Goal: Task Accomplishment & Management: Use online tool/utility

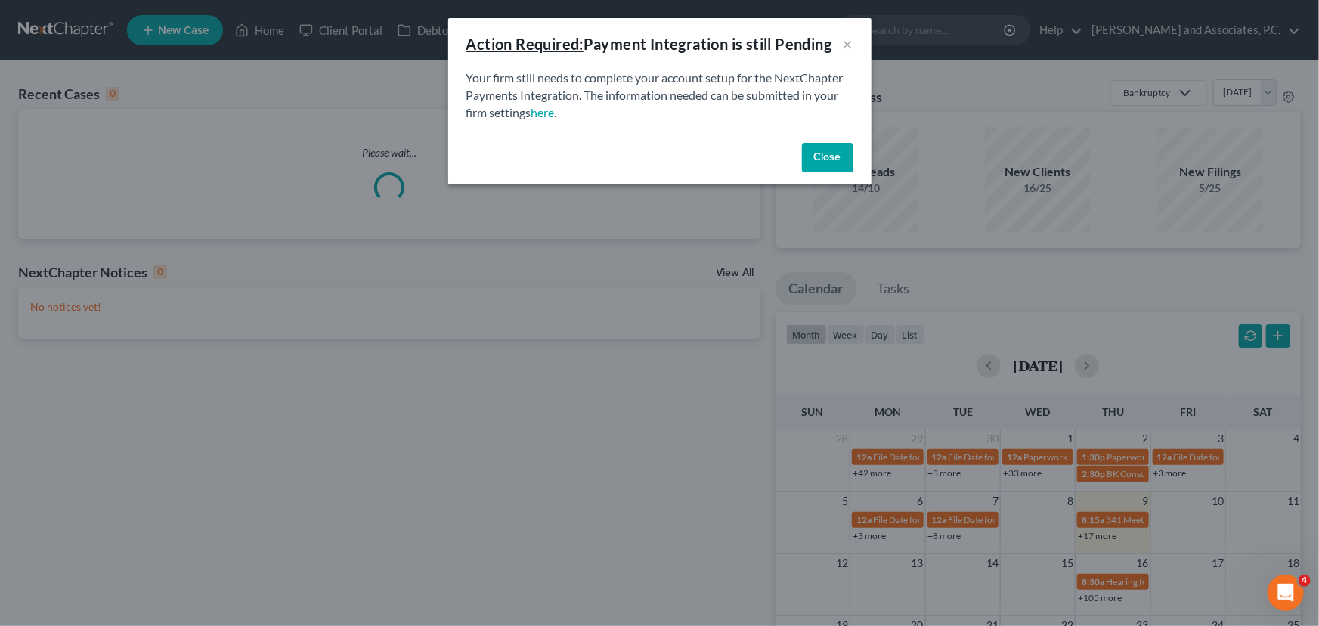
click at [838, 153] on button "Close" at bounding box center [827, 158] width 51 height 30
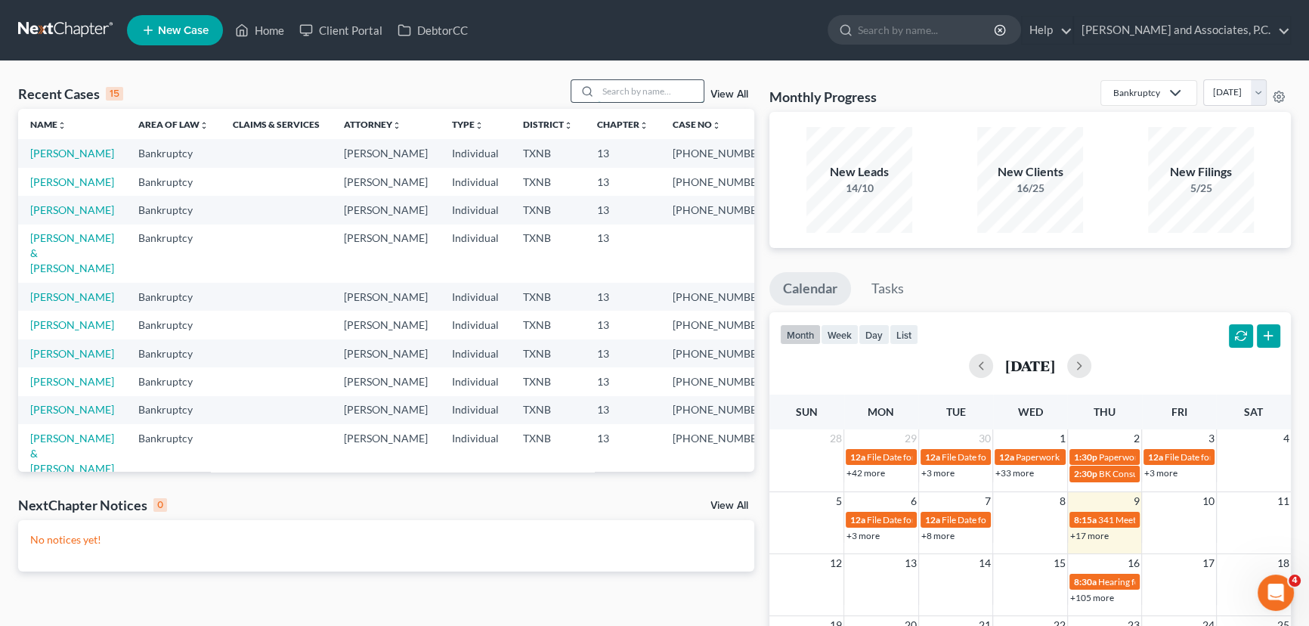
click at [648, 93] on input "search" at bounding box center [651, 91] width 106 height 22
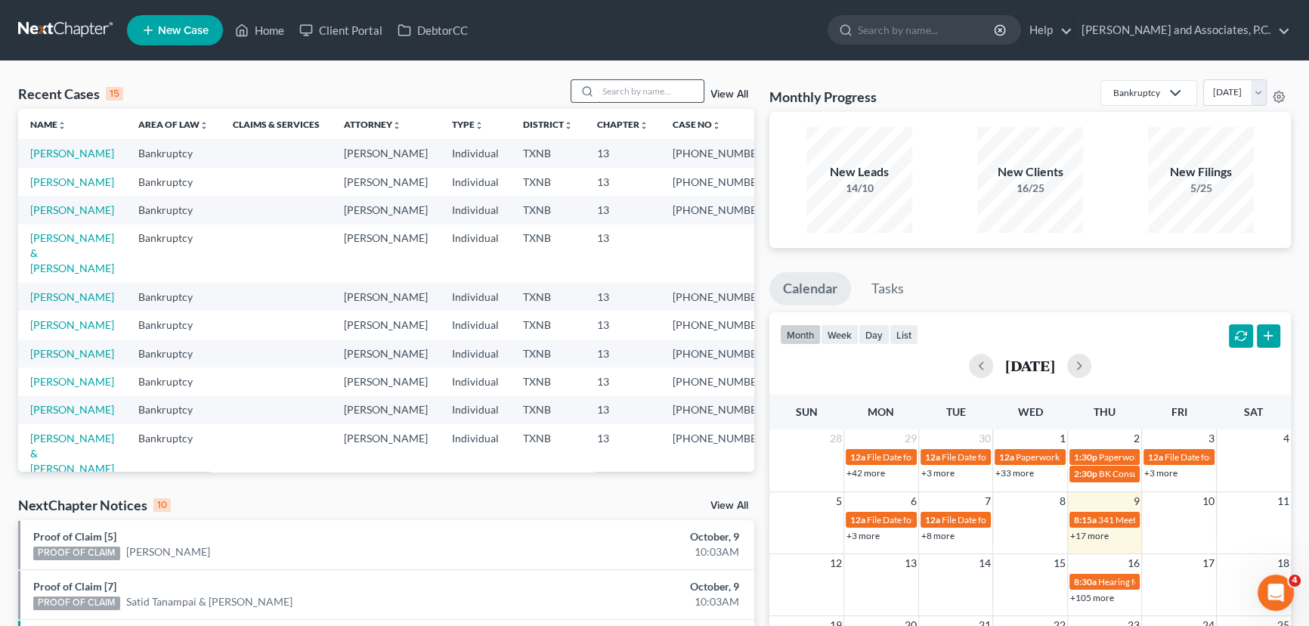
click at [648, 93] on input "search" at bounding box center [651, 91] width 106 height 22
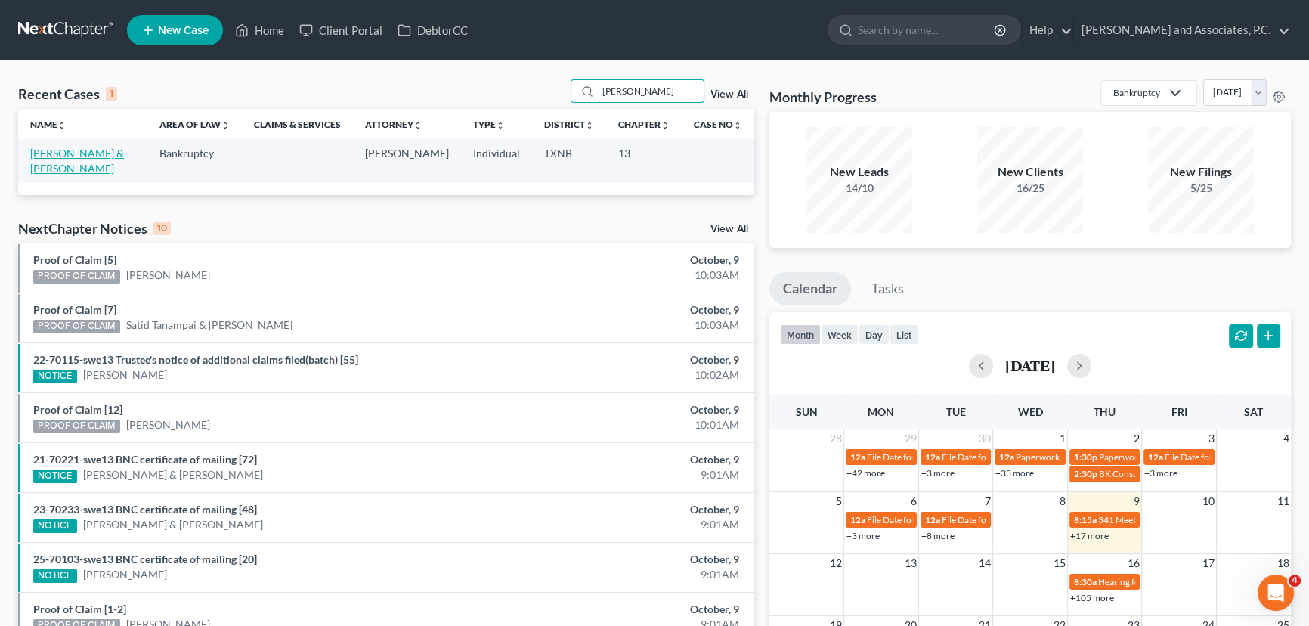
type input "[PERSON_NAME]"
click at [88, 157] on link "[PERSON_NAME] & [PERSON_NAME]" at bounding box center [77, 161] width 94 height 28
select select "6"
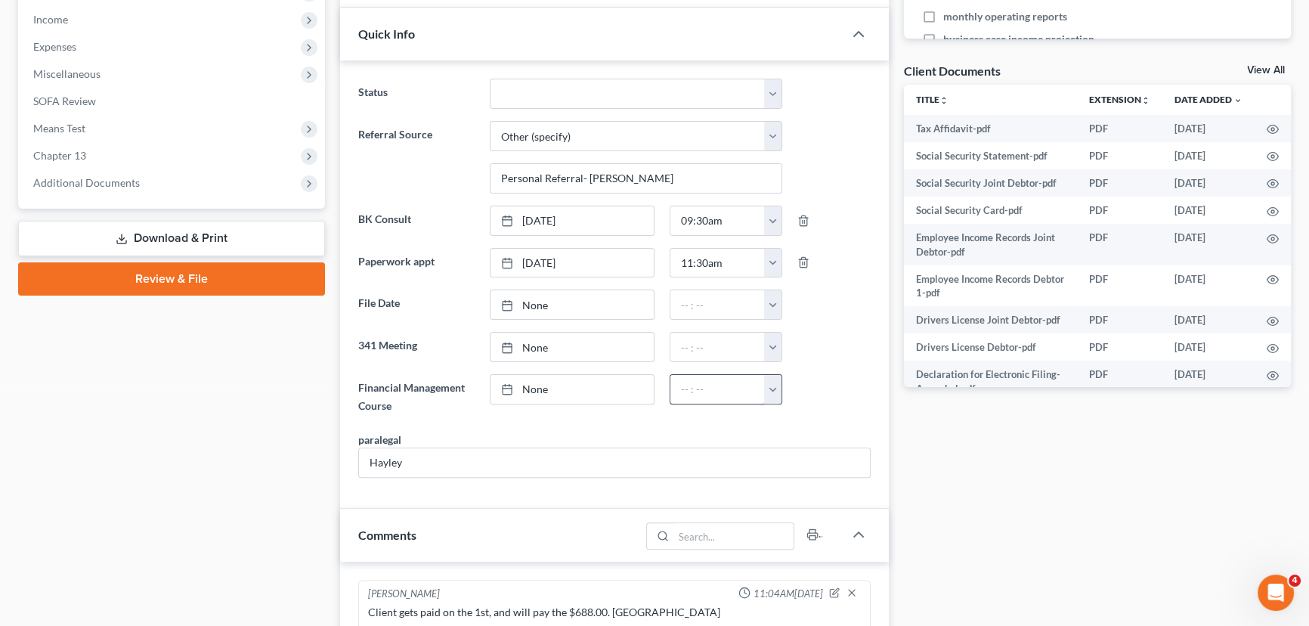
scroll to position [851, 0]
click at [1252, 68] on link "View All" at bounding box center [1266, 70] width 38 height 11
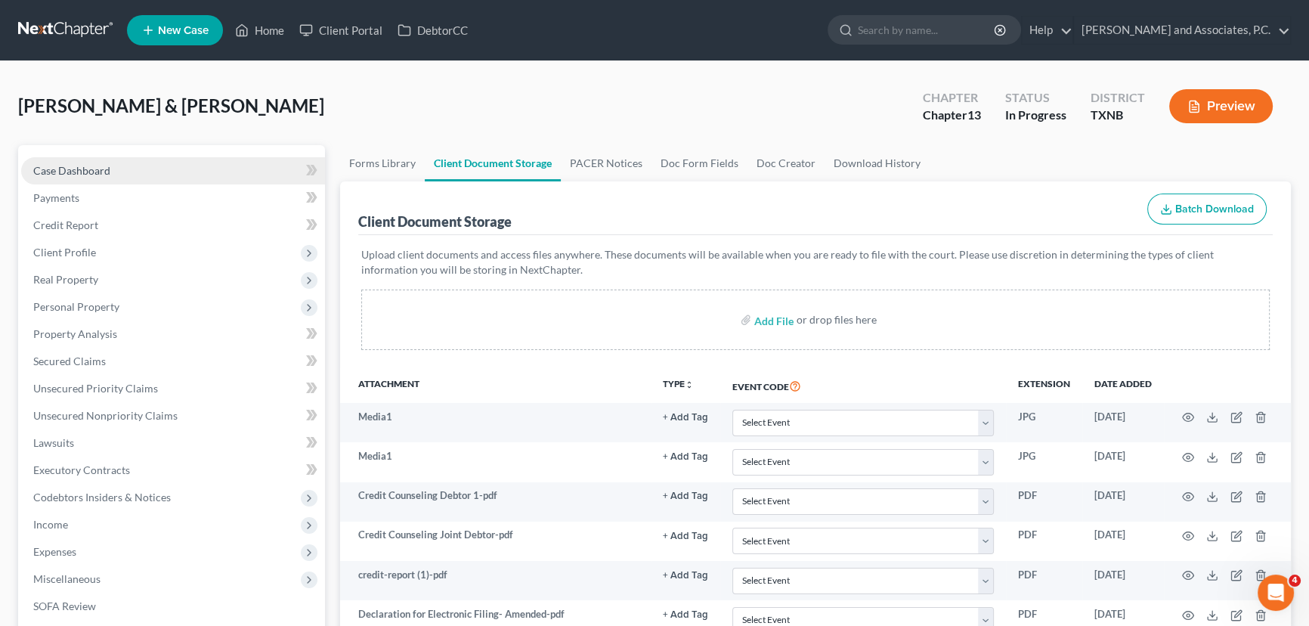
click at [81, 165] on span "Case Dashboard" at bounding box center [71, 170] width 77 height 13
select select "6"
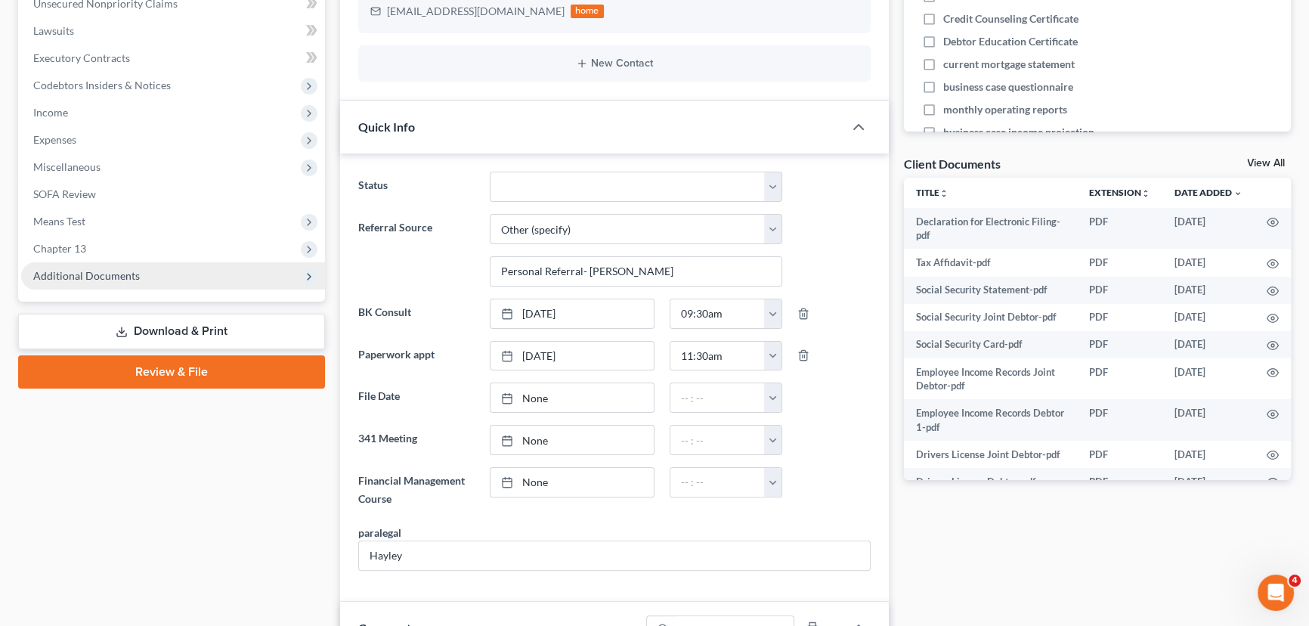
scroll to position [851, 0]
click at [118, 251] on span "Chapter 13" at bounding box center [173, 248] width 304 height 27
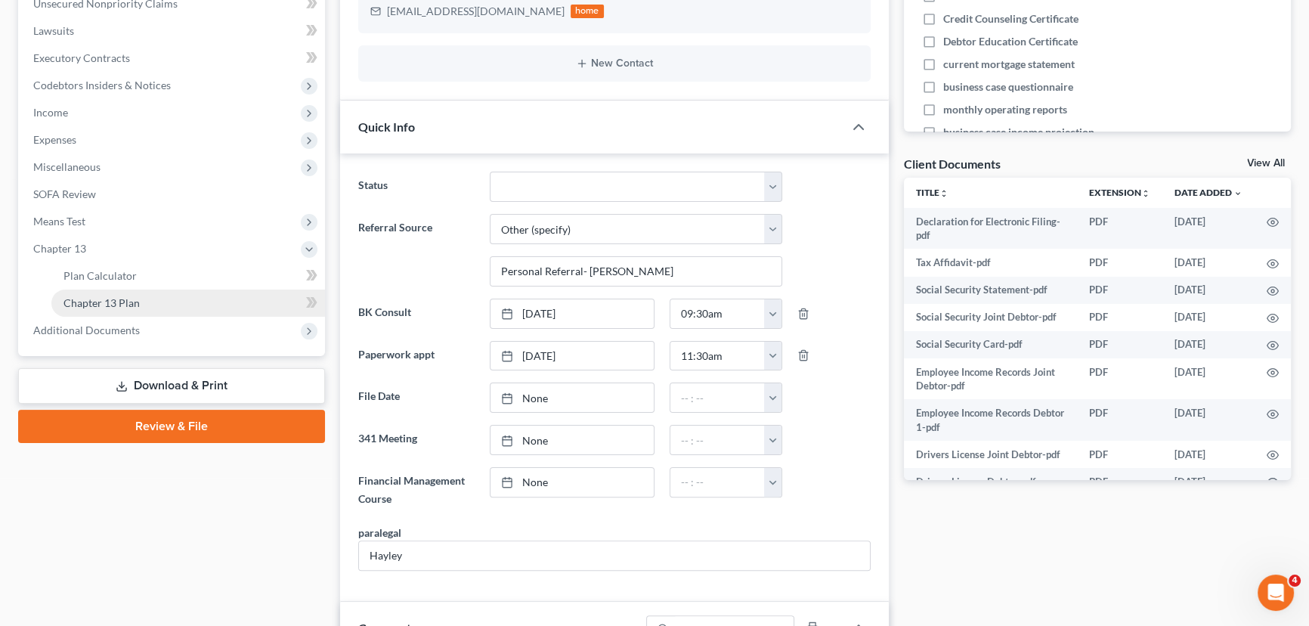
click at [105, 298] on span "Chapter 13 Plan" at bounding box center [102, 302] width 76 height 13
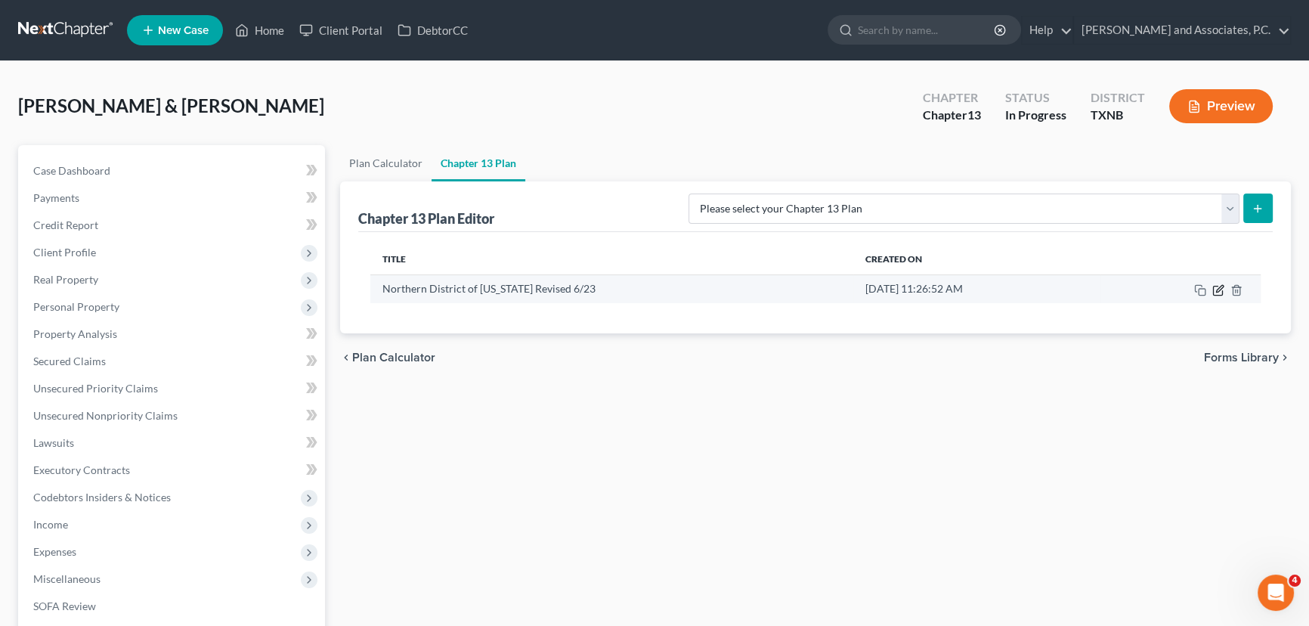
click at [1219, 285] on icon "button" at bounding box center [1219, 290] width 12 height 12
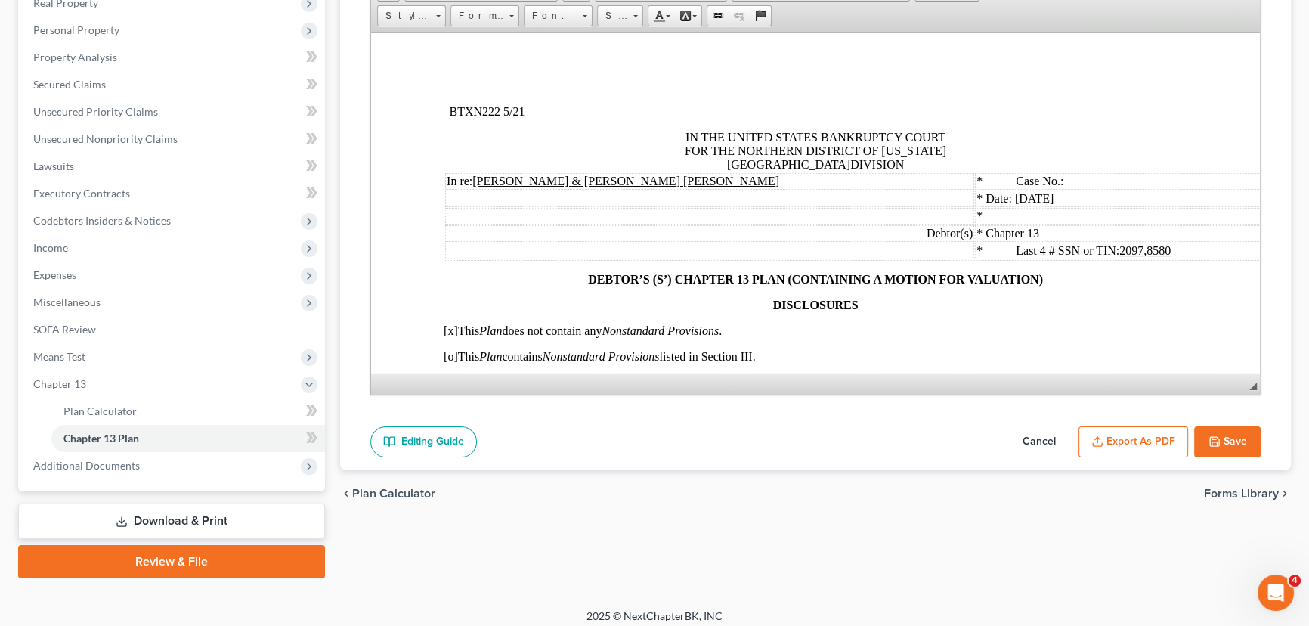
scroll to position [284, 0]
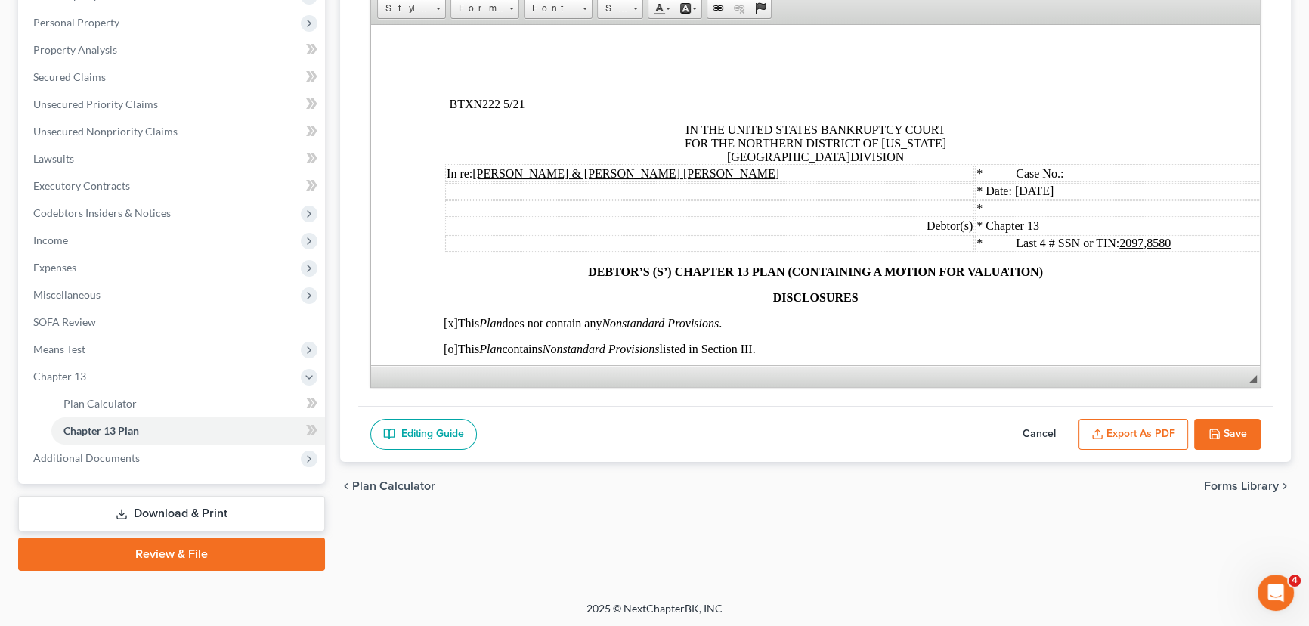
click at [990, 194] on span "Date: [DATE]" at bounding box center [1020, 190] width 68 height 13
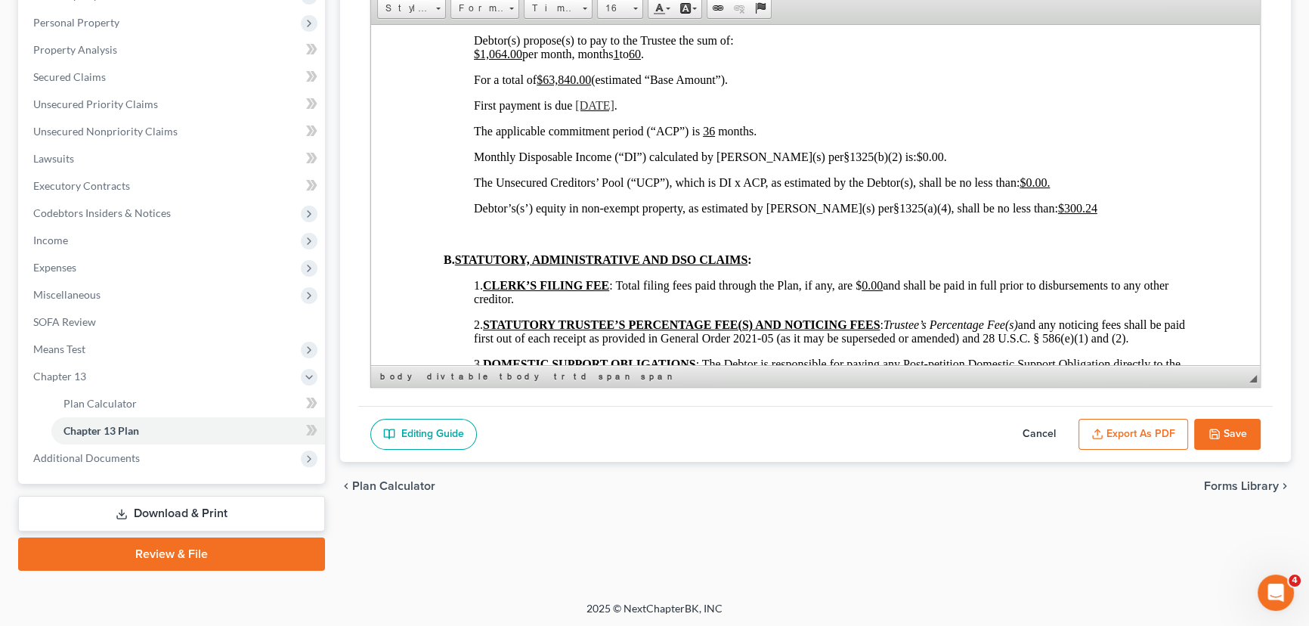
scroll to position [1030, 0]
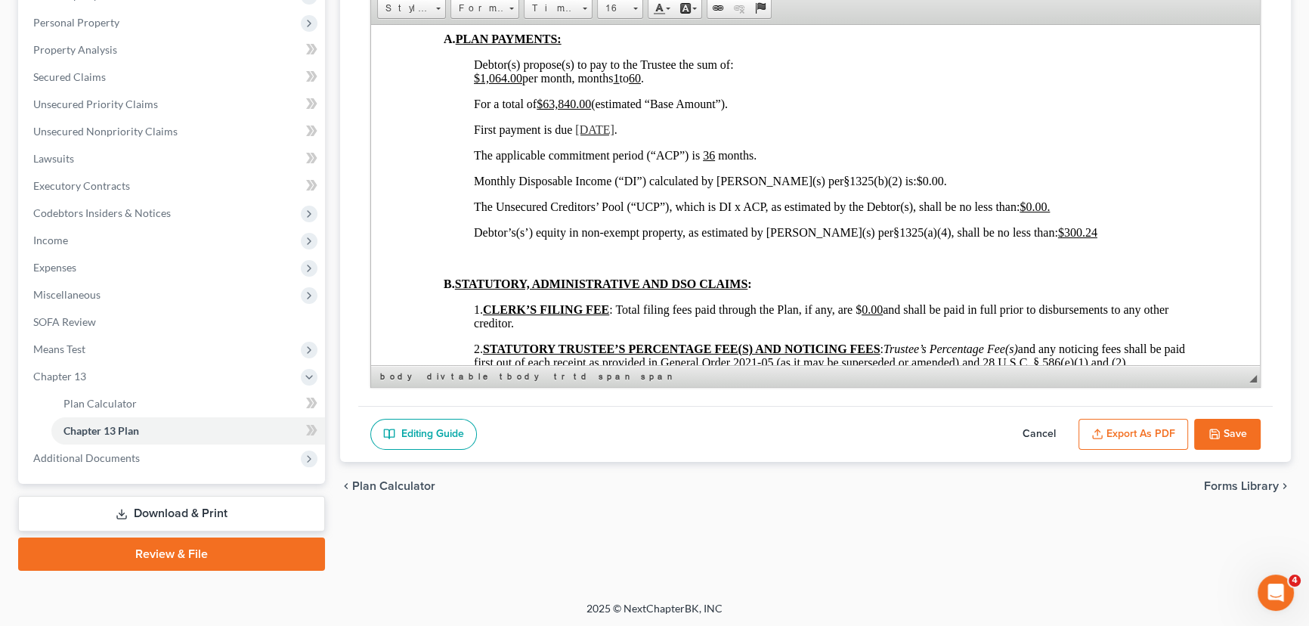
click at [603, 135] on span "[DATE]" at bounding box center [594, 128] width 39 height 13
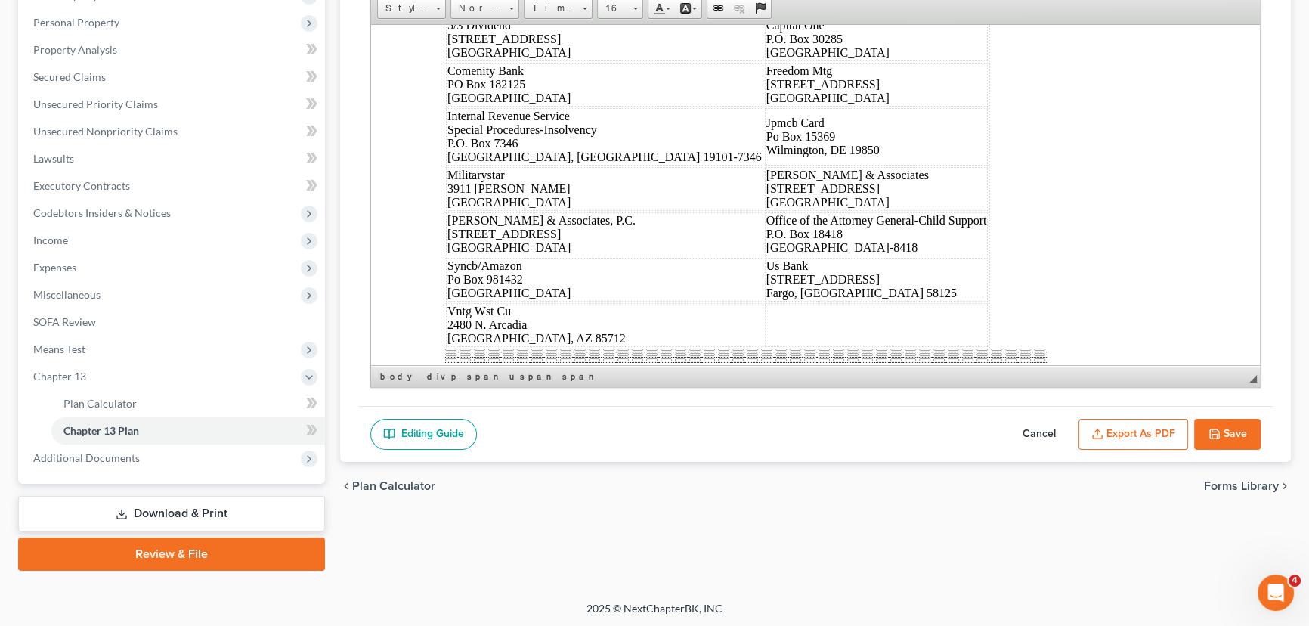
scroll to position [7147, 0]
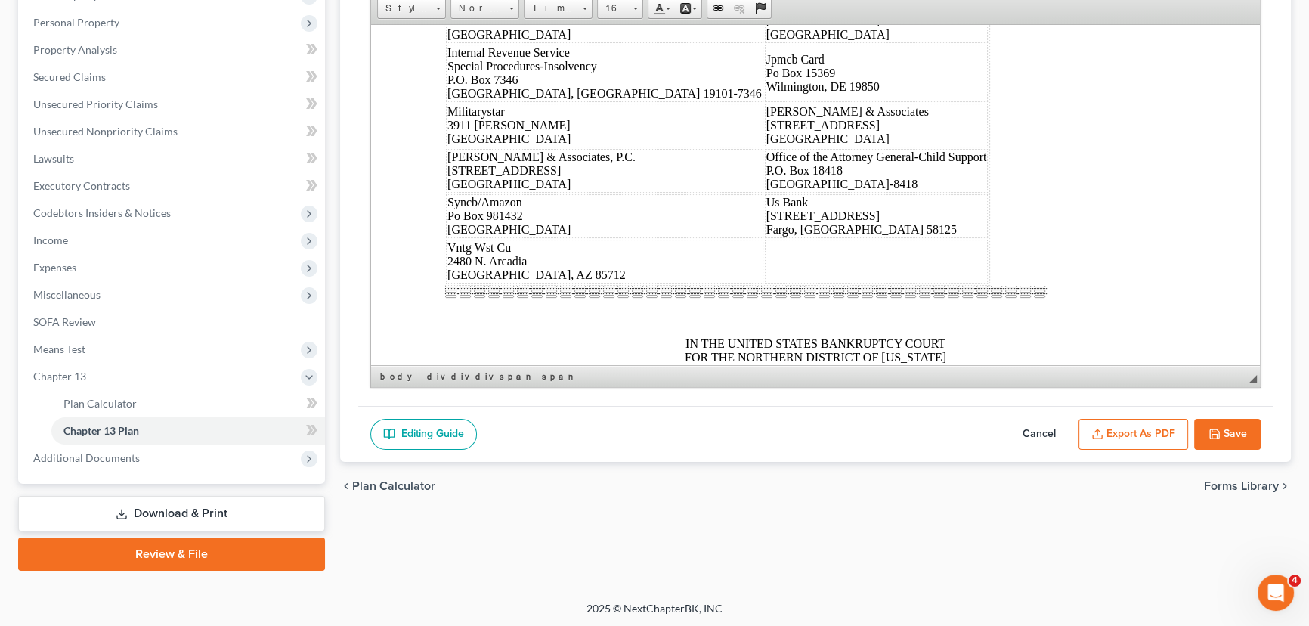
scroll to position [7285, 0]
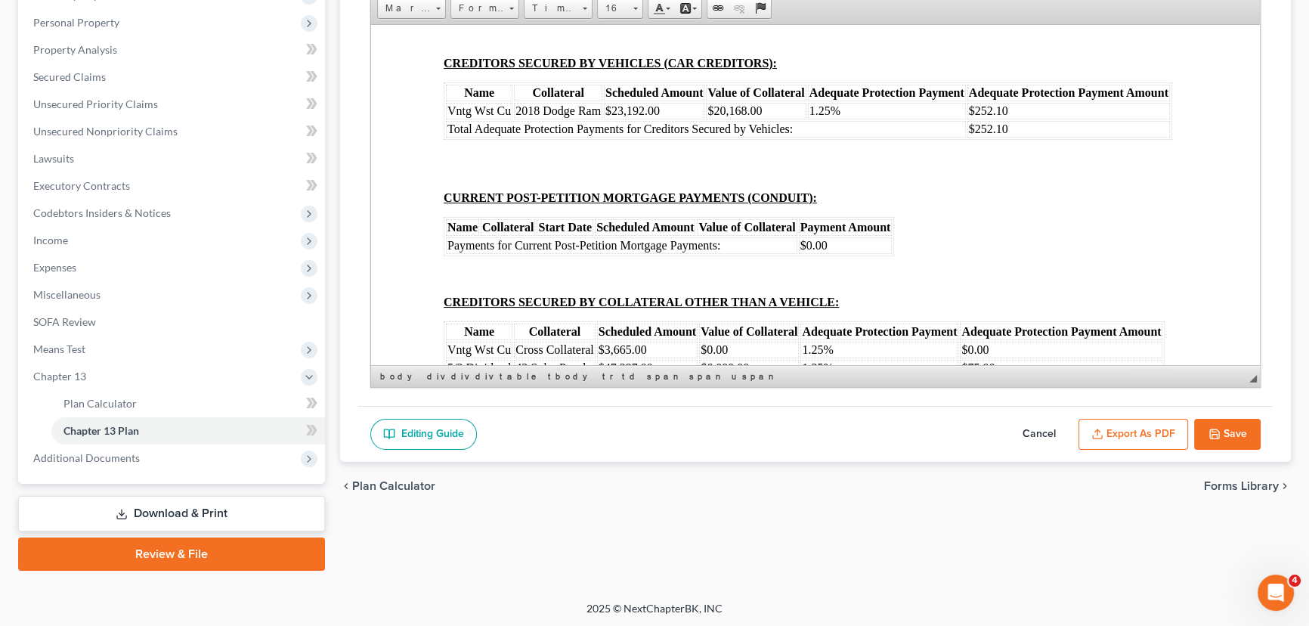
scroll to position [7903, 0]
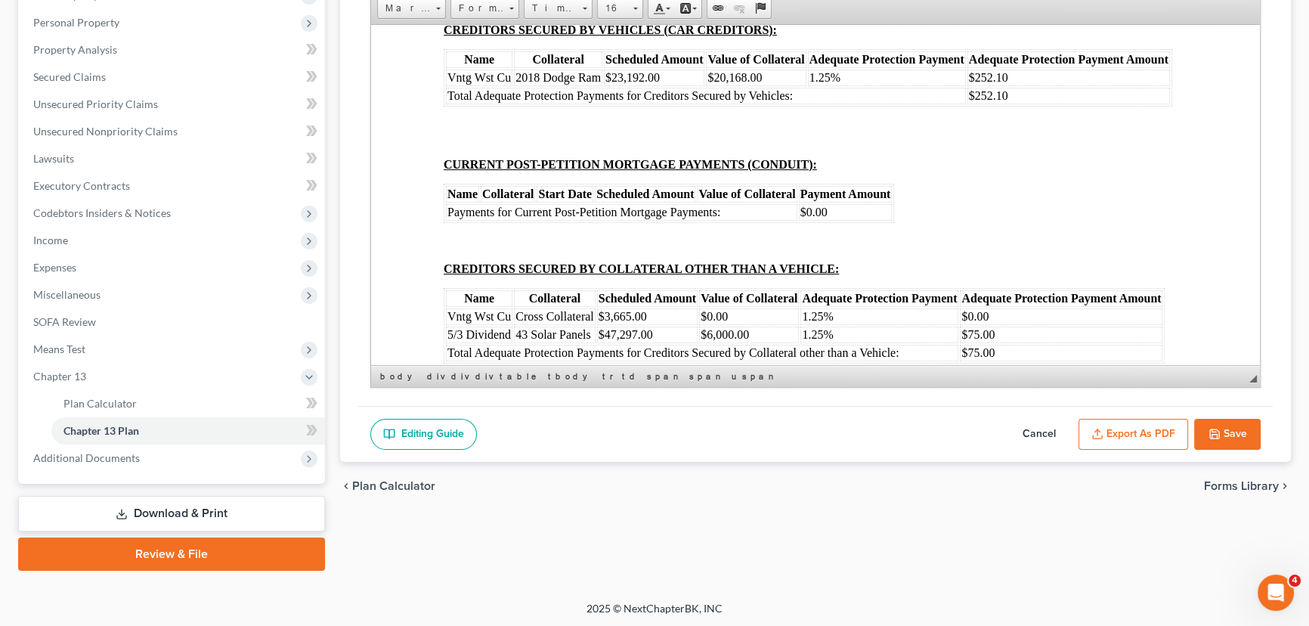
drag, startPoint x: 1021, startPoint y: 271, endPoint x: 984, endPoint y: 272, distance: 37.1
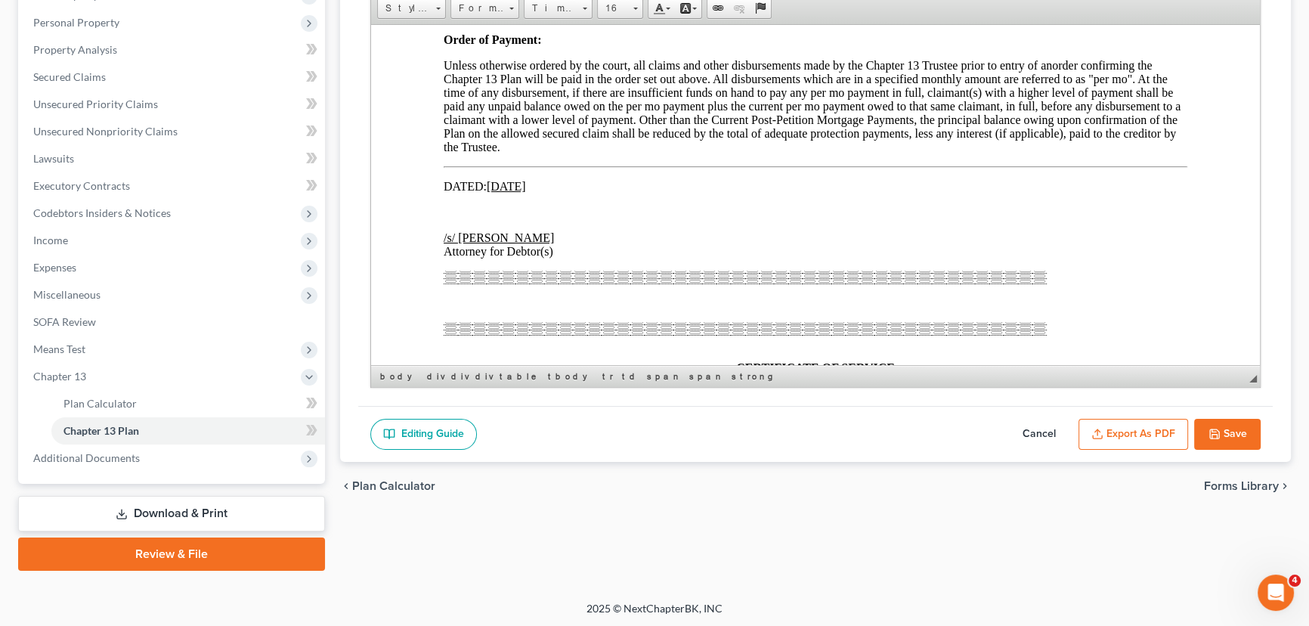
scroll to position [8659, 0]
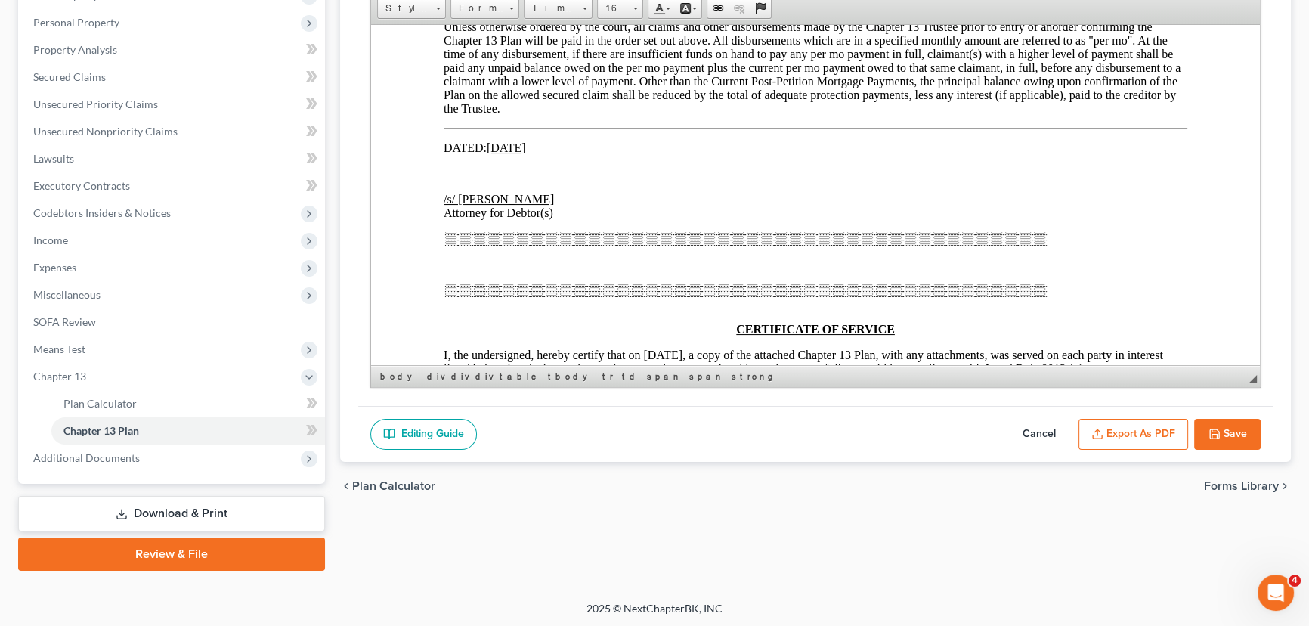
drag, startPoint x: 878, startPoint y: 266, endPoint x: 846, endPoint y: 268, distance: 31.8
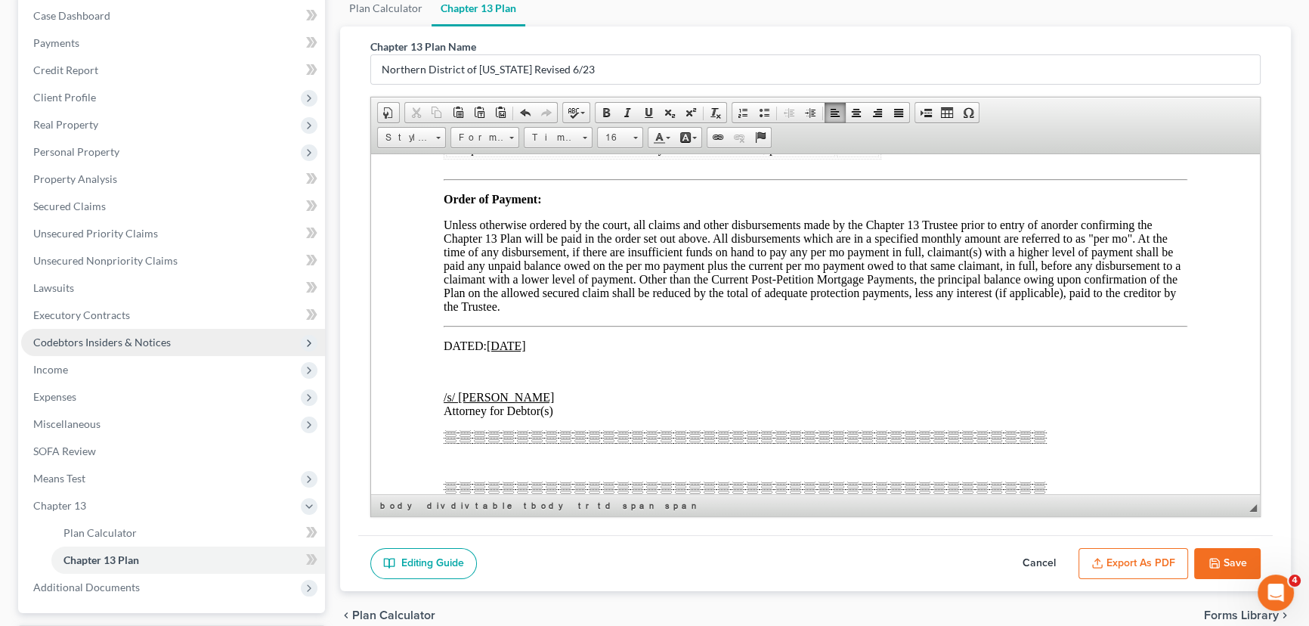
scroll to position [206, 0]
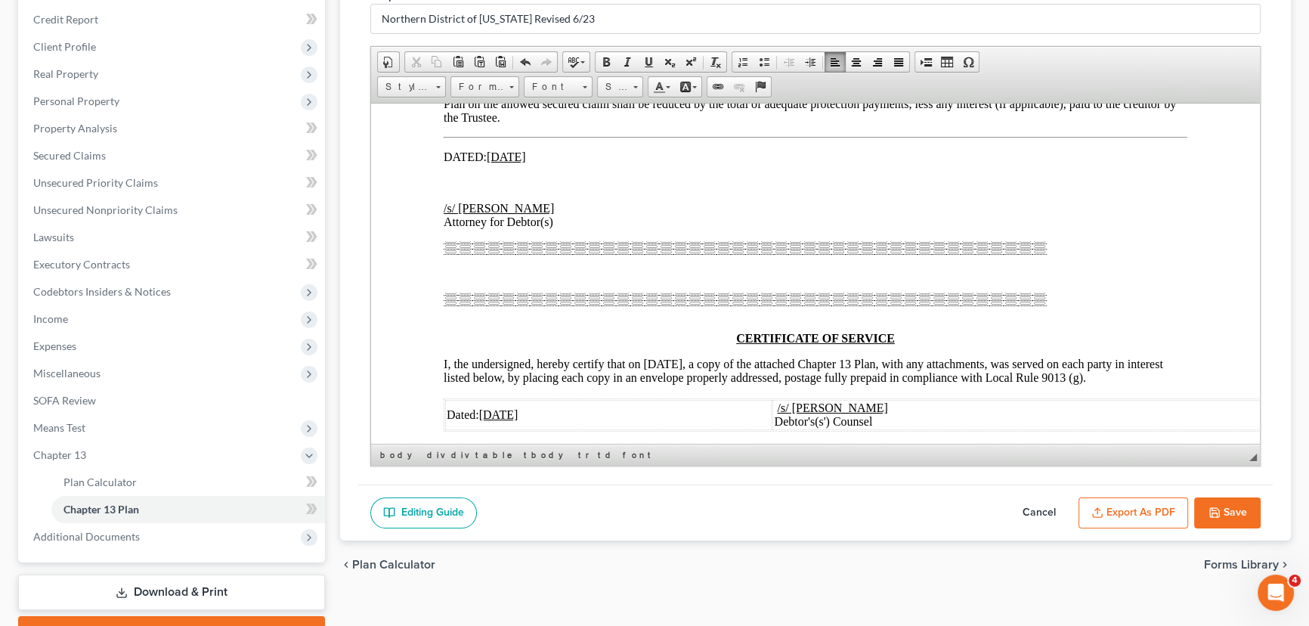
scroll to position [8728, 0]
drag, startPoint x: 878, startPoint y: 150, endPoint x: 846, endPoint y: 151, distance: 31.8
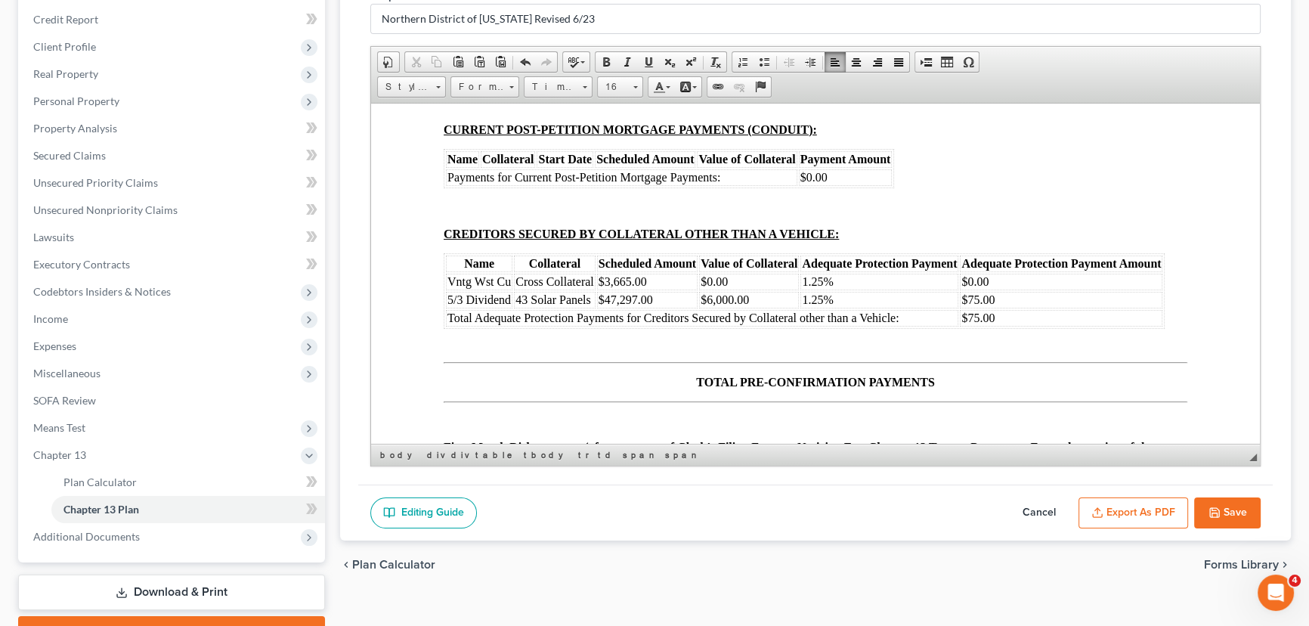
scroll to position [8041, 0]
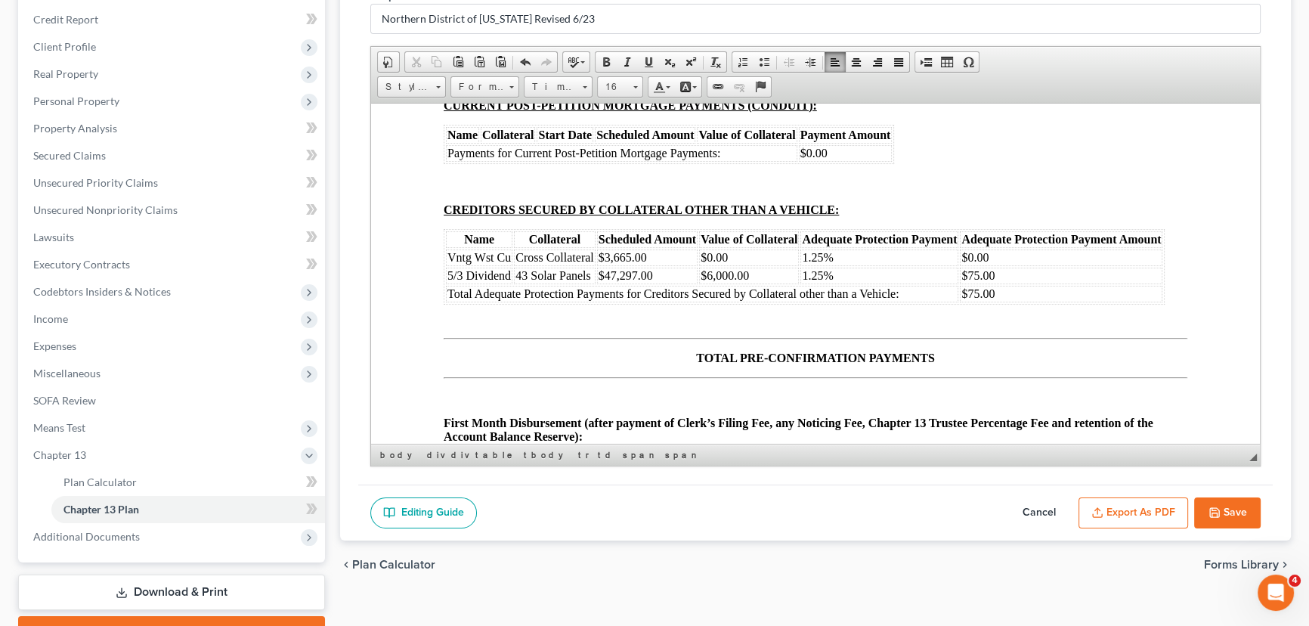
drag, startPoint x: 508, startPoint y: 336, endPoint x: 456, endPoint y: 340, distance: 52.4
click at [456, 24] on span "Vntg Wst Cu" at bounding box center [480, 17] width 64 height 13
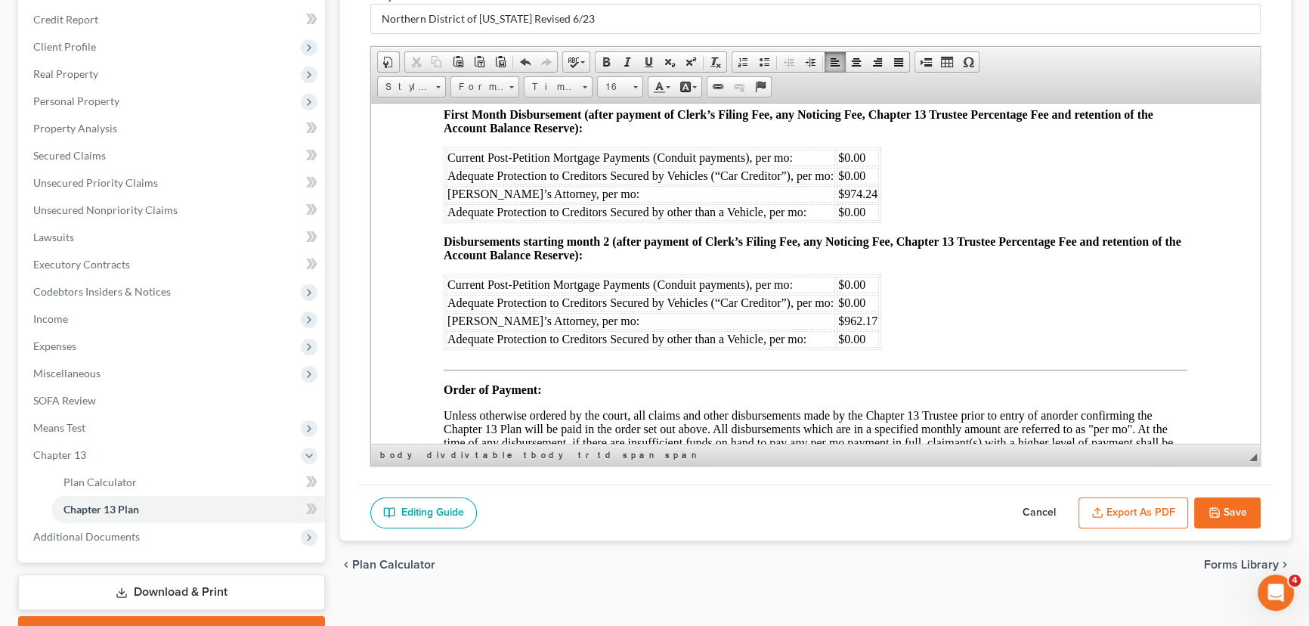
scroll to position [8384, 0]
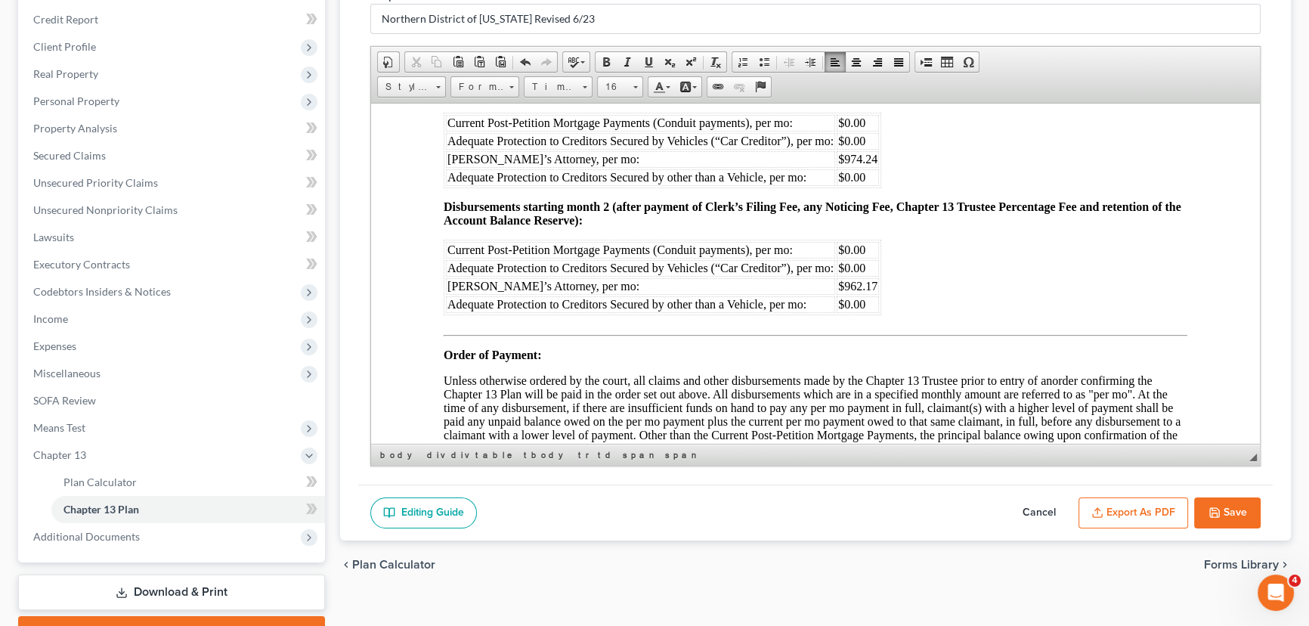
drag, startPoint x: 500, startPoint y: 238, endPoint x: 448, endPoint y: 240, distance: 52.2
drag, startPoint x: 507, startPoint y: 239, endPoint x: 452, endPoint y: 237, distance: 55.2
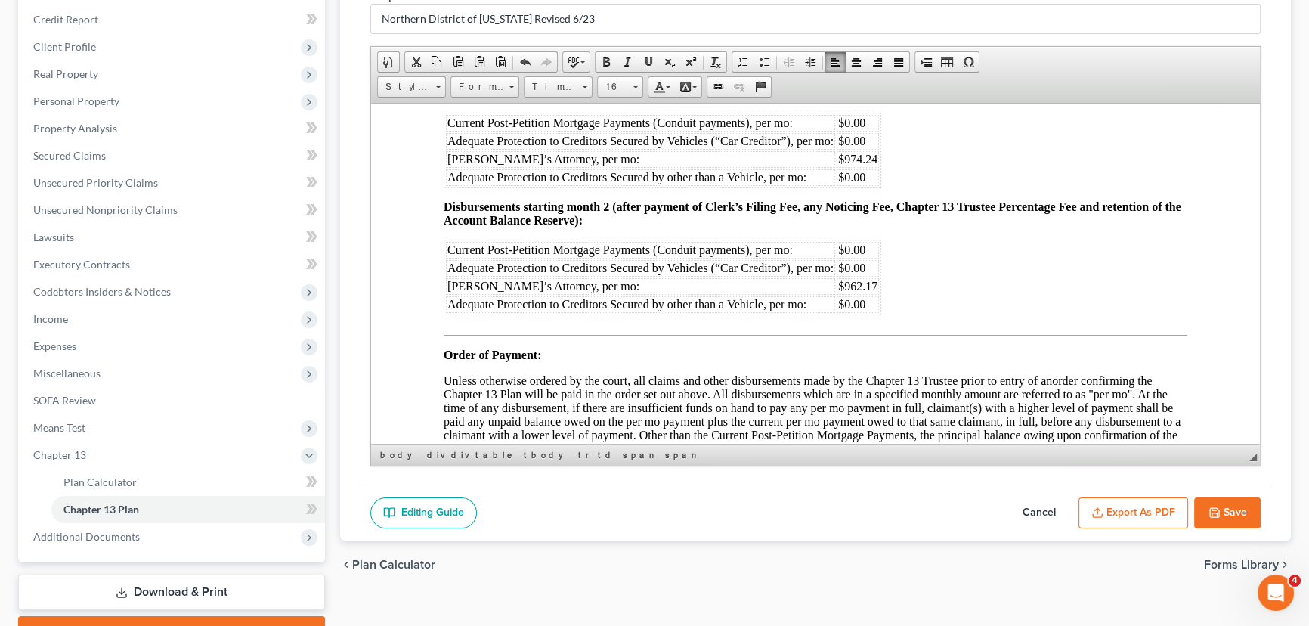
drag, startPoint x: 482, startPoint y: 240, endPoint x: 445, endPoint y: 243, distance: 36.4
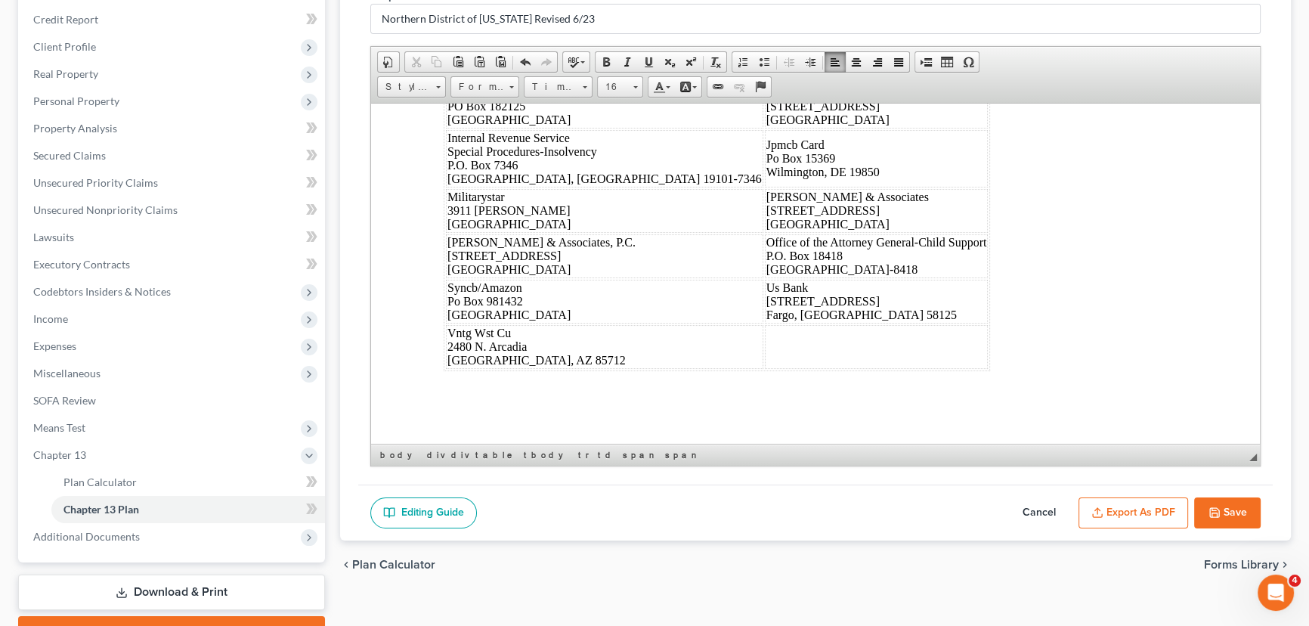
scroll to position [9278, 0]
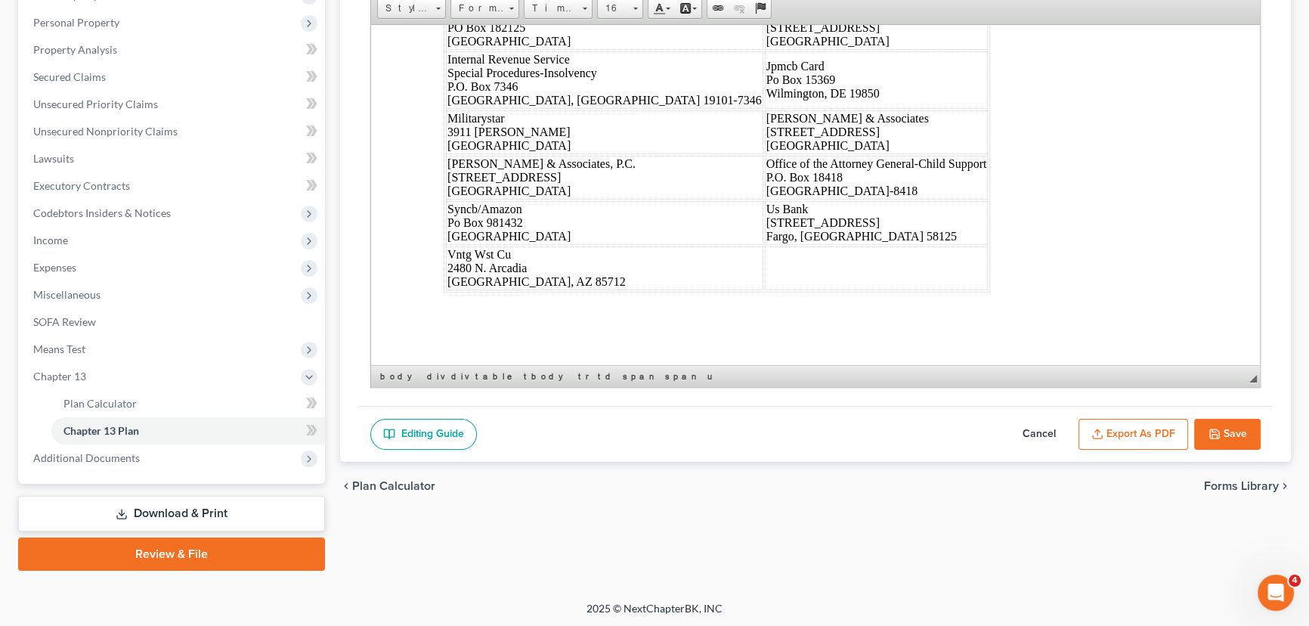
scroll to position [9546, 0]
click at [1223, 426] on button "Save" at bounding box center [1228, 435] width 67 height 32
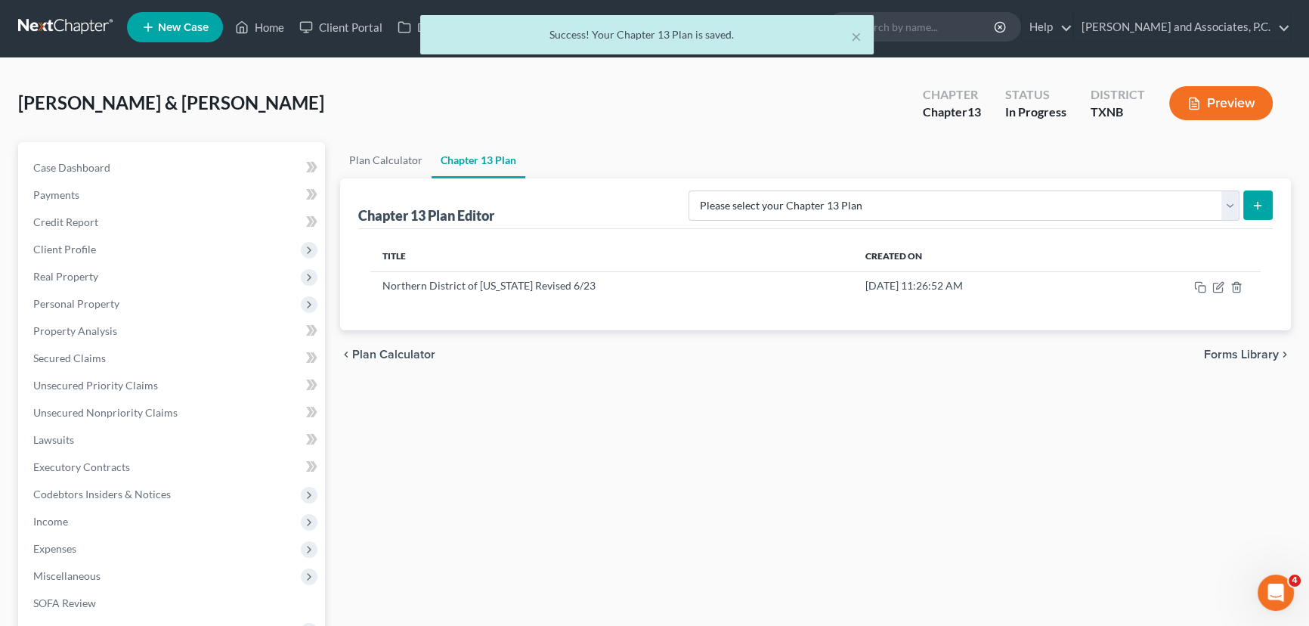
scroll to position [0, 0]
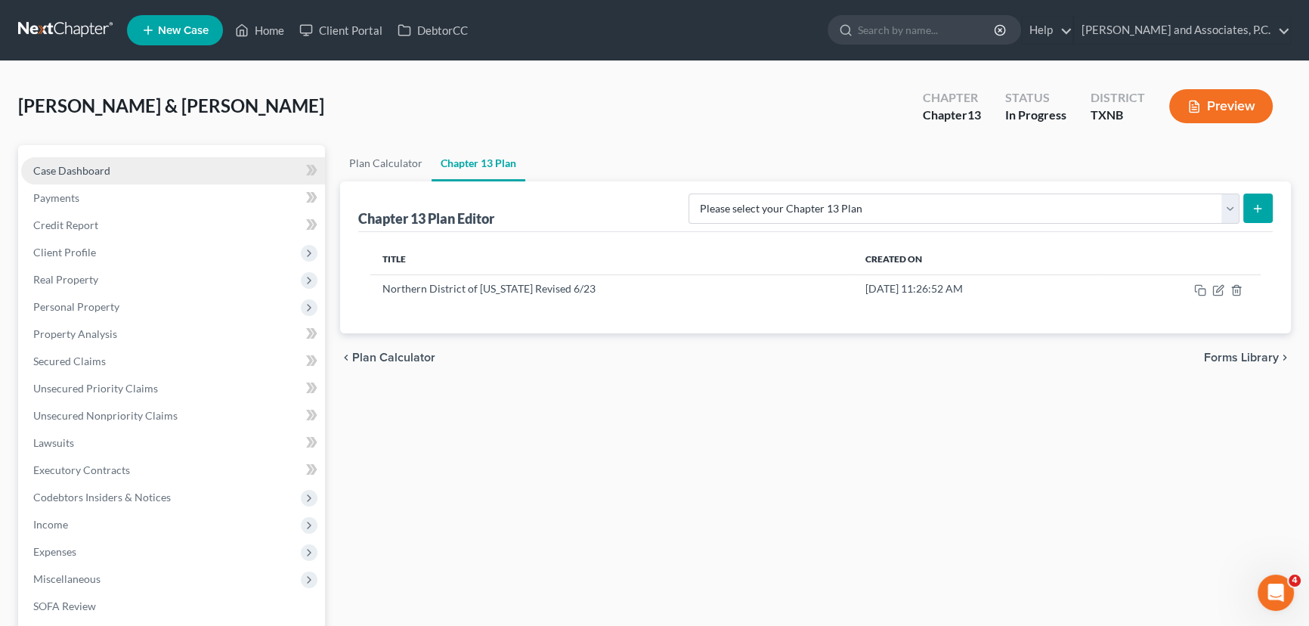
click at [82, 174] on span "Case Dashboard" at bounding box center [71, 170] width 77 height 13
select select "6"
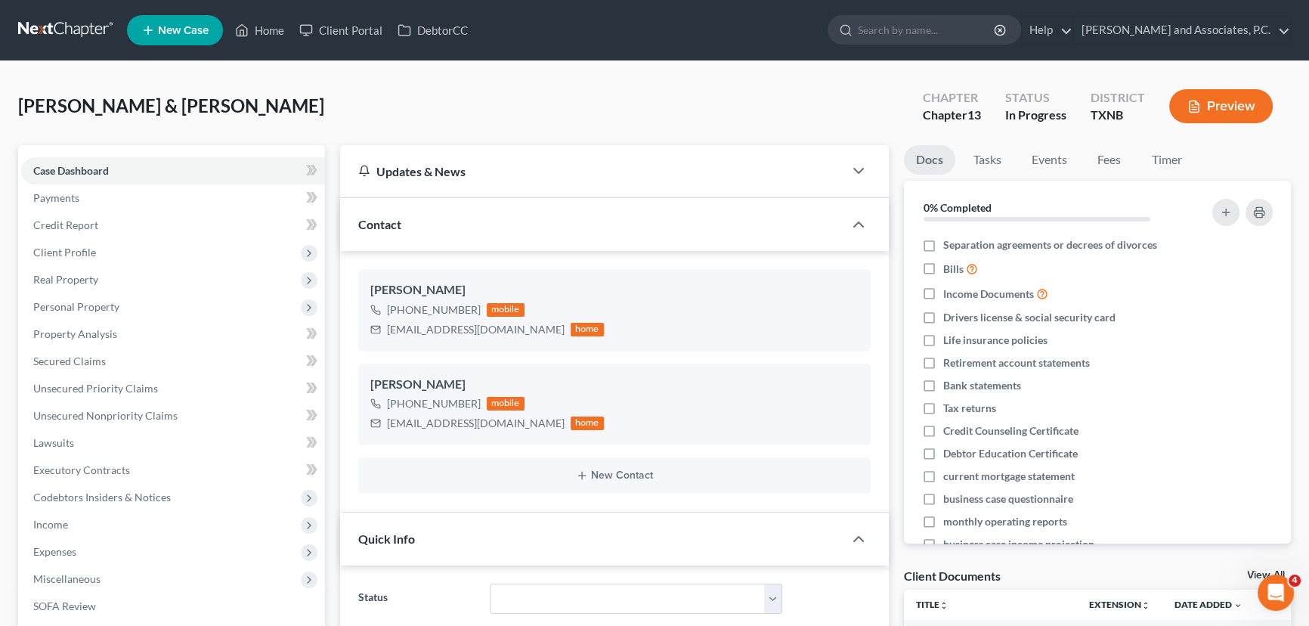
scroll to position [851, 0]
click at [256, 33] on link "Home" at bounding box center [260, 30] width 64 height 27
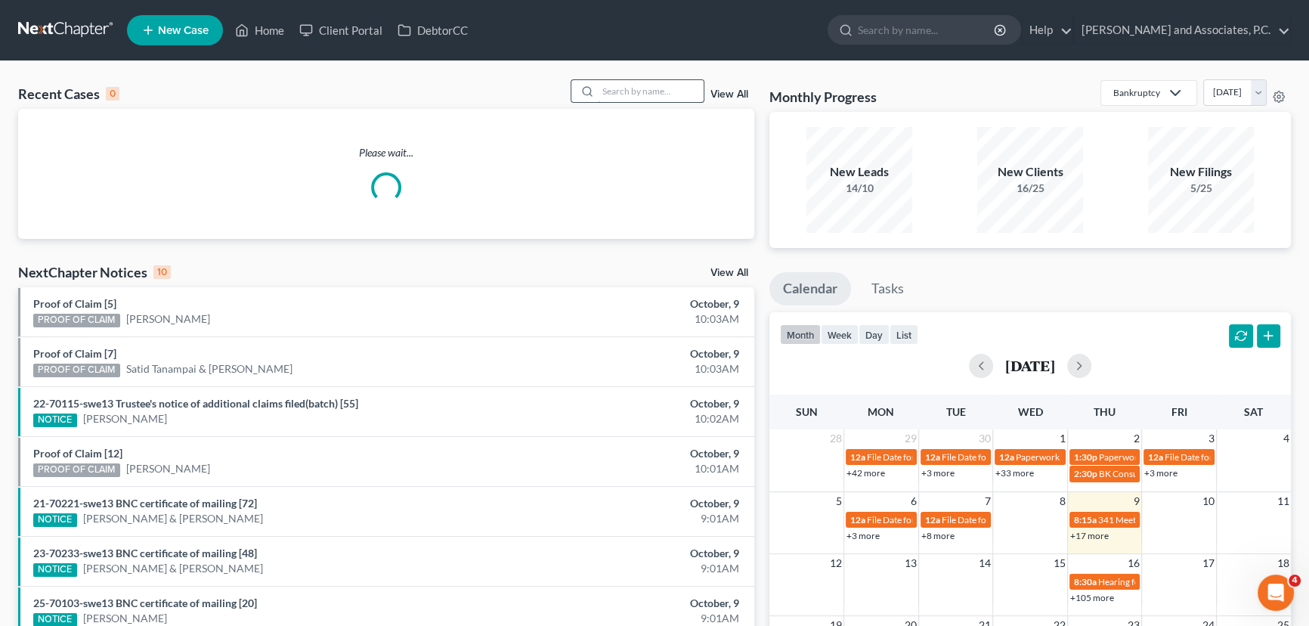
click at [649, 88] on input "search" at bounding box center [651, 91] width 106 height 22
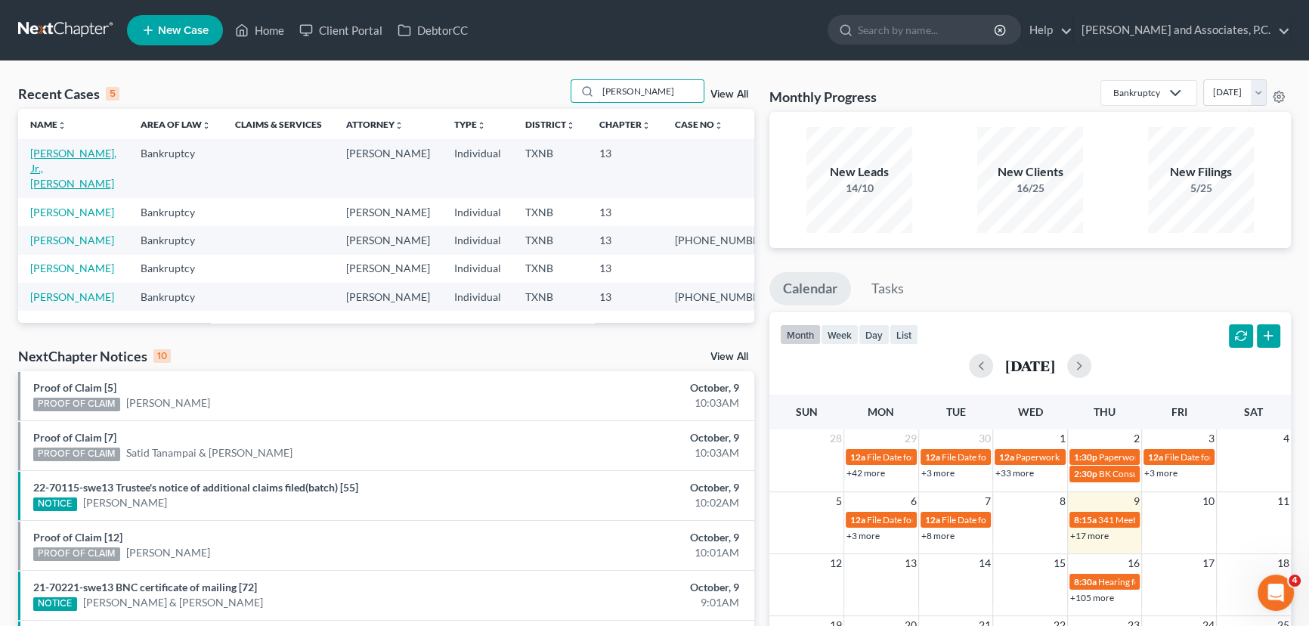
type input "[PERSON_NAME]"
click at [70, 150] on link "[PERSON_NAME], Jr., [PERSON_NAME]" at bounding box center [73, 168] width 86 height 43
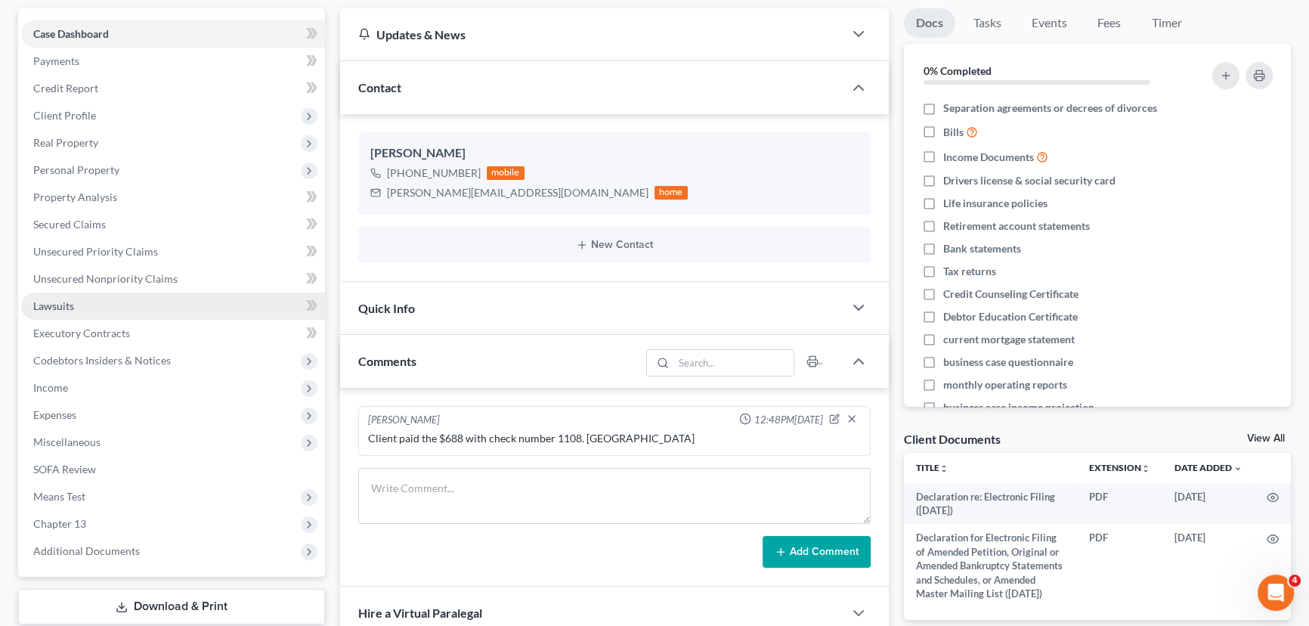
scroll to position [6, 0]
click at [122, 270] on link "Unsecured Nonpriority Claims" at bounding box center [173, 278] width 304 height 27
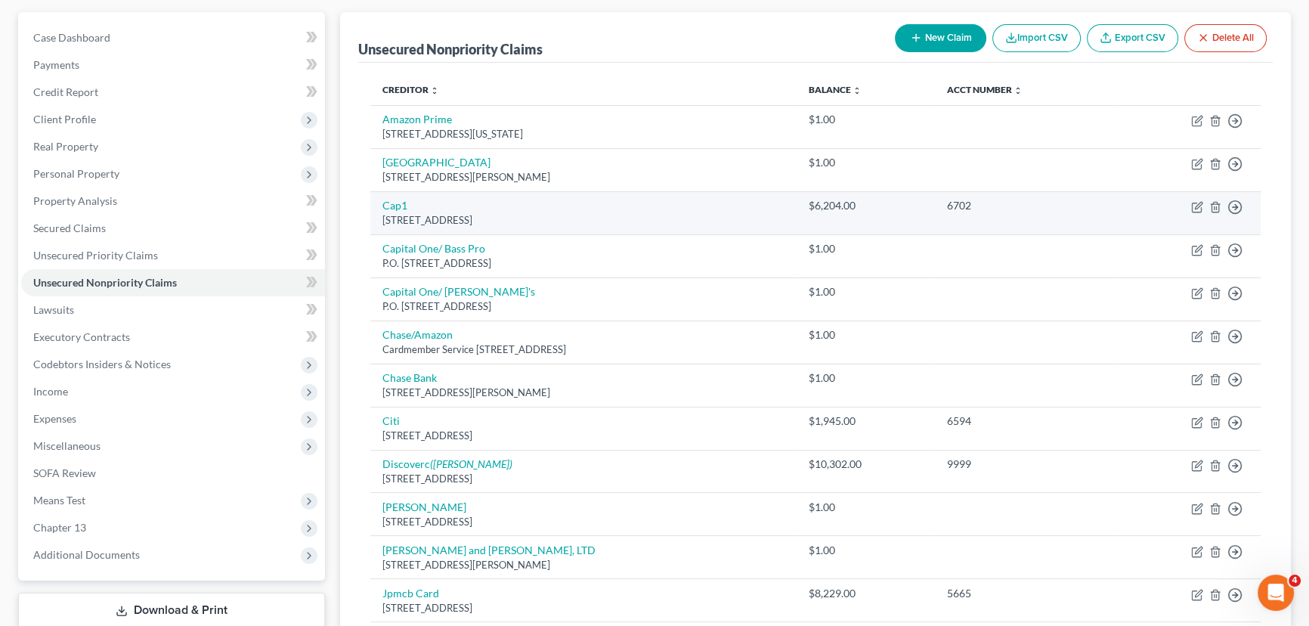
scroll to position [137, 0]
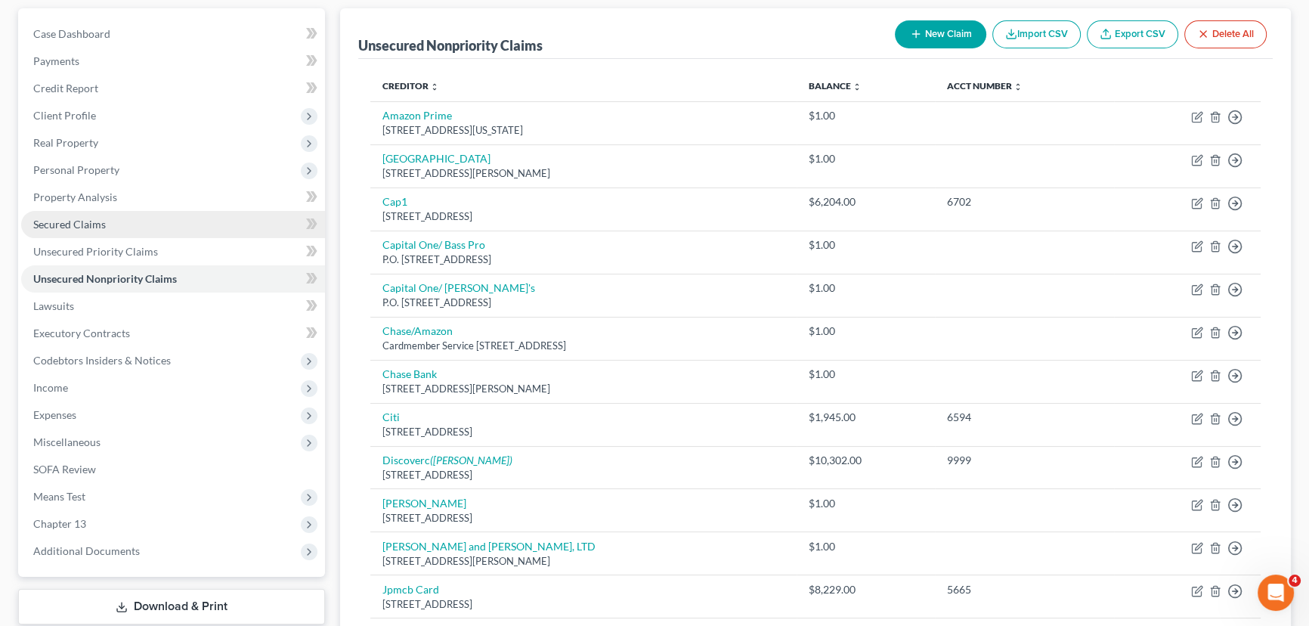
click at [41, 212] on link "Secured Claims" at bounding box center [173, 224] width 304 height 27
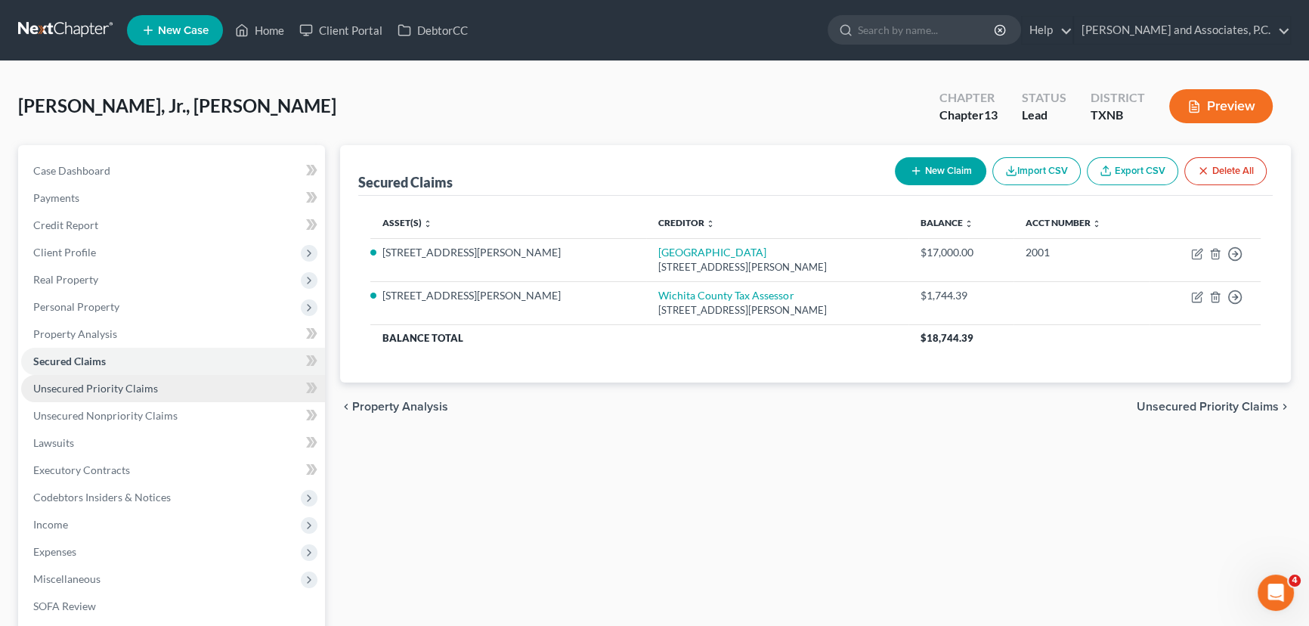
click at [83, 390] on span "Unsecured Priority Claims" at bounding box center [95, 388] width 125 height 13
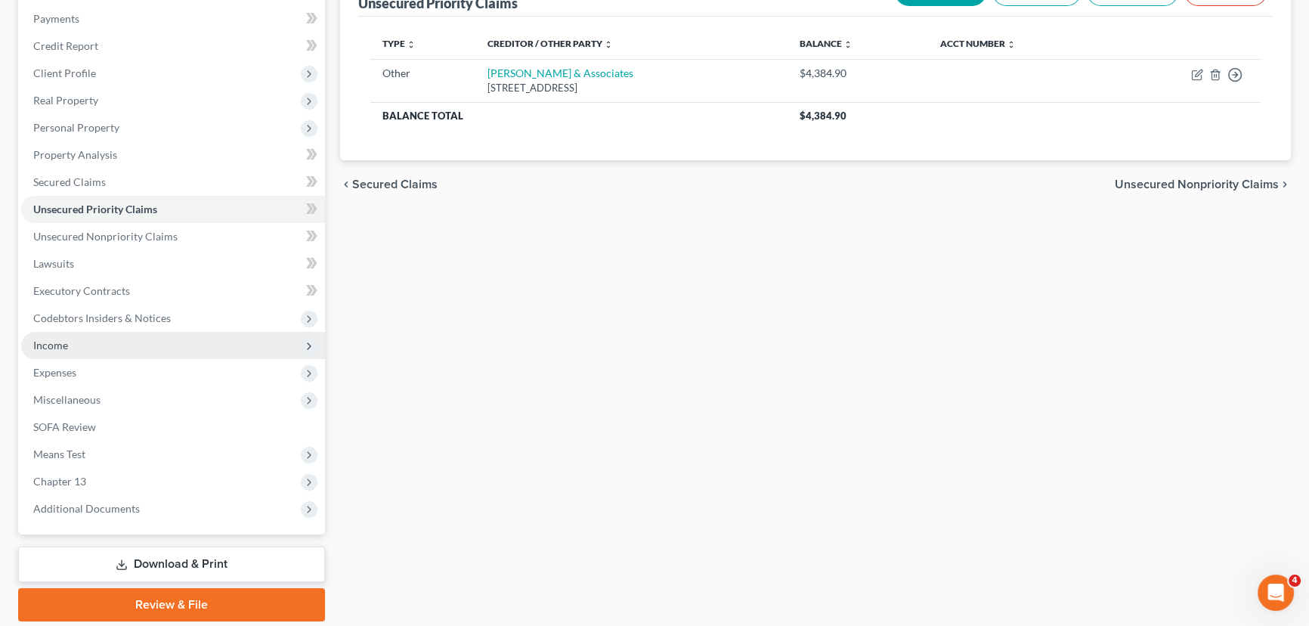
scroll to position [230, 0]
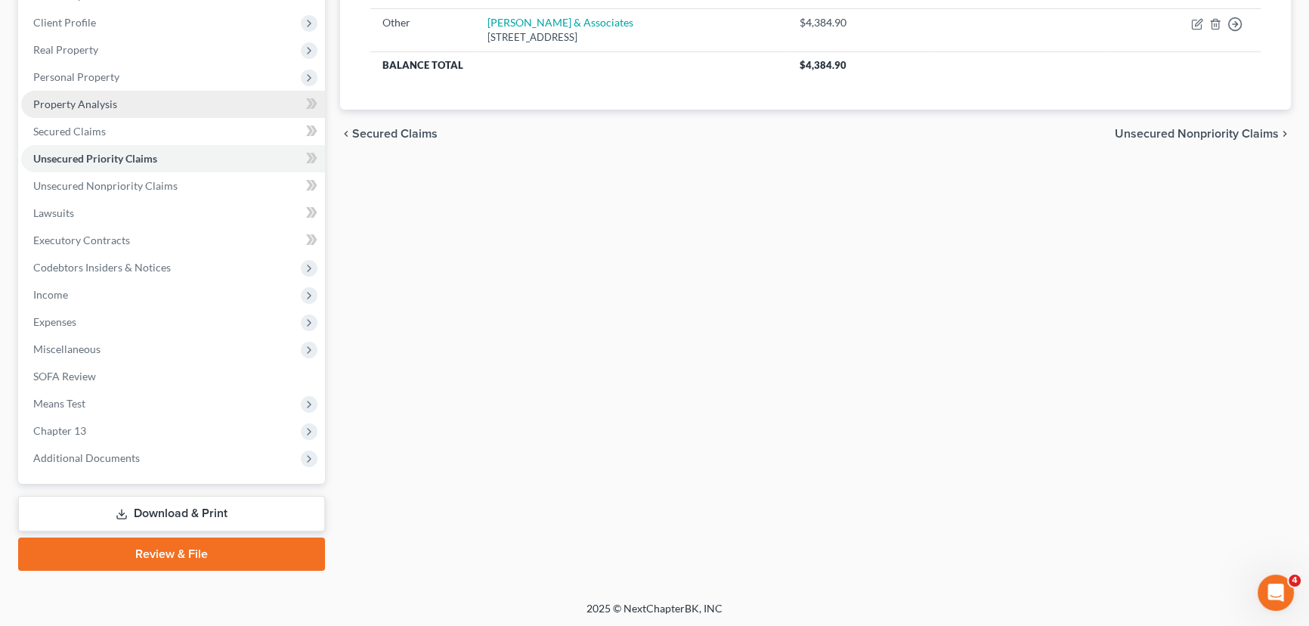
click at [101, 98] on span "Property Analysis" at bounding box center [75, 104] width 84 height 13
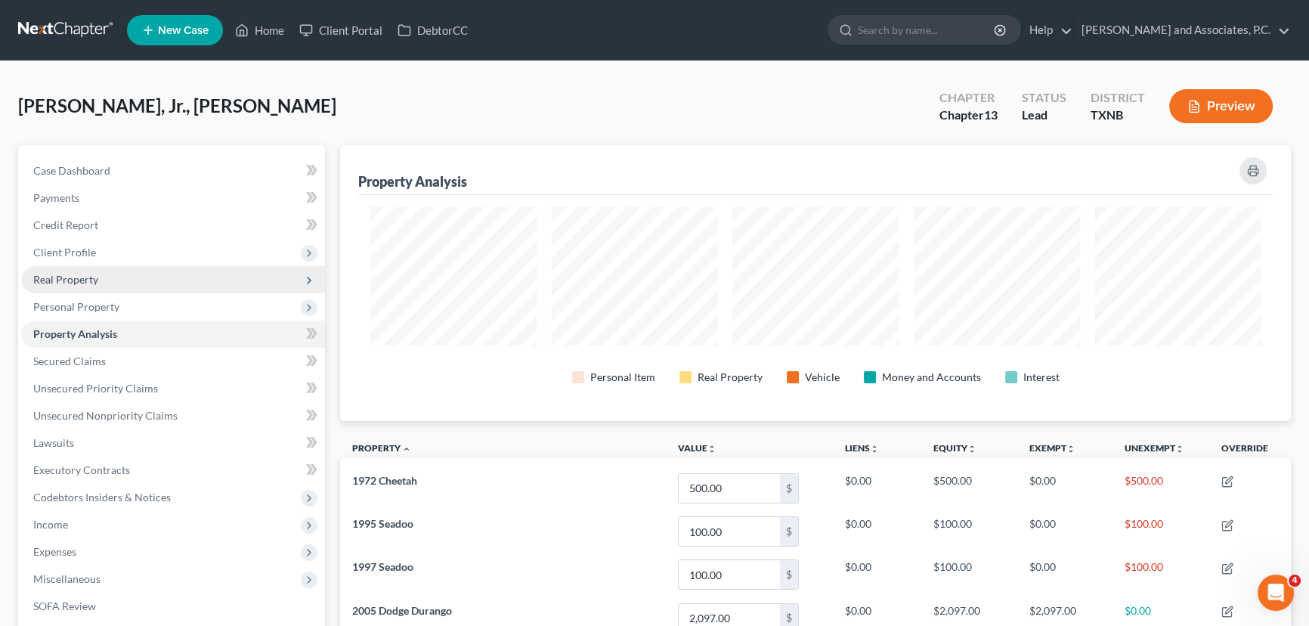
click at [85, 269] on span "Real Property" at bounding box center [173, 279] width 304 height 27
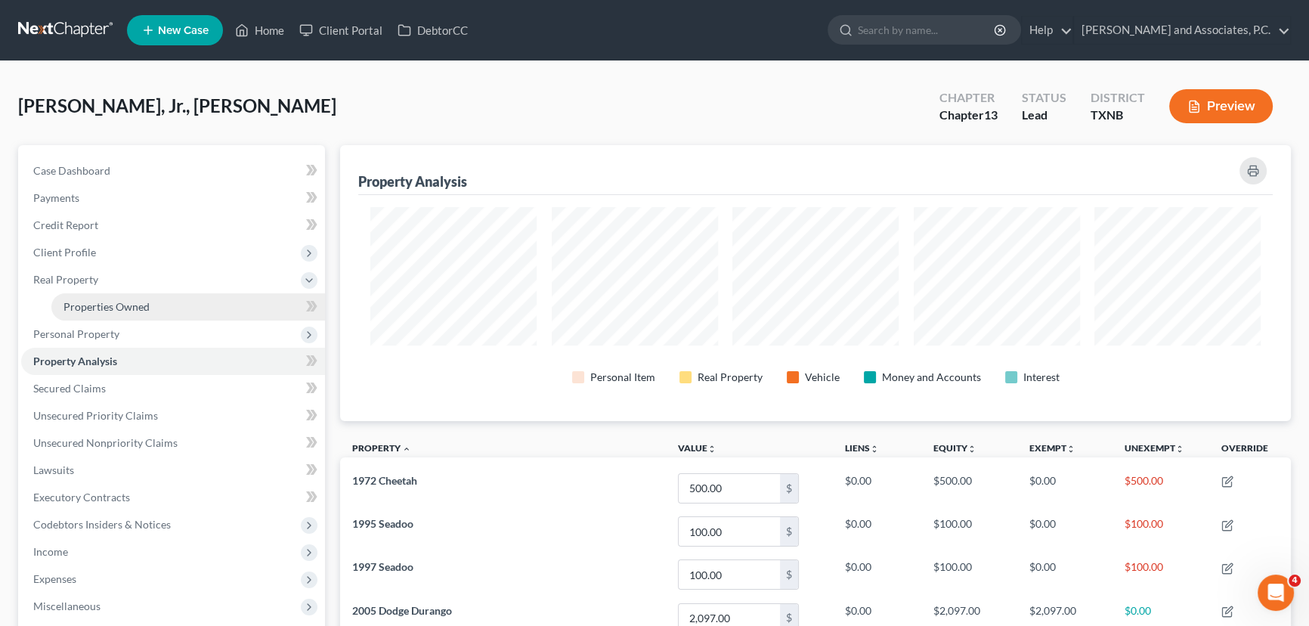
click at [82, 302] on span "Properties Owned" at bounding box center [107, 306] width 86 height 13
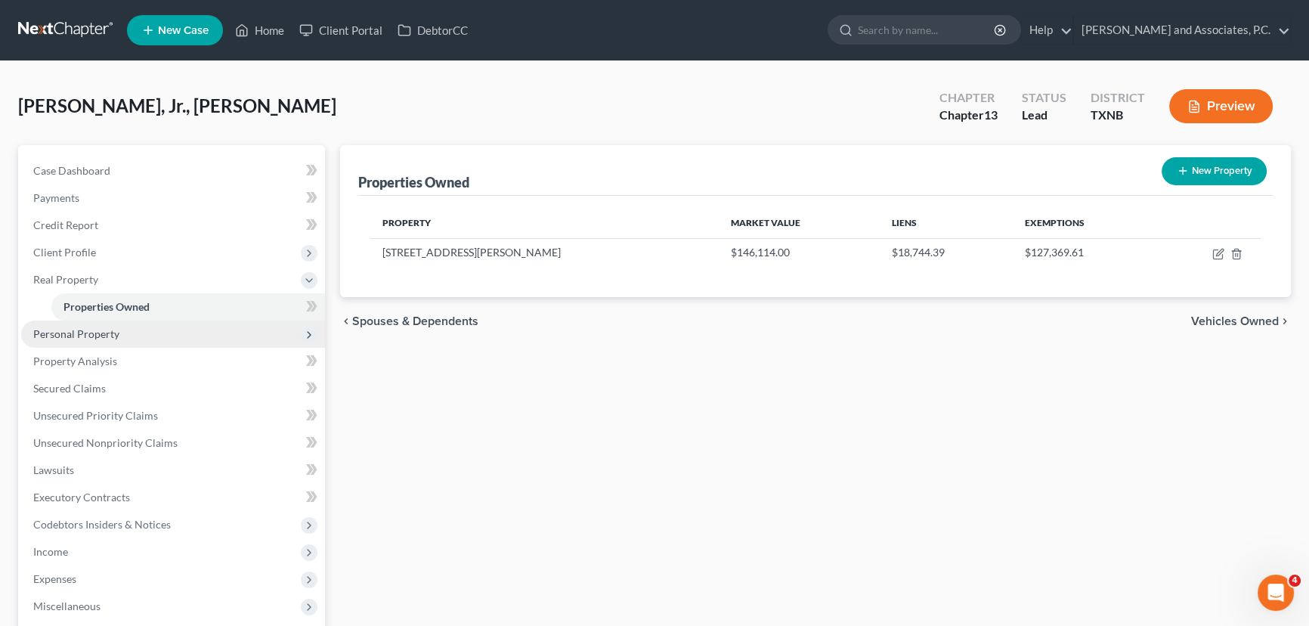
click at [77, 337] on span "Personal Property" at bounding box center [76, 333] width 86 height 13
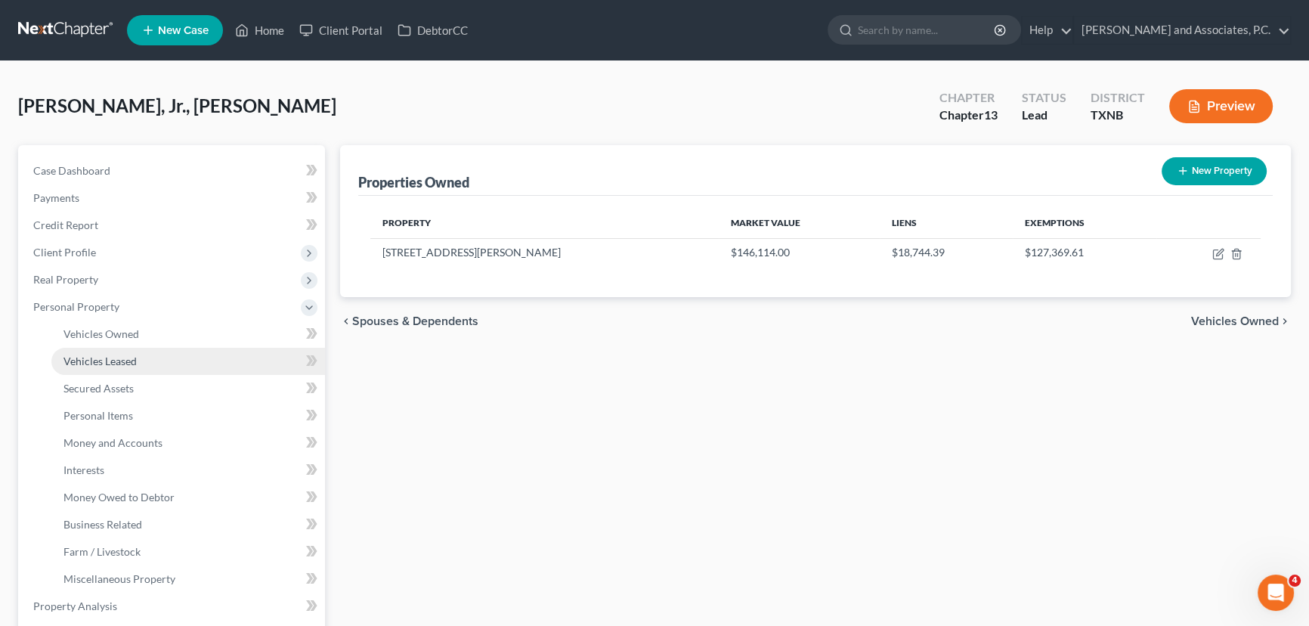
click at [79, 352] on link "Vehicles Leased" at bounding box center [188, 361] width 274 height 27
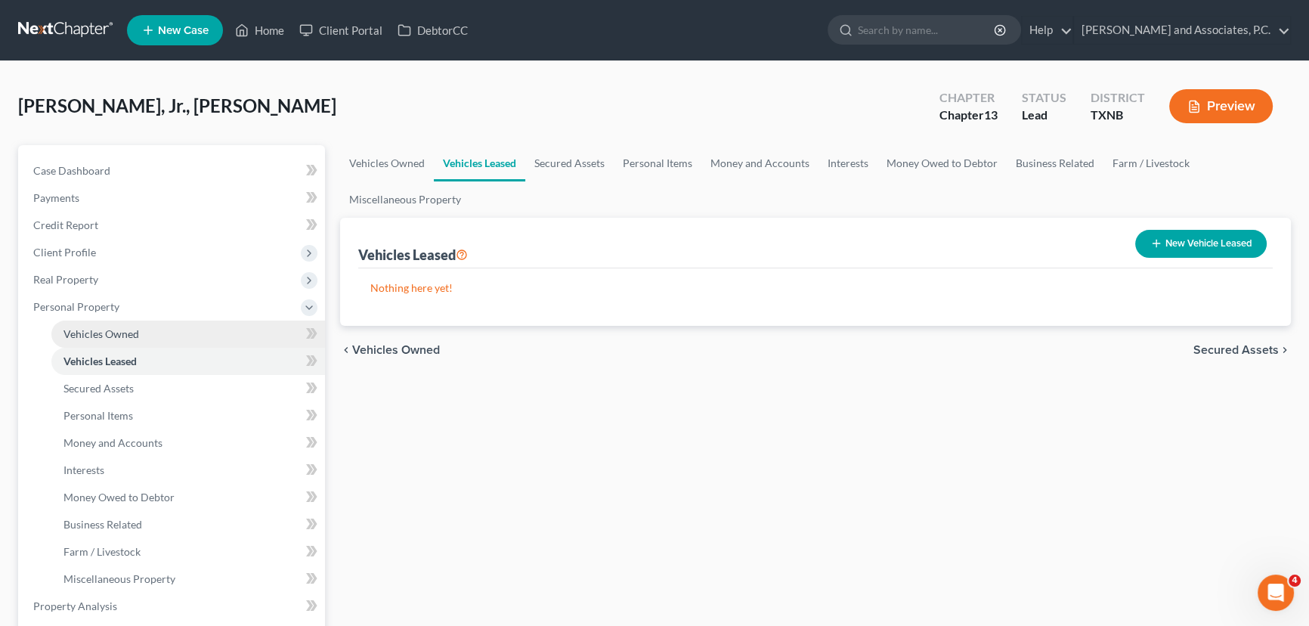
click at [81, 334] on span "Vehicles Owned" at bounding box center [102, 333] width 76 height 13
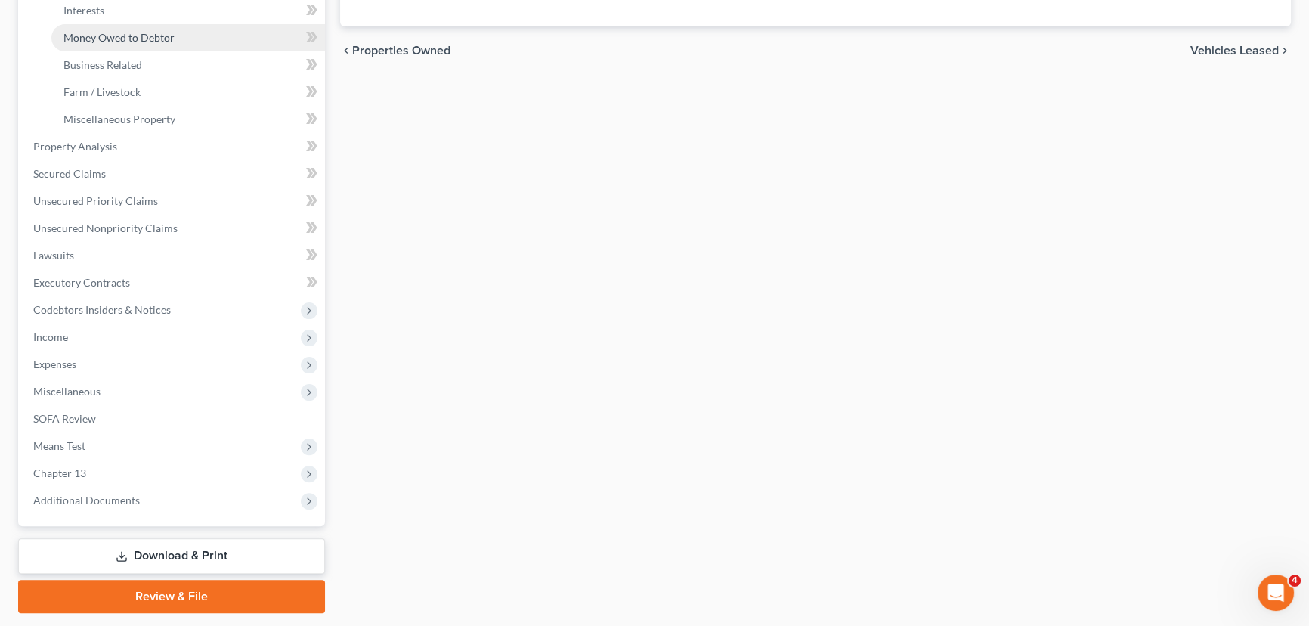
scroll to position [481, 0]
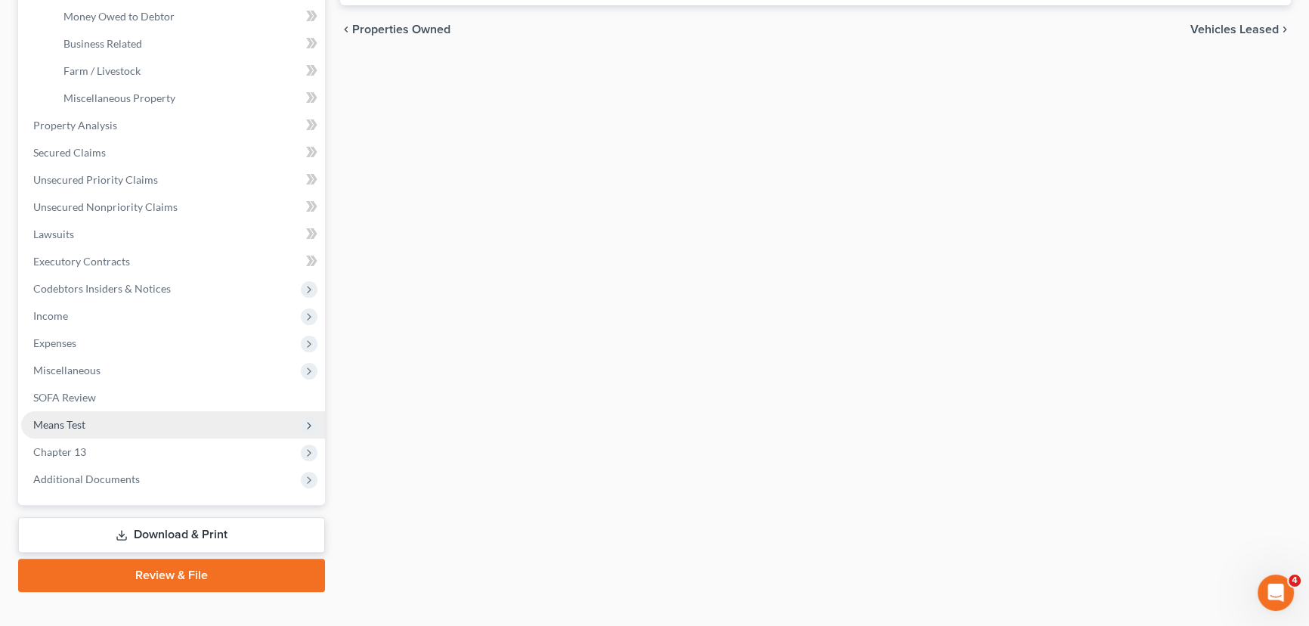
click at [96, 426] on span "Means Test" at bounding box center [173, 424] width 304 height 27
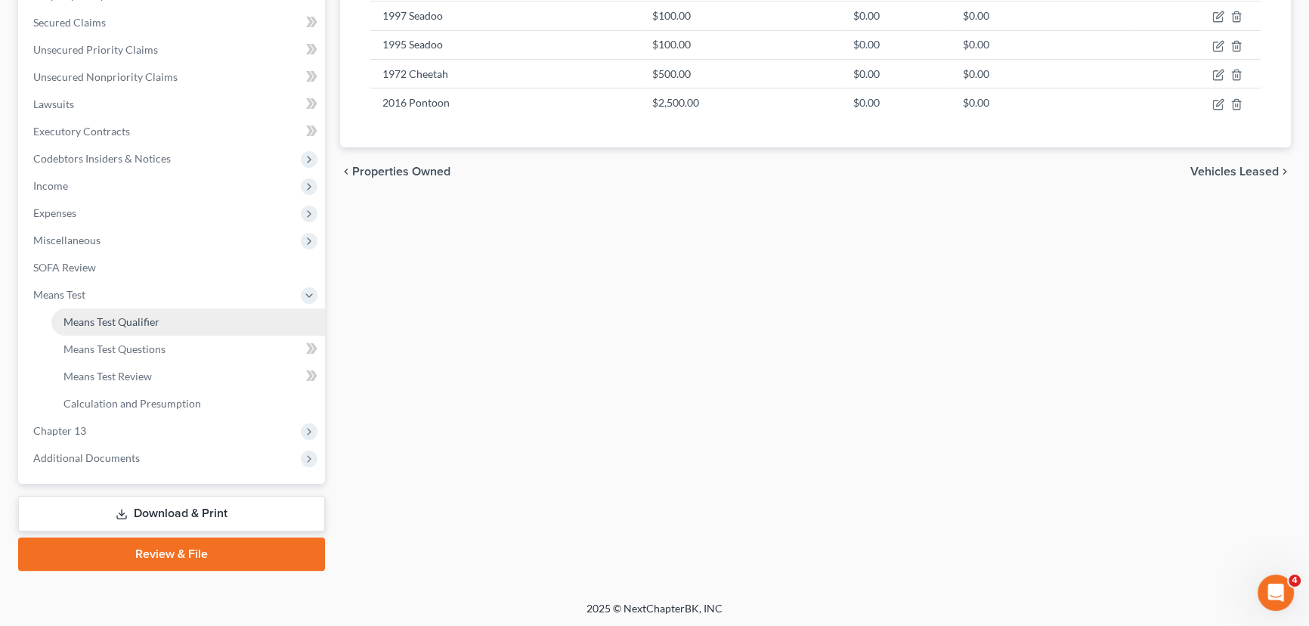
click at [101, 327] on link "Means Test Qualifier" at bounding box center [188, 321] width 274 height 27
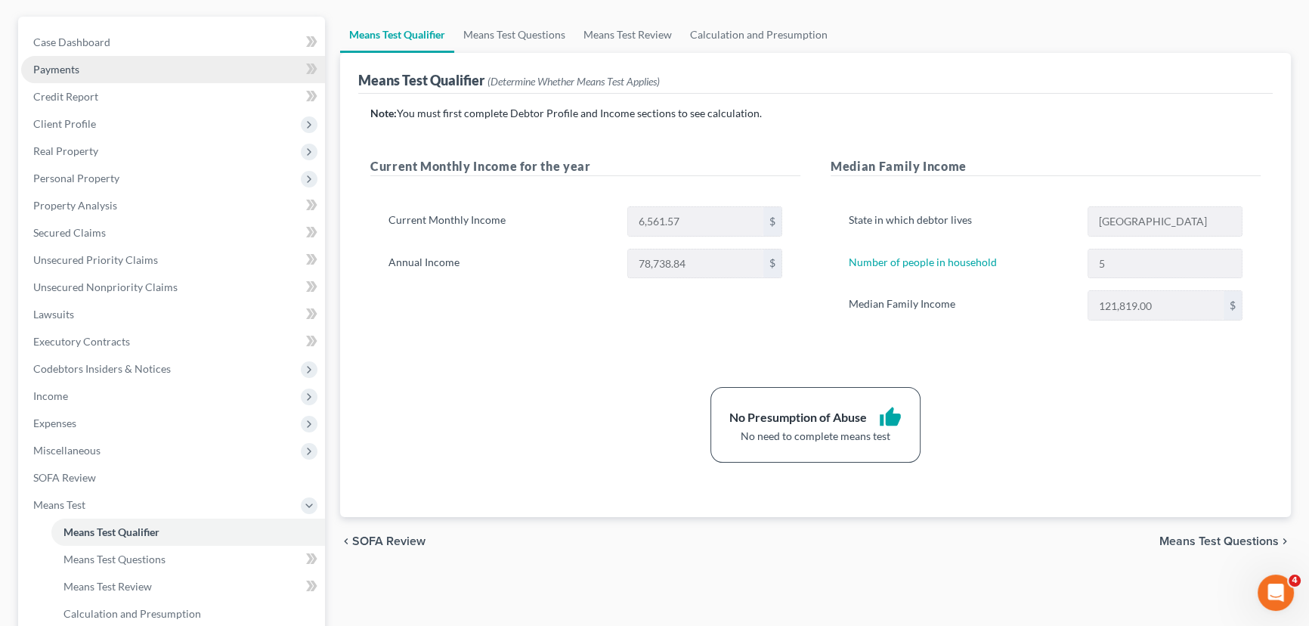
scroll to position [137, 0]
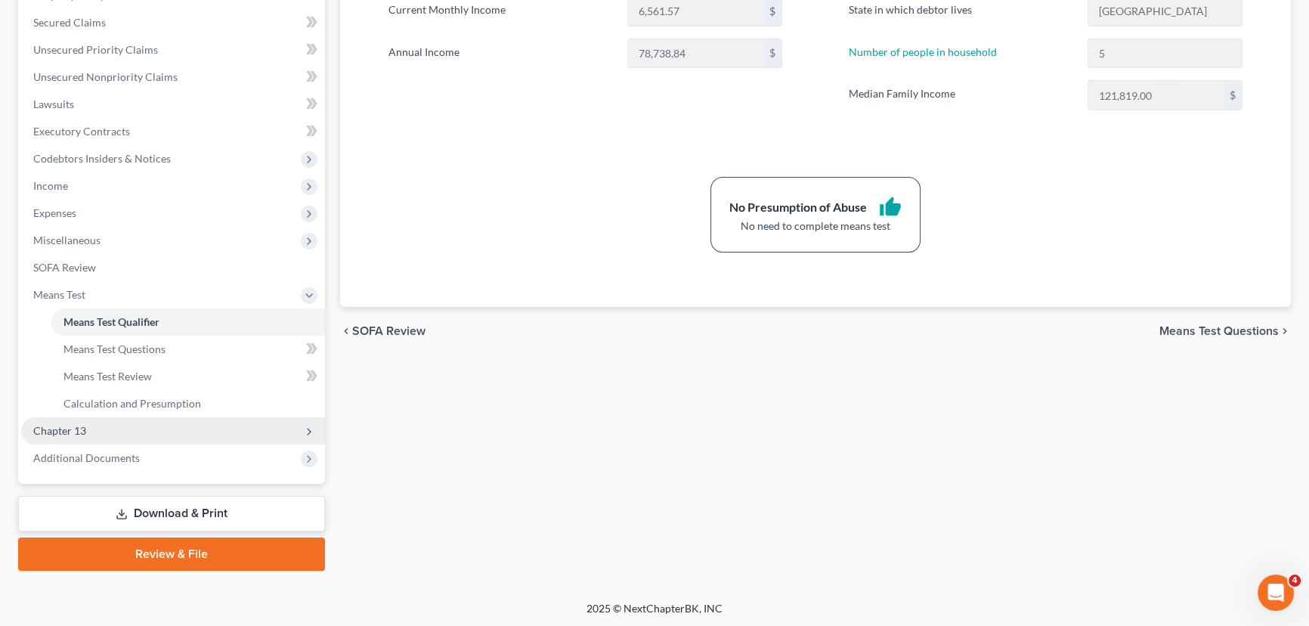
click at [114, 422] on span "Chapter 13" at bounding box center [173, 430] width 304 height 27
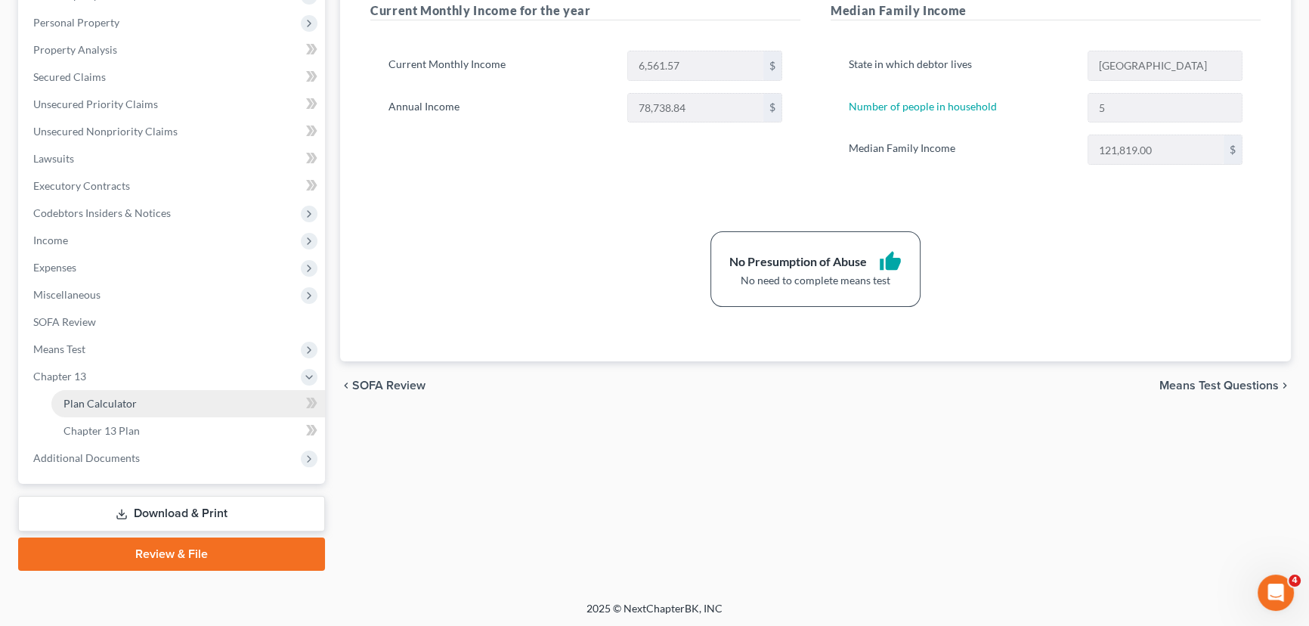
click at [114, 401] on span "Plan Calculator" at bounding box center [100, 403] width 73 height 13
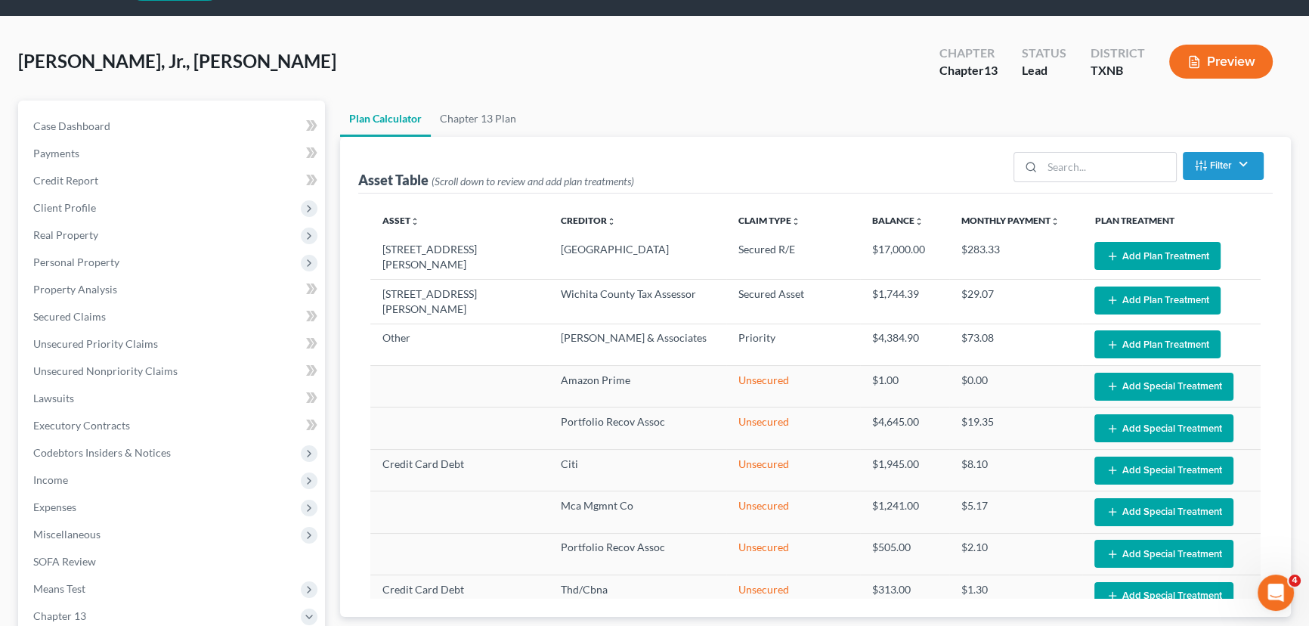
scroll to position [68, 0]
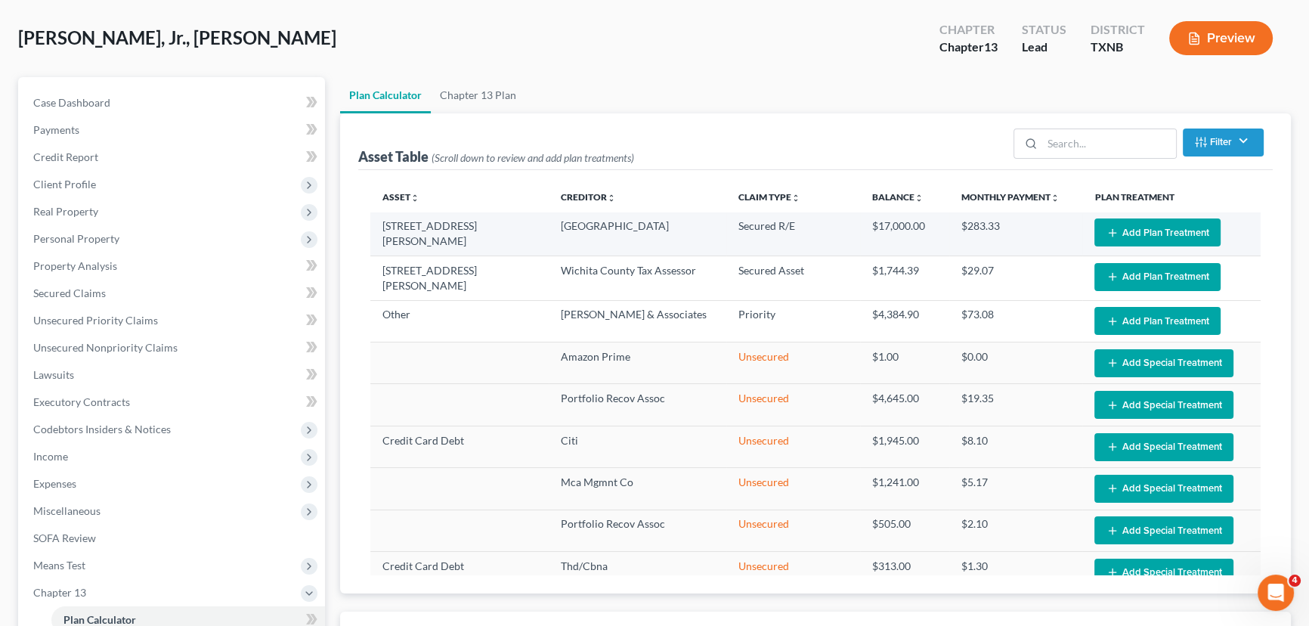
select select "59"
click at [1107, 227] on icon "button" at bounding box center [1113, 233] width 12 height 12
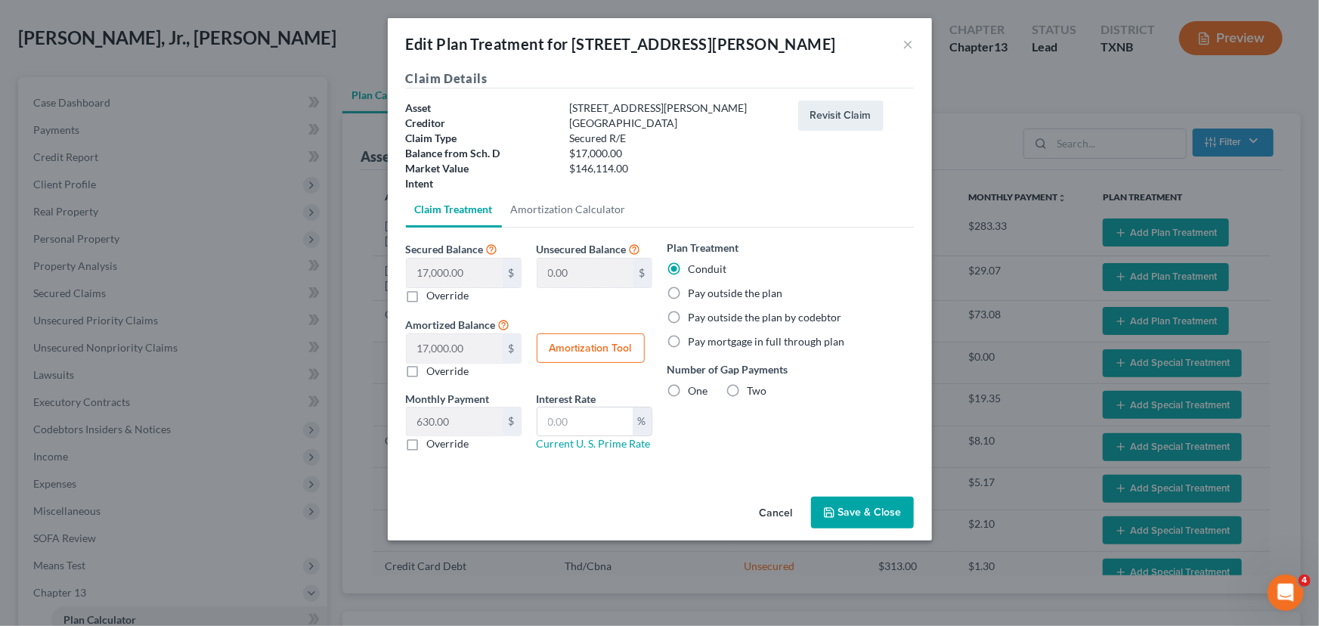
click at [689, 291] on label "Pay outside the plan" at bounding box center [736, 293] width 95 height 15
click at [695, 291] on input "Pay outside the plan" at bounding box center [700, 291] width 10 height 10
radio input "true"
click at [869, 516] on button "Save & Close" at bounding box center [862, 513] width 103 height 32
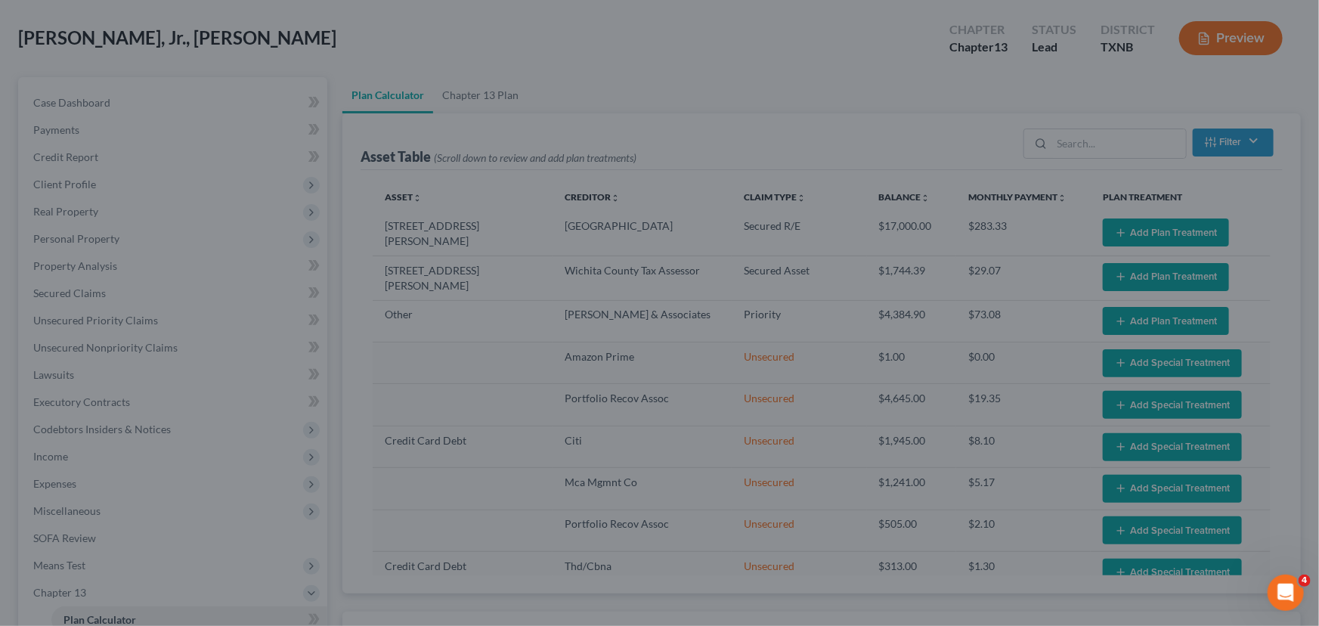
select select "59"
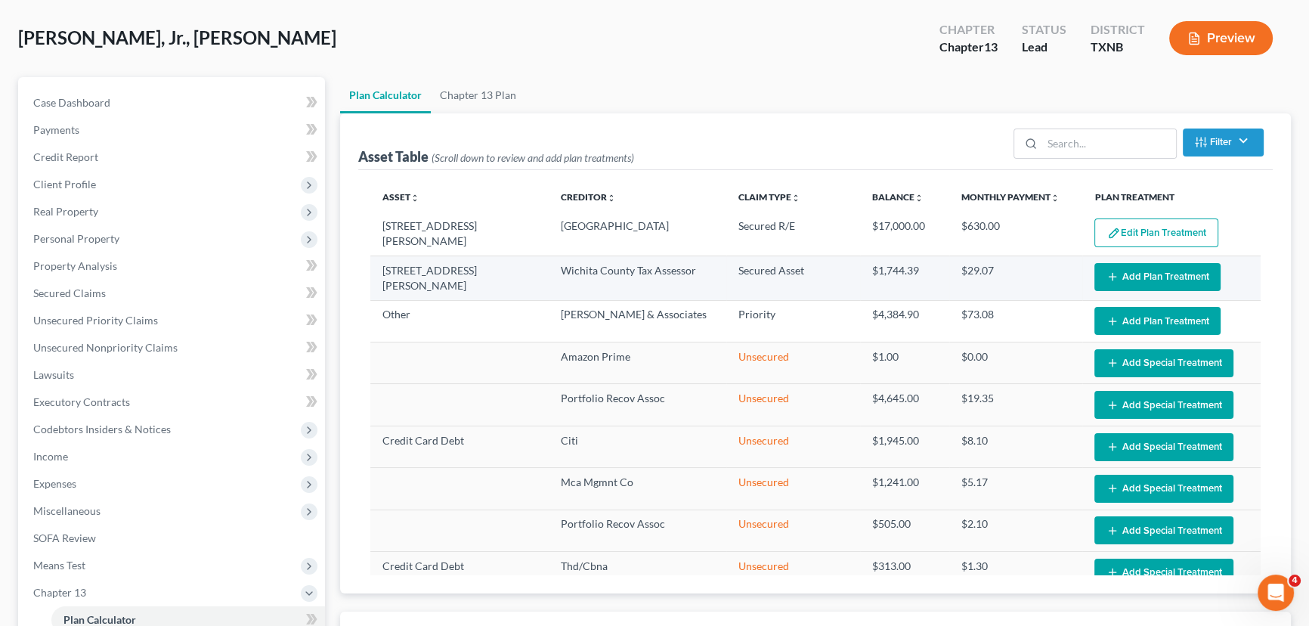
click at [1123, 269] on button "Add Plan Treatment" at bounding box center [1158, 277] width 126 height 28
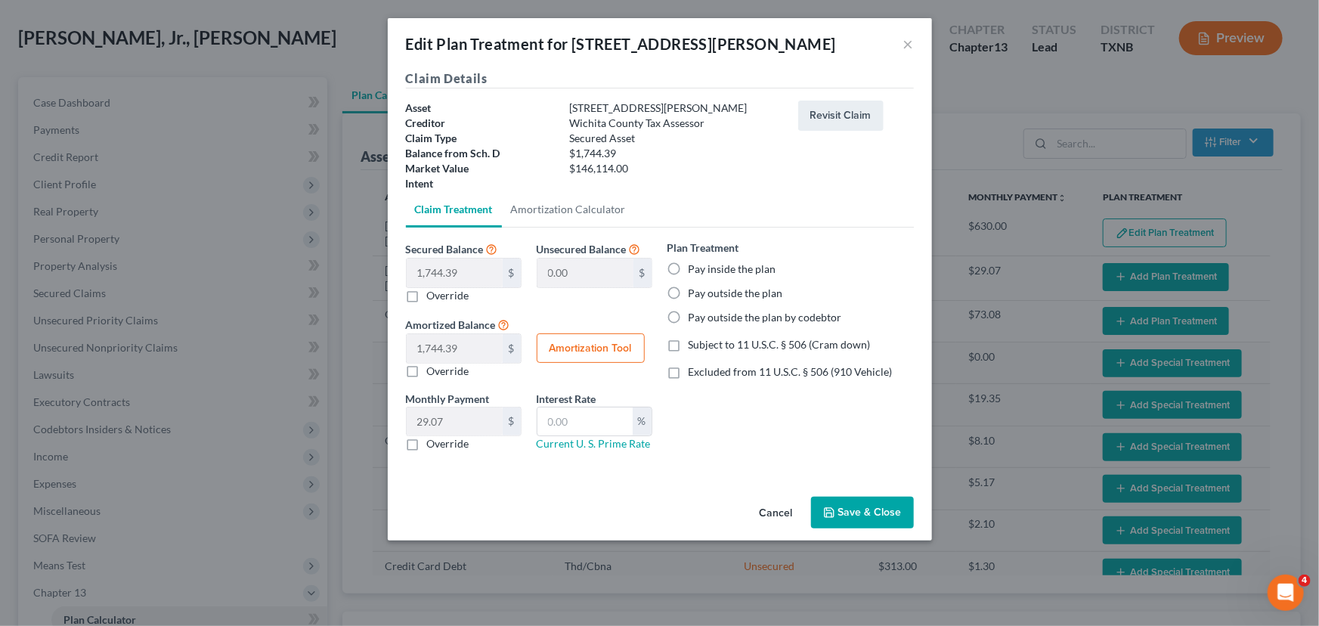
click at [689, 292] on label "Pay outside the plan" at bounding box center [736, 293] width 95 height 15
click at [695, 292] on input "Pay outside the plan" at bounding box center [700, 291] width 10 height 10
radio input "true"
click at [856, 508] on button "Save & Close" at bounding box center [862, 513] width 103 height 32
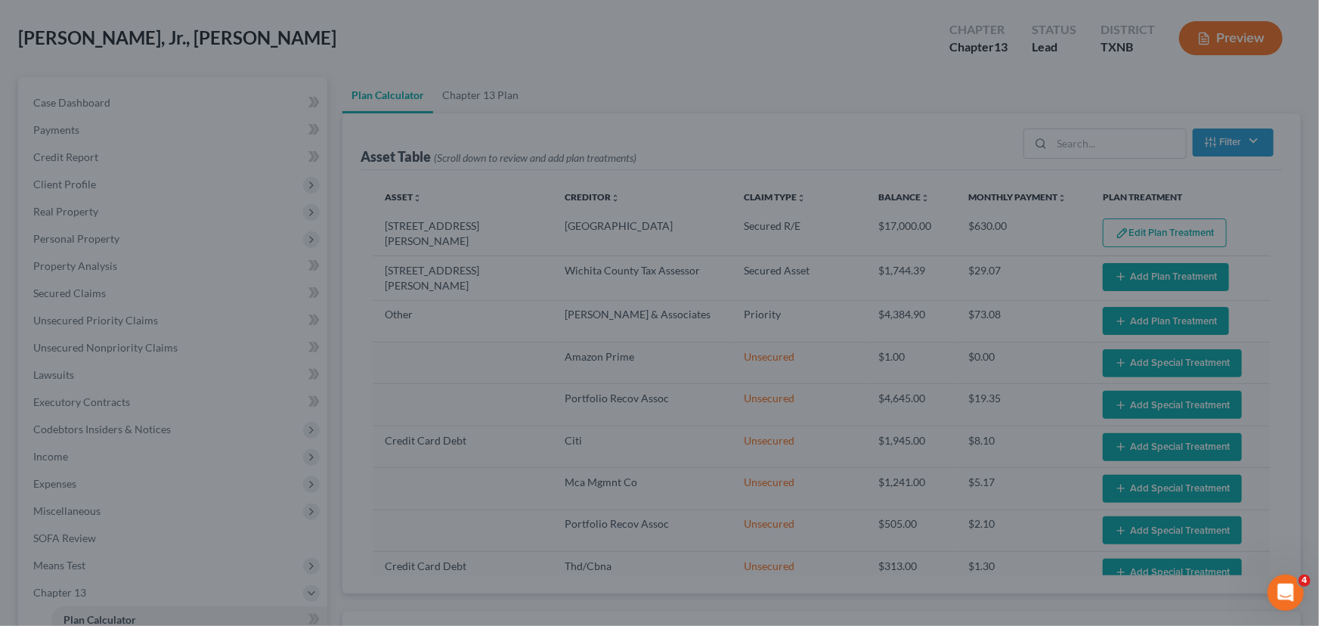
select select "59"
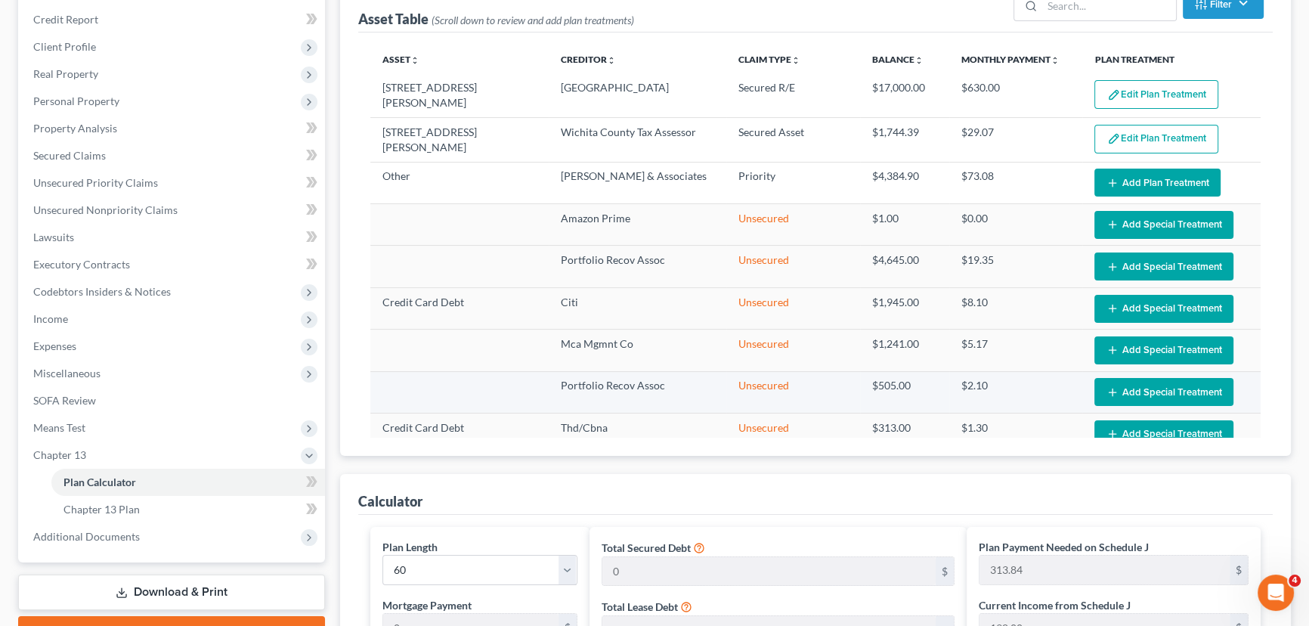
scroll to position [0, 0]
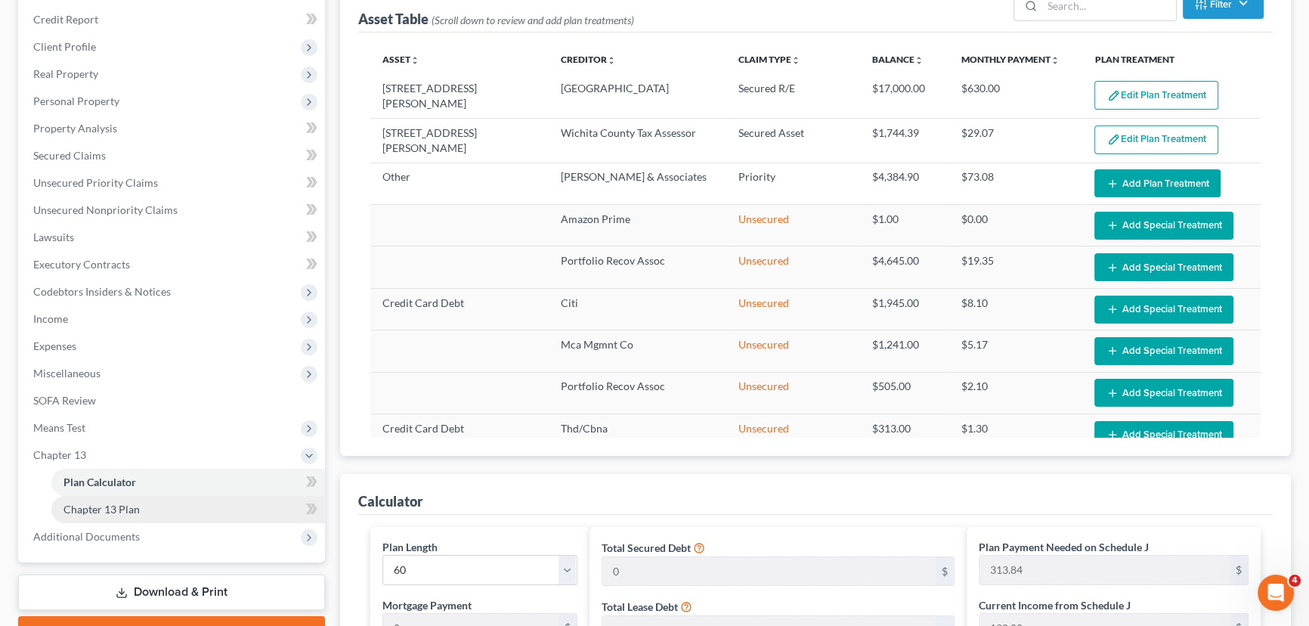
click at [104, 509] on span "Chapter 13 Plan" at bounding box center [102, 509] width 76 height 13
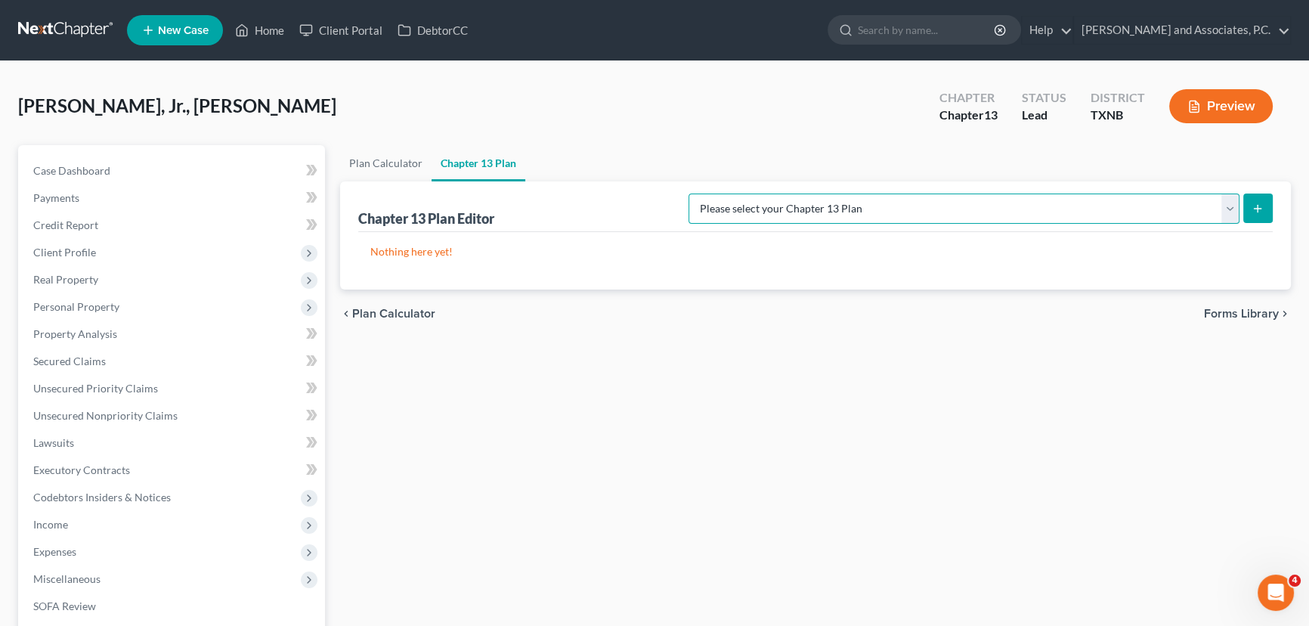
click at [1119, 213] on select "Please select your Chapter 13 Plan AUTHORIZATION FOR ADEQUATE PROTECTION DISBUR…" at bounding box center [964, 209] width 551 height 30
select select "5"
click at [705, 194] on select "Please select your Chapter 13 Plan AUTHORIZATION FOR ADEQUATE PROTECTION DISBUR…" at bounding box center [964, 209] width 551 height 30
click at [1256, 203] on icon "submit" at bounding box center [1258, 209] width 12 height 12
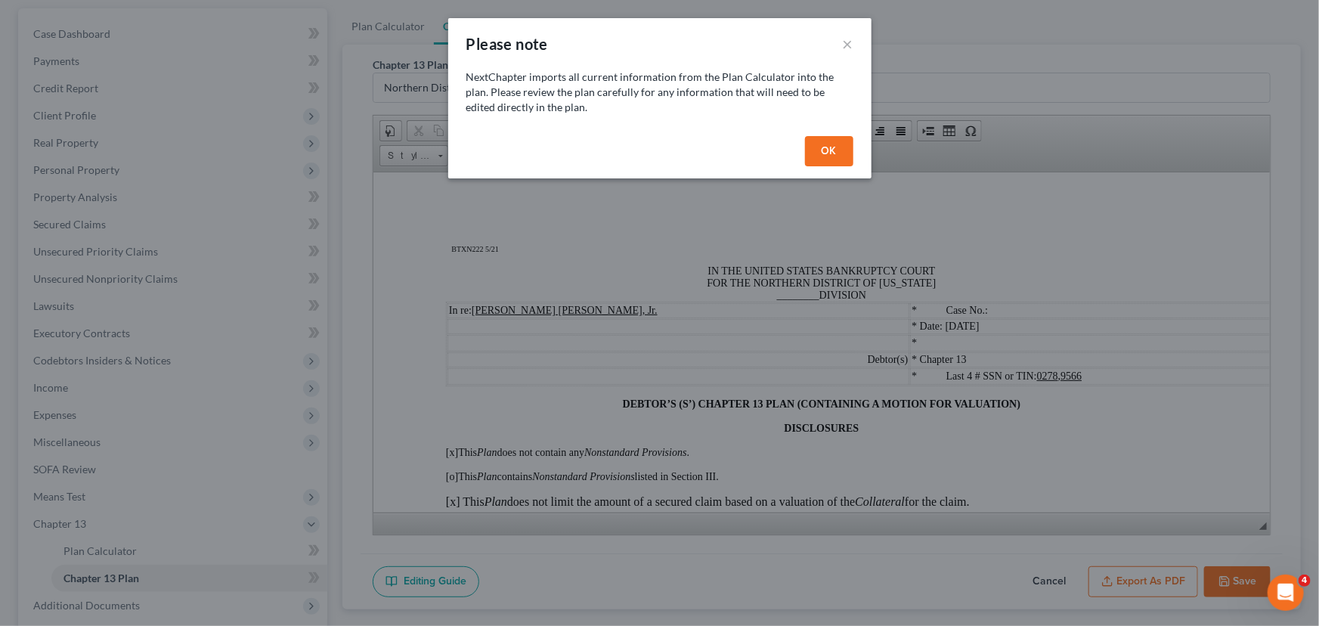
click at [833, 154] on button "OK" at bounding box center [829, 151] width 48 height 30
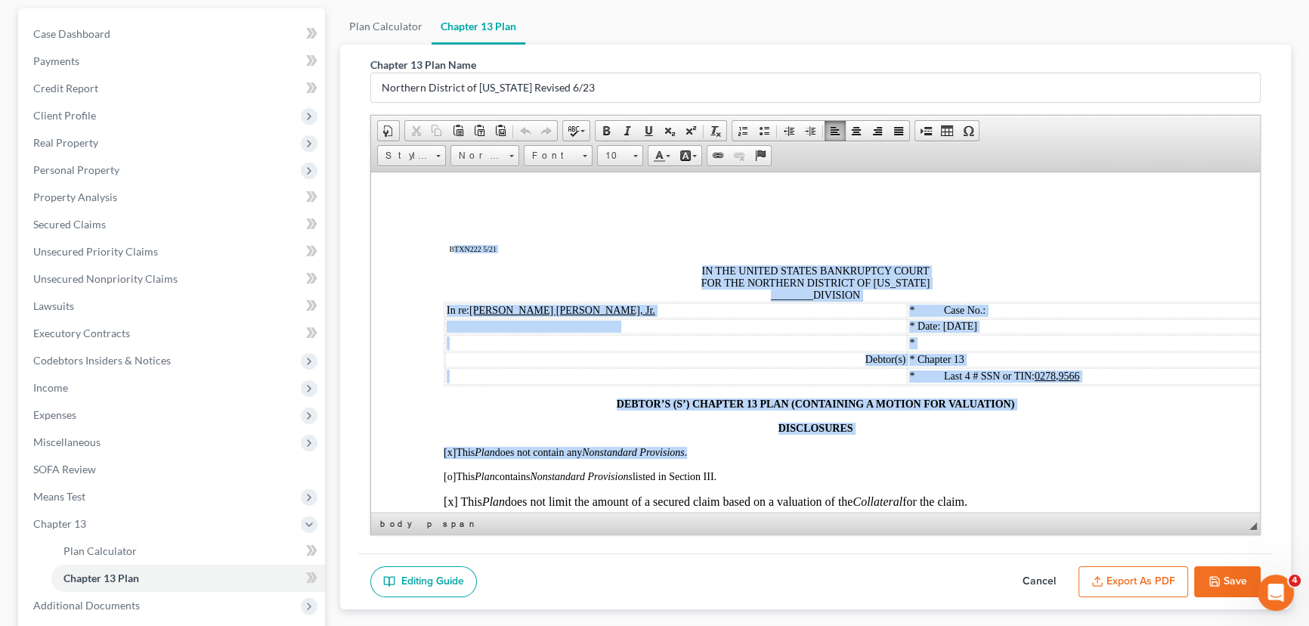
drag, startPoint x: 452, startPoint y: 239, endPoint x: 968, endPoint y: 404, distance: 542.0
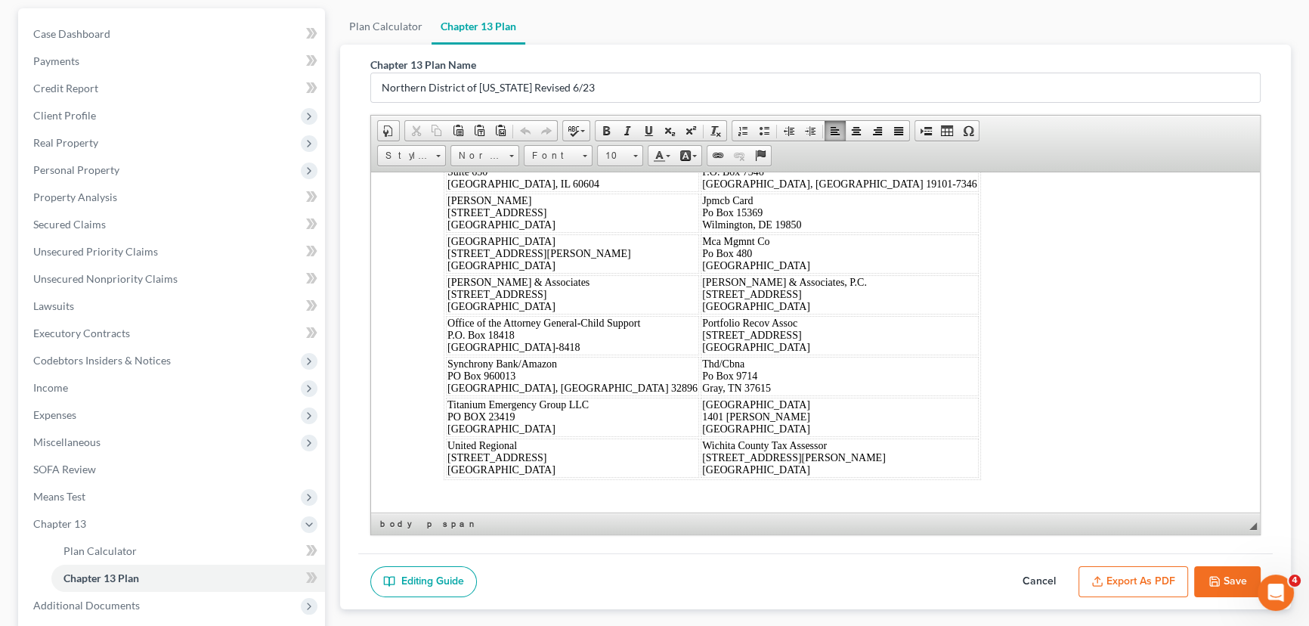
scroll to position [10087, 0]
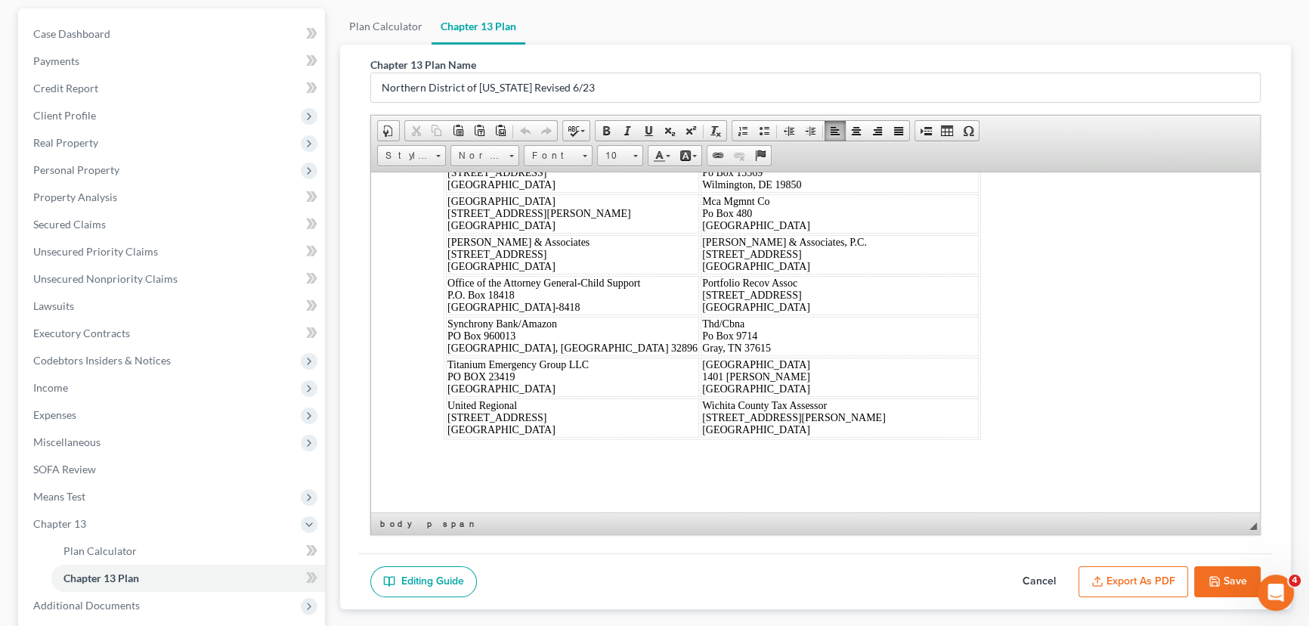
drag, startPoint x: 462, startPoint y: 246, endPoint x: 1429, endPoint y: 680, distance: 1059.9
click at [620, 154] on span "10" at bounding box center [613, 156] width 30 height 20
drag, startPoint x: 626, startPoint y: 184, endPoint x: 1089, endPoint y: 257, distance: 468.3
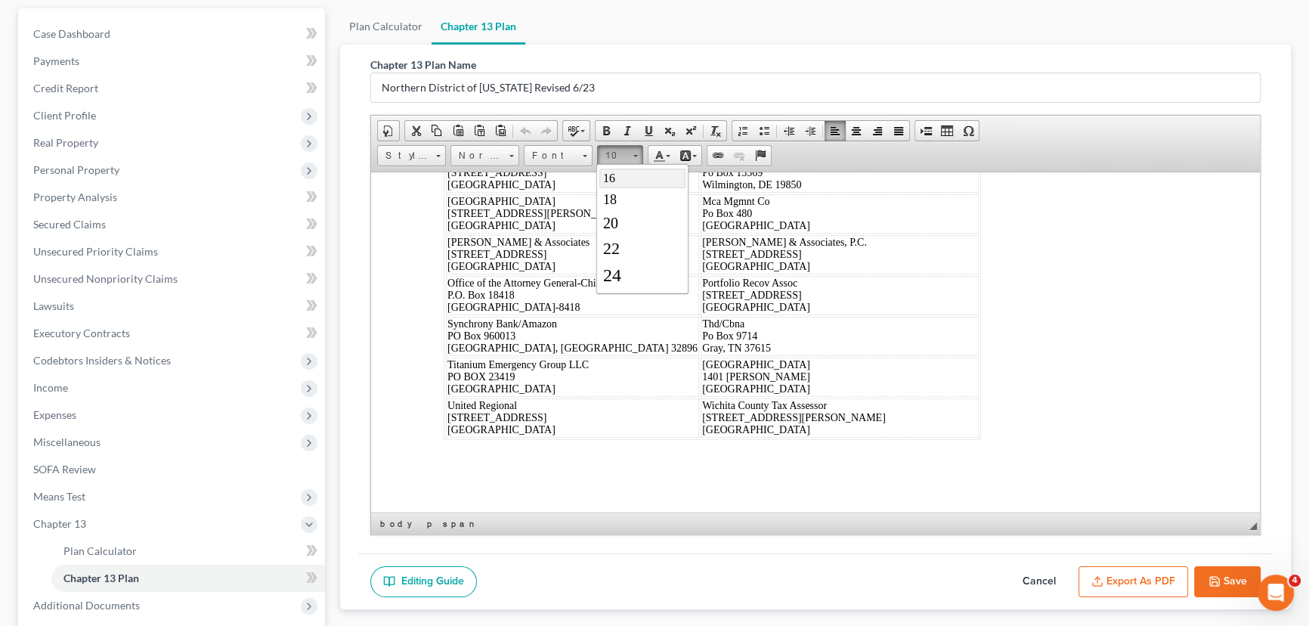
click at [626, 184] on link "16" at bounding box center [643, 178] width 86 height 20
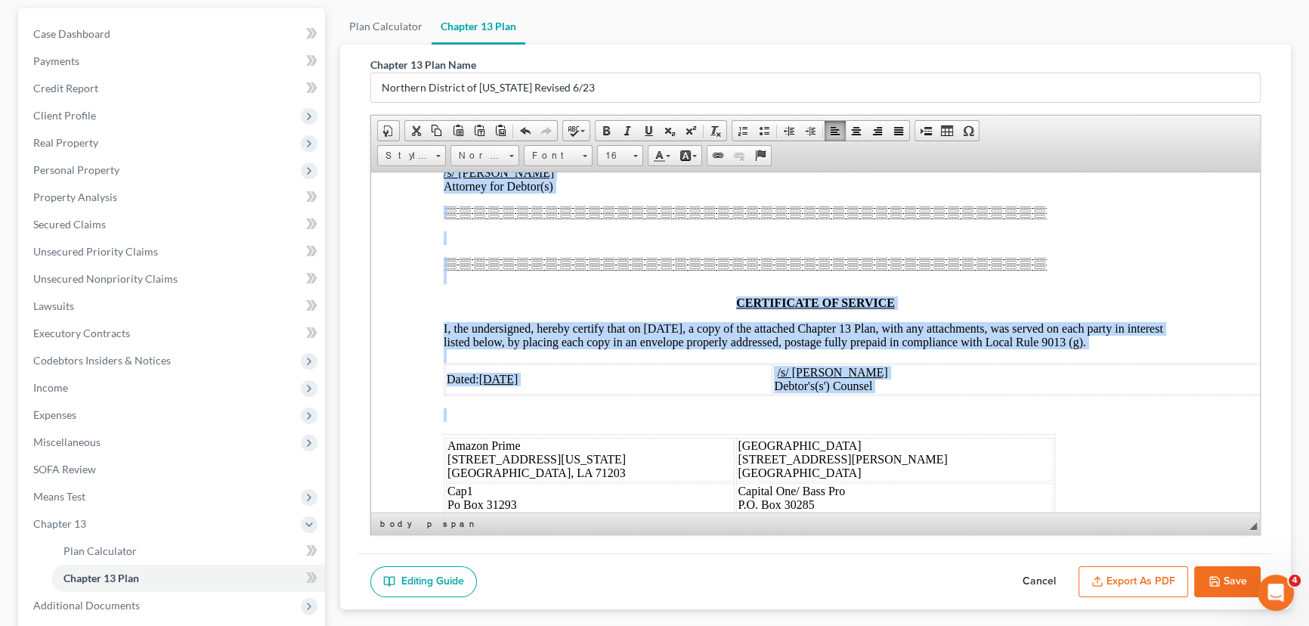
scroll to position [11029, 0]
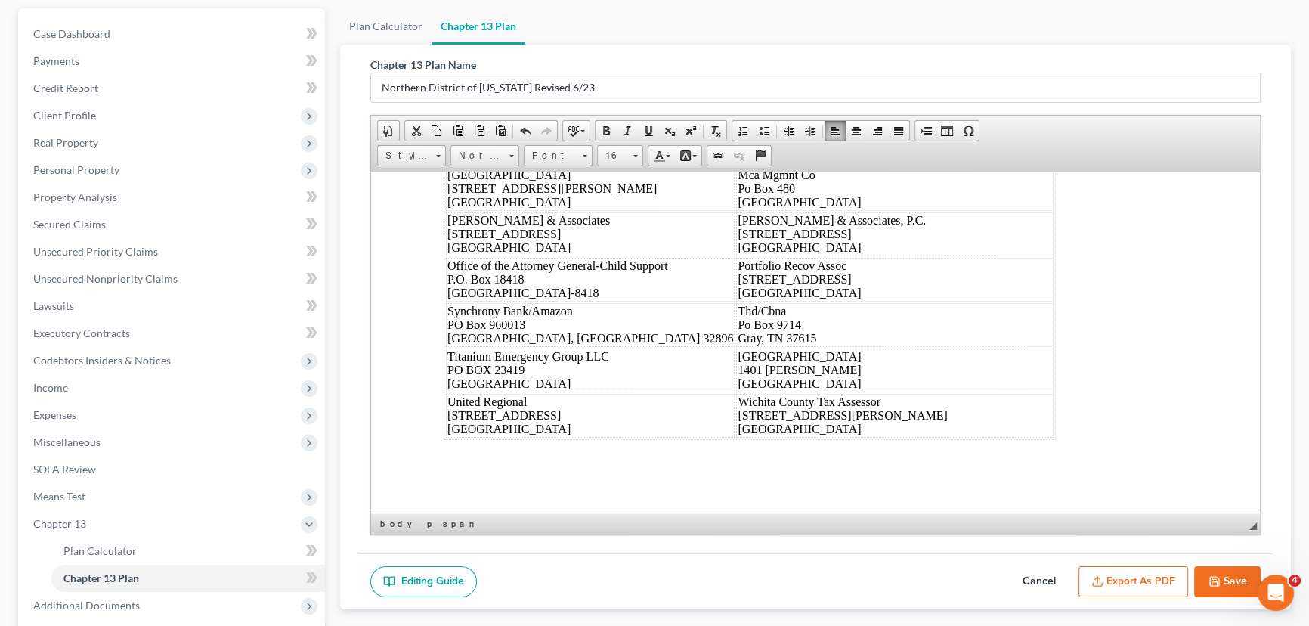
click at [1017, 302] on div "Dated: [DATE] /s/ [PERSON_NAME] Debtor's(s') Counsel Amazon Prime [STREET_ADDRE…" at bounding box center [816, 86] width 744 height 706
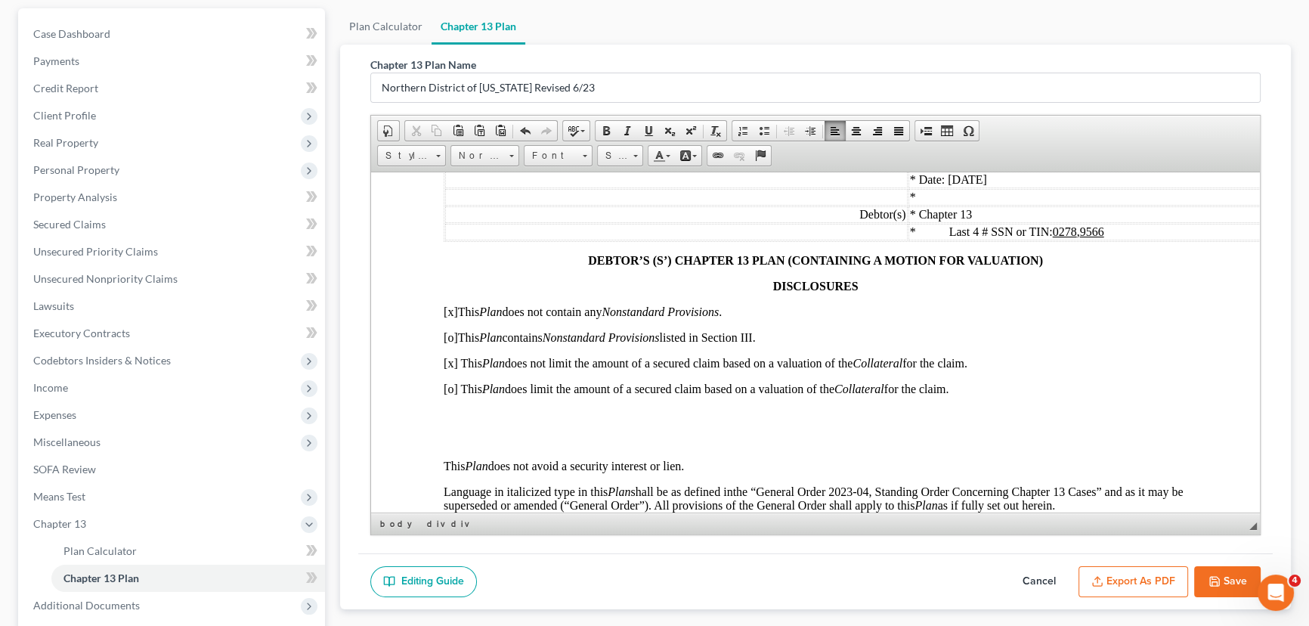
scroll to position [0, 0]
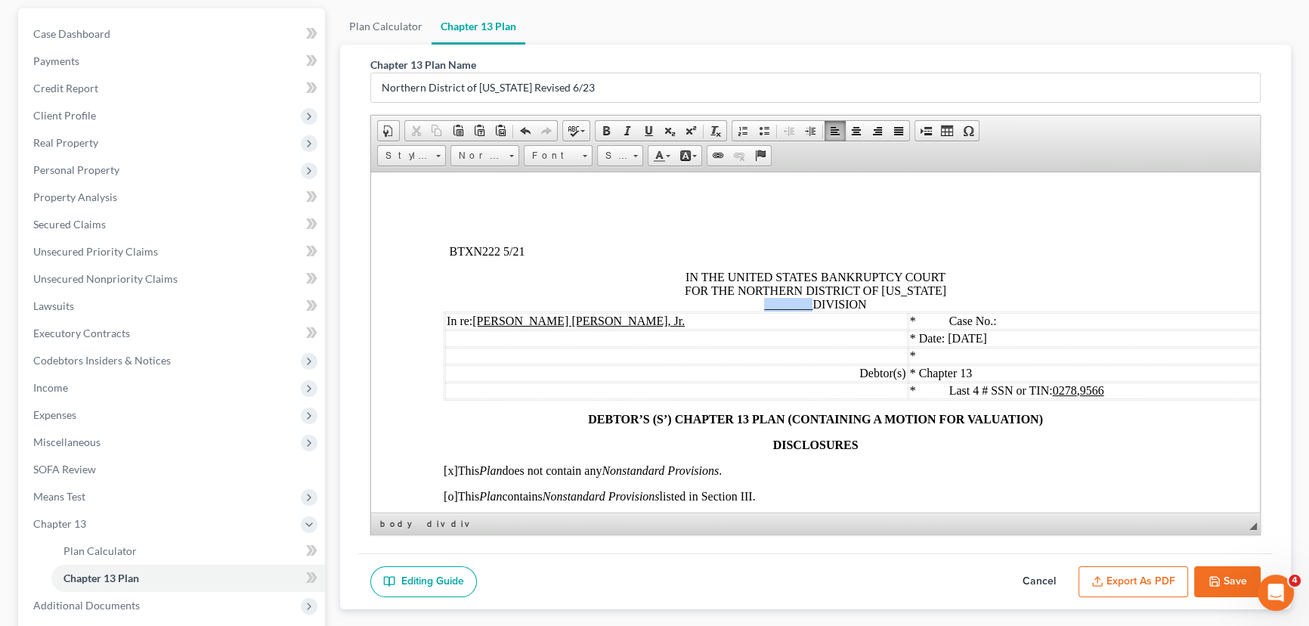
drag, startPoint x: 804, startPoint y: 308, endPoint x: 752, endPoint y: 308, distance: 52.2
click at [752, 308] on div "IN THE UNITED STATES BANKRUPTCY COURT FOR THE NORTHERN DISTRICT OF [US_STATE] _…" at bounding box center [816, 290] width 744 height 41
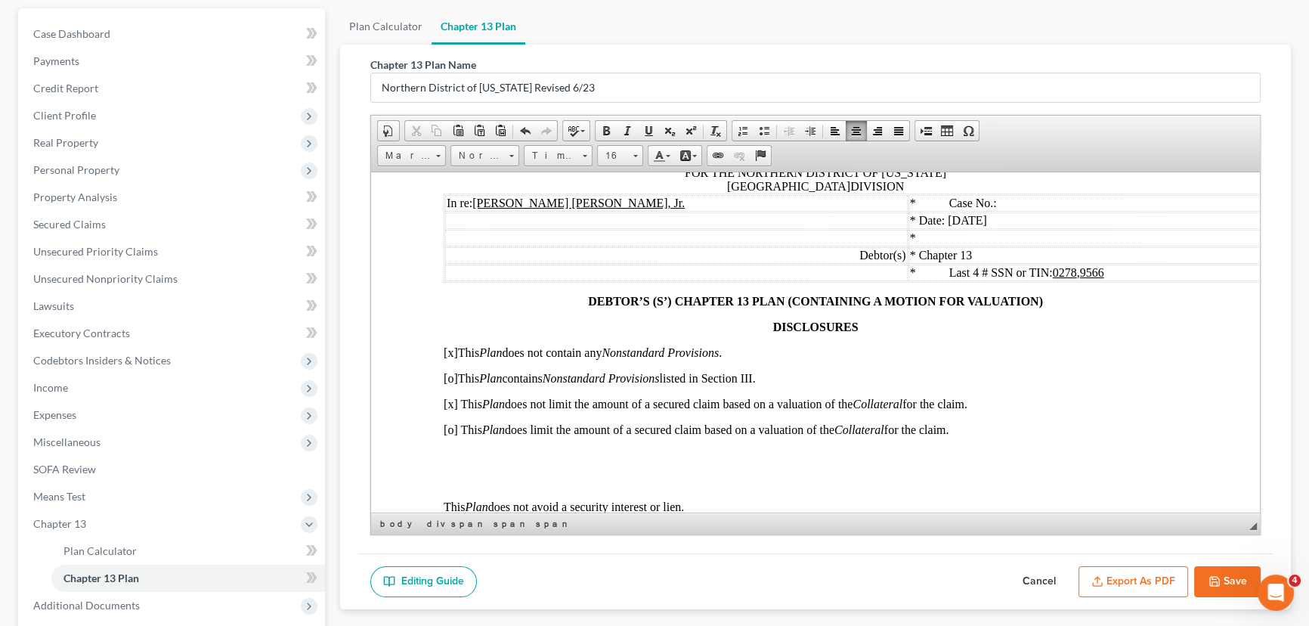
scroll to position [206, 0]
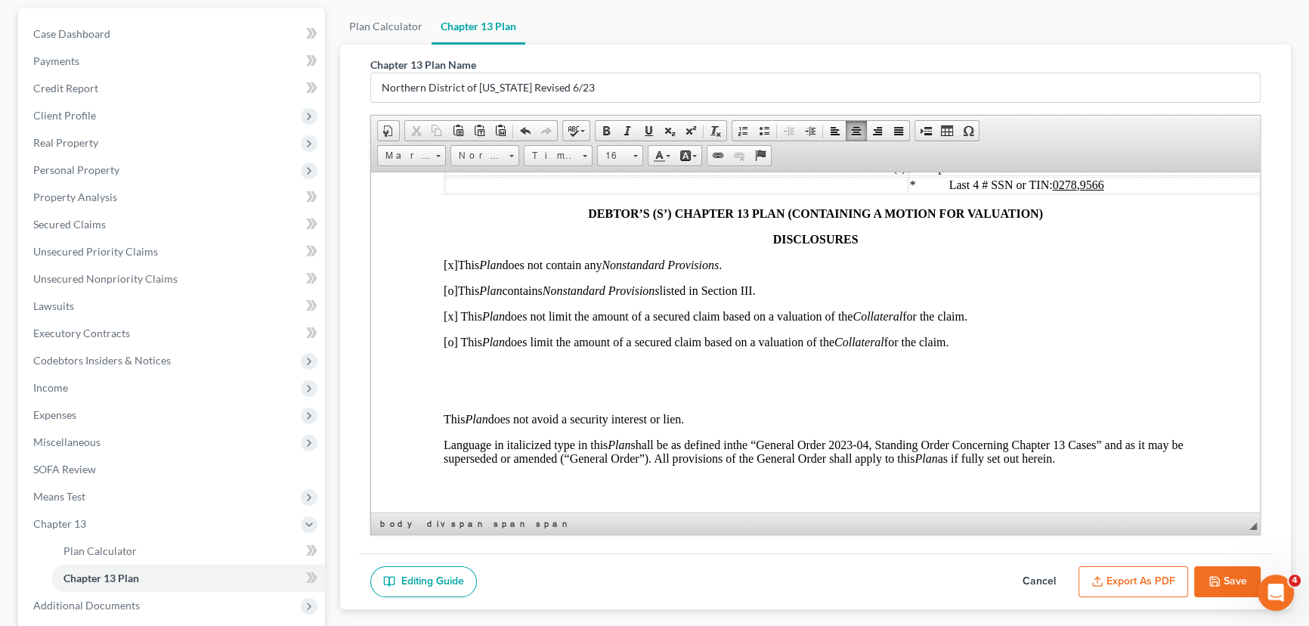
click at [452, 348] on span "[o] This Plan does limit the amount of a secured claim based on a valuation of …" at bounding box center [696, 341] width 505 height 13
click at [552, 296] on em "Nonstandard Provisions" at bounding box center [601, 290] width 117 height 13
click at [454, 322] on span "[x] This Plan does not limit the amount of a secured claim based on a valuation…" at bounding box center [706, 315] width 524 height 13
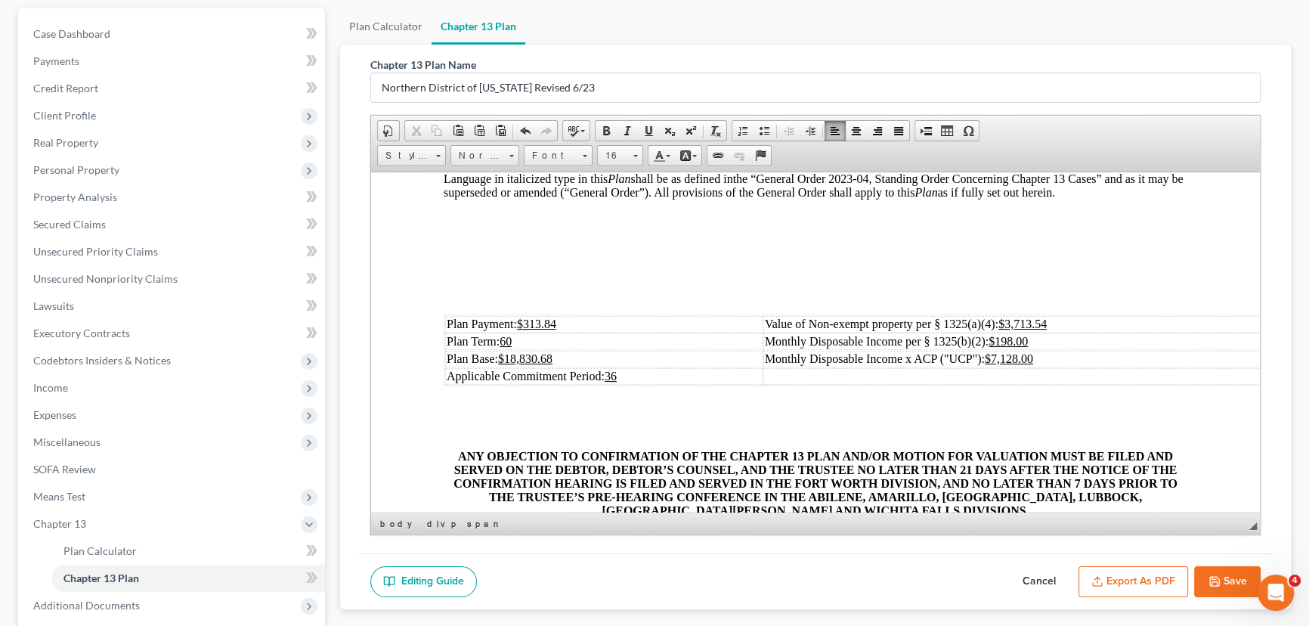
scroll to position [481, 0]
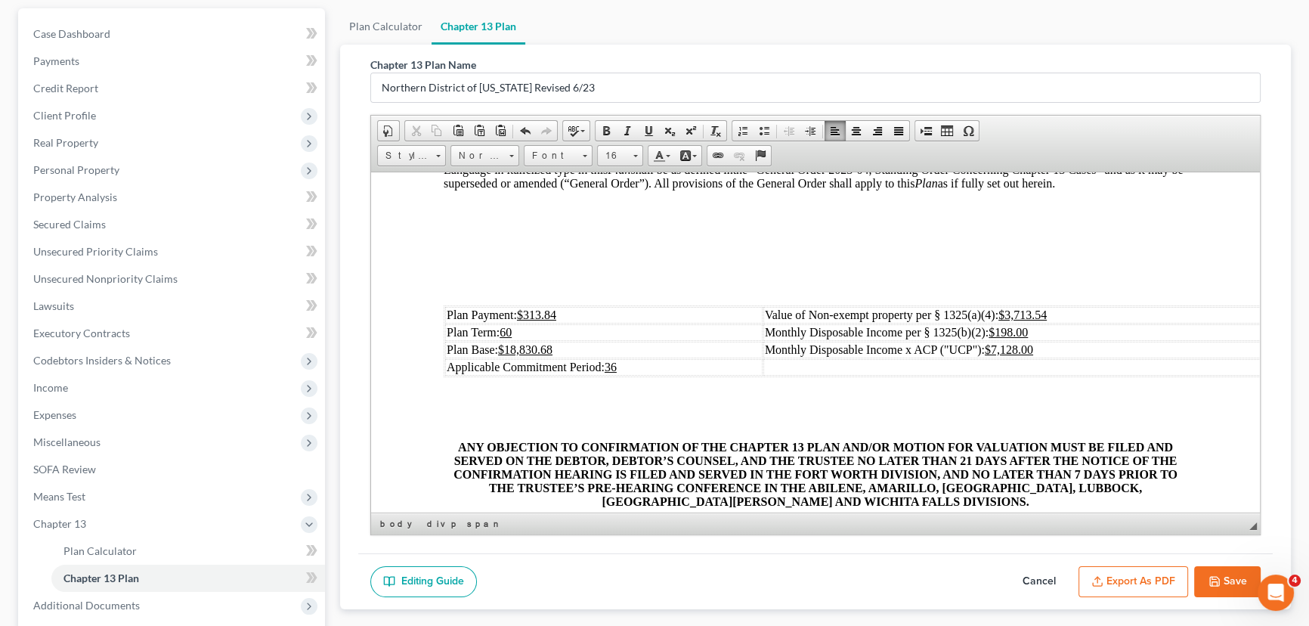
click at [587, 323] on td "Plan Payment: $313.84" at bounding box center [604, 314] width 318 height 17
click at [584, 323] on td "Plan Payment: $313.84" at bounding box center [604, 314] width 318 height 17
drag, startPoint x: 598, startPoint y: 367, endPoint x: 510, endPoint y: 366, distance: 88.5
click at [510, 358] on td "Plan Base: $18,830.68" at bounding box center [604, 349] width 318 height 17
drag, startPoint x: 1054, startPoint y: 352, endPoint x: 1001, endPoint y: 350, distance: 52.9
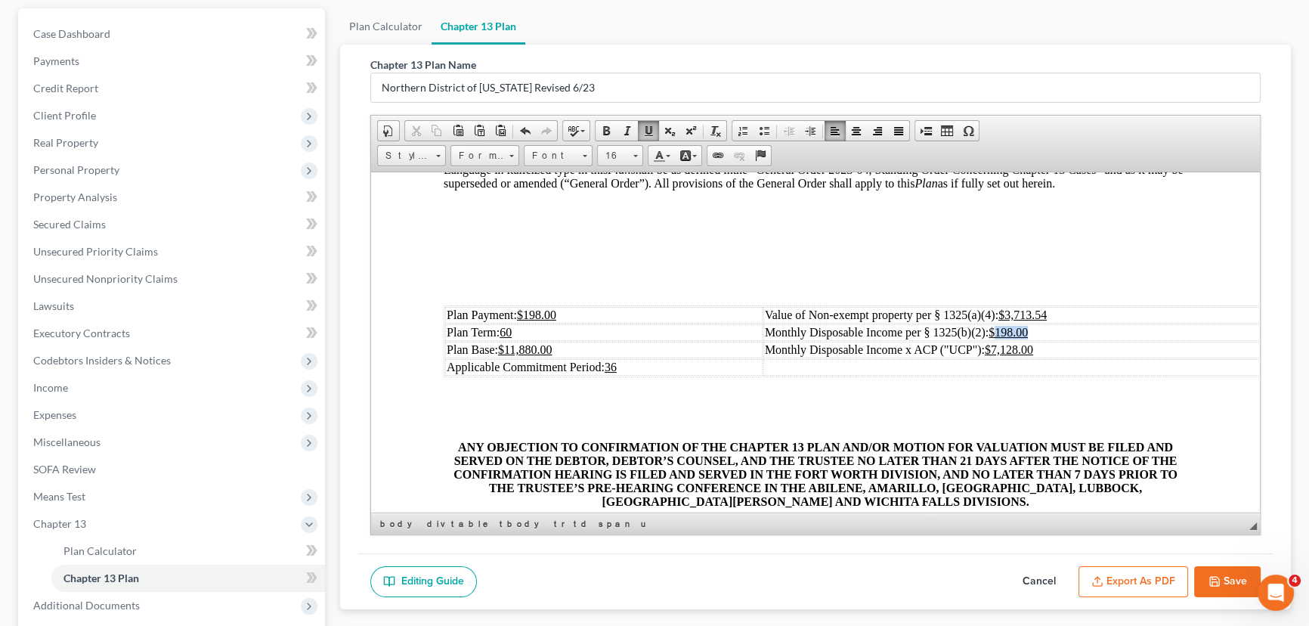
click at [1001, 340] on td "Monthly Disposable Income per § 1325(b)(2): $198.00" at bounding box center [1025, 332] width 523 height 17
click at [1052, 358] on td "Monthly Disposable Income x ACP ("UCP"): $7,128.00" at bounding box center [1025, 349] width 523 height 17
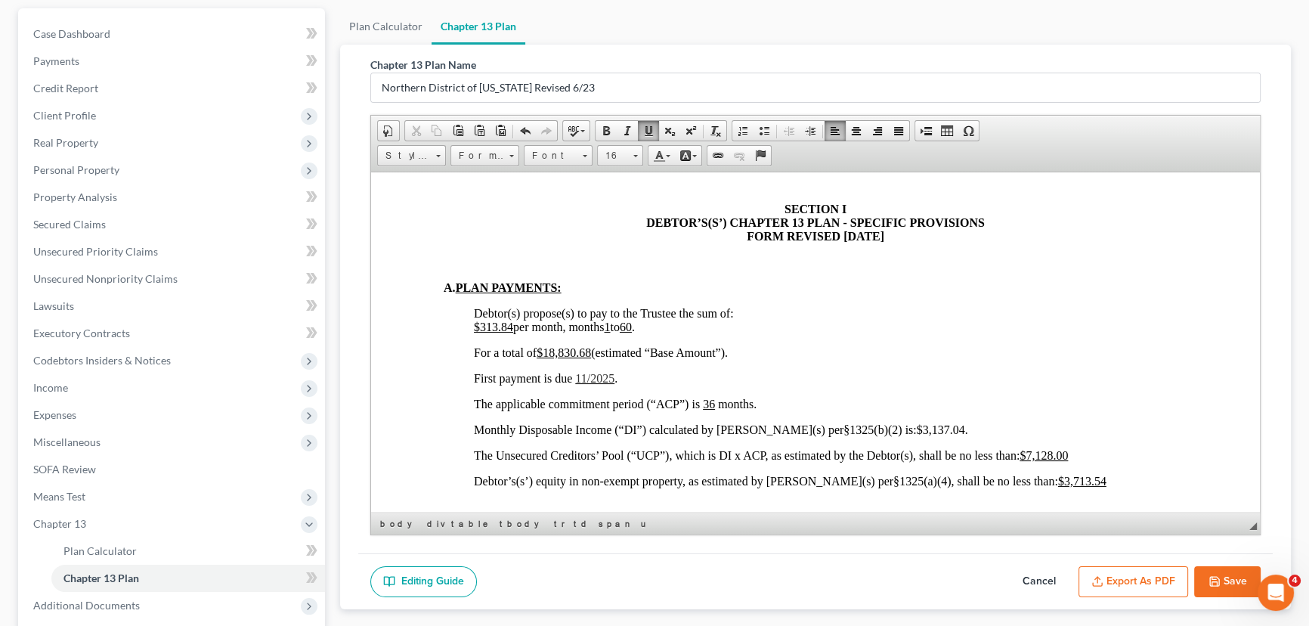
scroll to position [962, 0]
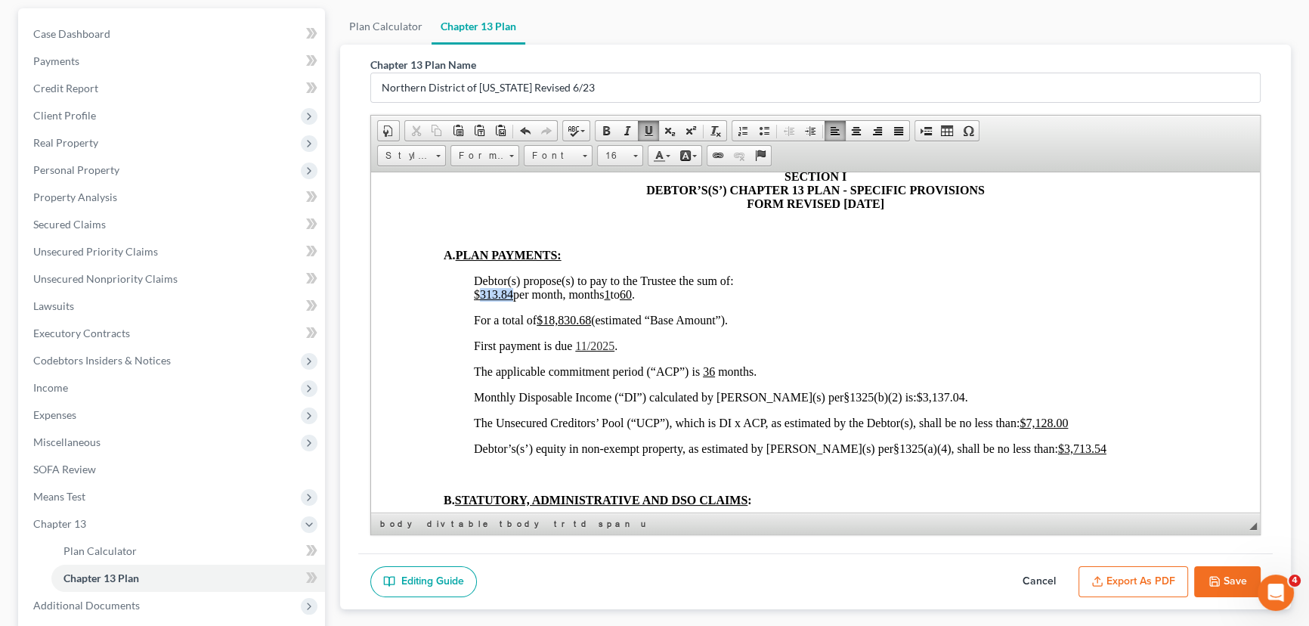
drag, startPoint x: 514, startPoint y: 326, endPoint x: 479, endPoint y: 330, distance: 35.0
click at [479, 300] on span "$313.84 per month, months 1 to 60 ." at bounding box center [554, 293] width 161 height 13
drag, startPoint x: 593, startPoint y: 355, endPoint x: 548, endPoint y: 355, distance: 44.6
click at [548, 326] on u "$18,830.68" at bounding box center [564, 319] width 54 height 13
click at [588, 352] on span "11/2025" at bounding box center [594, 345] width 39 height 13
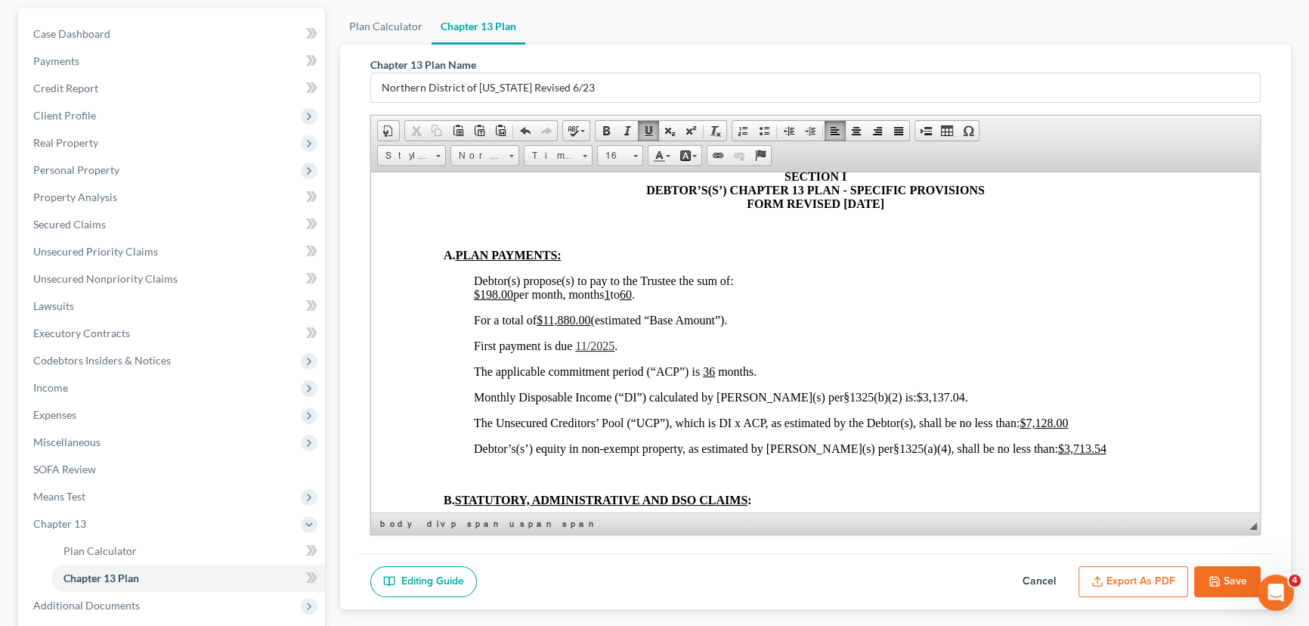
click at [590, 352] on span "11/2025" at bounding box center [594, 345] width 39 height 13
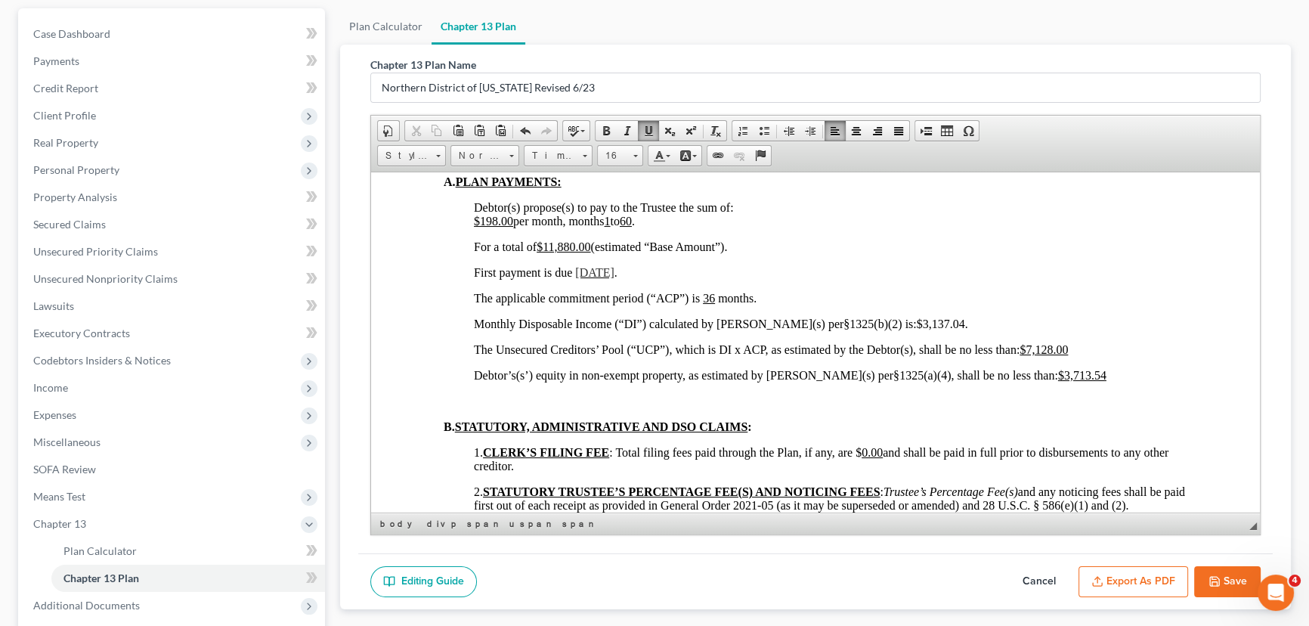
scroll to position [1099, 0]
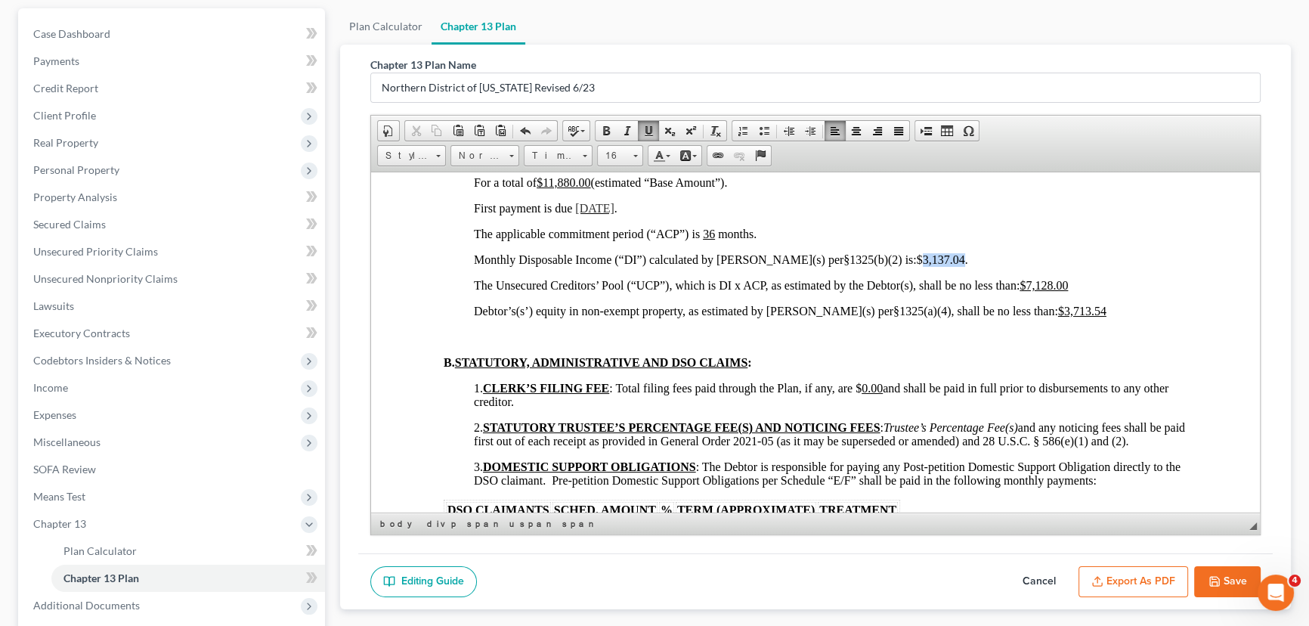
drag, startPoint x: 906, startPoint y: 298, endPoint x: 863, endPoint y: 302, distance: 43.3
click at [863, 265] on span "Monthly Disposable Income (“DI”) calculated by [PERSON_NAME](s) per§1325(b)(2) …" at bounding box center [721, 259] width 494 height 13
drag, startPoint x: 1075, startPoint y: 328, endPoint x: 1027, endPoint y: 321, distance: 48.2
click at [1027, 292] on p "The Unsecured Creditors’ Pool (“UCP”), which is DI x ACP, as estimated by the D…" at bounding box center [831, 285] width 714 height 14
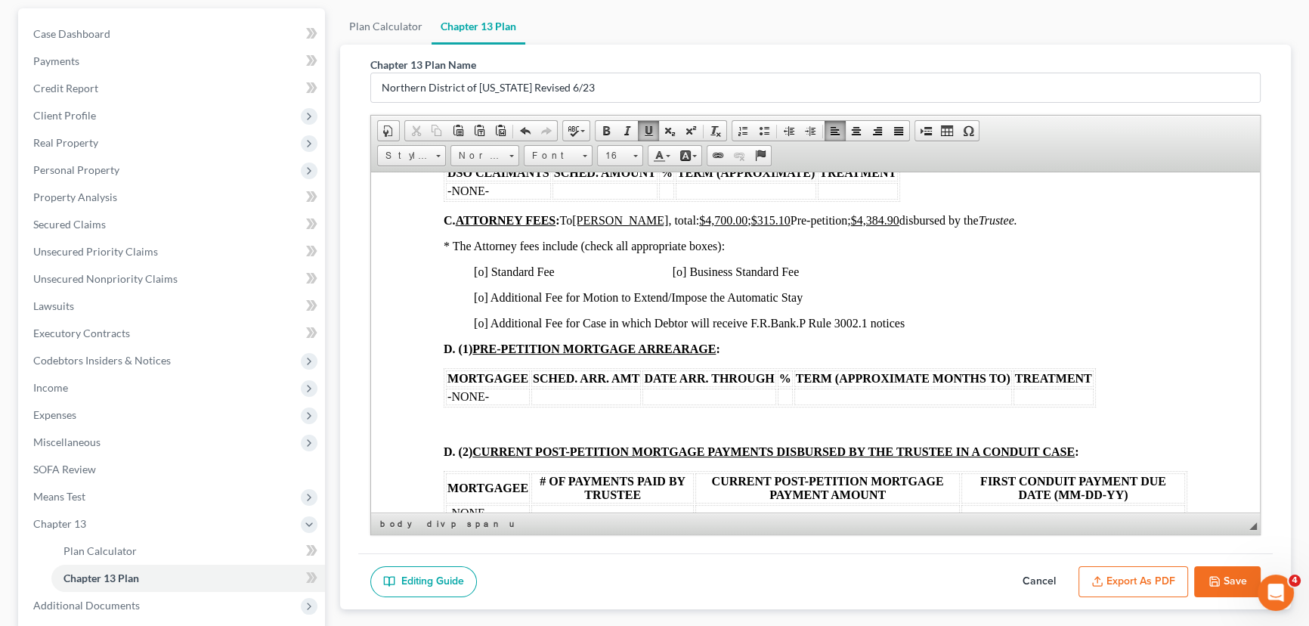
scroll to position [1443, 0]
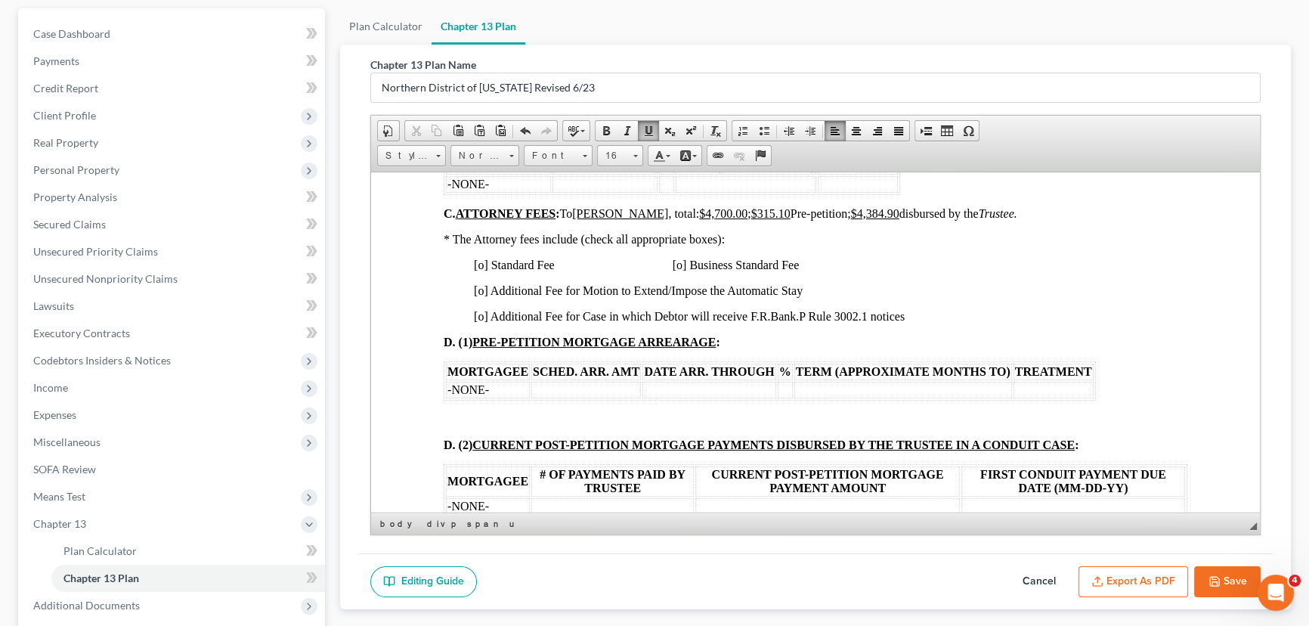
click at [483, 322] on span "[o] Additional Fee for Case in which Debtor will receive F.R.Bank.P Rule 3002.1…" at bounding box center [689, 315] width 431 height 13
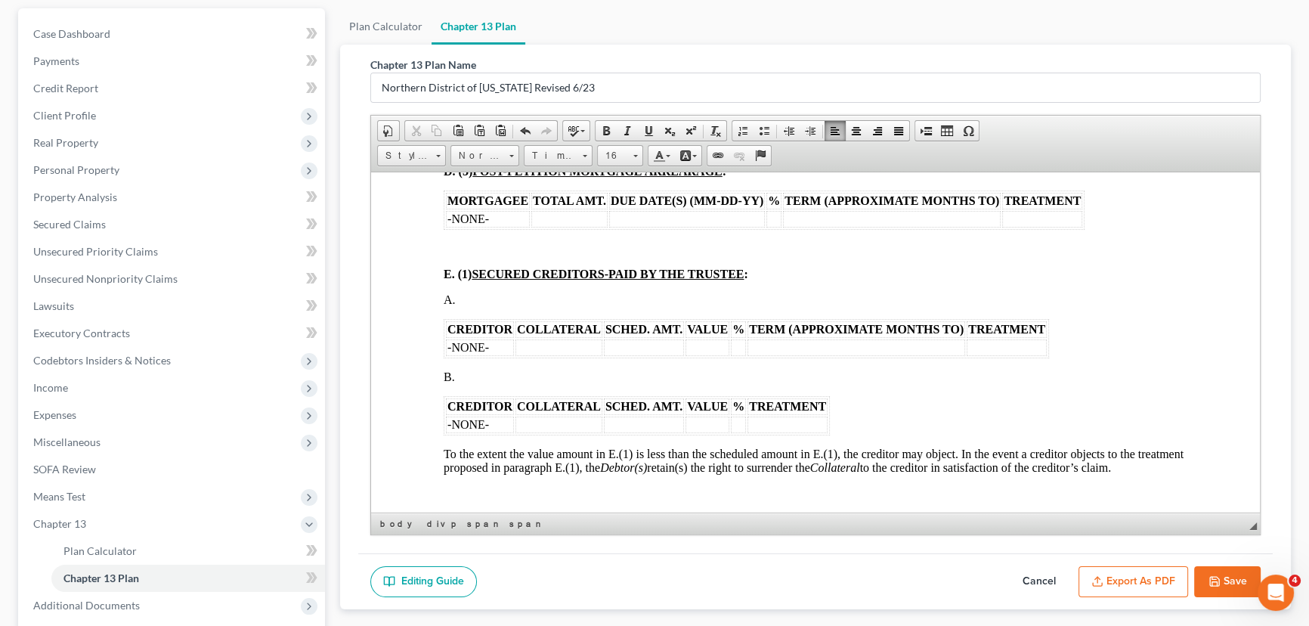
scroll to position [1855, 0]
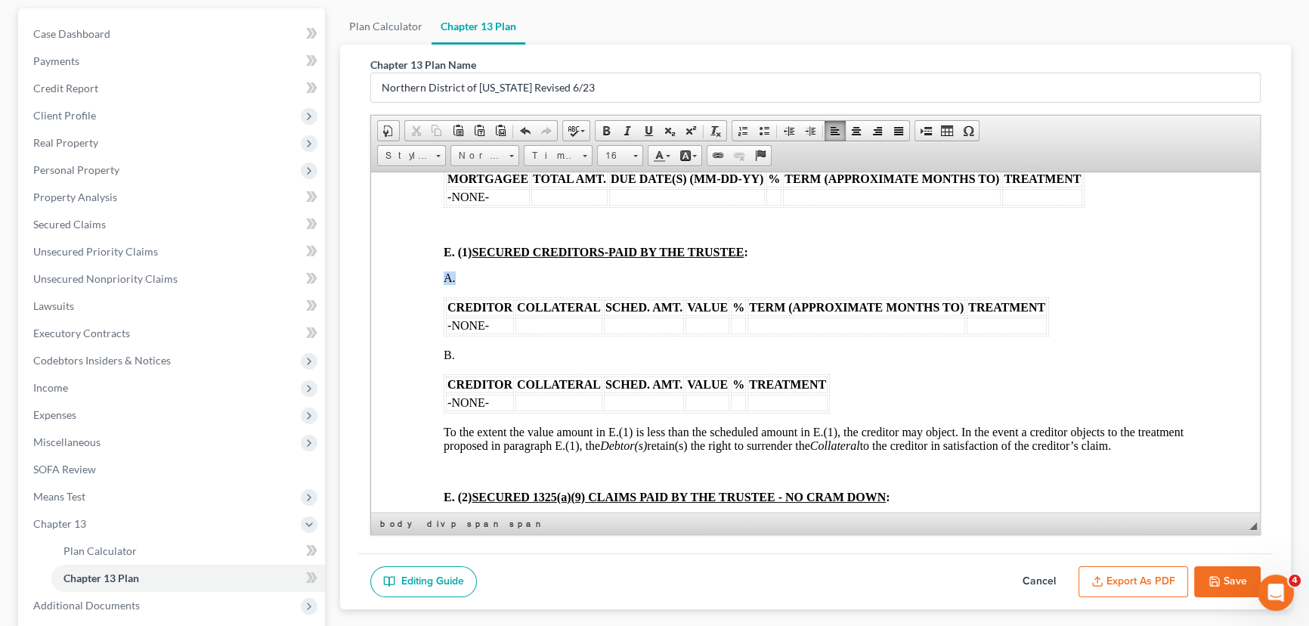
drag, startPoint x: 1054, startPoint y: 381, endPoint x: 439, endPoint y: 340, distance: 616.0
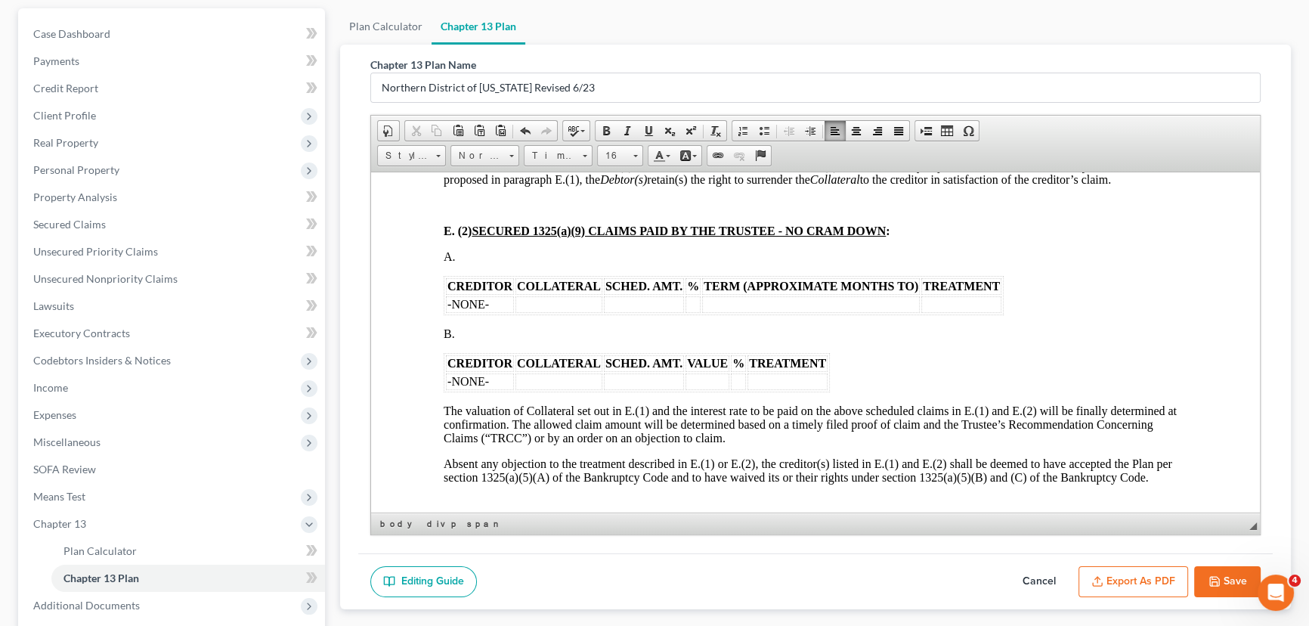
scroll to position [2062, 0]
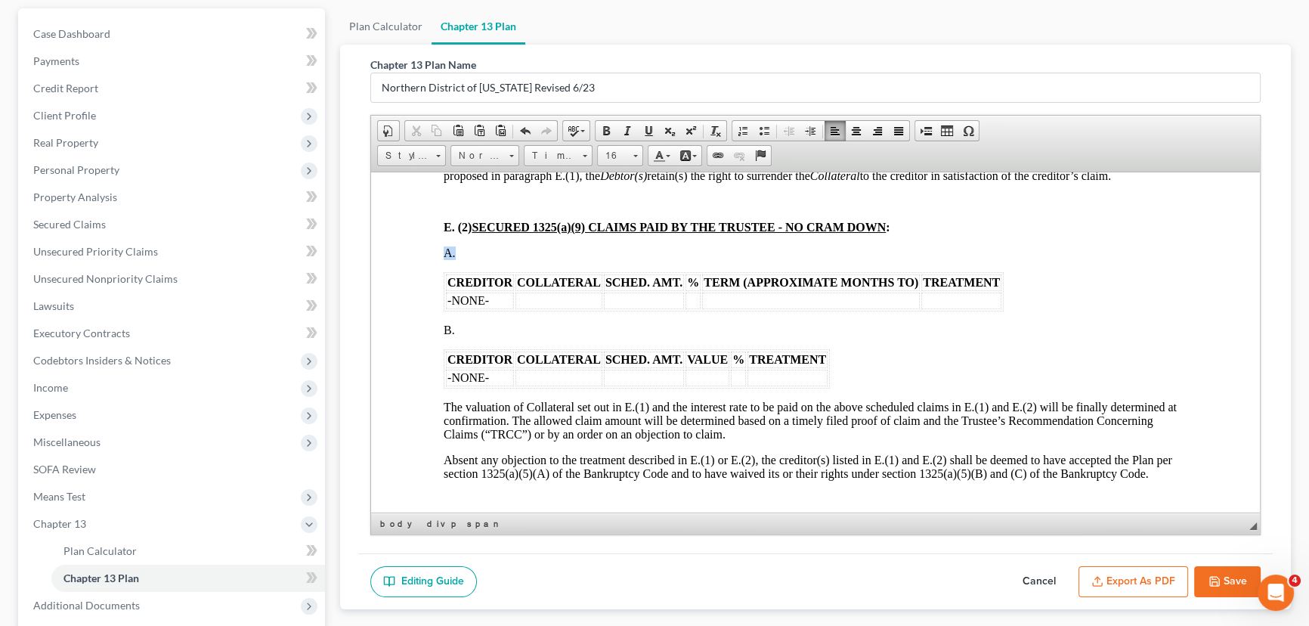
drag, startPoint x: 1005, startPoint y: 352, endPoint x: 433, endPoint y: 322, distance: 572.3
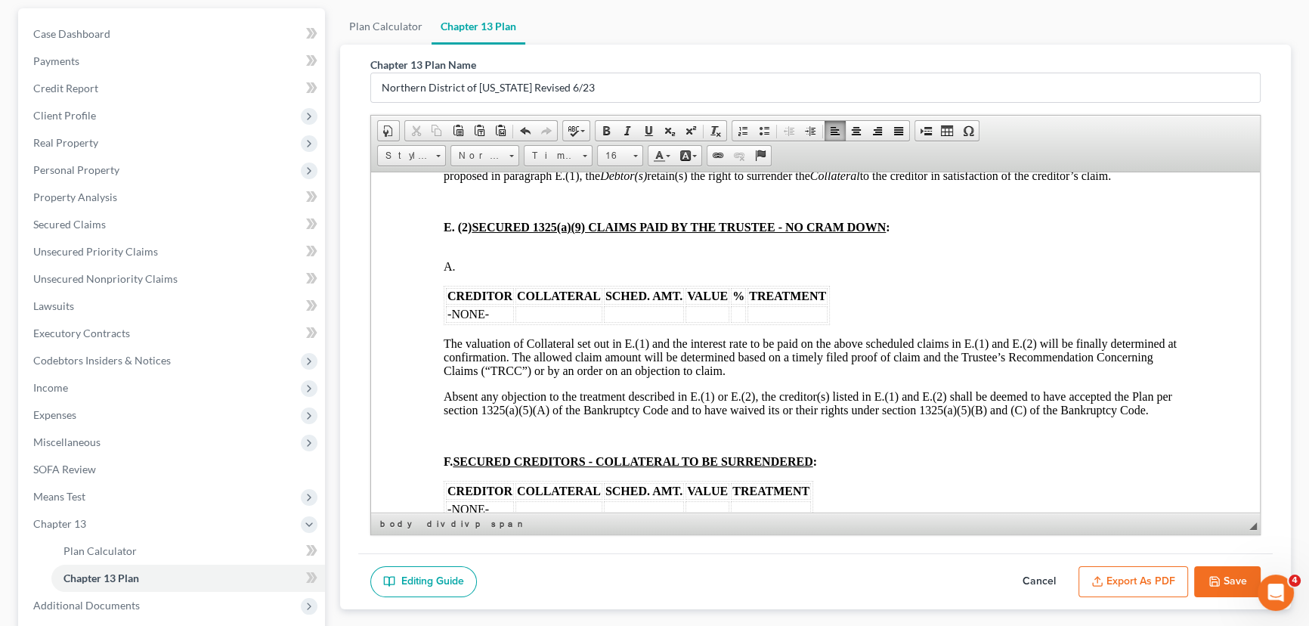
click at [953, 273] on p "A." at bounding box center [816, 259] width 744 height 27
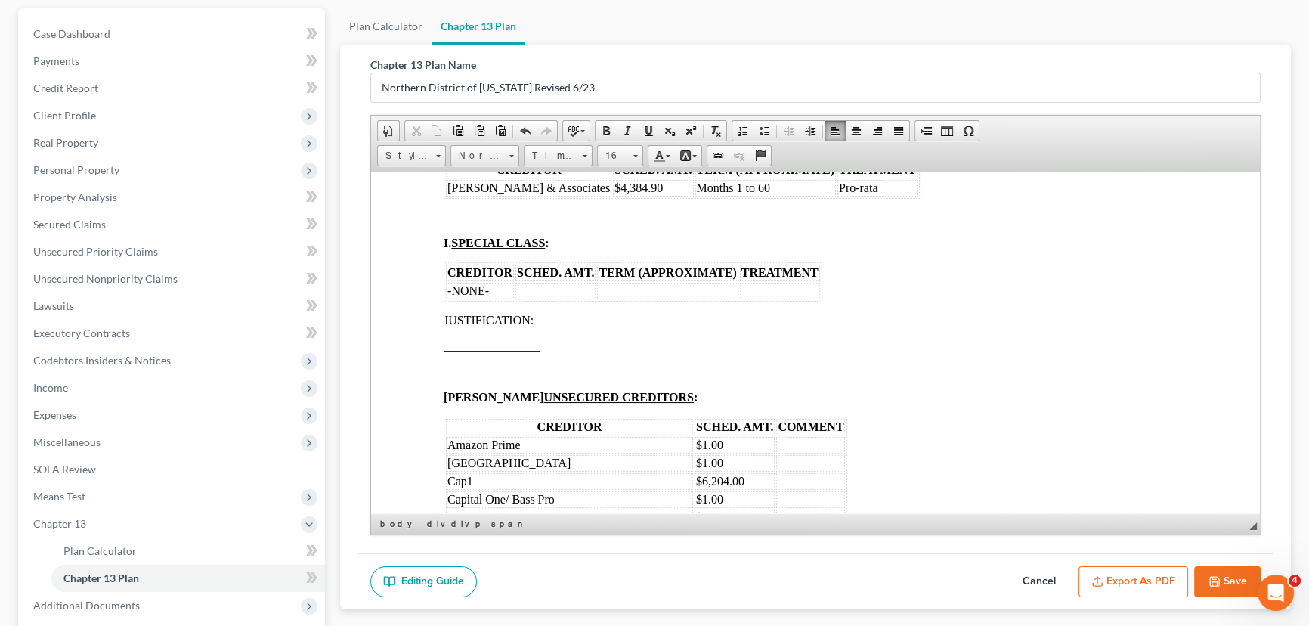
scroll to position [2818, 0]
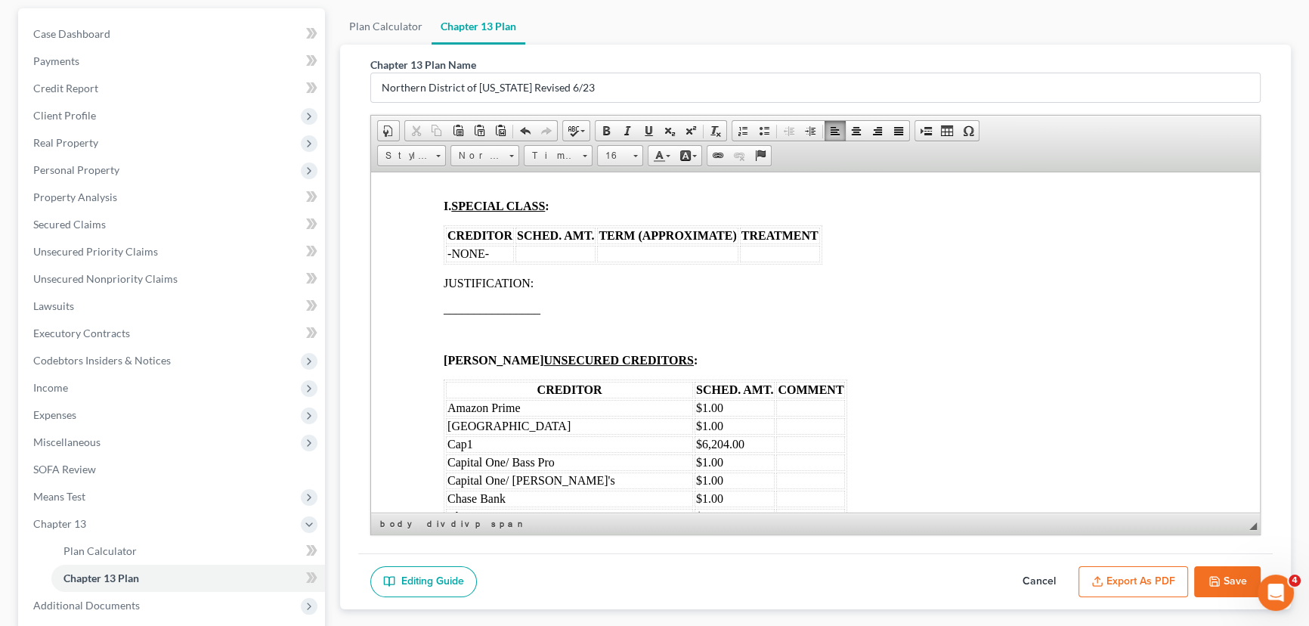
drag, startPoint x: 578, startPoint y: 240, endPoint x: 454, endPoint y: 239, distance: 123.2
click at [454, 156] on span "[PERSON_NAME] & Associates" at bounding box center [529, 150] width 163 height 13
click at [470, 159] on td "Mes" at bounding box center [480, 150] width 68 height 17
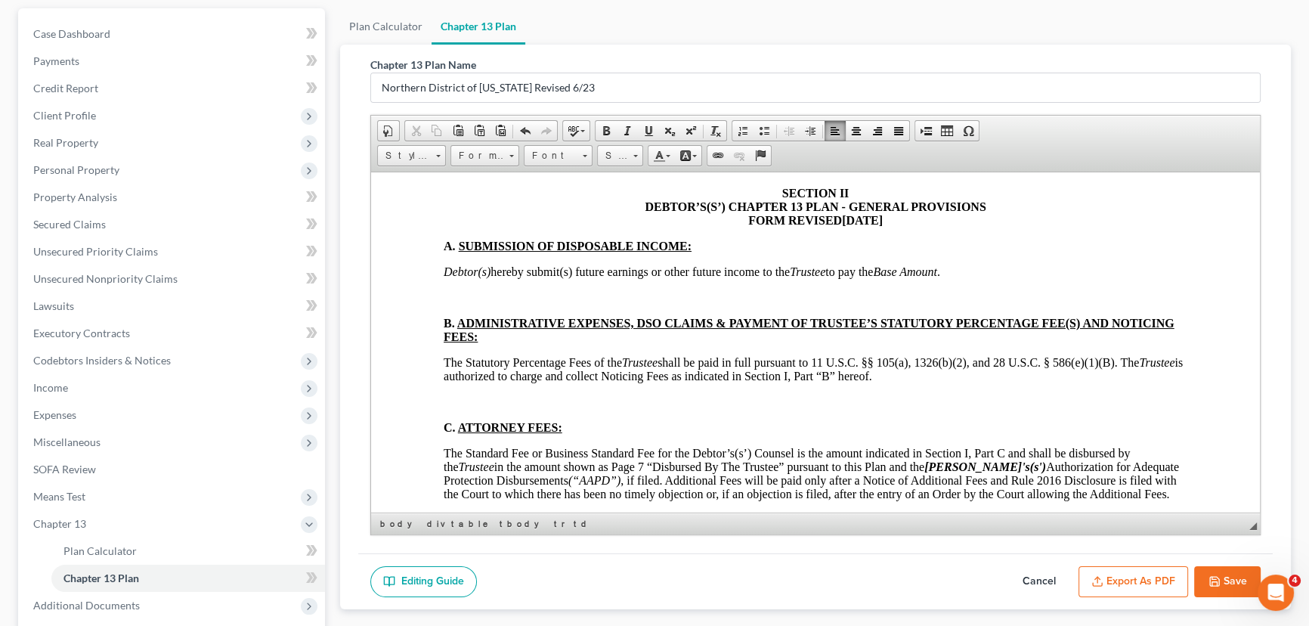
scroll to position [3711, 0]
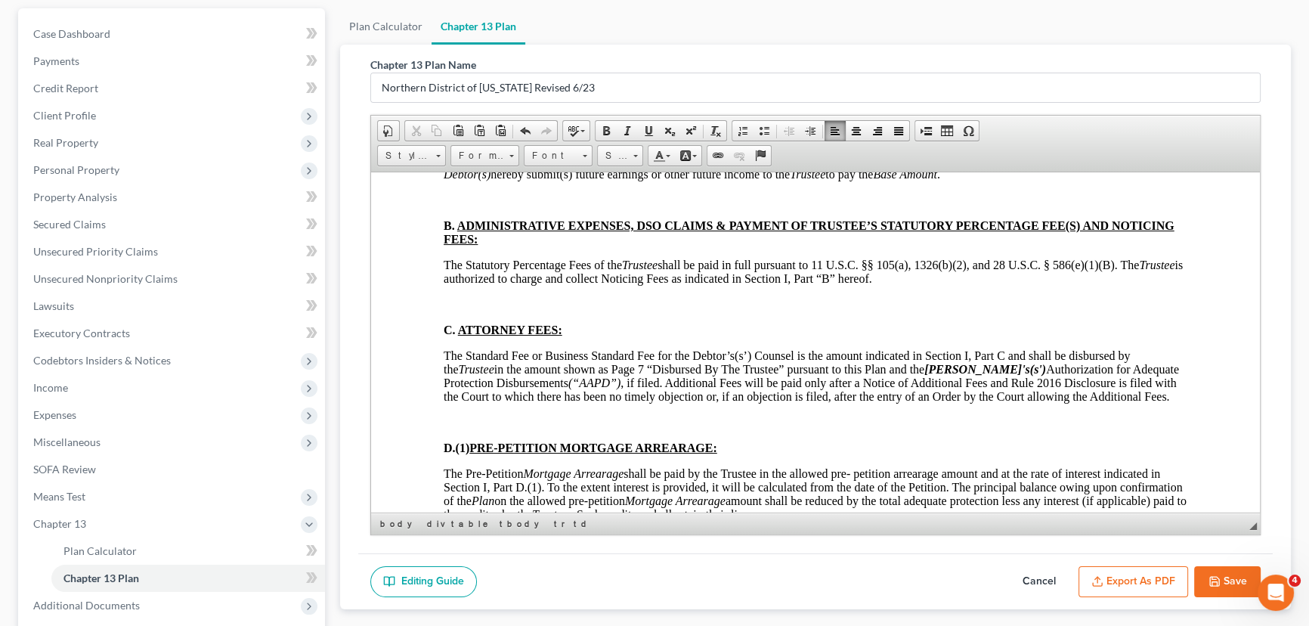
click at [449, 206] on p at bounding box center [816, 200] width 744 height 14
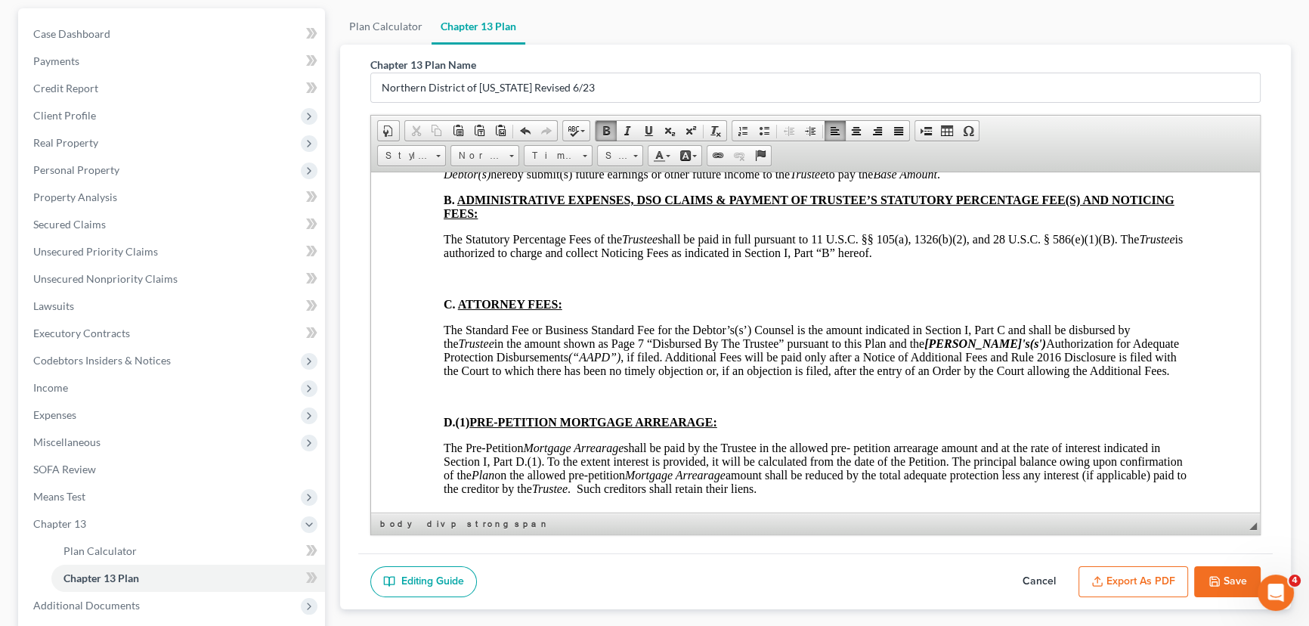
click at [451, 285] on p at bounding box center [816, 278] width 744 height 14
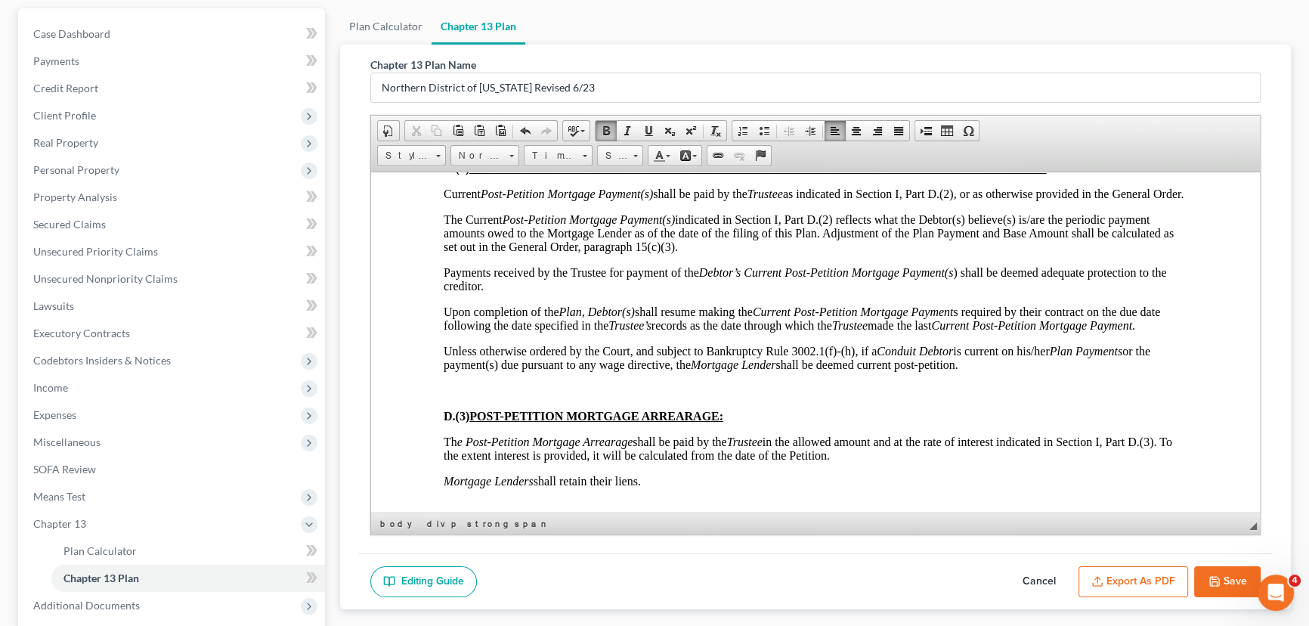
scroll to position [4055, 0]
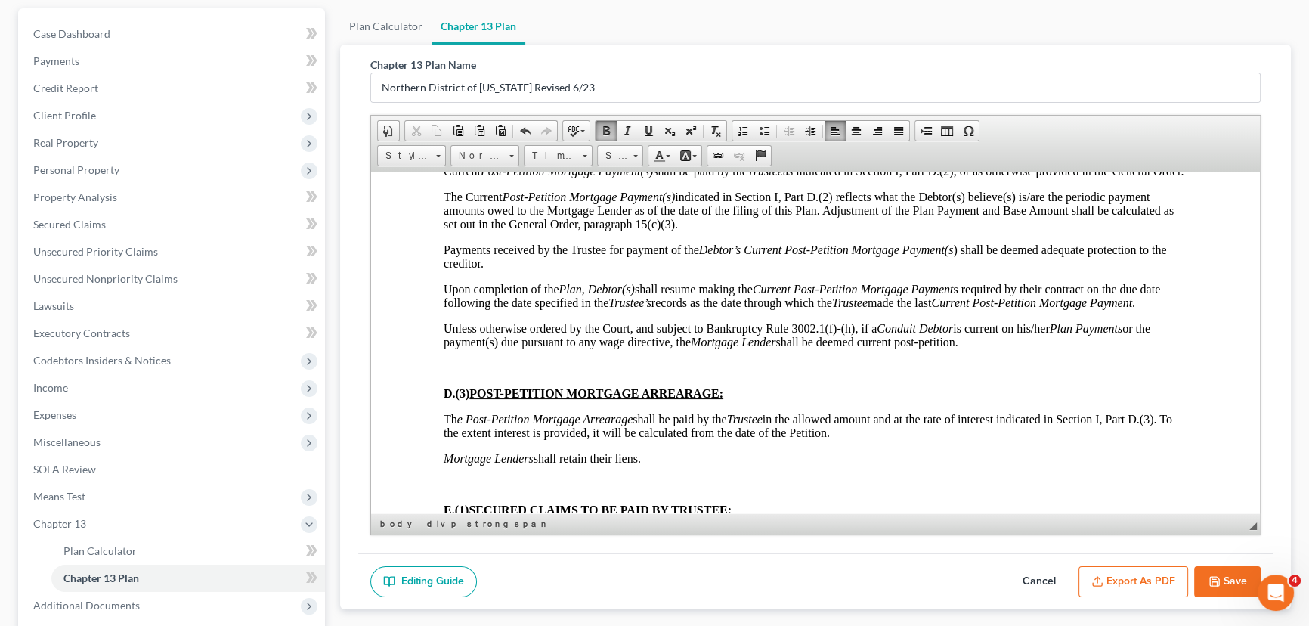
click at [451, 126] on p at bounding box center [816, 120] width 744 height 14
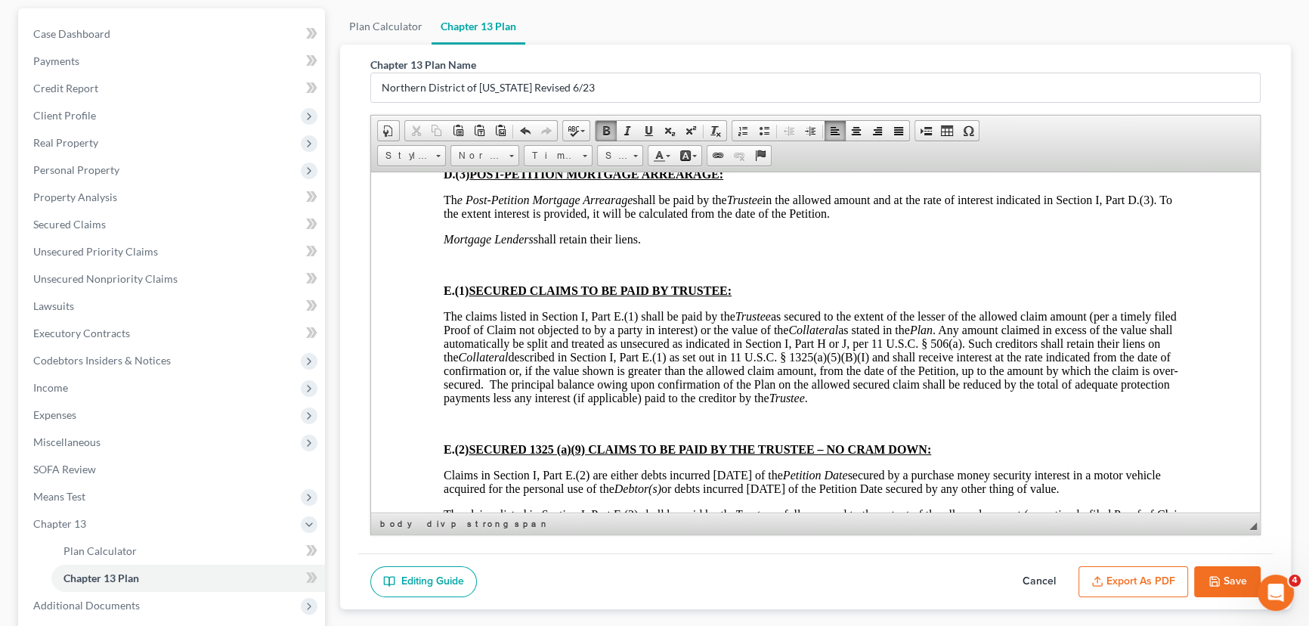
scroll to position [4261, 0]
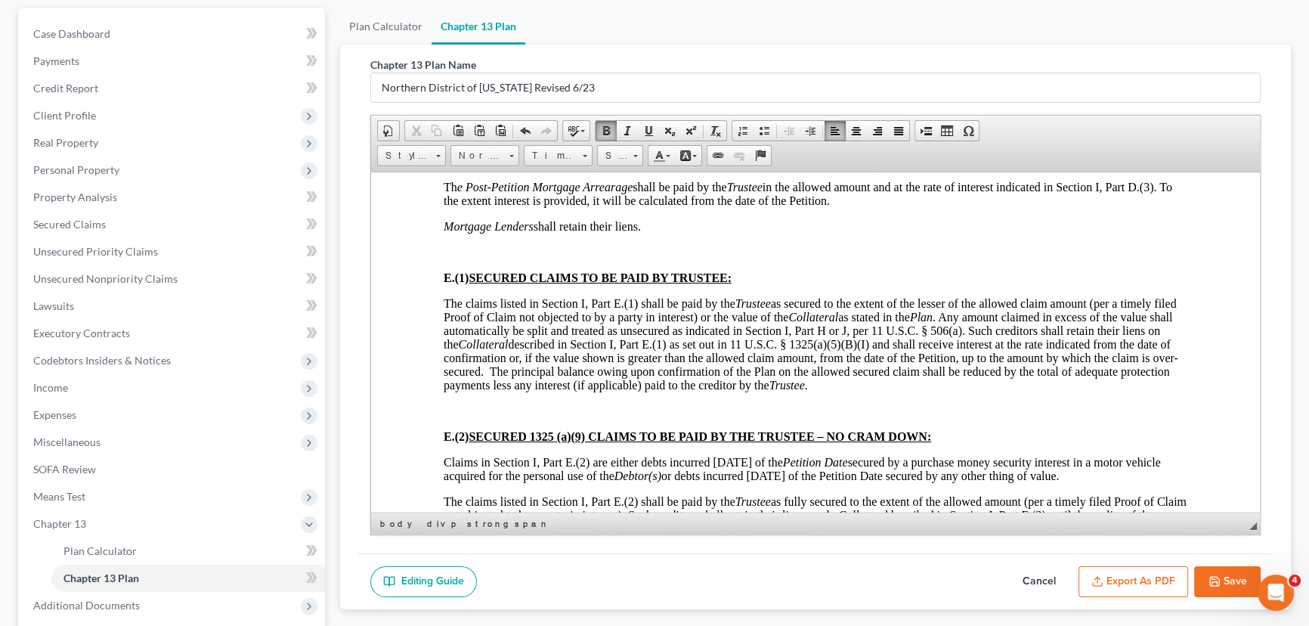
click at [444, 142] on p at bounding box center [816, 136] width 744 height 14
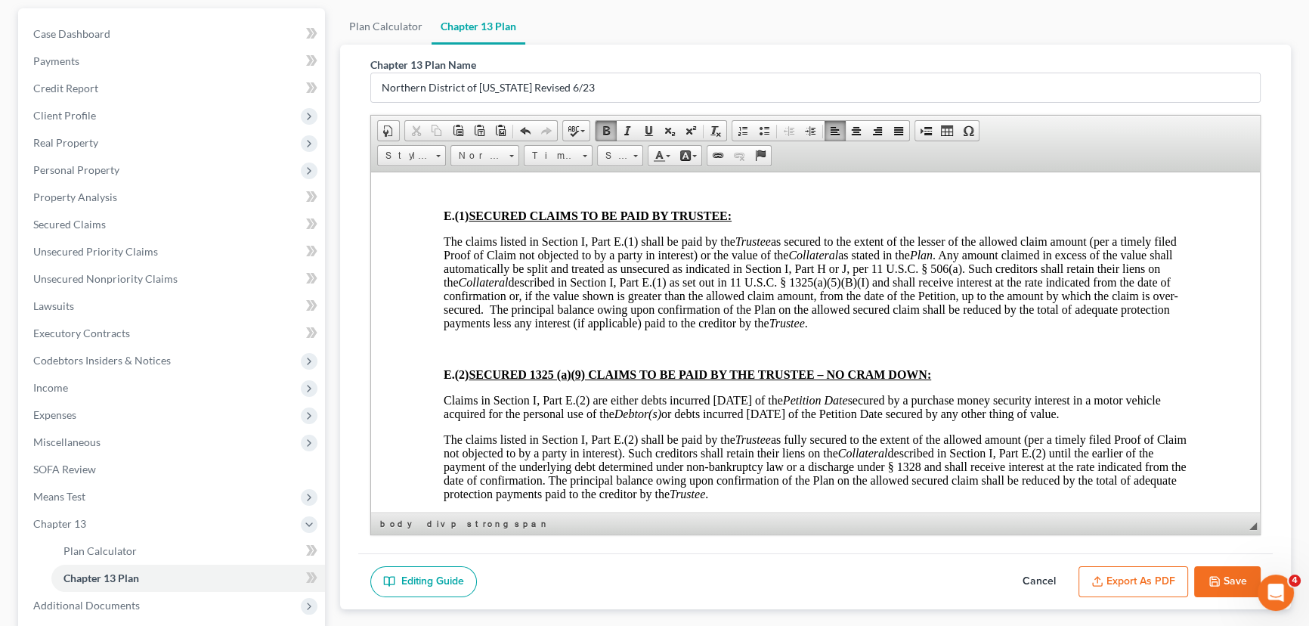
scroll to position [4330, 0]
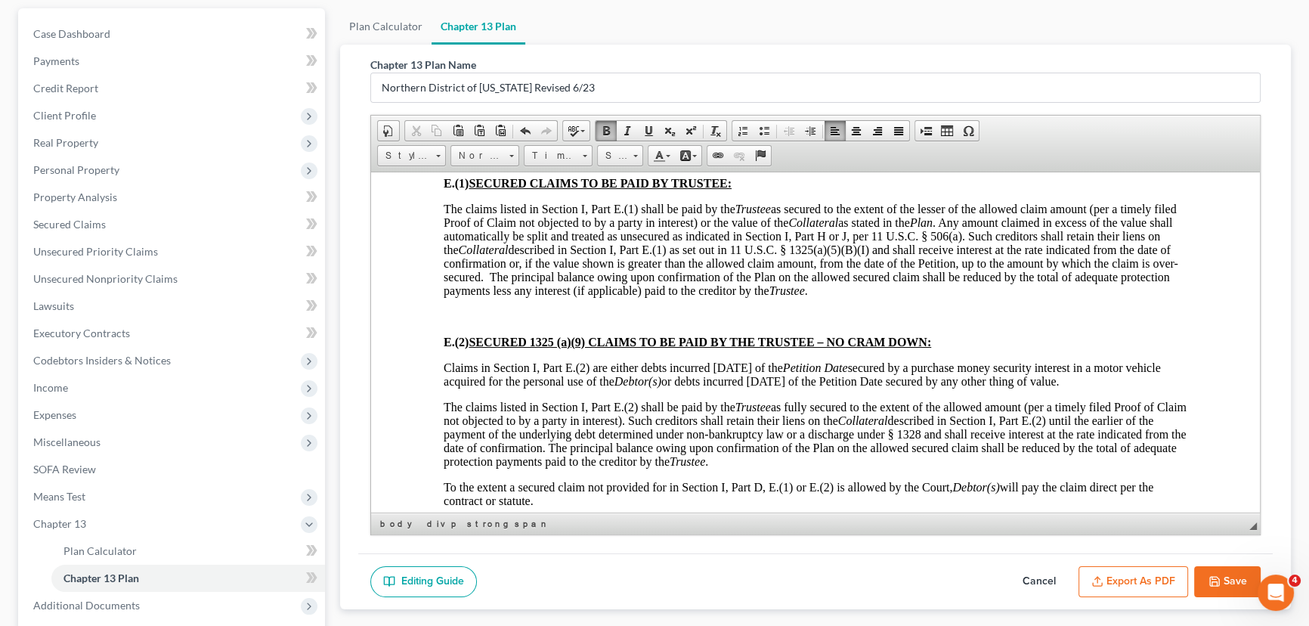
click at [452, 164] on p at bounding box center [816, 157] width 744 height 14
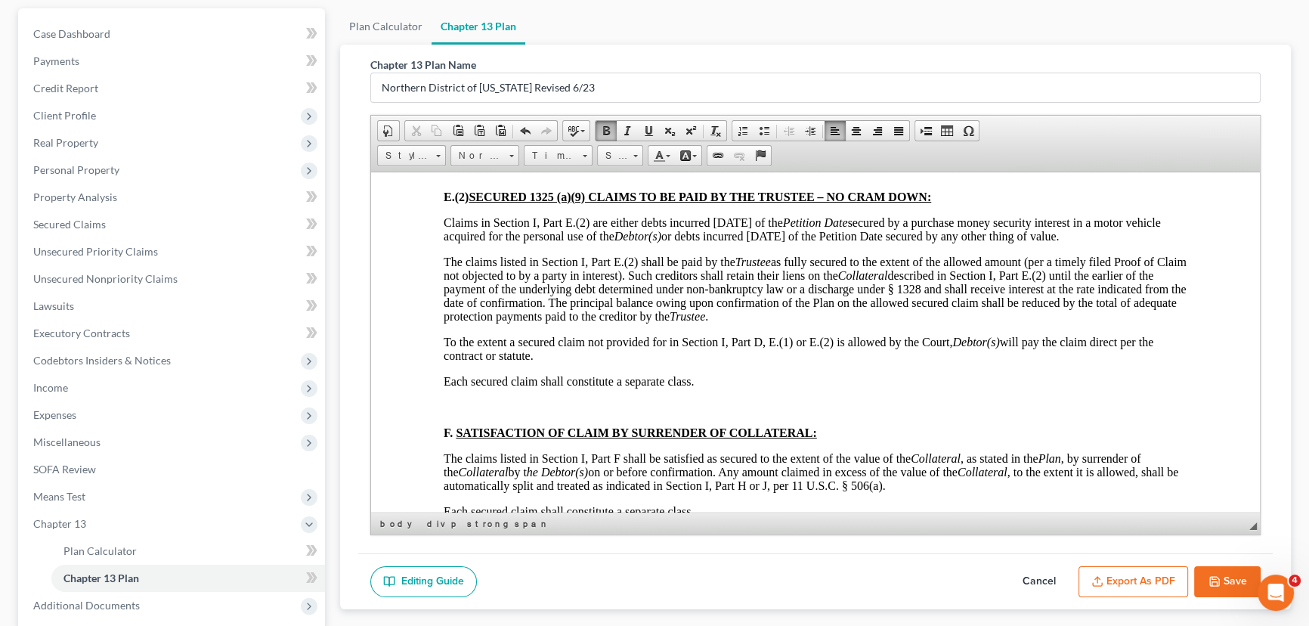
scroll to position [4467, 0]
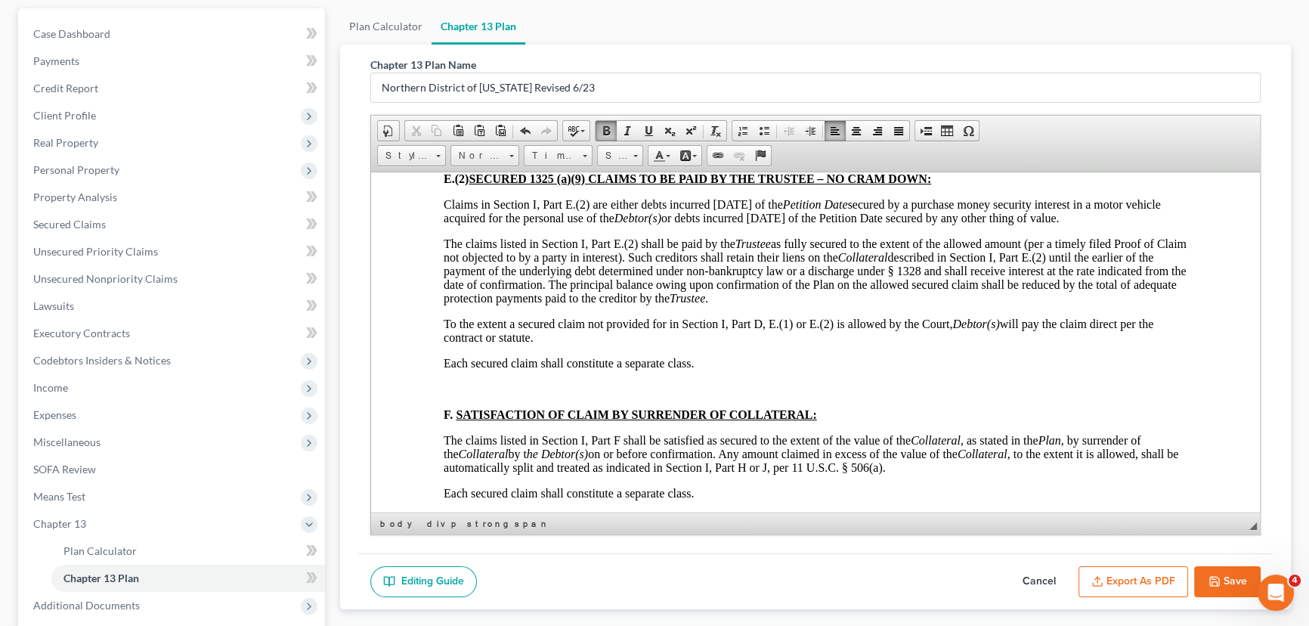
click at [460, 160] on p at bounding box center [816, 153] width 744 height 14
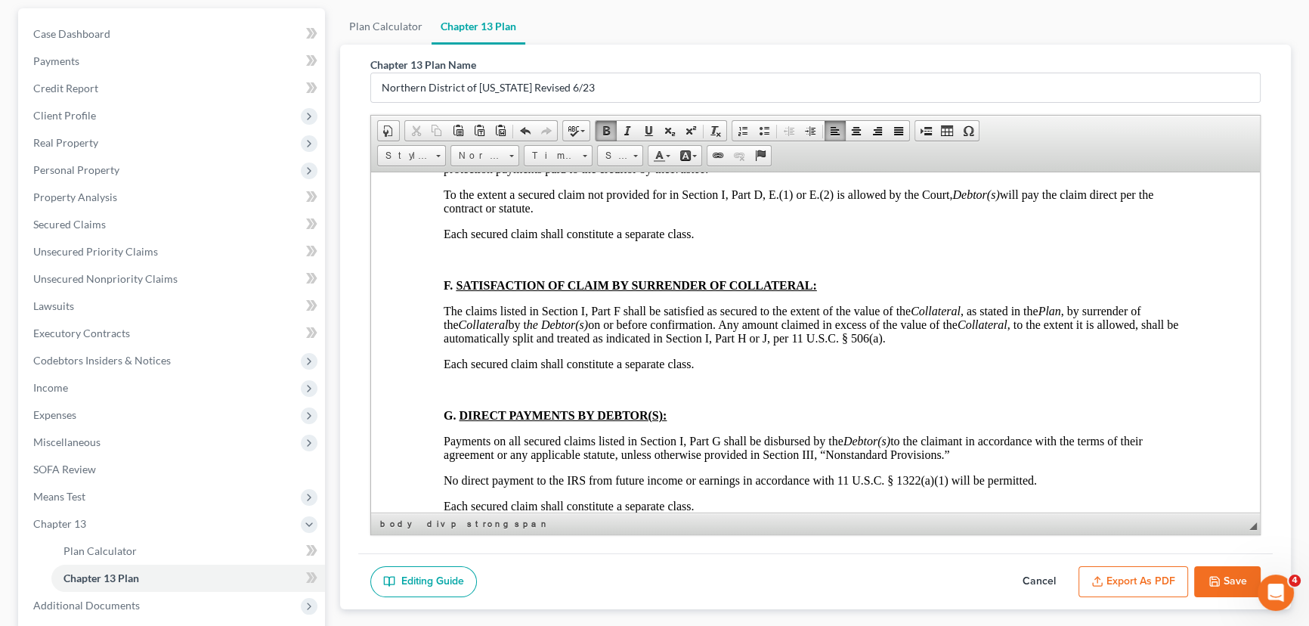
scroll to position [4604, 0]
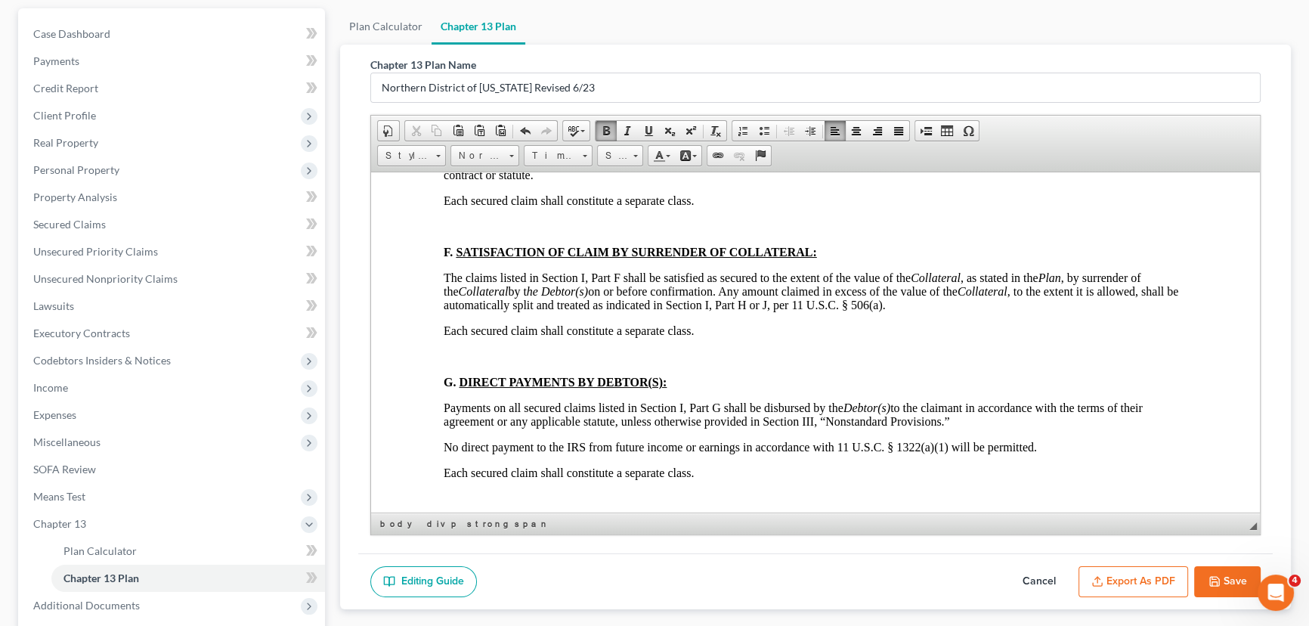
click at [447, 233] on p at bounding box center [816, 226] width 744 height 14
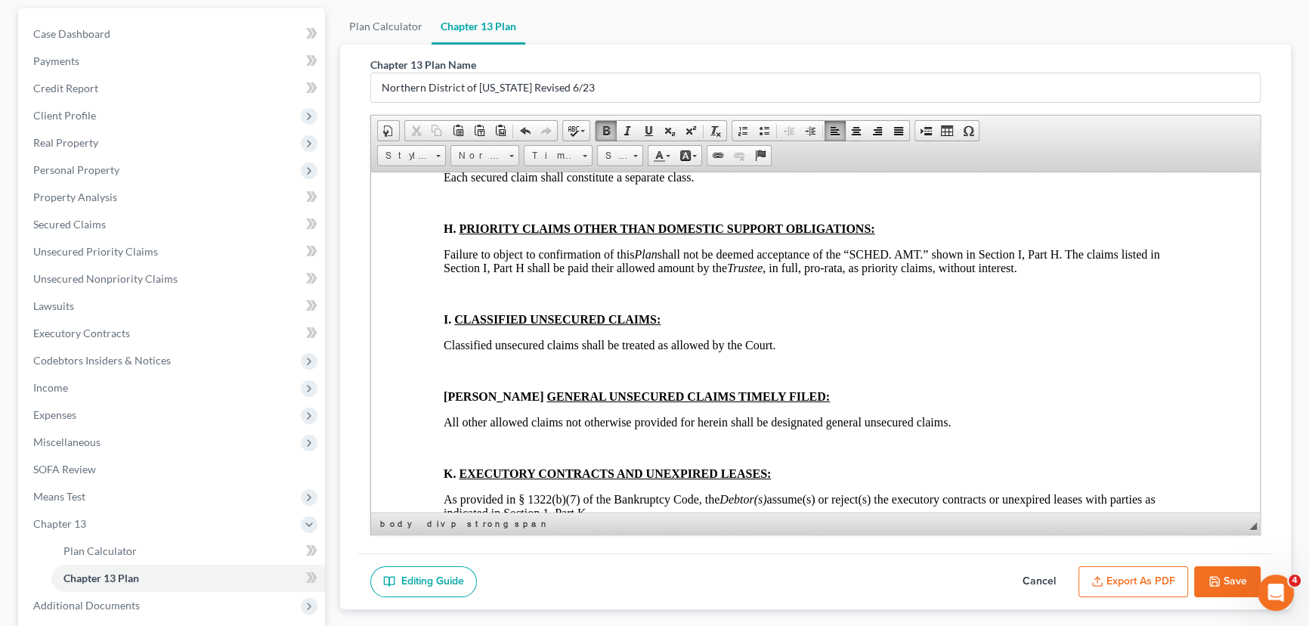
scroll to position [4879, 0]
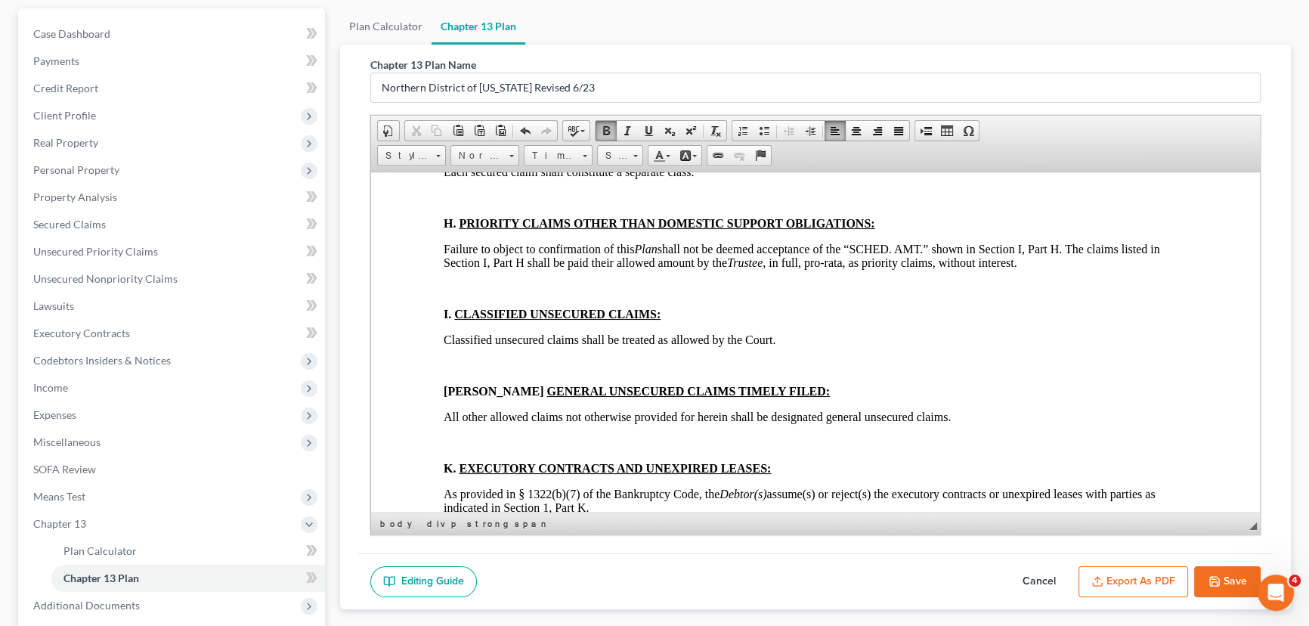
click at [448, 62] on p at bounding box center [816, 55] width 744 height 14
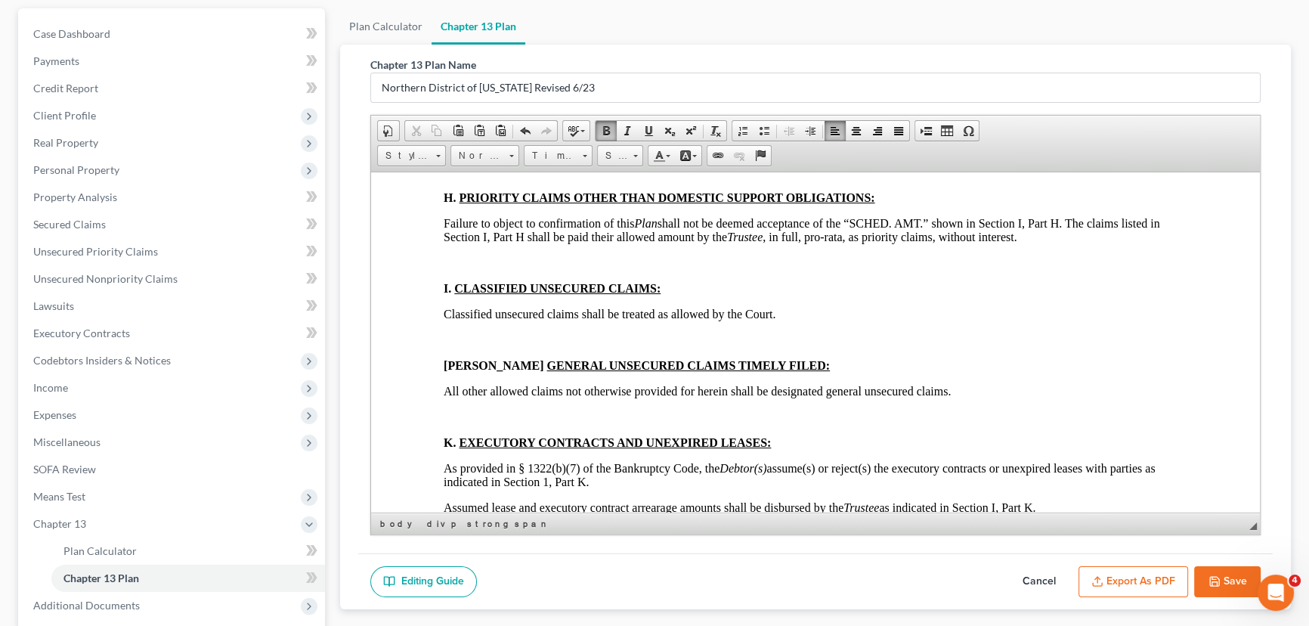
click at [450, 178] on p at bounding box center [816, 172] width 744 height 14
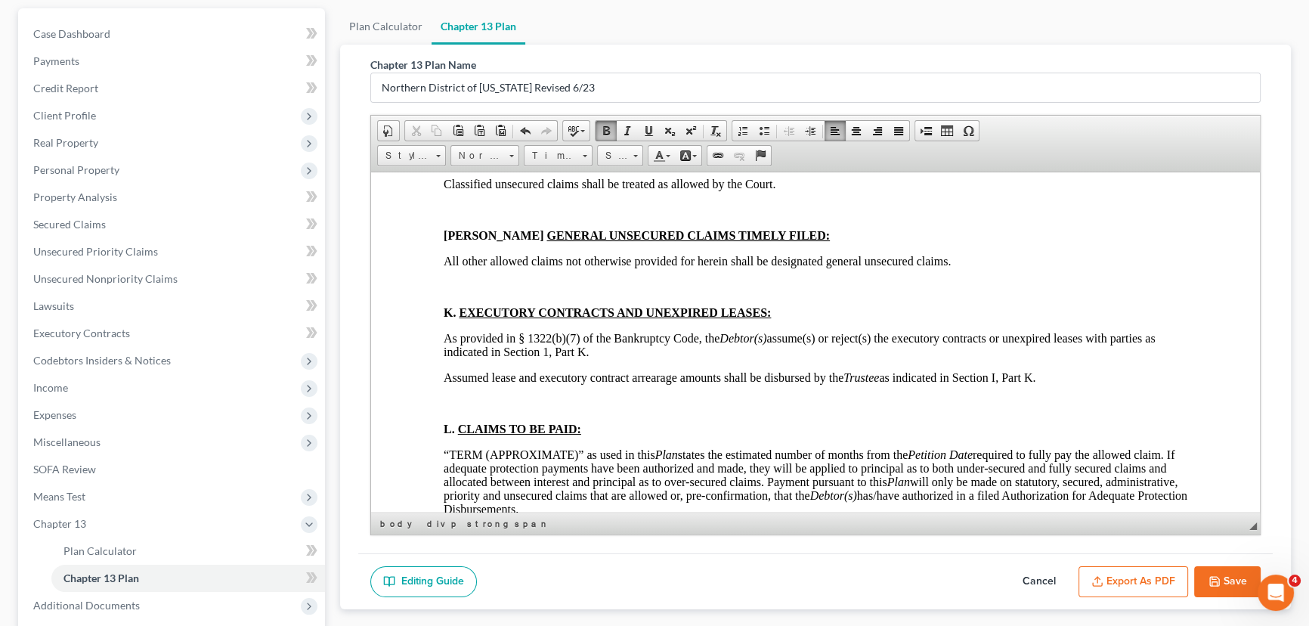
scroll to position [5017, 0]
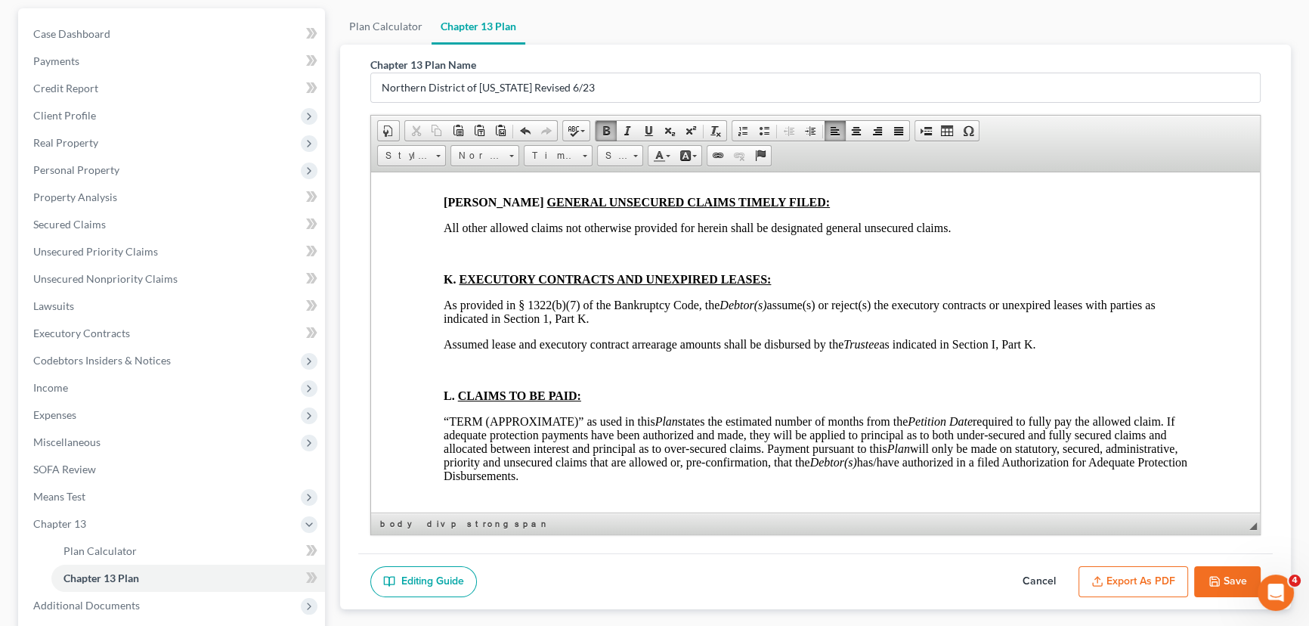
click at [460, 106] on p at bounding box center [816, 99] width 744 height 14
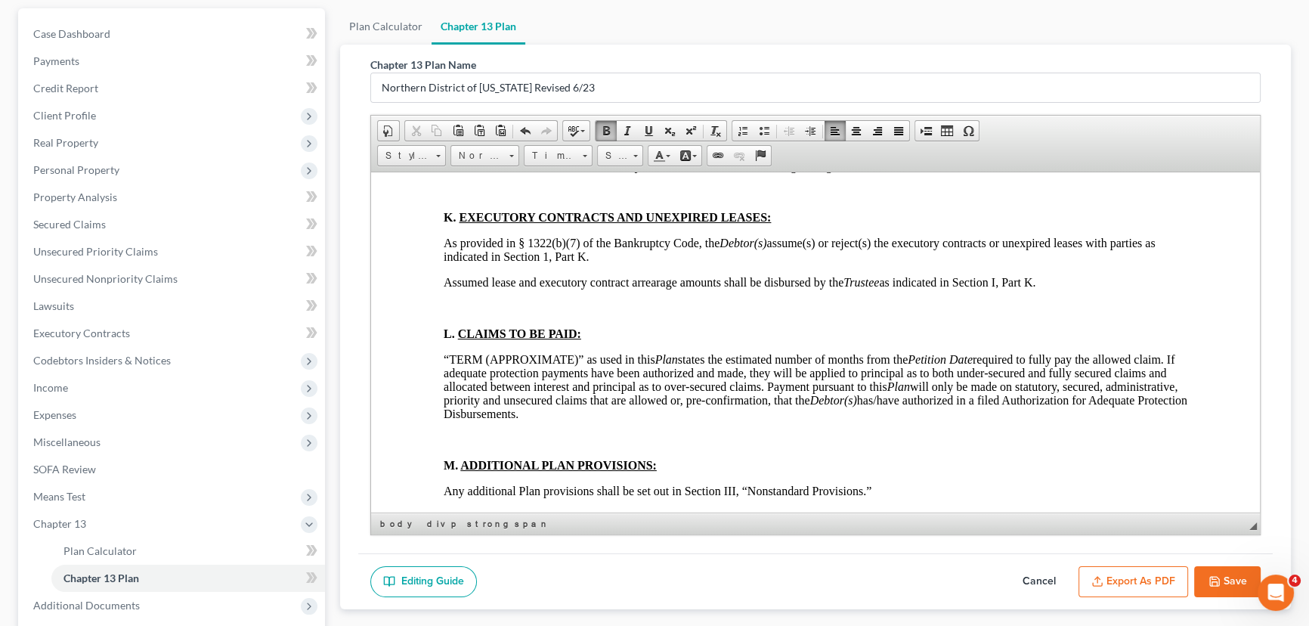
scroll to position [5086, 0]
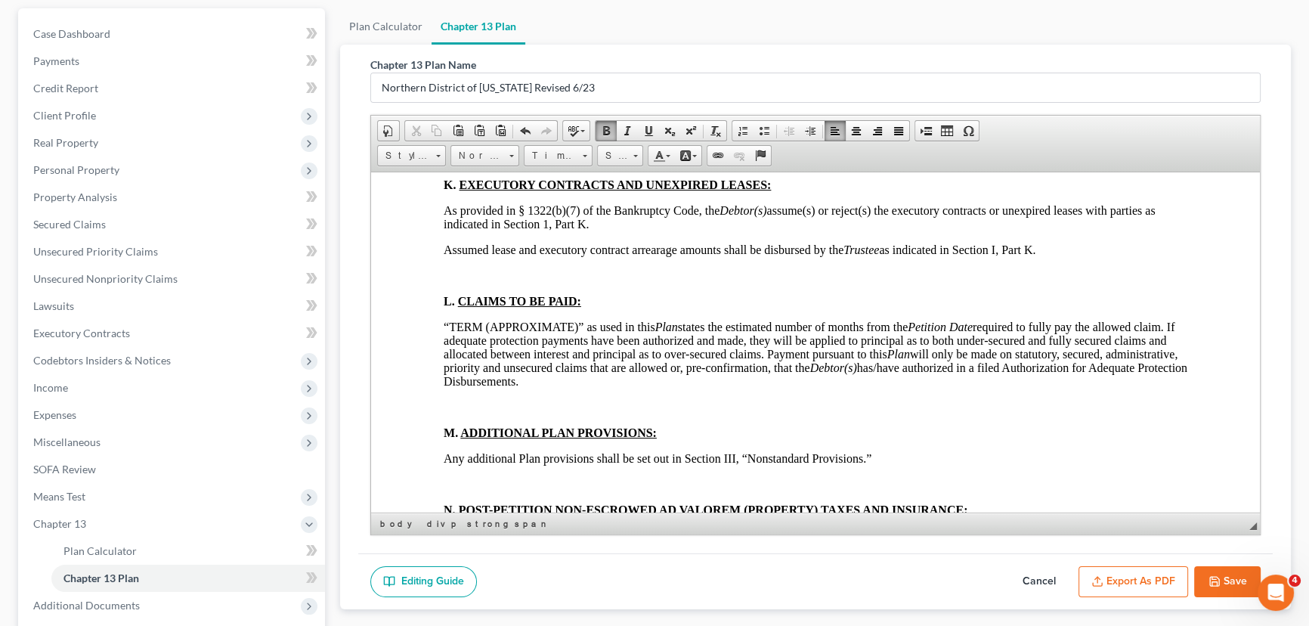
click at [456, 290] on div "DEBTOR’S (S’) CHAPTER 13 PLAN (CONTAINING A MOTION FOR VALUATION) DISCLOSURES […" at bounding box center [816, 492] width 744 height 10333
click at [439, 274] on html "BTXN222 5/21 IN THE UNITED STATES BANKRUPTCY COURT FOR THE NORTHERN DISTRICT OF…" at bounding box center [815, 409] width 889 height 10646
click at [528, 125] on span at bounding box center [525, 131] width 12 height 12
click at [448, 88] on p at bounding box center [816, 82] width 744 height 14
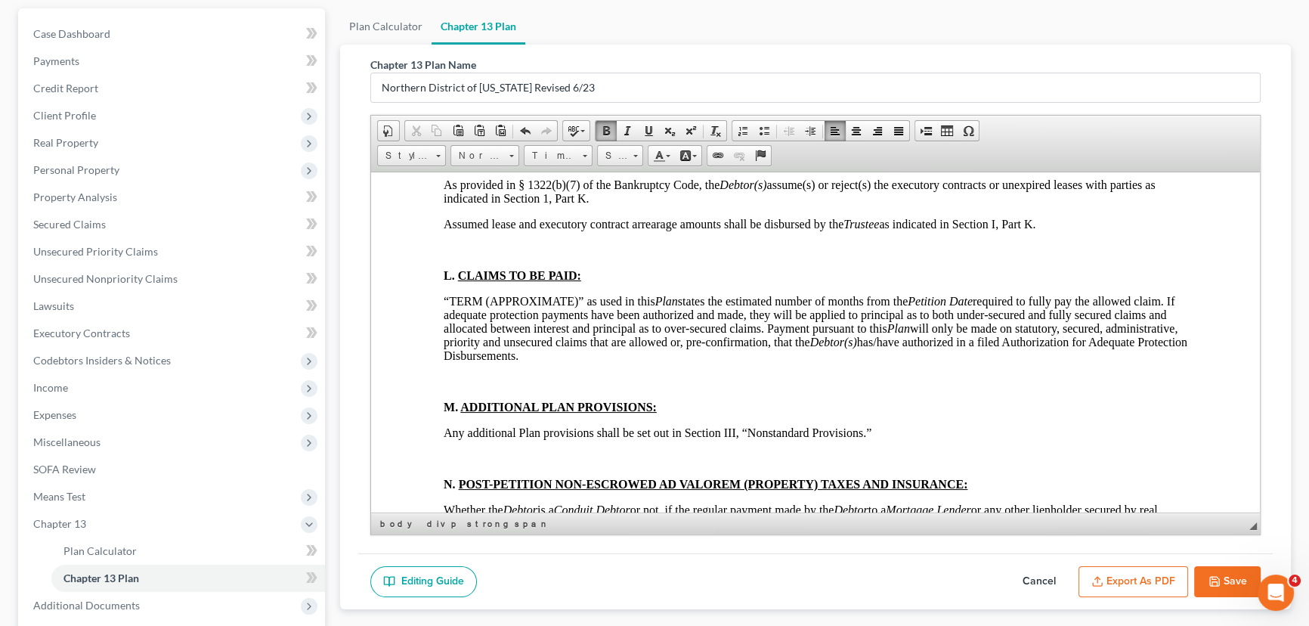
click at [451, 344] on div "DEBTOR’S (S’) CHAPTER 13 PLAN (CONTAINING A MOTION FOR VALUATION) DISCLOSURES […" at bounding box center [816, 480] width 744 height 10308
click at [451, 140] on p at bounding box center [816, 133] width 744 height 14
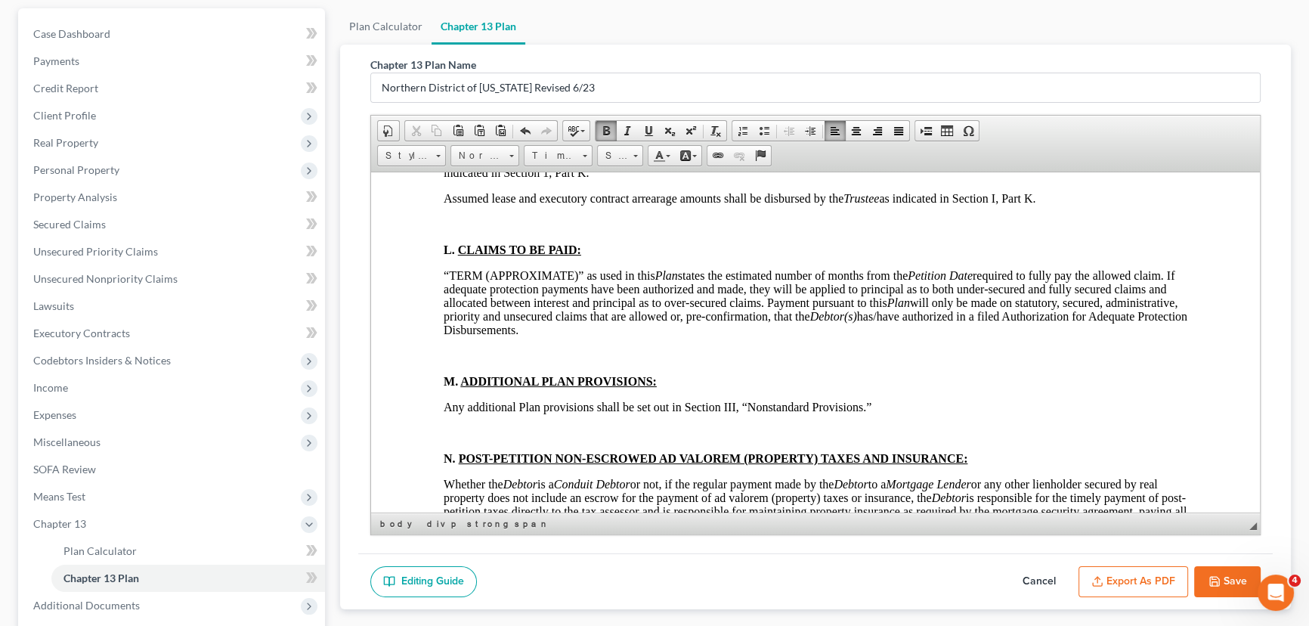
click at [450, 419] on div "DEBTOR’S (S’) CHAPTER 13 PLAN (CONTAINING A MOTION FOR VALUATION) DISCLOSURES […" at bounding box center [816, 467] width 744 height 10282
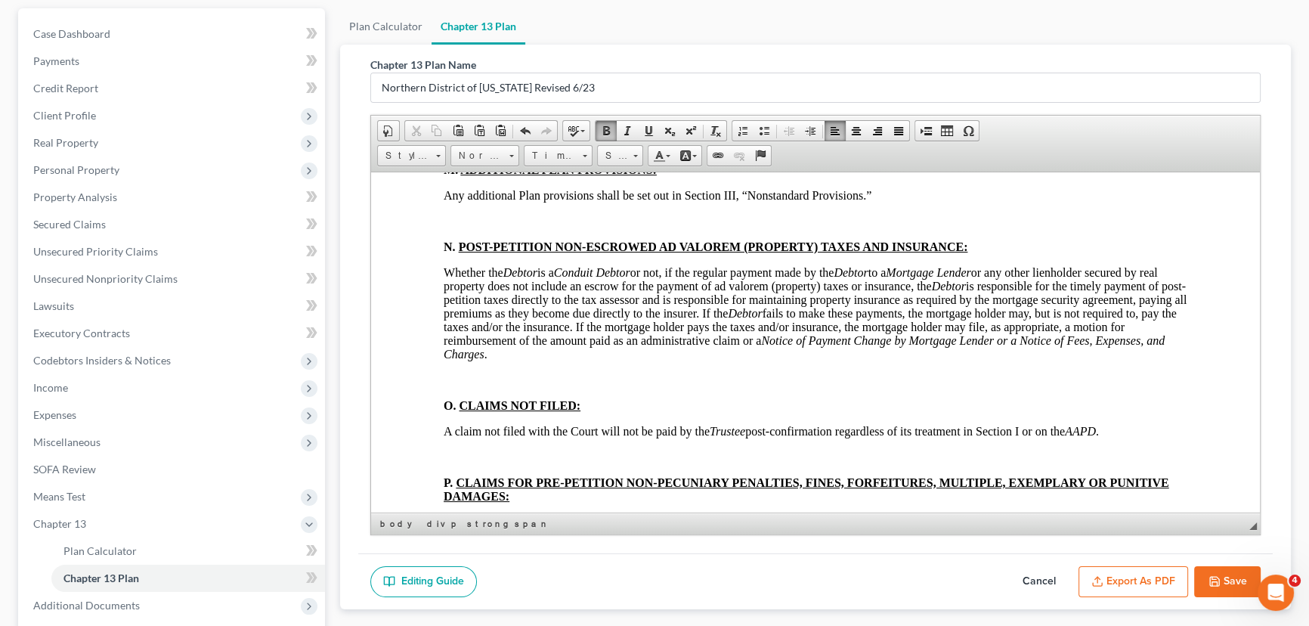
scroll to position [5292, 0]
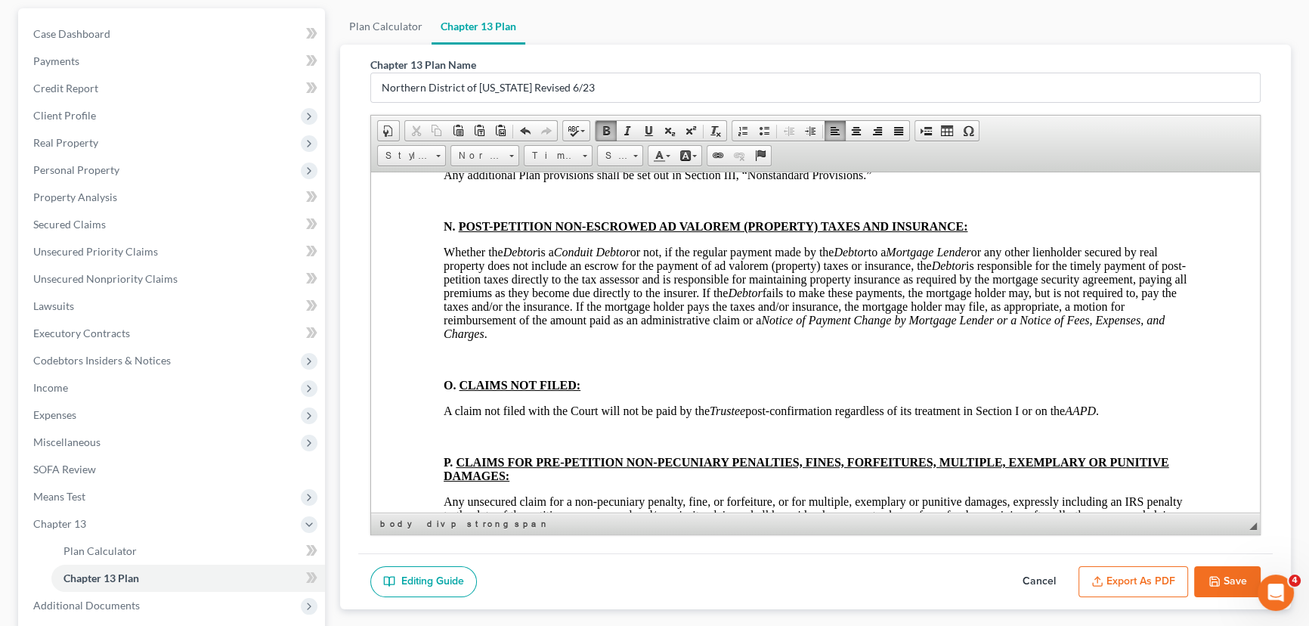
click at [448, 130] on p at bounding box center [816, 123] width 744 height 14
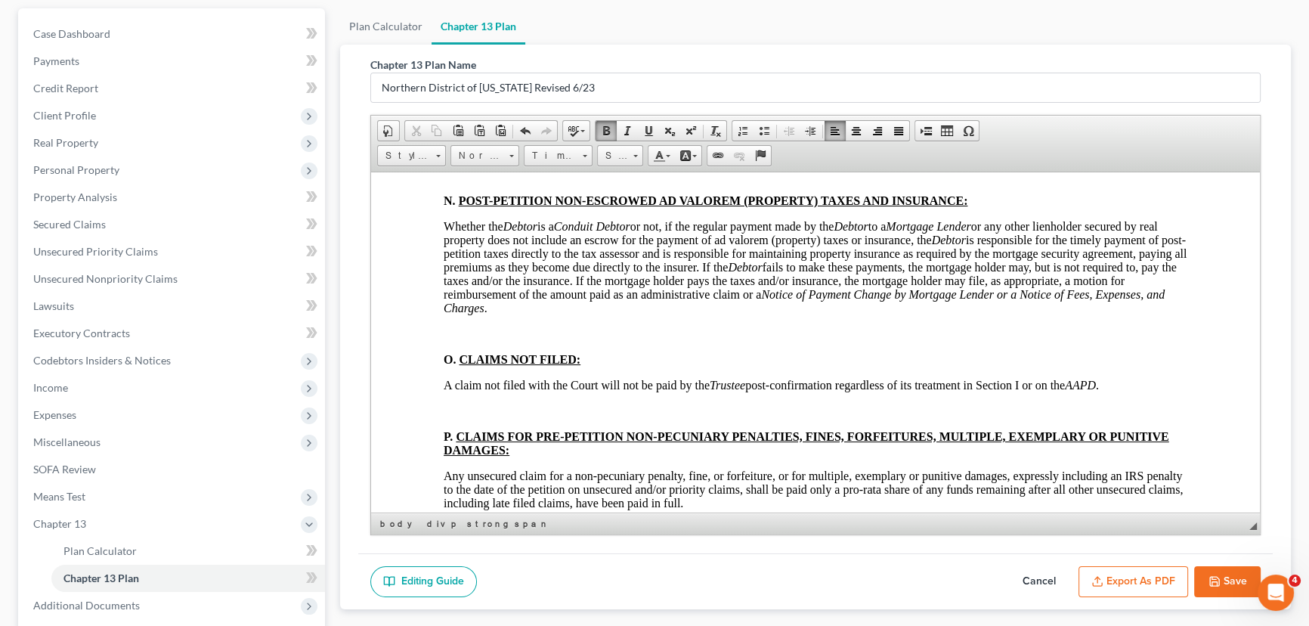
click at [454, 181] on p at bounding box center [816, 175] width 744 height 14
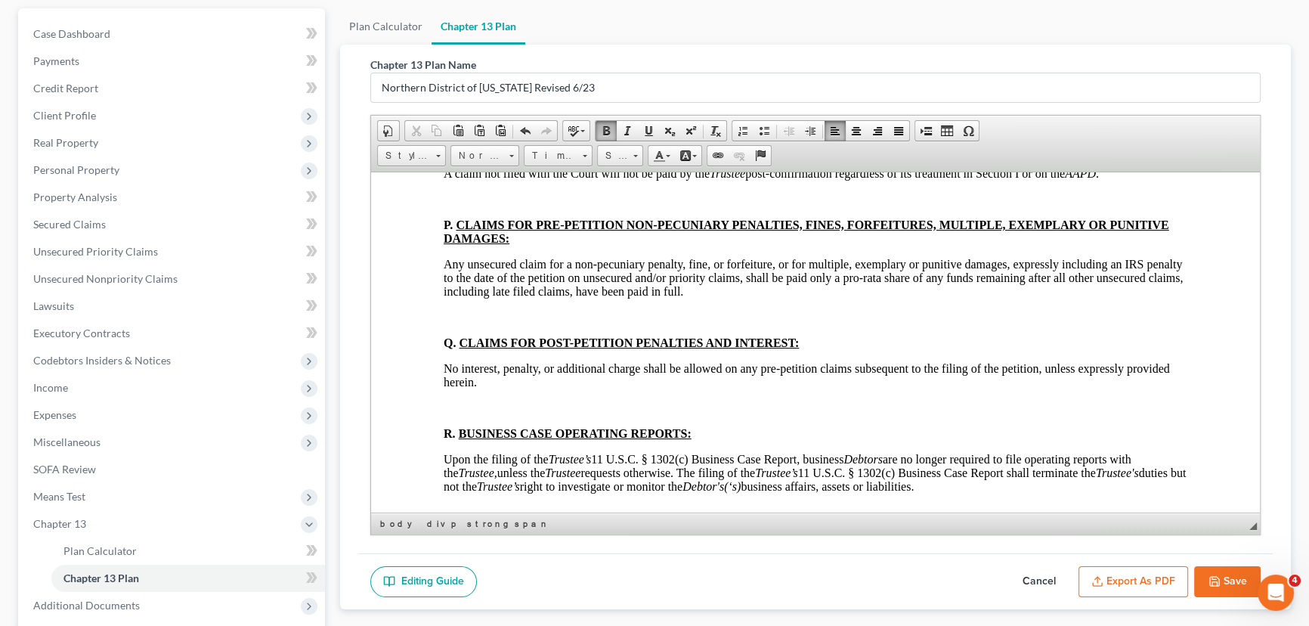
scroll to position [5498, 0]
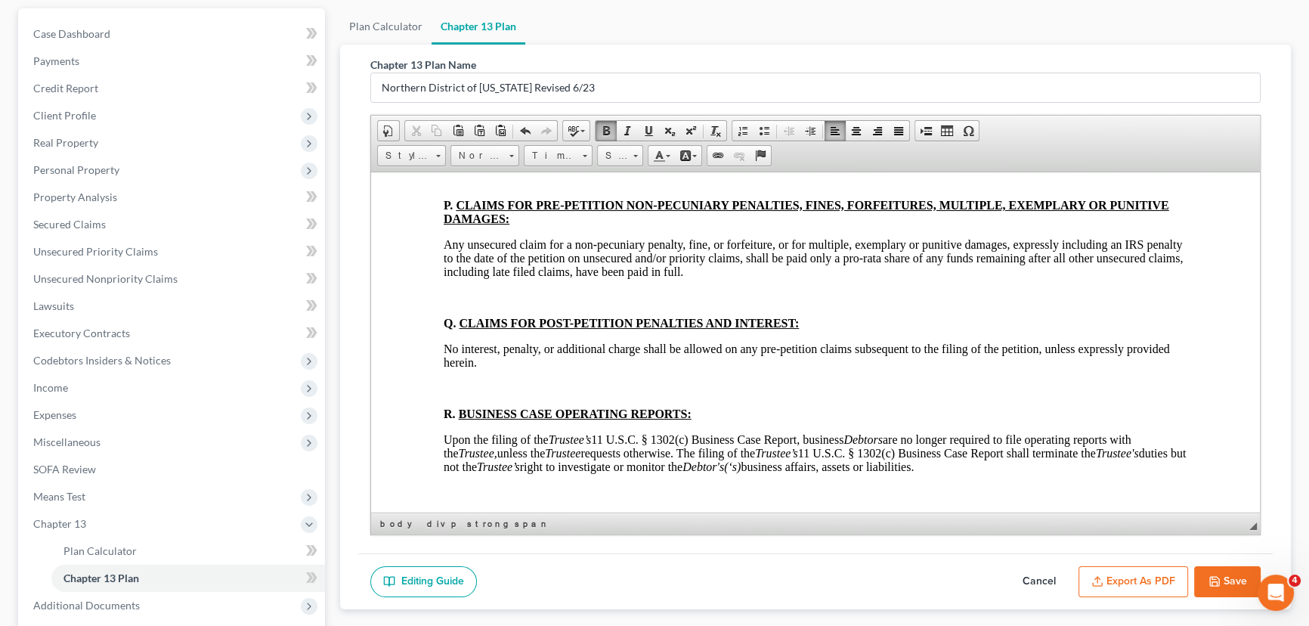
click at [453, 109] on p at bounding box center [816, 102] width 744 height 14
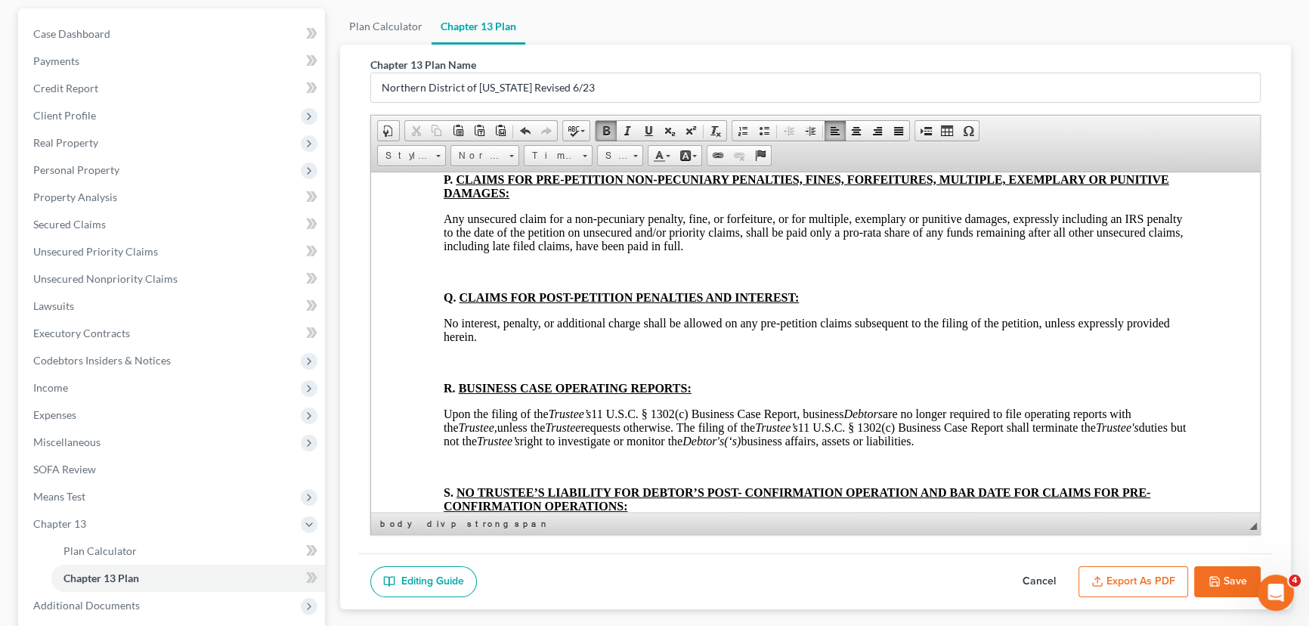
click at [454, 160] on p at bounding box center [816, 154] width 744 height 14
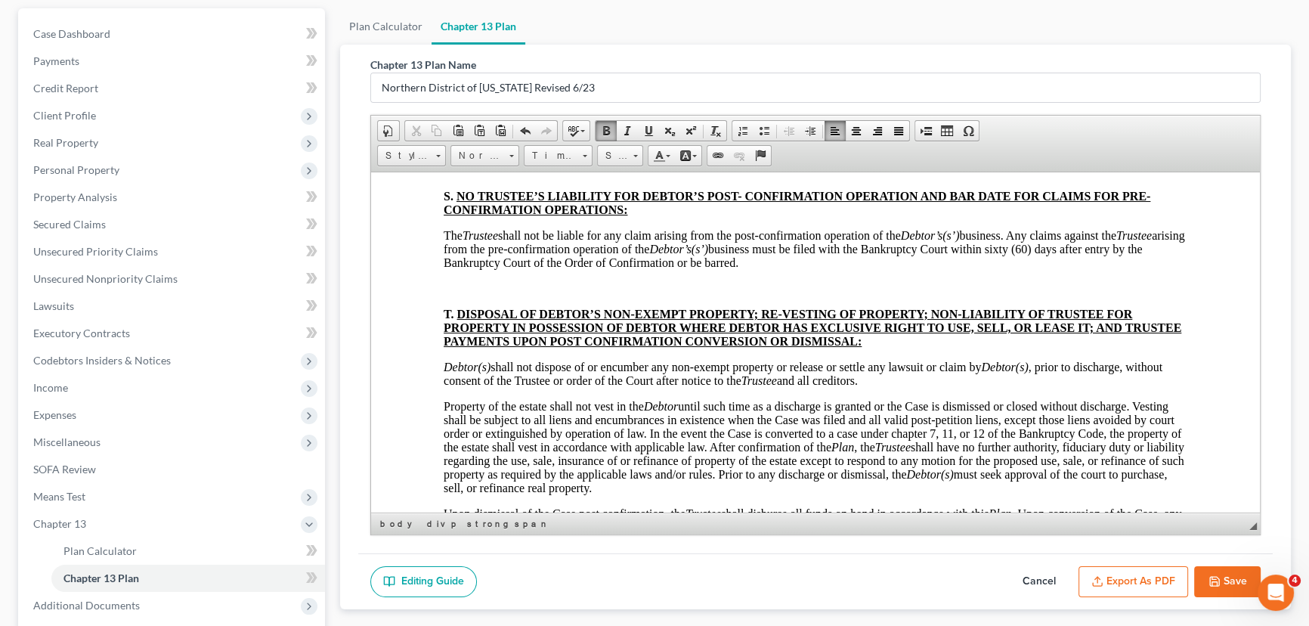
scroll to position [5773, 0]
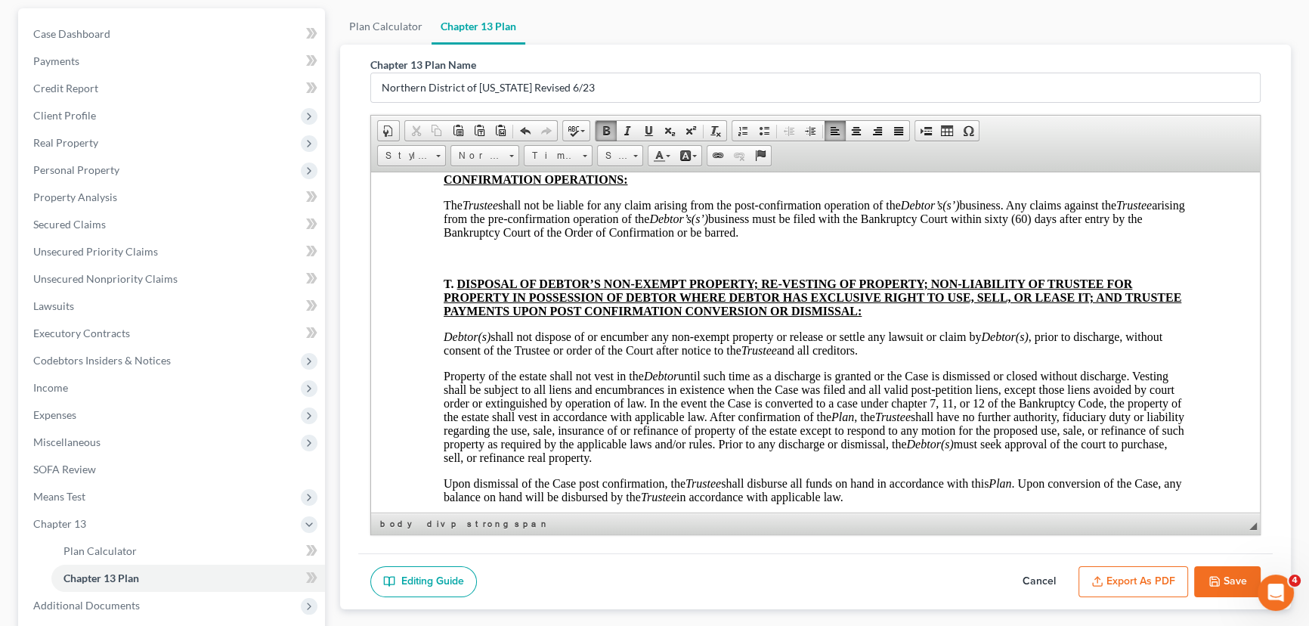
click at [451, 42] on p at bounding box center [816, 36] width 744 height 14
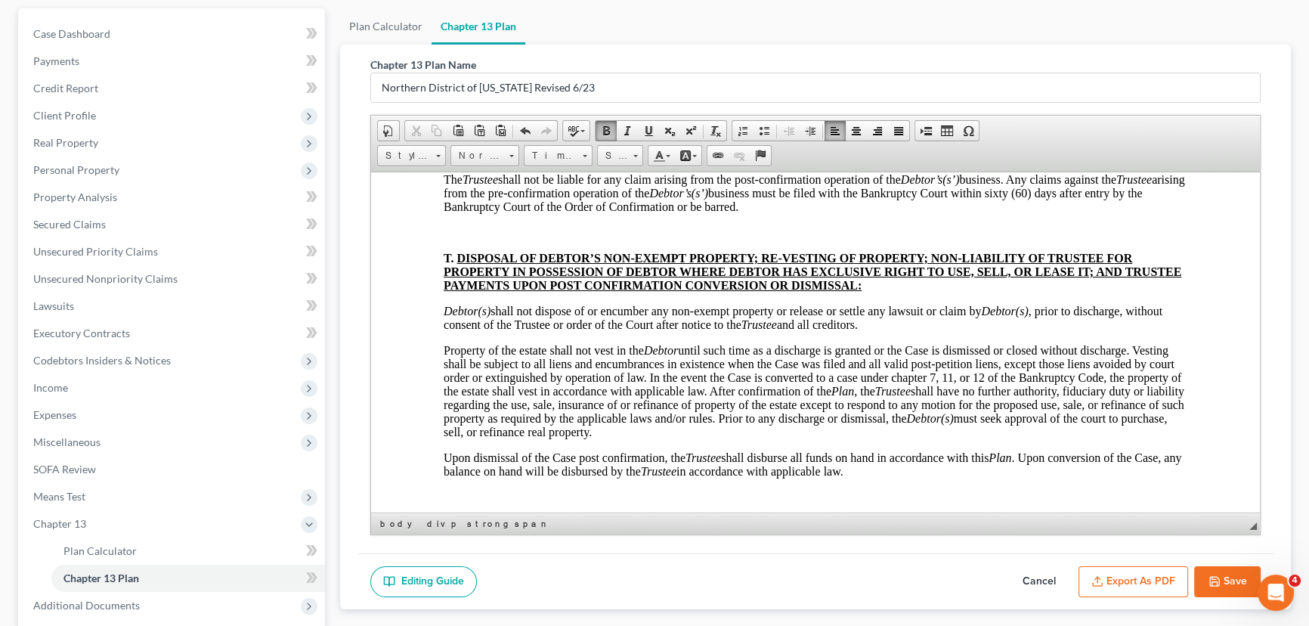
click at [448, 121] on p at bounding box center [816, 114] width 744 height 14
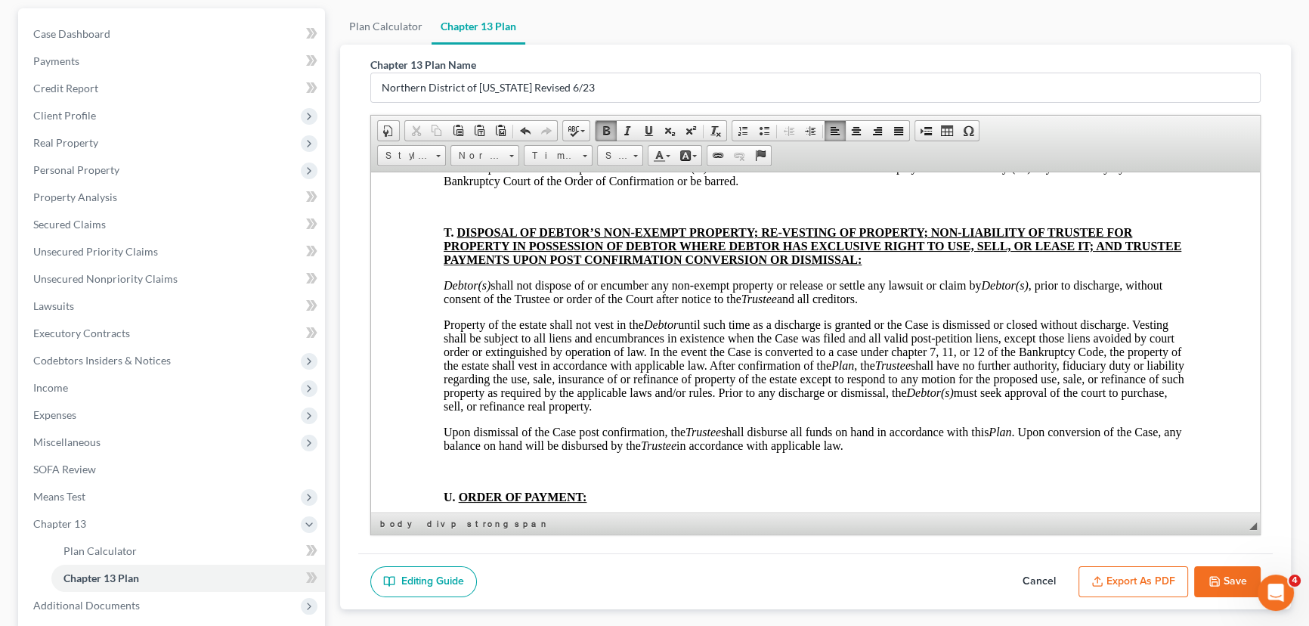
scroll to position [5911, 0]
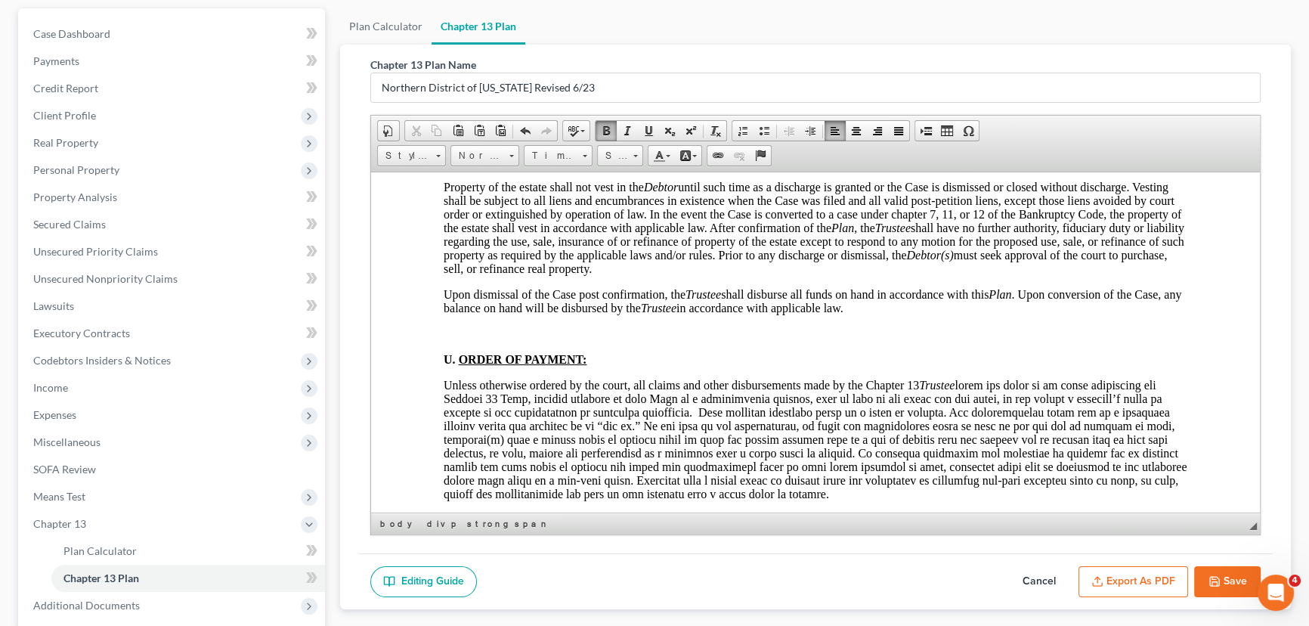
click at [447, 76] on p at bounding box center [816, 69] width 744 height 14
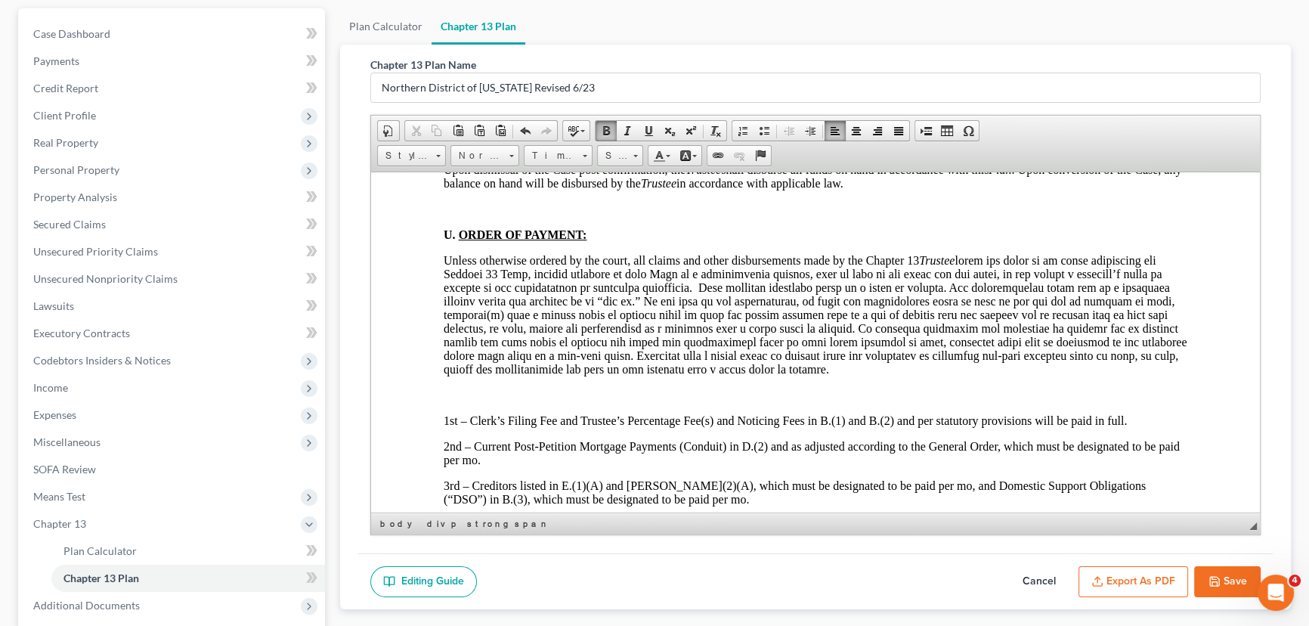
scroll to position [6116, 0]
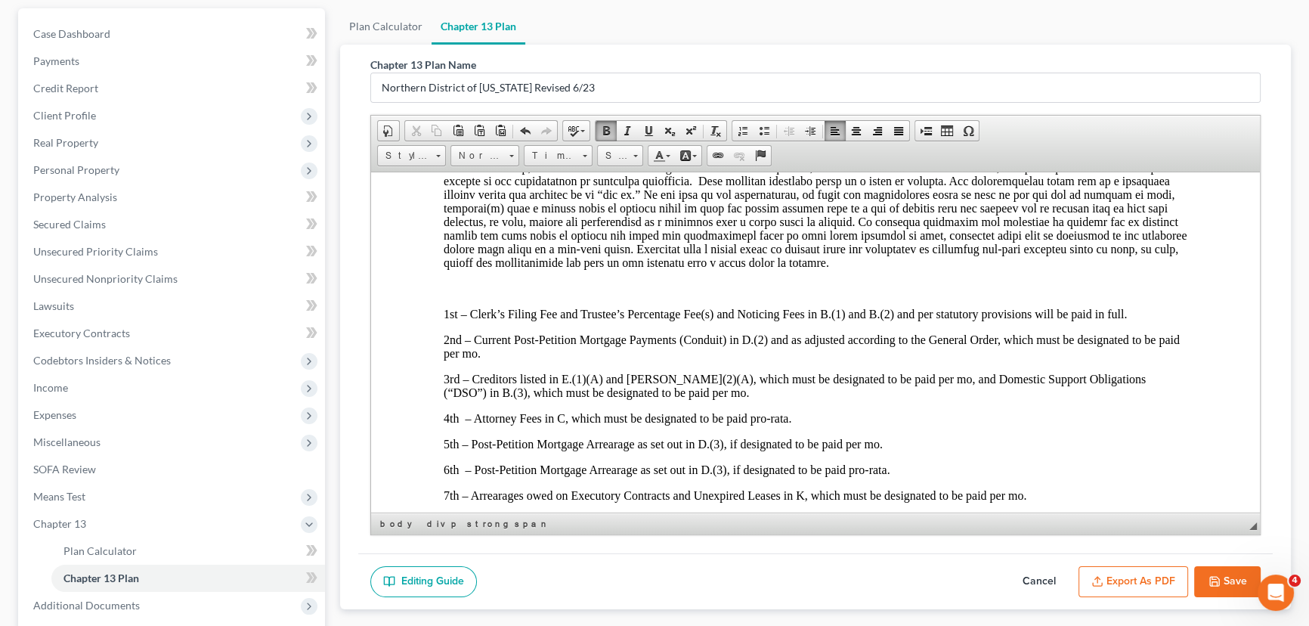
click at [454, 109] on p at bounding box center [816, 102] width 744 height 14
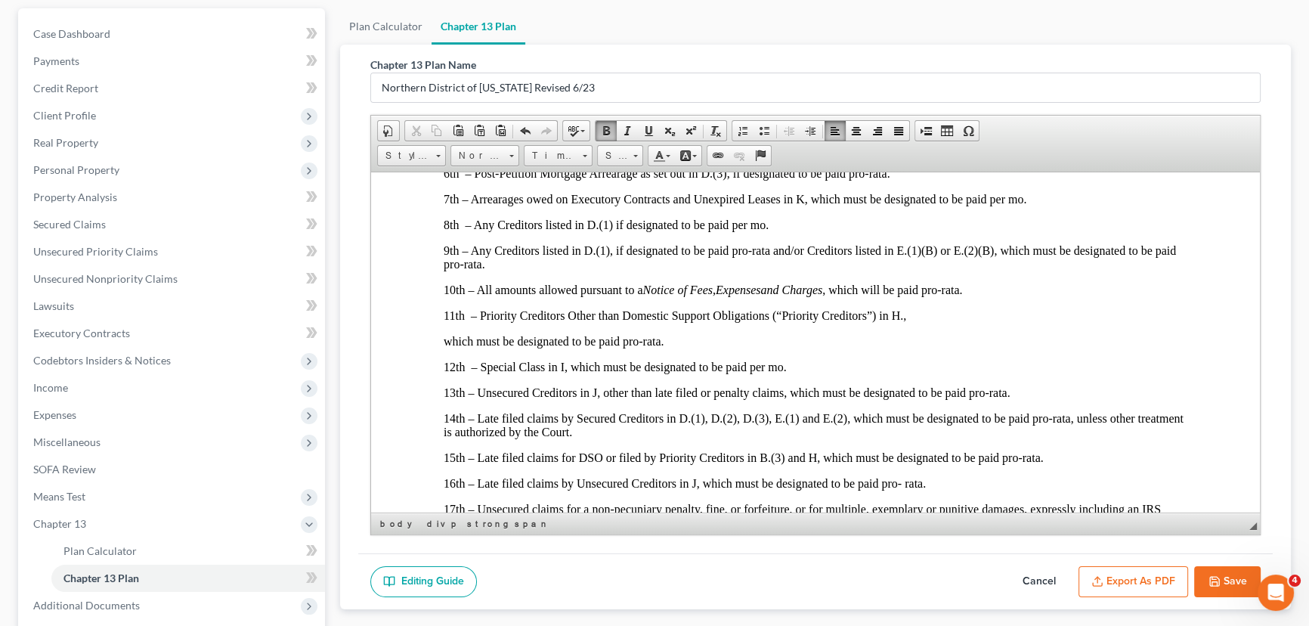
scroll to position [6391, 0]
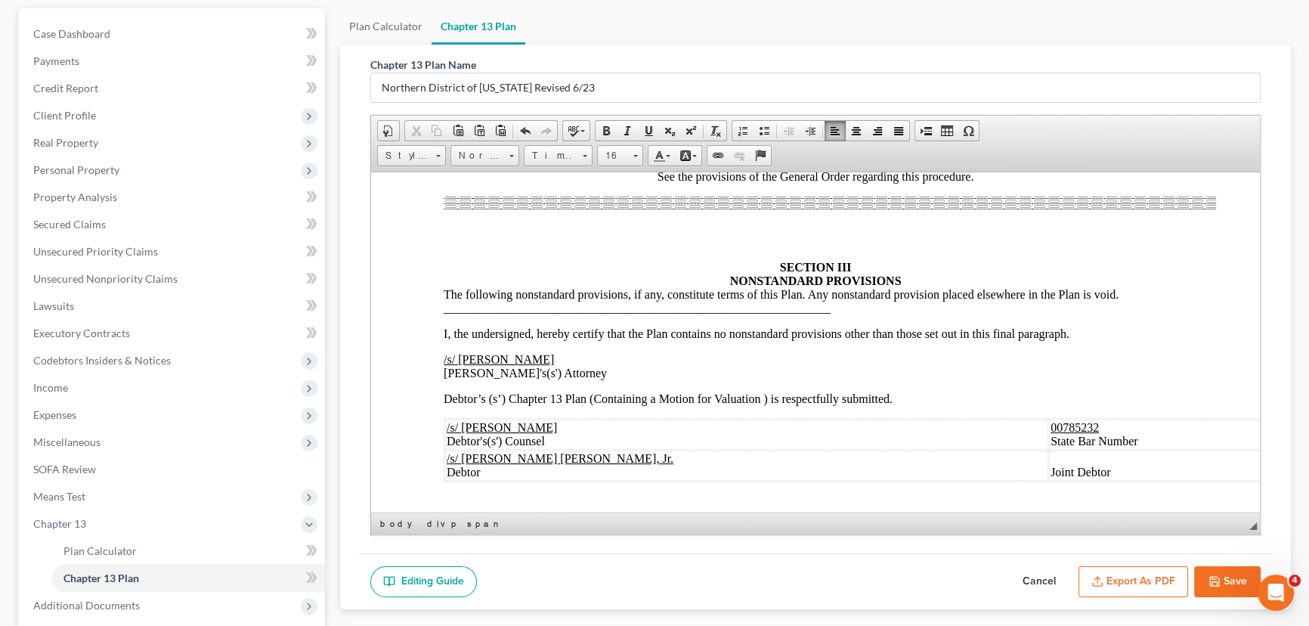
scroll to position [6941, 0]
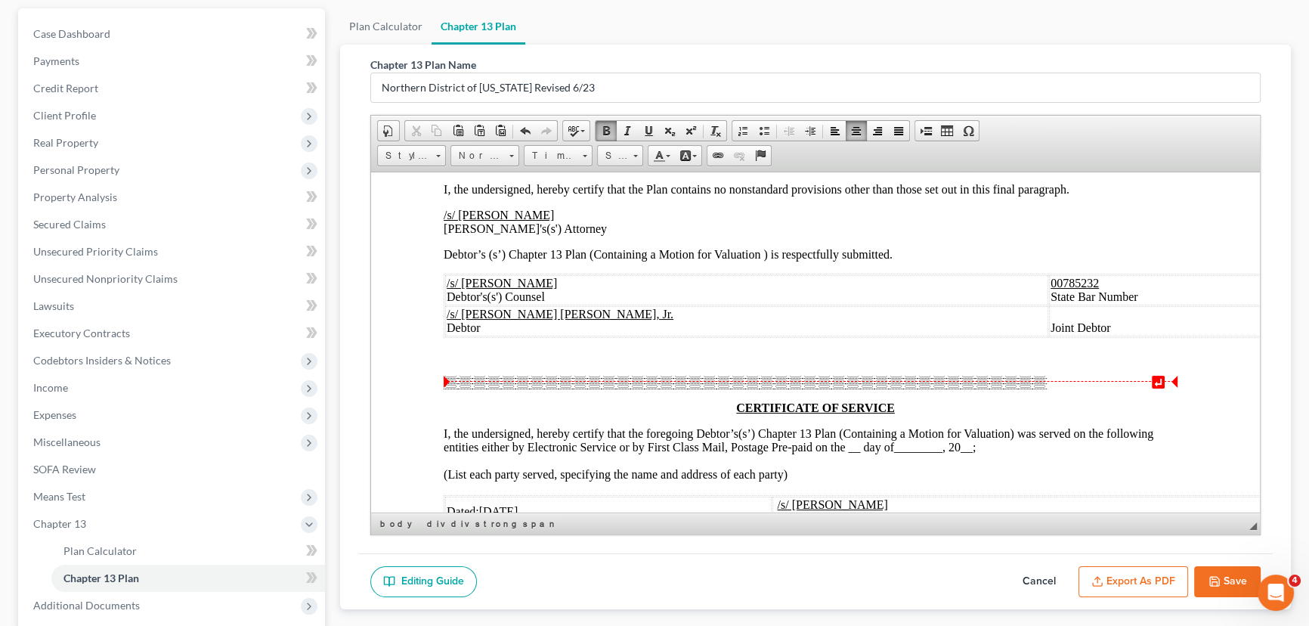
click at [801, 104] on p at bounding box center [816, 97] width 744 height 14
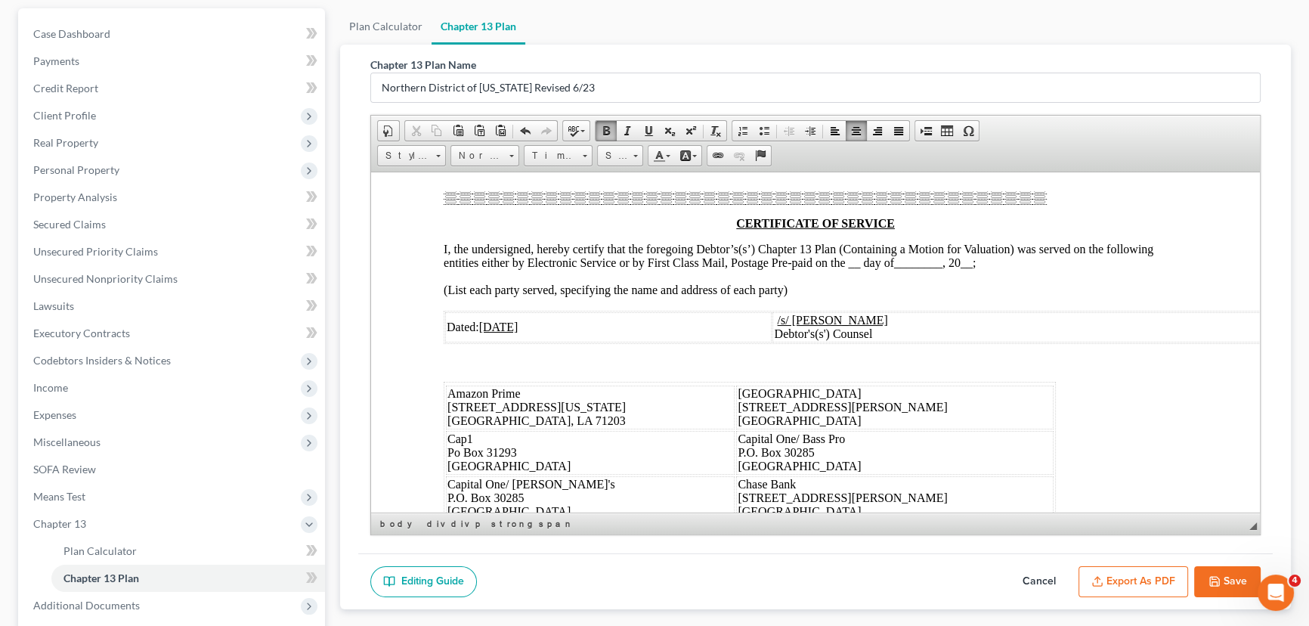
scroll to position [7147, 0]
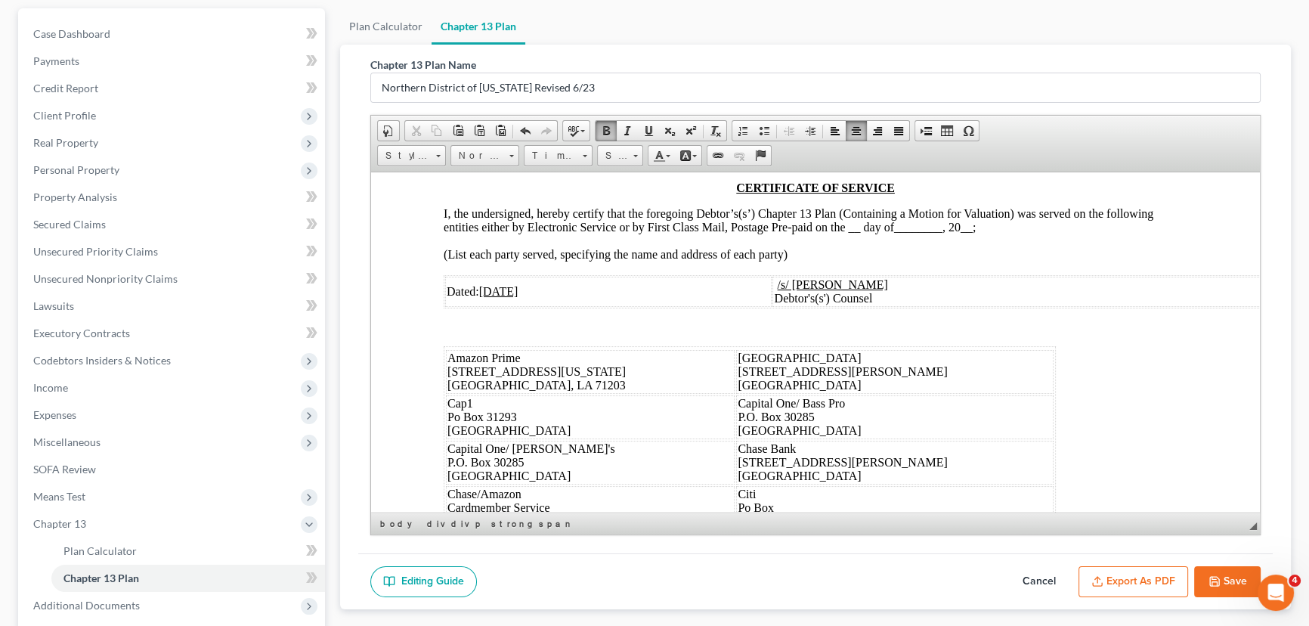
drag, startPoint x: 1016, startPoint y: 391, endPoint x: 938, endPoint y: 398, distance: 78.2
click at [1049, 116] on td "Joint Debtor" at bounding box center [1167, 100] width 237 height 30
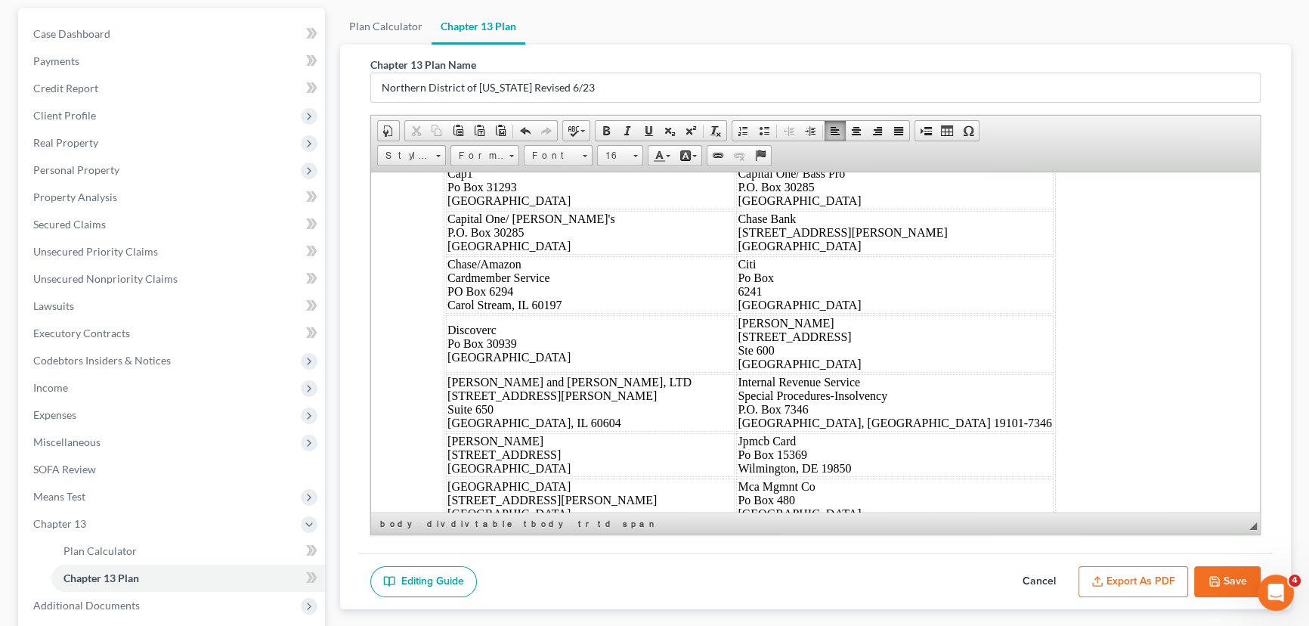
scroll to position [7423, 0]
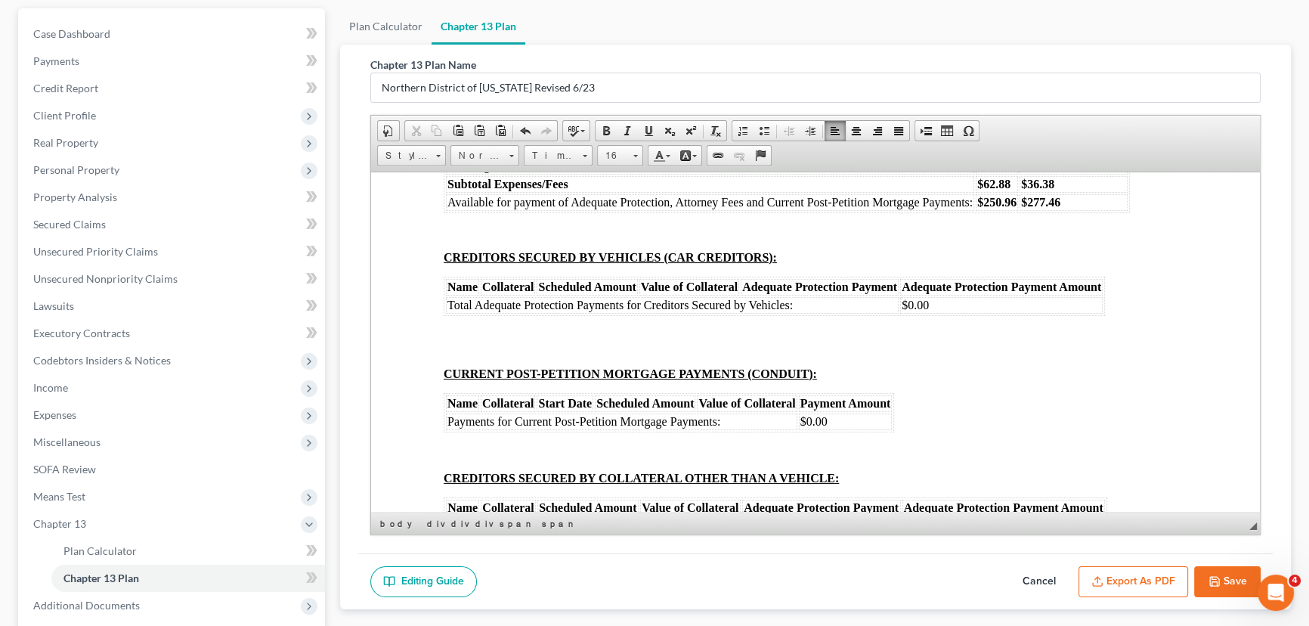
scroll to position [8316, 0]
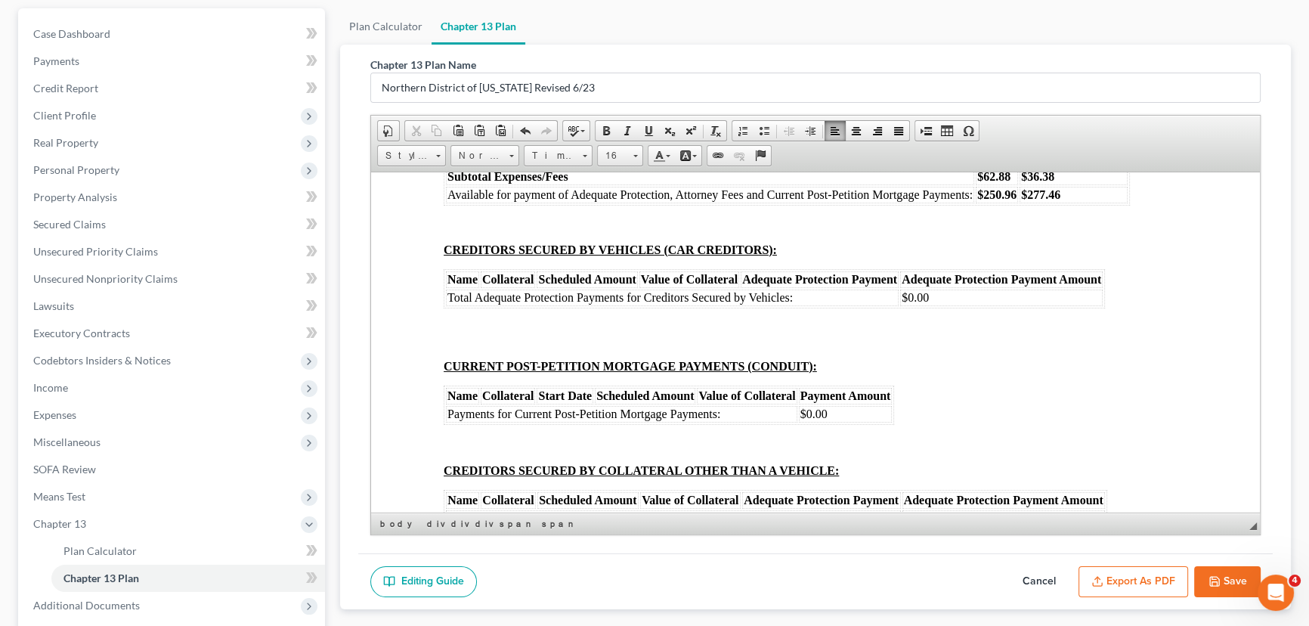
drag, startPoint x: 807, startPoint y: 228, endPoint x: 757, endPoint y: 228, distance: 50.7
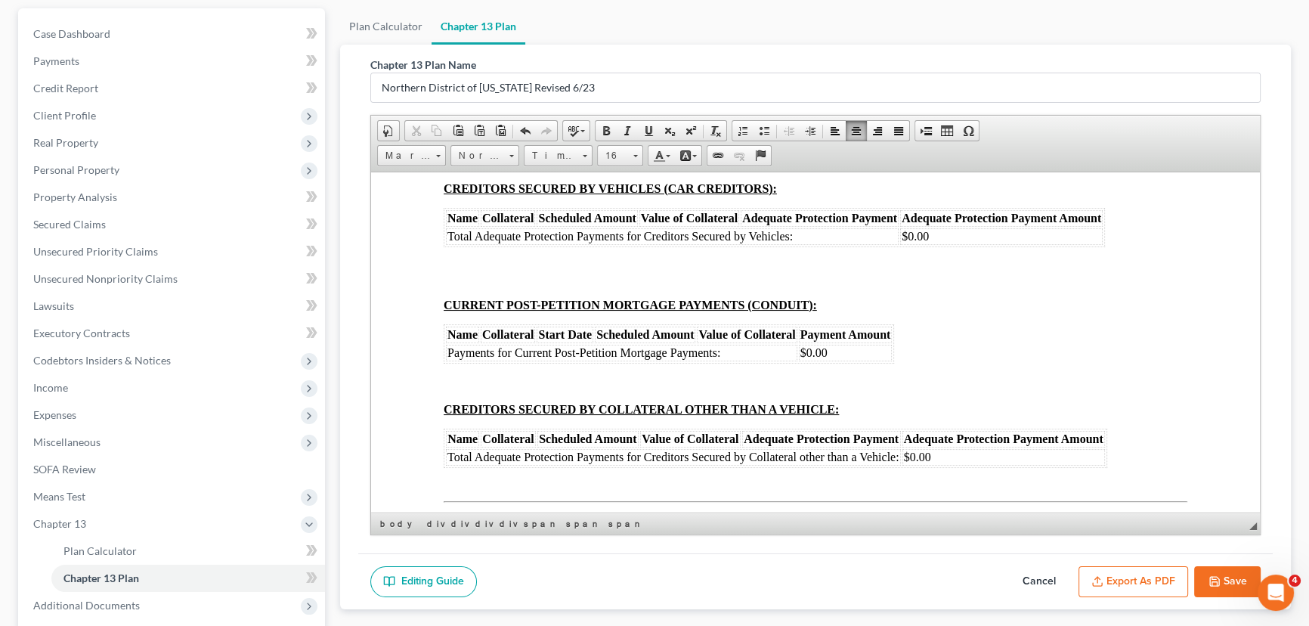
scroll to position [8384, 0]
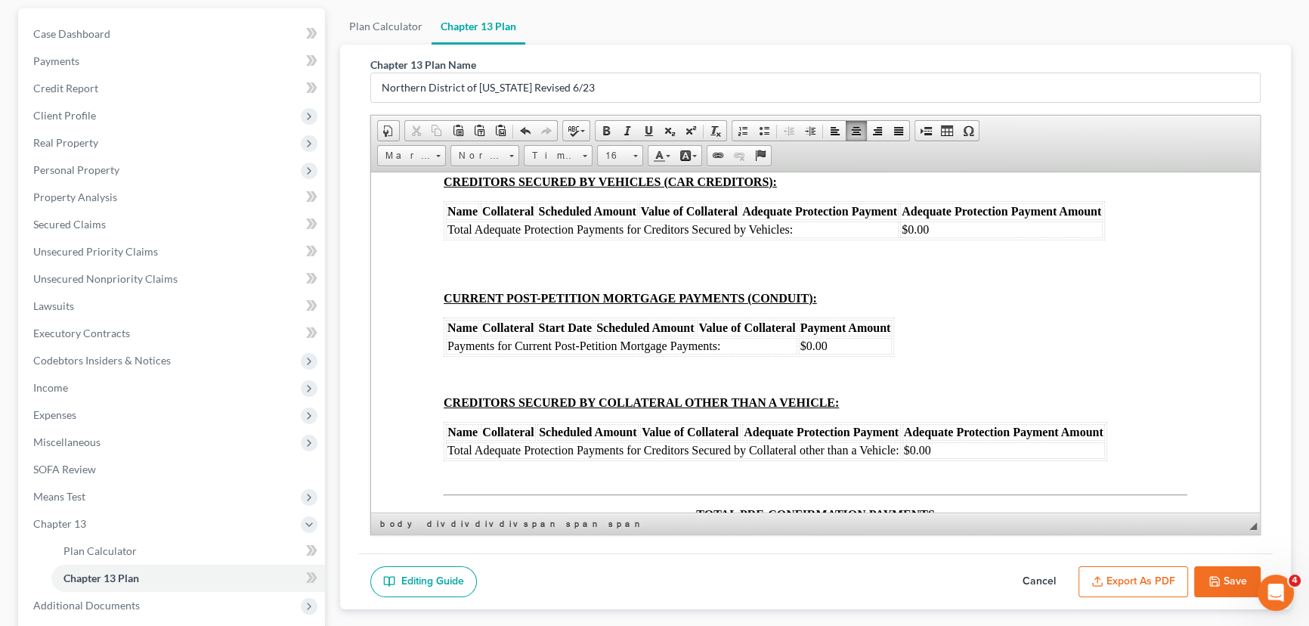
drag, startPoint x: 1076, startPoint y: 335, endPoint x: 1027, endPoint y: 332, distance: 49.2
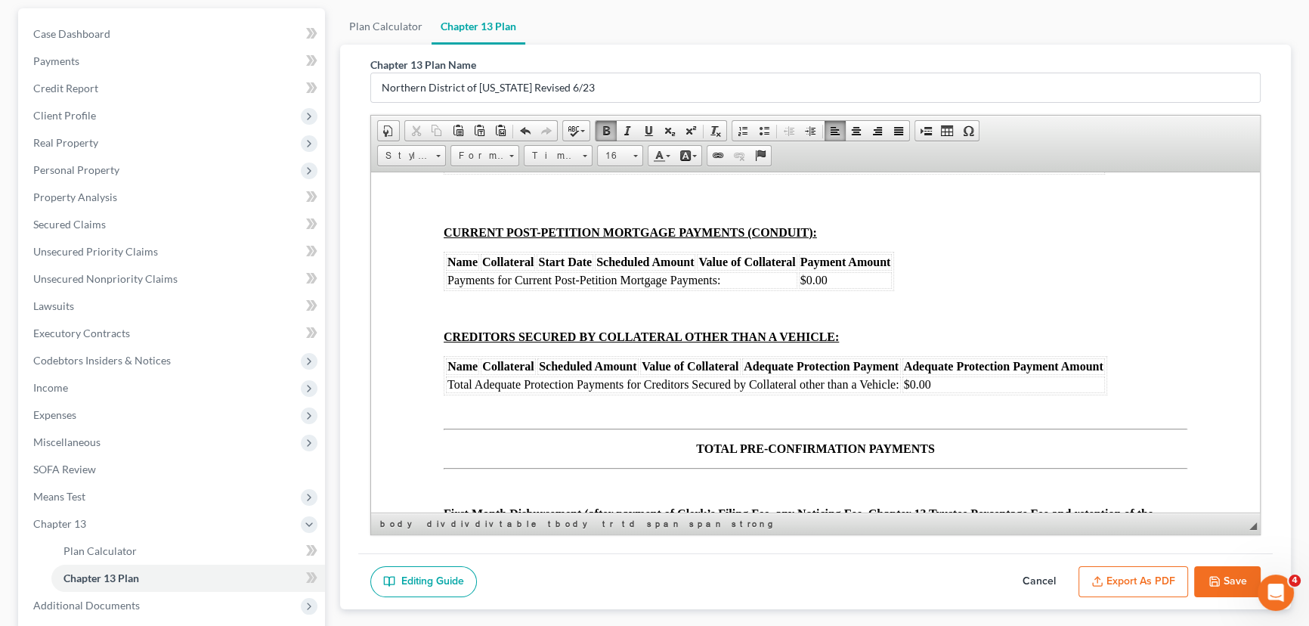
scroll to position [8453, 0]
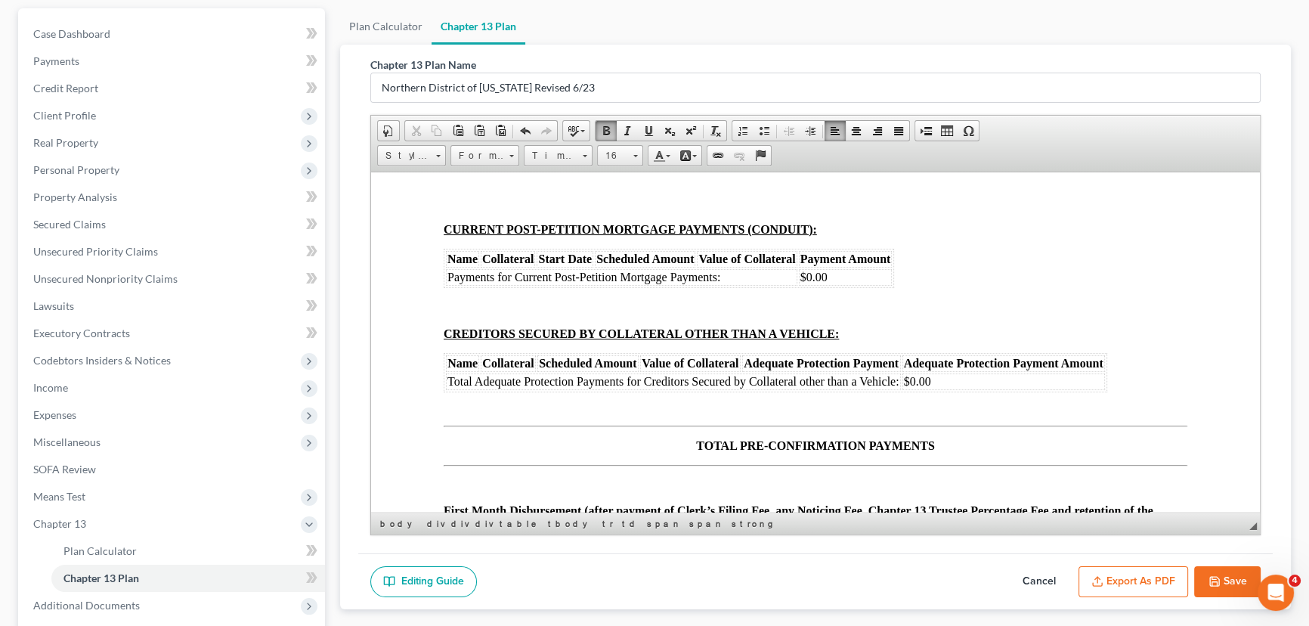
drag, startPoint x: 1014, startPoint y: 374, endPoint x: 982, endPoint y: 375, distance: 31.8
click at [981, 48] on td "$62.88" at bounding box center [997, 39] width 42 height 17
click at [1083, 48] on td "$36.38" at bounding box center [1074, 39] width 108 height 17
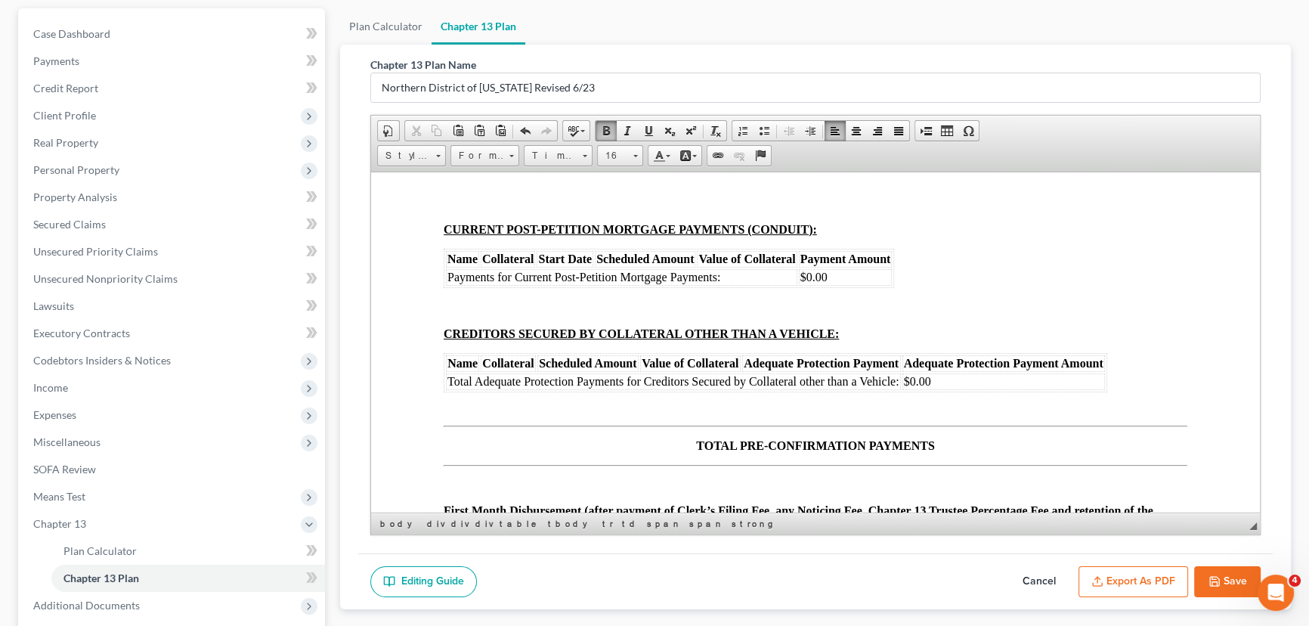
click at [1015, 64] on strong "$250.96" at bounding box center [997, 57] width 39 height 13
click at [1069, 66] on td "$277.46" at bounding box center [1074, 57] width 108 height 17
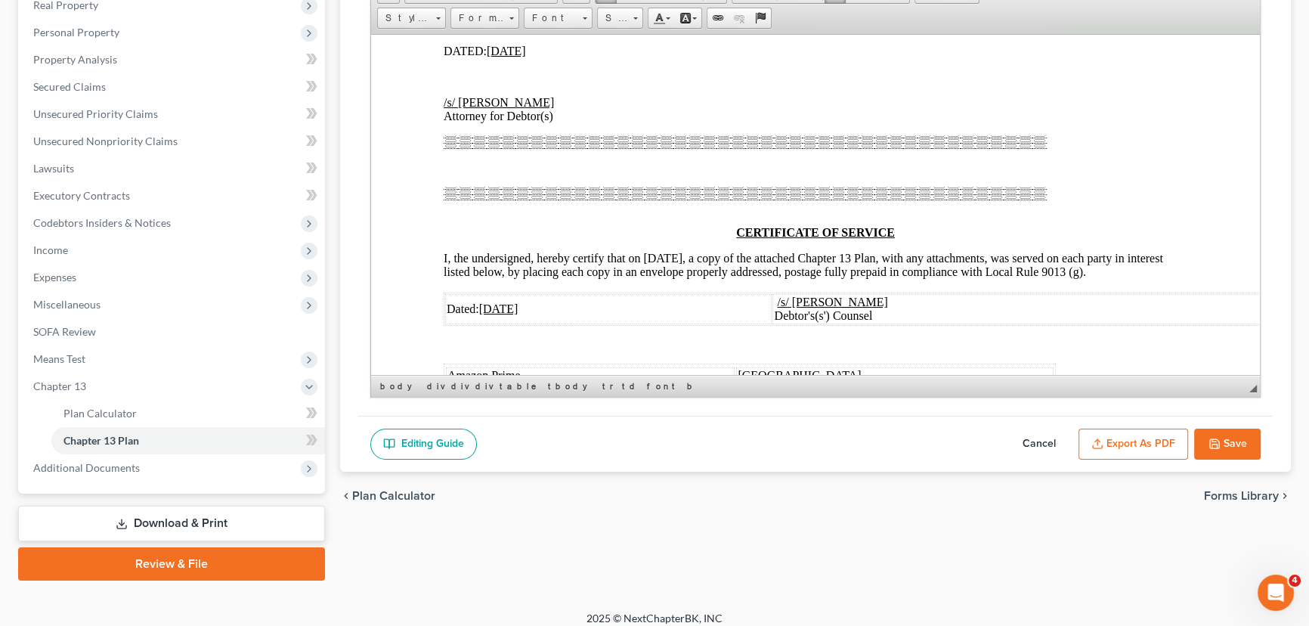
scroll to position [9209, 0]
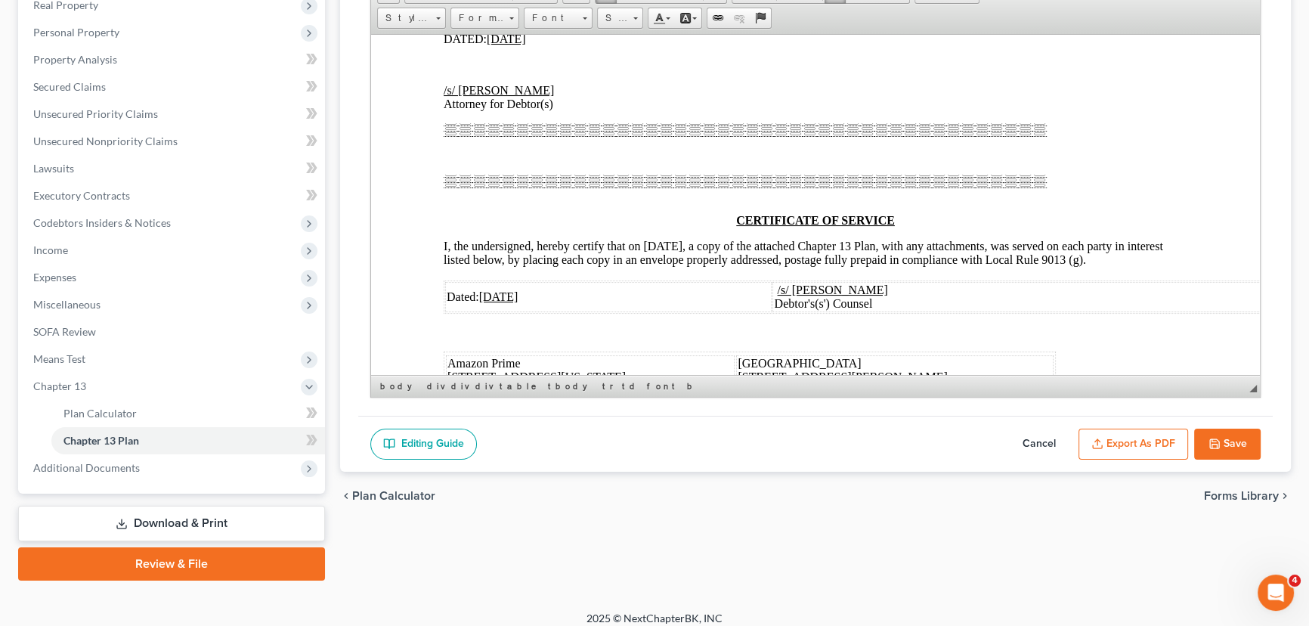
drag, startPoint x: 876, startPoint y: 175, endPoint x: 843, endPoint y: 177, distance: 33.3
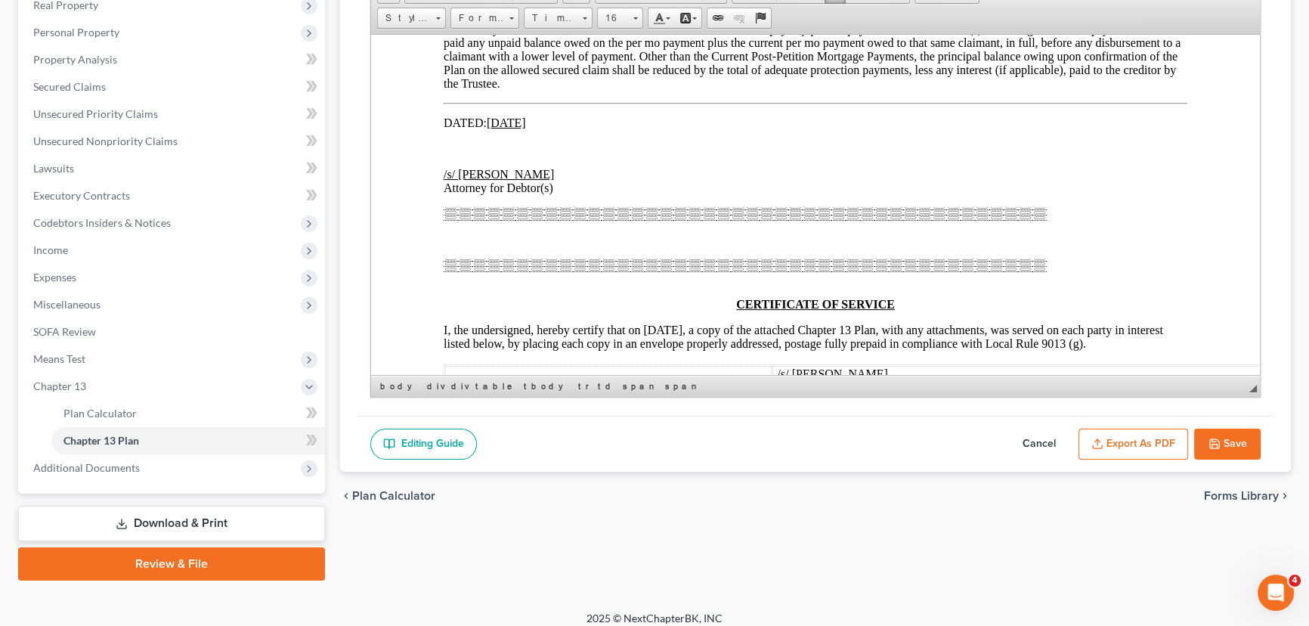
scroll to position [9140, 0]
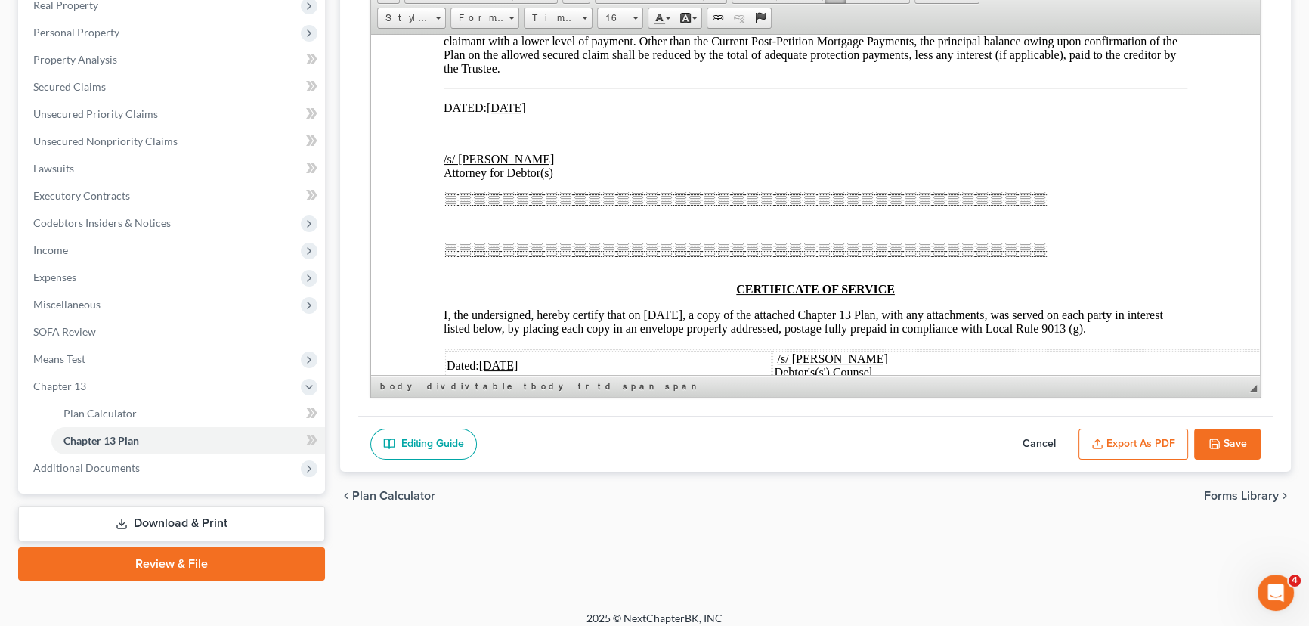
drag, startPoint x: 875, startPoint y: 113, endPoint x: 844, endPoint y: 116, distance: 31.1
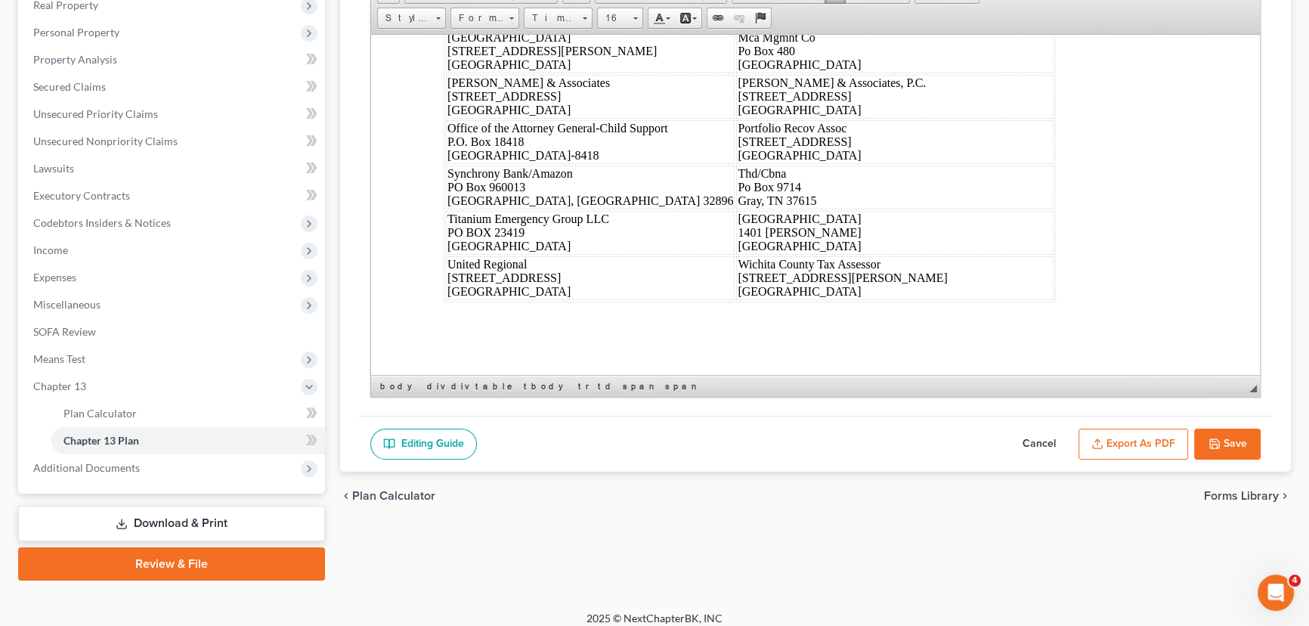
scroll to position [10309, 0]
click at [1229, 438] on button "Save" at bounding box center [1228, 445] width 67 height 32
select select "5"
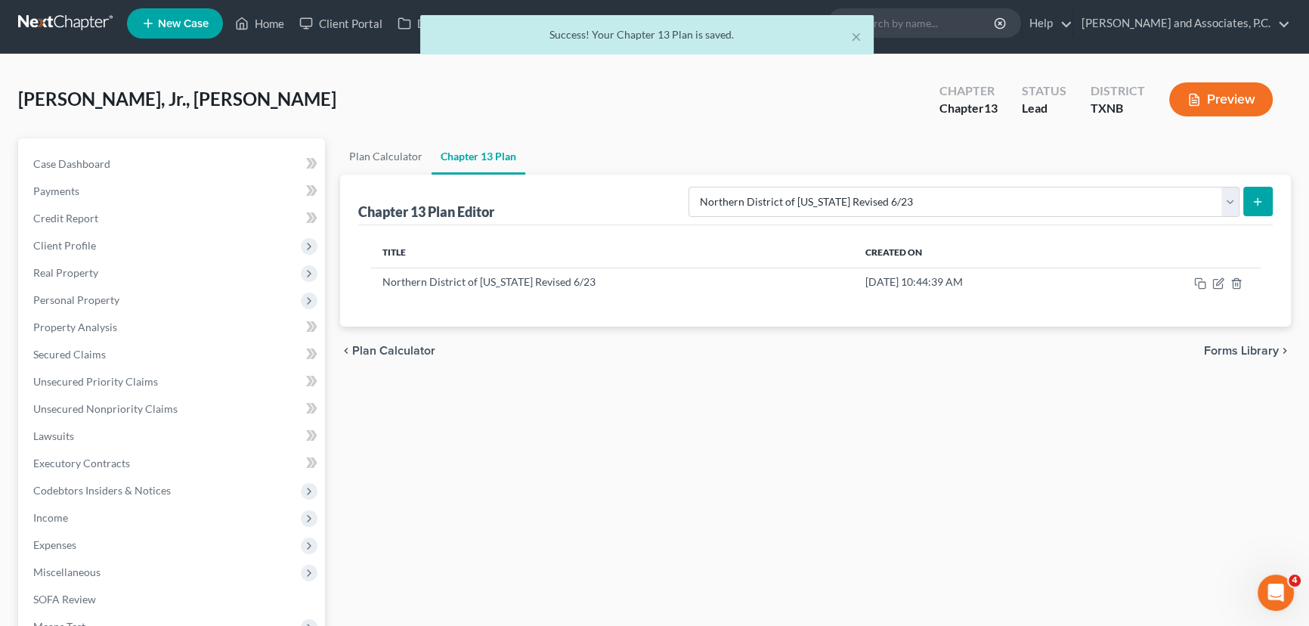
scroll to position [0, 0]
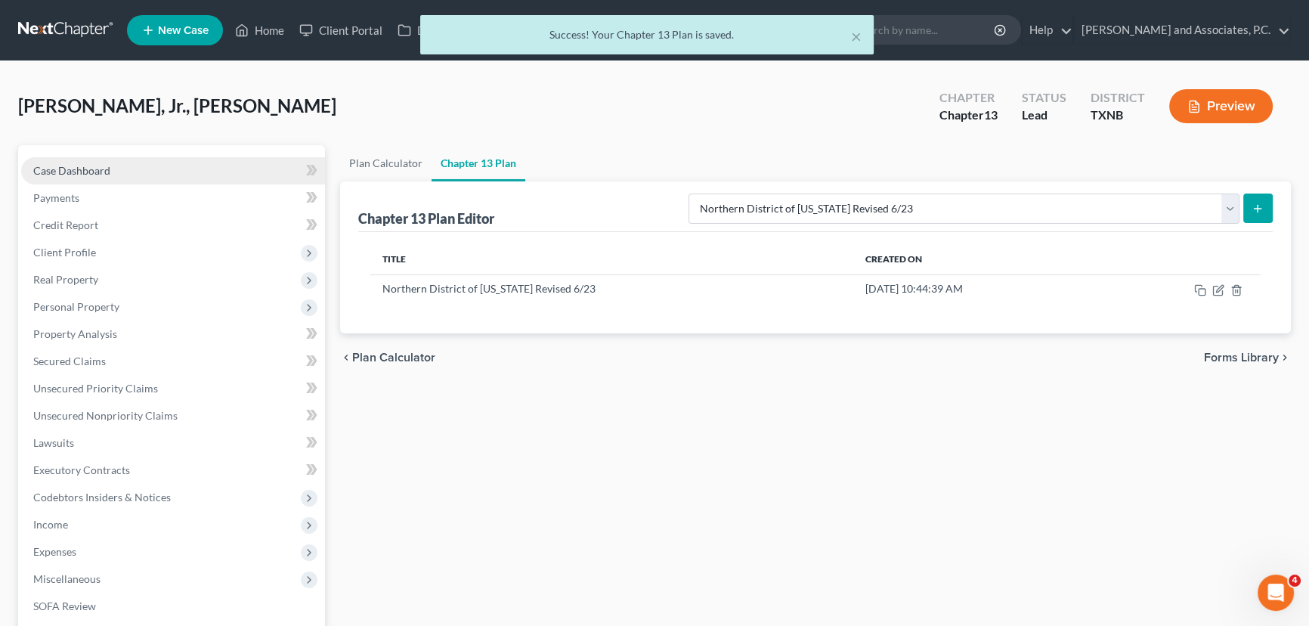
click at [87, 165] on span "Case Dashboard" at bounding box center [71, 170] width 77 height 13
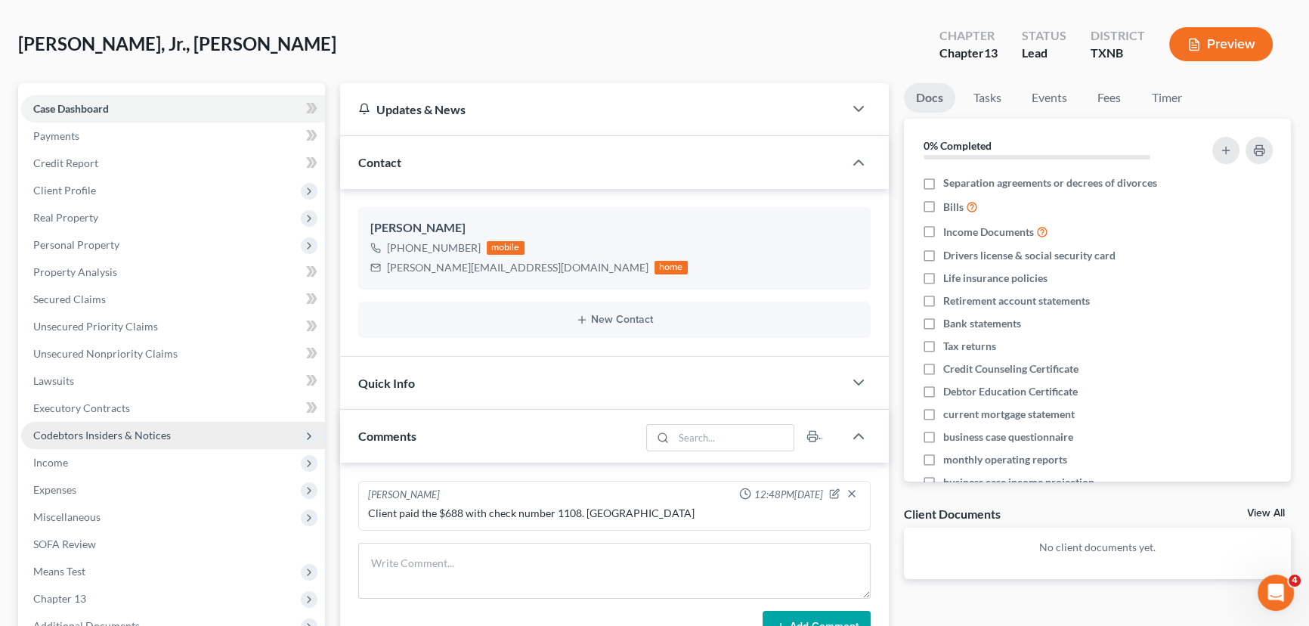
scroll to position [274, 0]
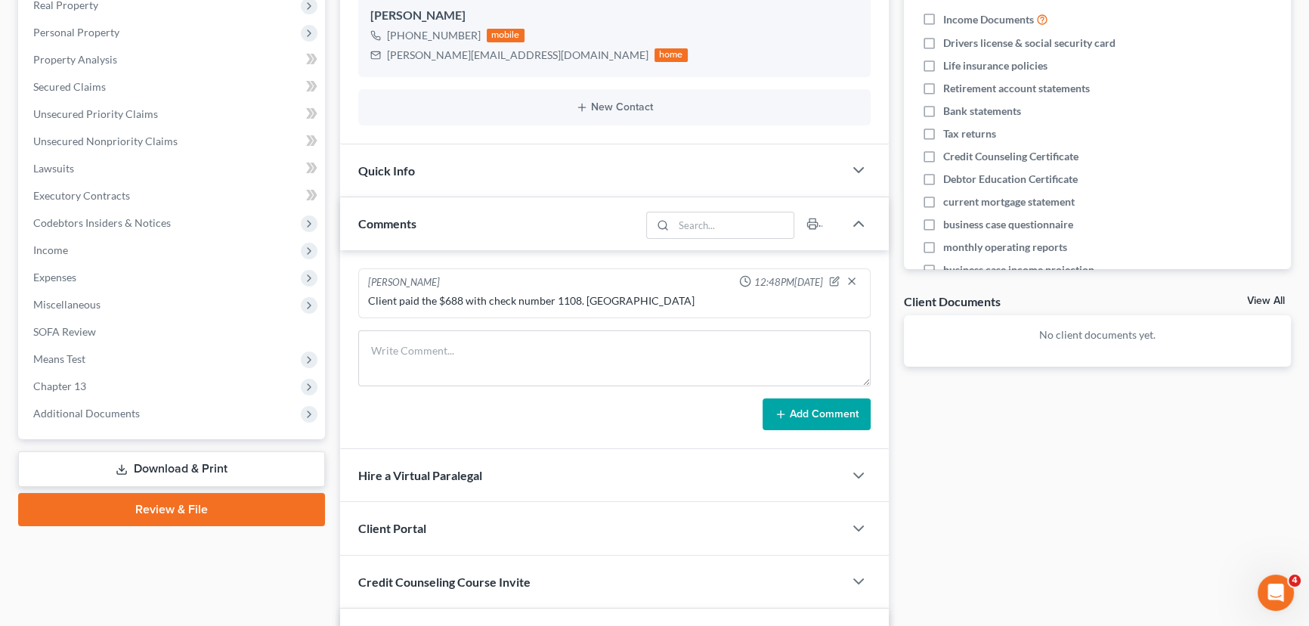
drag, startPoint x: 121, startPoint y: 410, endPoint x: 166, endPoint y: 457, distance: 64.7
click at [121, 410] on span "Additional Documents" at bounding box center [86, 413] width 107 height 13
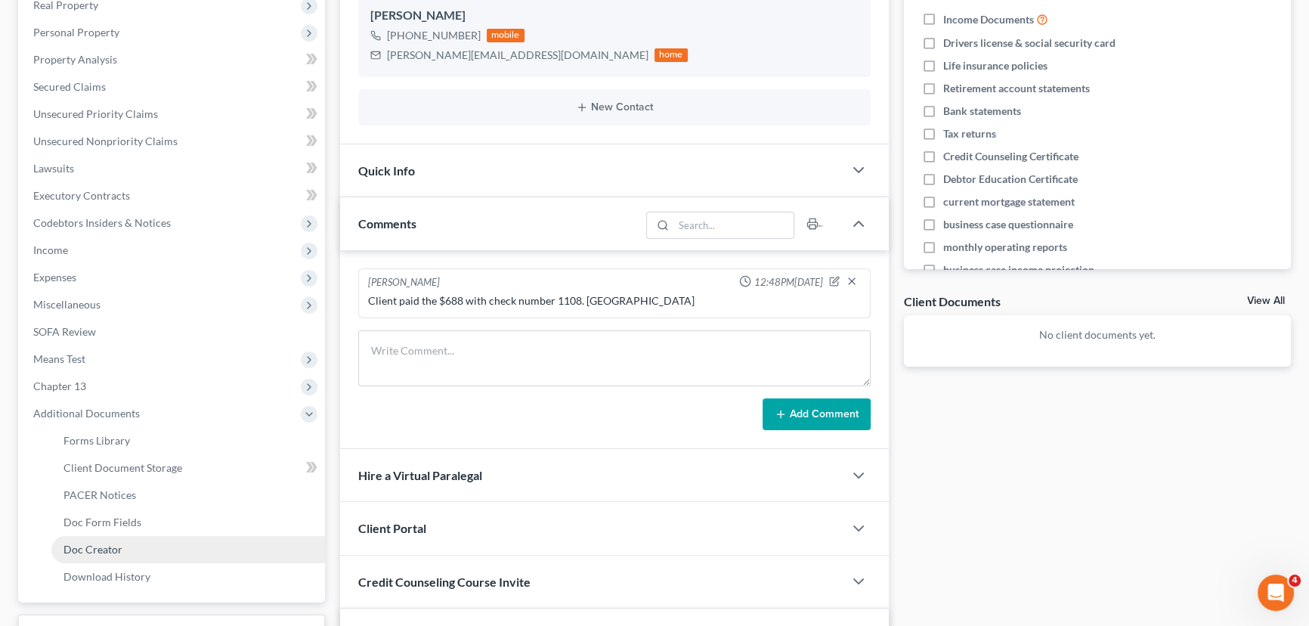
click at [90, 543] on span "Doc Creator" at bounding box center [93, 549] width 59 height 13
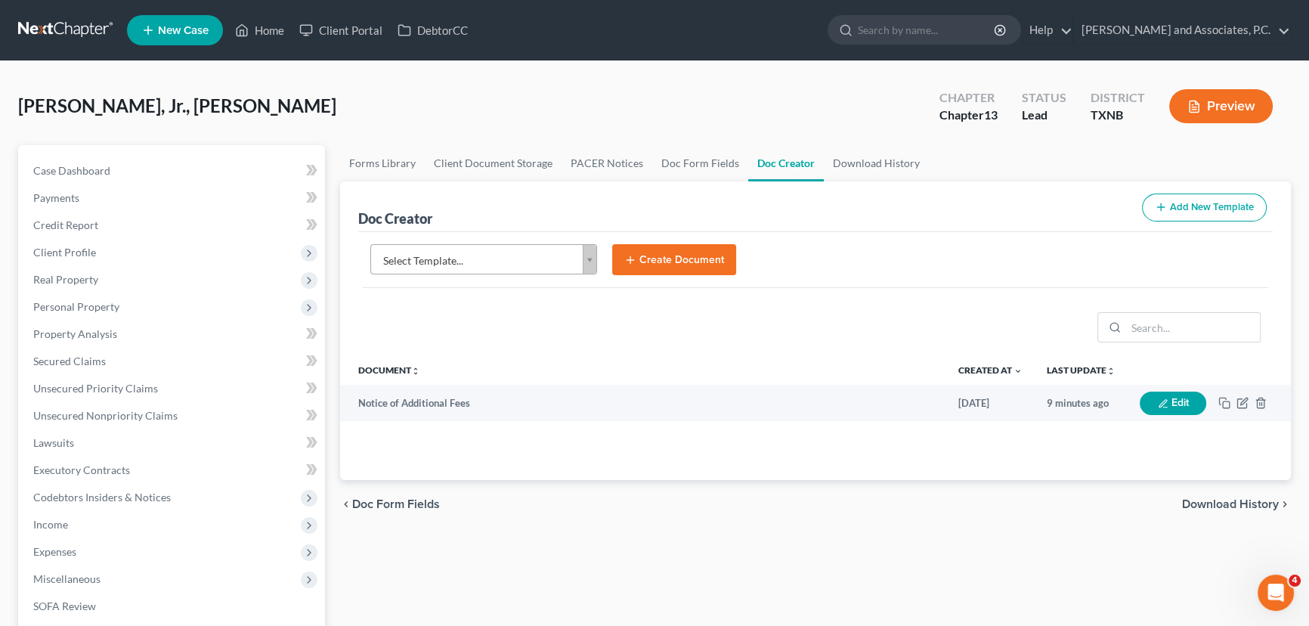
click at [454, 260] on body "Home New Case Client Portal DebtorCC [PERSON_NAME] and Associates, [PERSON_NAME…" at bounding box center [654, 510] width 1309 height 1021
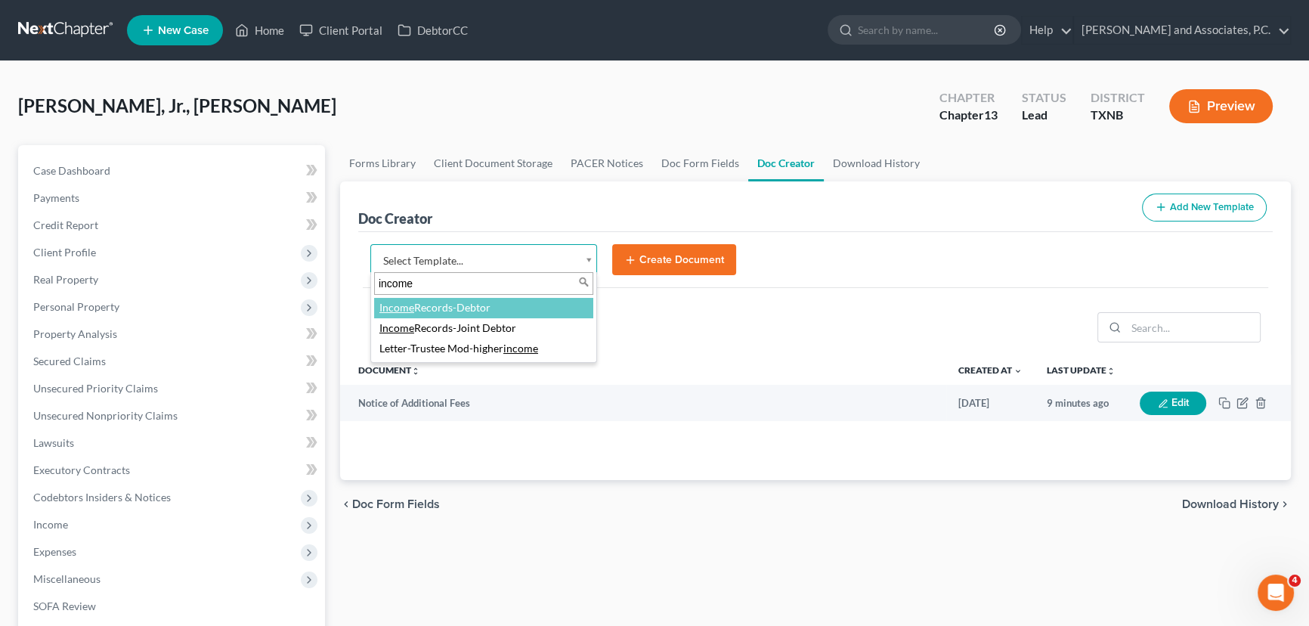
type input "income"
select select "77082"
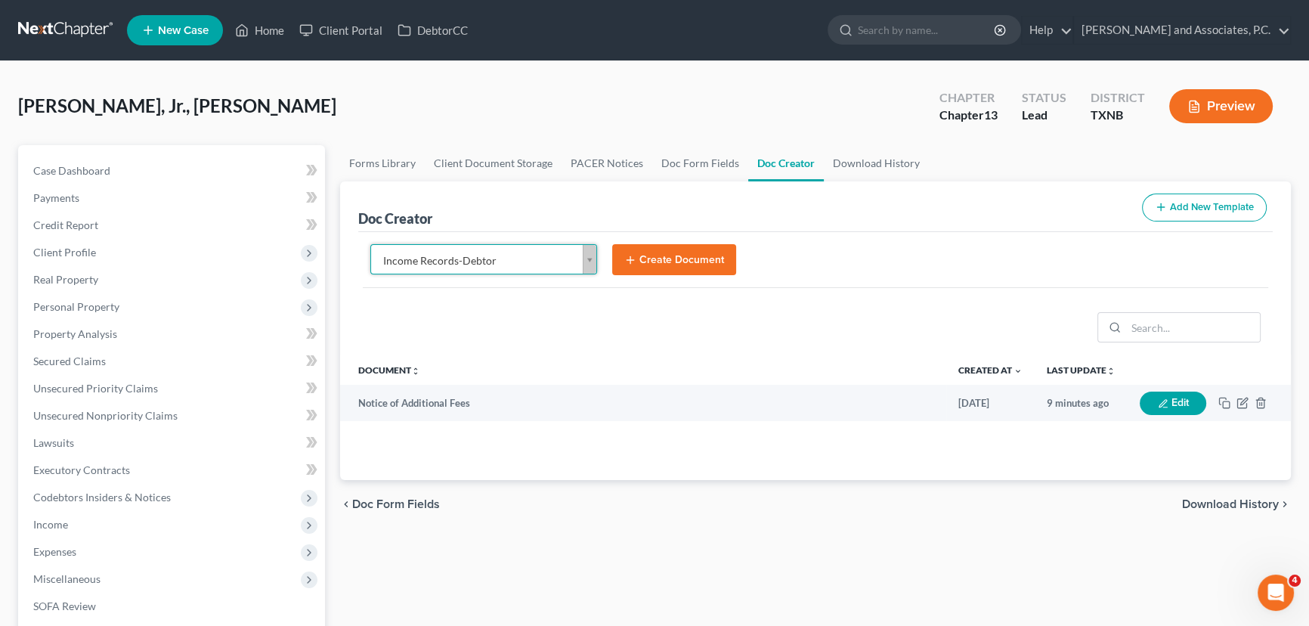
click at [665, 255] on button "Create Document" at bounding box center [674, 260] width 124 height 32
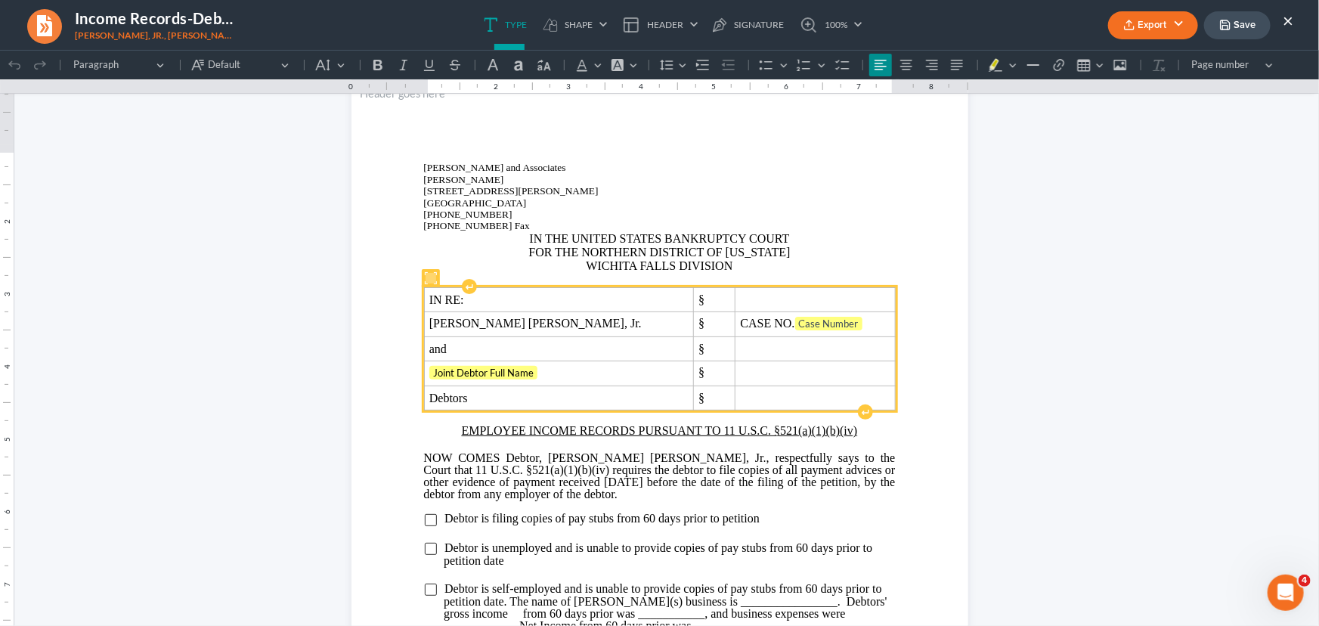
scroll to position [68, 0]
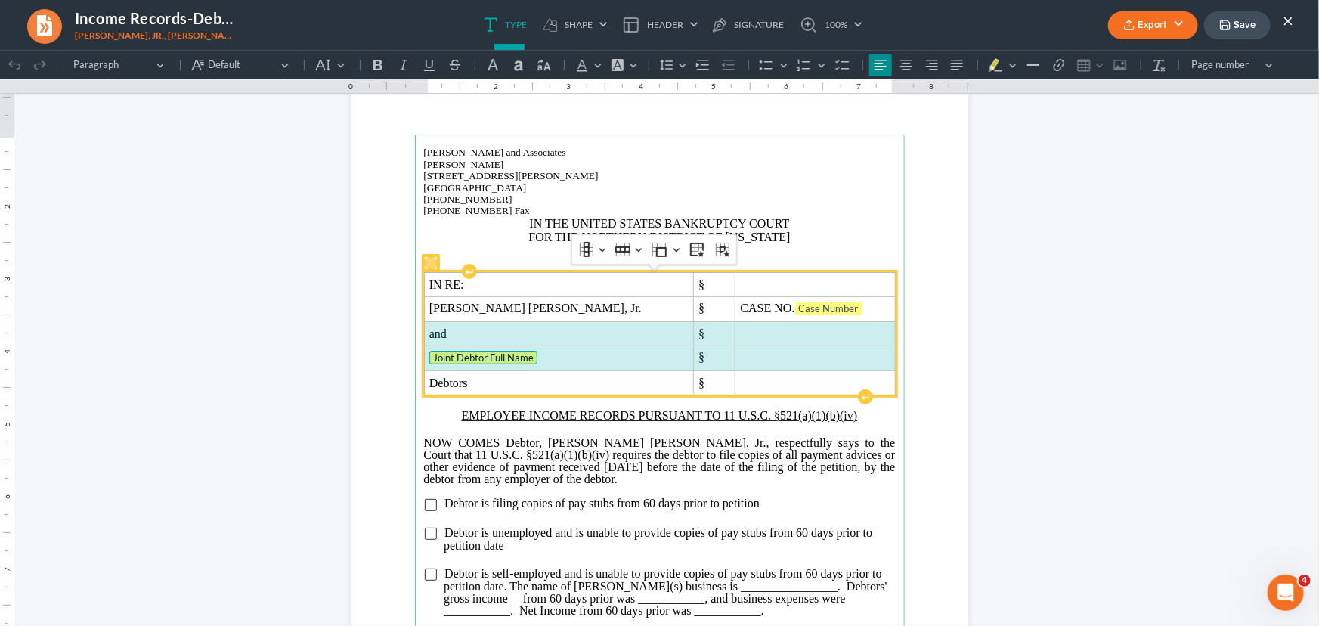
drag, startPoint x: 572, startPoint y: 328, endPoint x: 739, endPoint y: 332, distance: 167.9
click at [755, 355] on tbody "IN RE: § [PERSON_NAME] [PERSON_NAME], Jr. § CASE NO. Case Number and § Joint De…" at bounding box center [659, 333] width 471 height 122
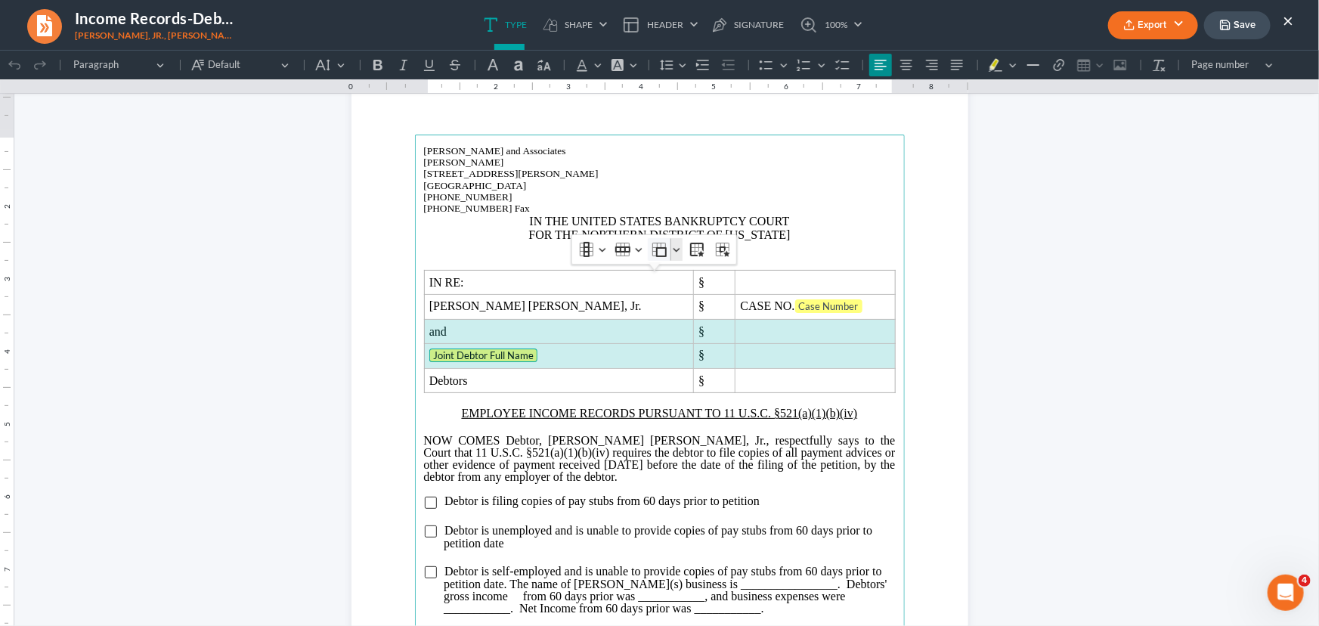
scroll to position [66, 0]
drag, startPoint x: 639, startPoint y: 249, endPoint x: 668, endPoint y: 298, distance: 56.7
click at [639, 249] on button "Row Row" at bounding box center [628, 251] width 33 height 23
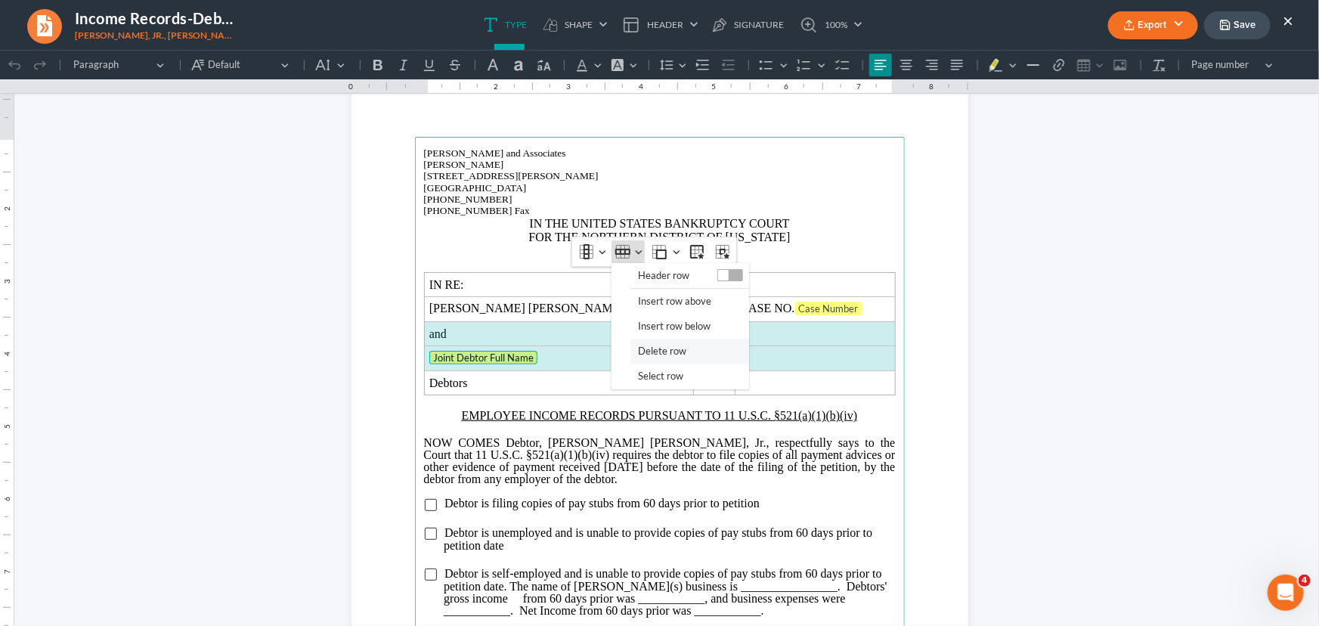
click at [671, 352] on span "Delete row" at bounding box center [662, 350] width 48 height 17
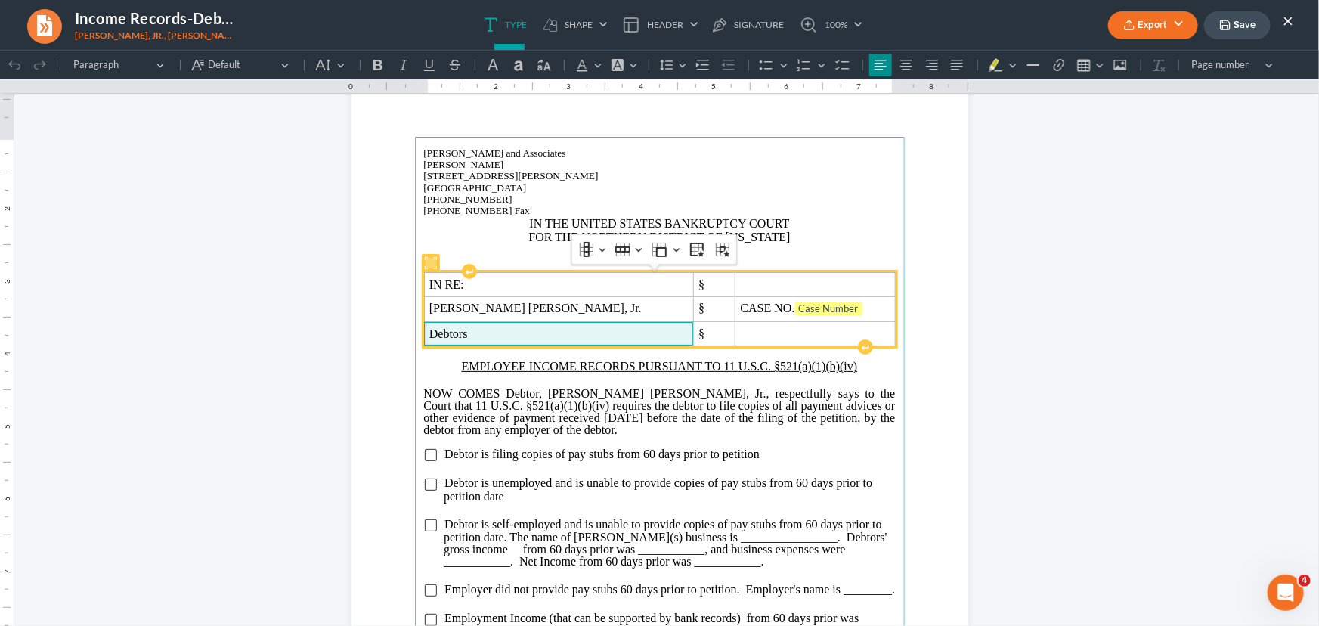
click at [482, 334] on span "Debtors" at bounding box center [558, 334] width 259 height 14
click at [820, 304] on span "CASE NO. Case Number" at bounding box center [816, 308] width 150 height 15
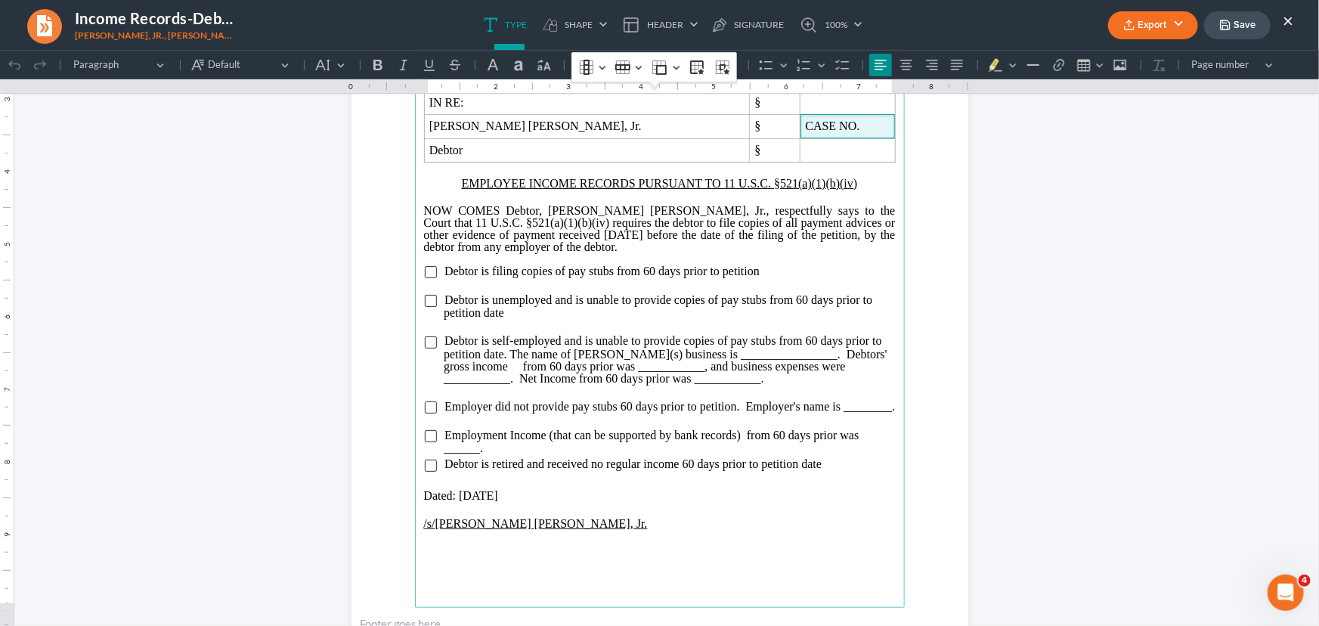
scroll to position [272, 0]
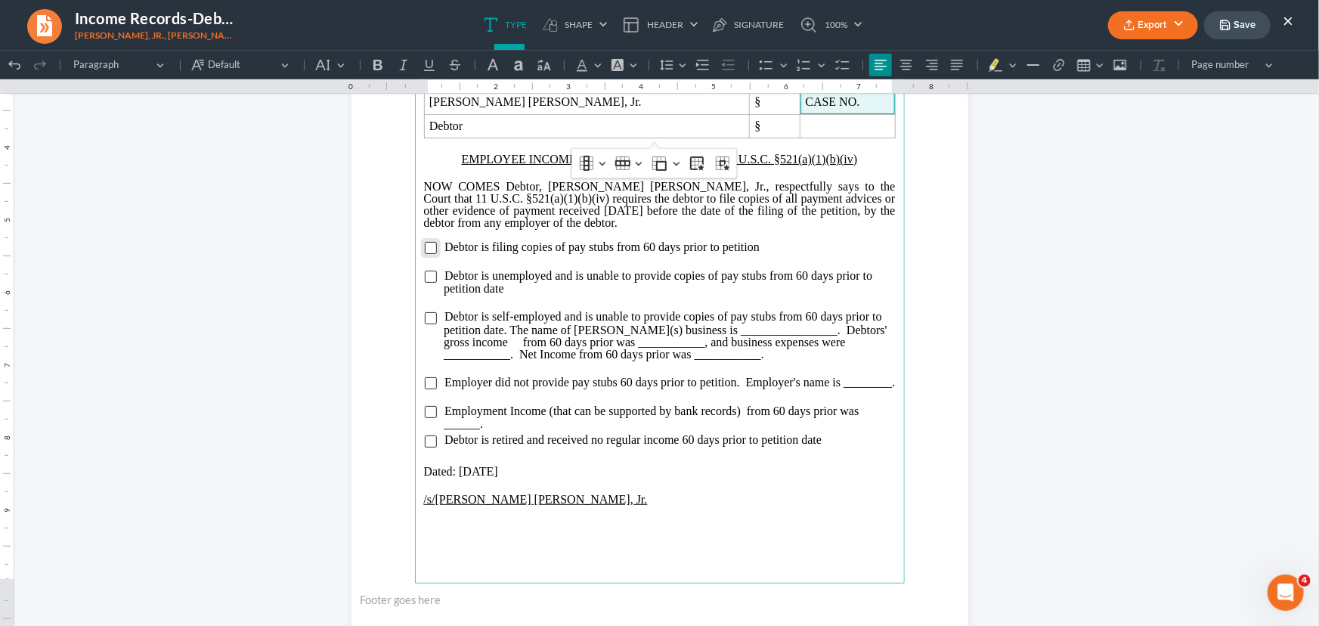
click at [425, 248] on input "Rich Text Editor, page-0-main" at bounding box center [431, 247] width 12 height 12
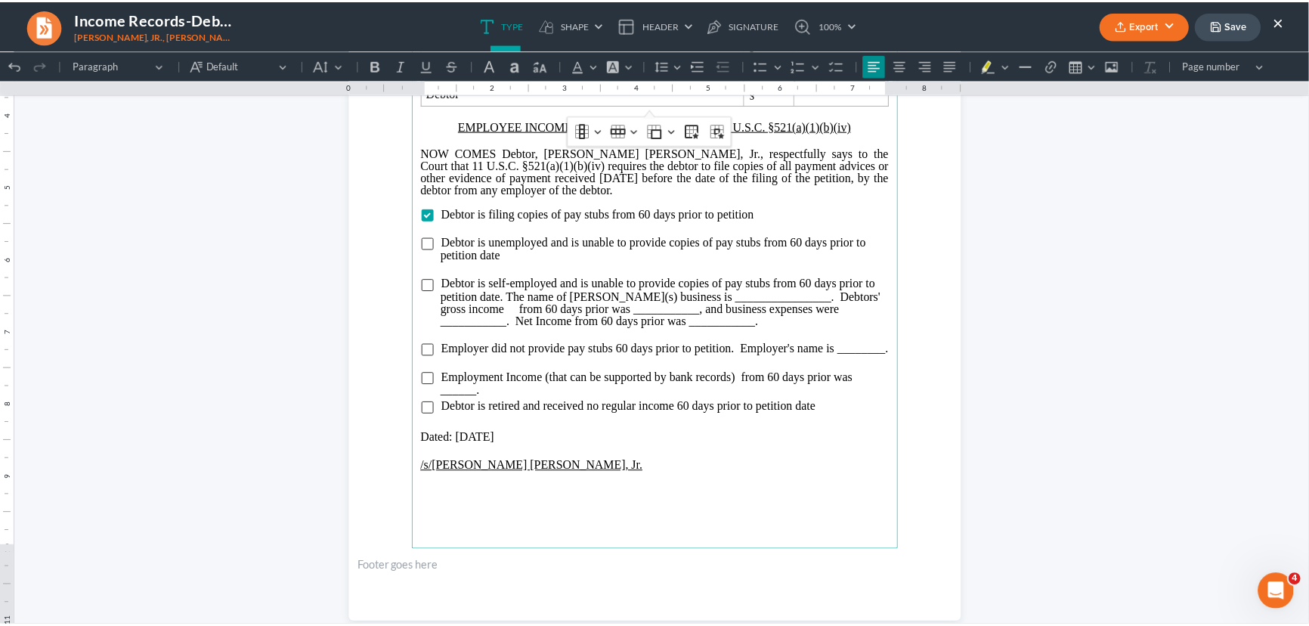
scroll to position [338, 0]
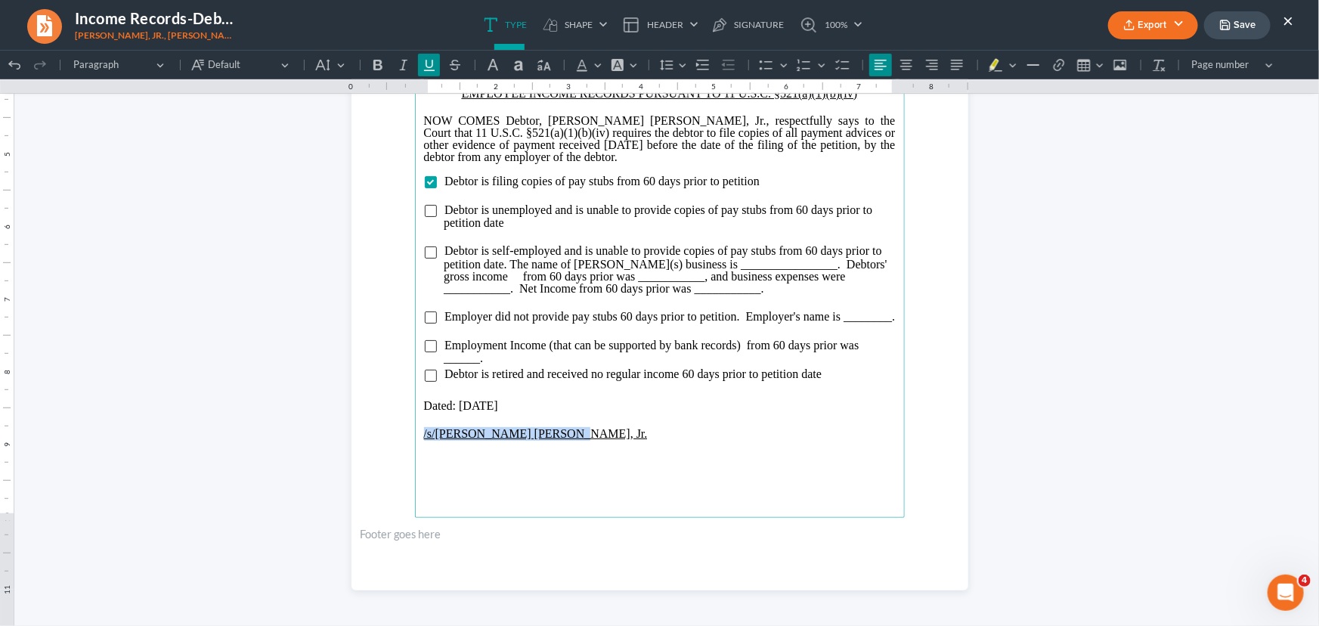
drag, startPoint x: 521, startPoint y: 450, endPoint x: 420, endPoint y: 447, distance: 101.4
click at [424, 440] on p "/s/[PERSON_NAME] [PERSON_NAME], Jr." at bounding box center [660, 433] width 472 height 14
click at [1164, 23] on button "Export" at bounding box center [1153, 25] width 90 height 28
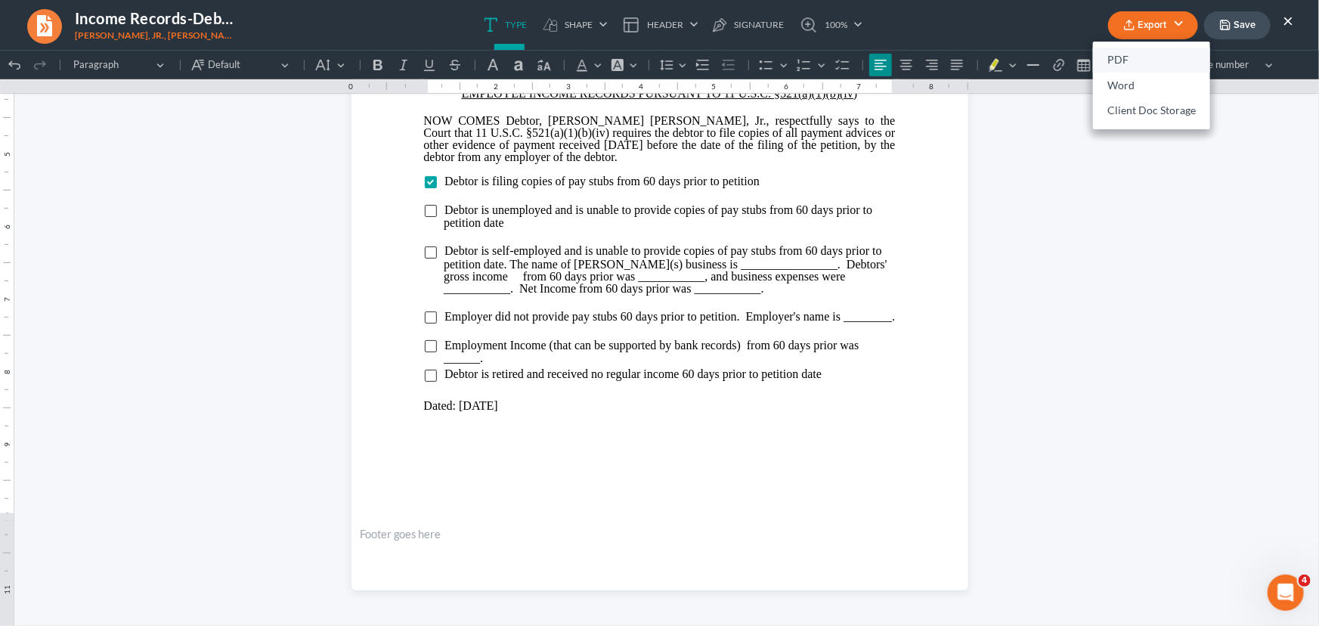
click at [1103, 64] on link "PDF" at bounding box center [1151, 61] width 117 height 26
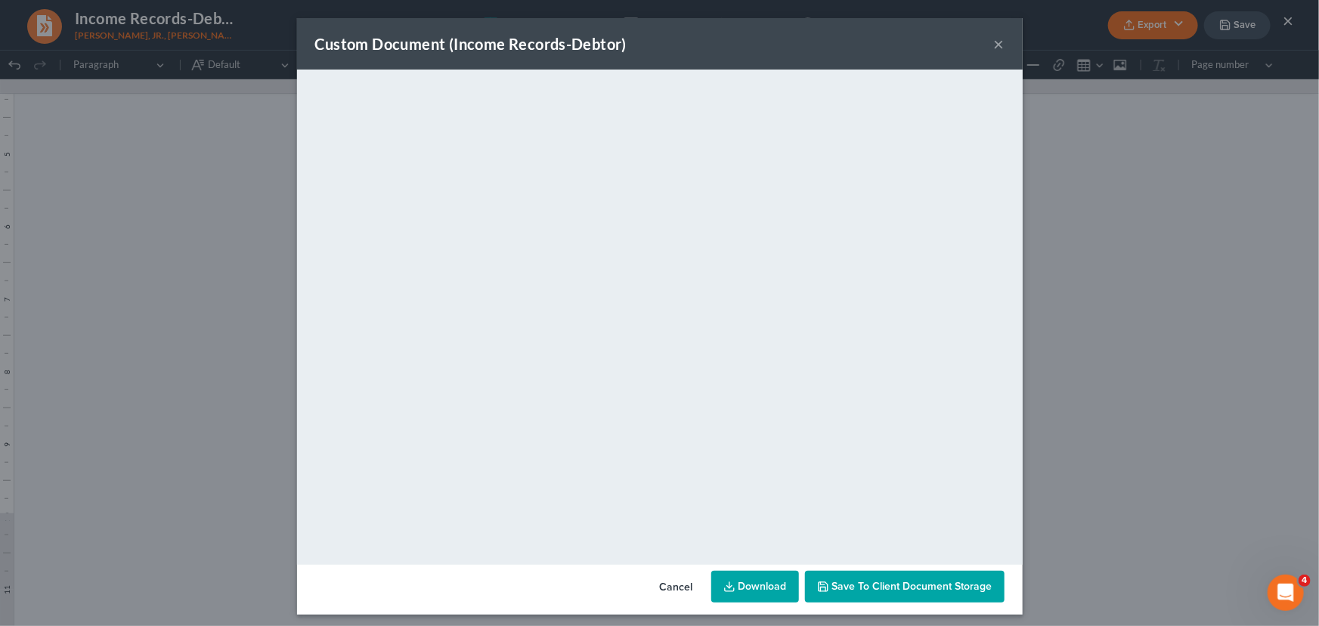
click at [998, 47] on button "×" at bounding box center [999, 44] width 11 height 18
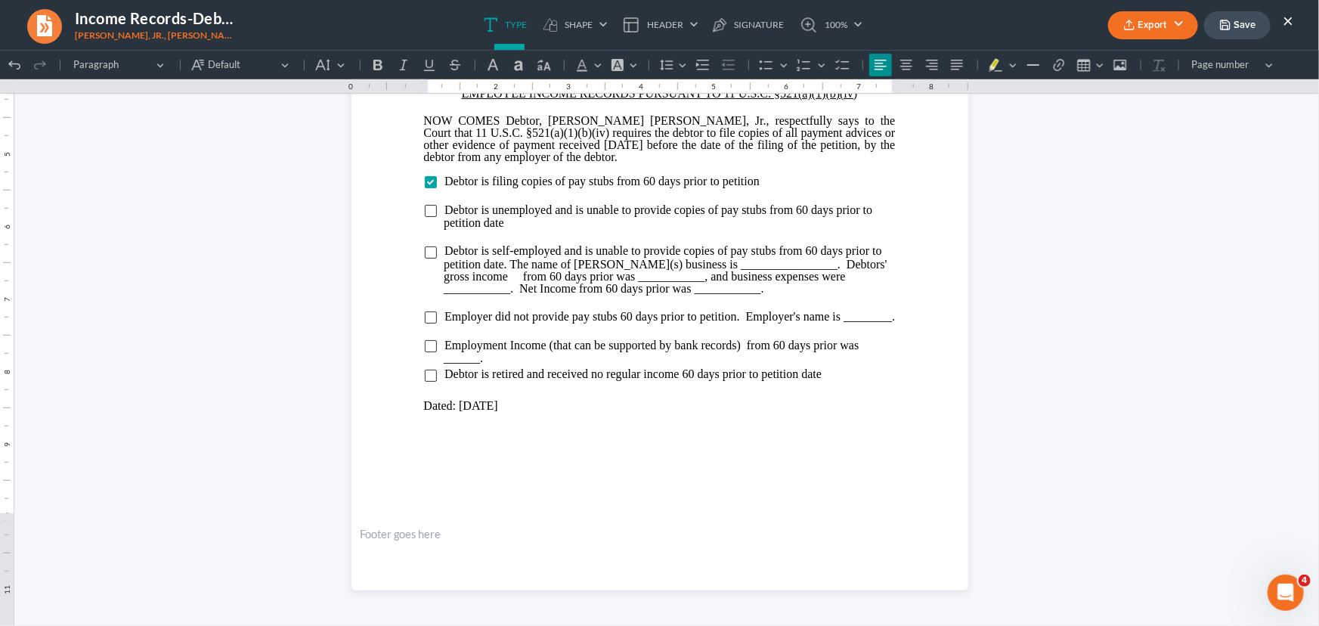
click at [1225, 29] on icon "button" at bounding box center [1225, 25] width 12 height 12
click at [1286, 20] on button "×" at bounding box center [1288, 20] width 11 height 18
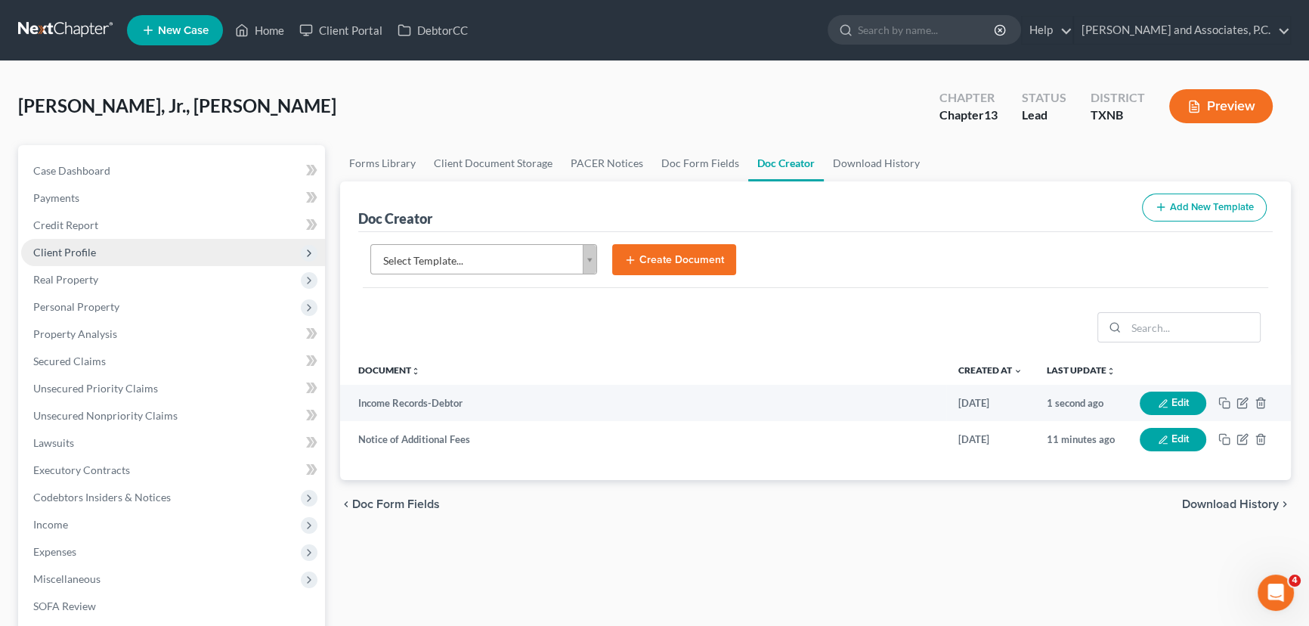
click at [69, 256] on span "Client Profile" at bounding box center [64, 252] width 63 height 13
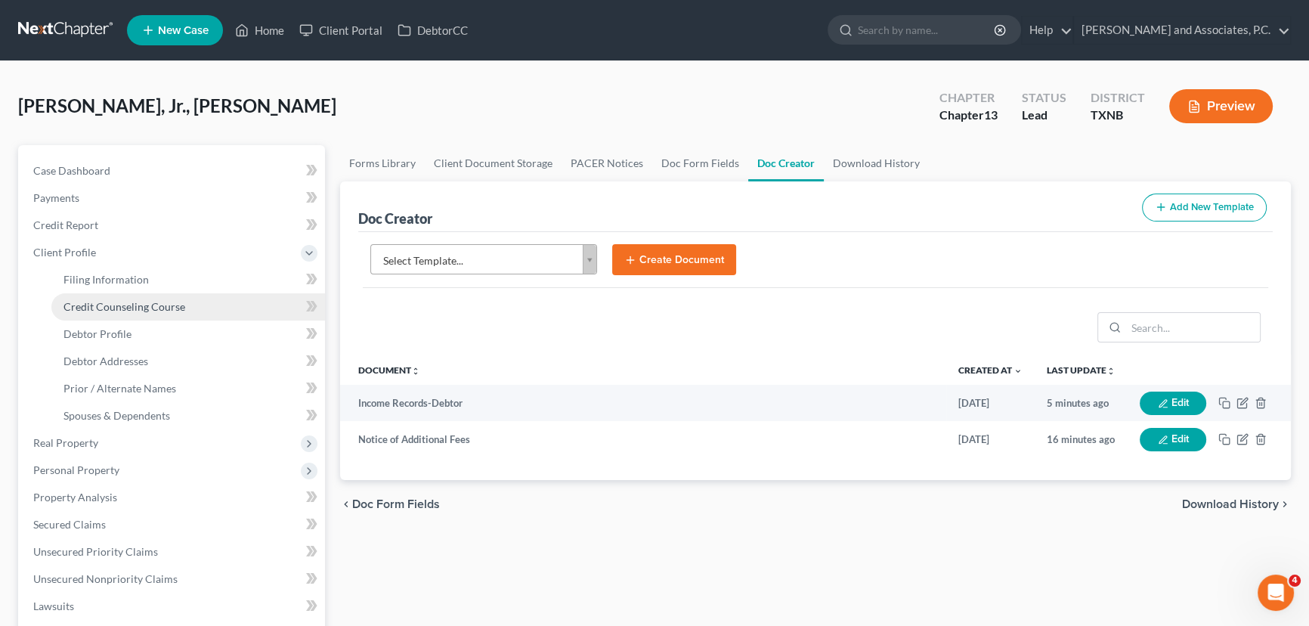
click at [88, 310] on span "Credit Counseling Course" at bounding box center [125, 306] width 122 height 13
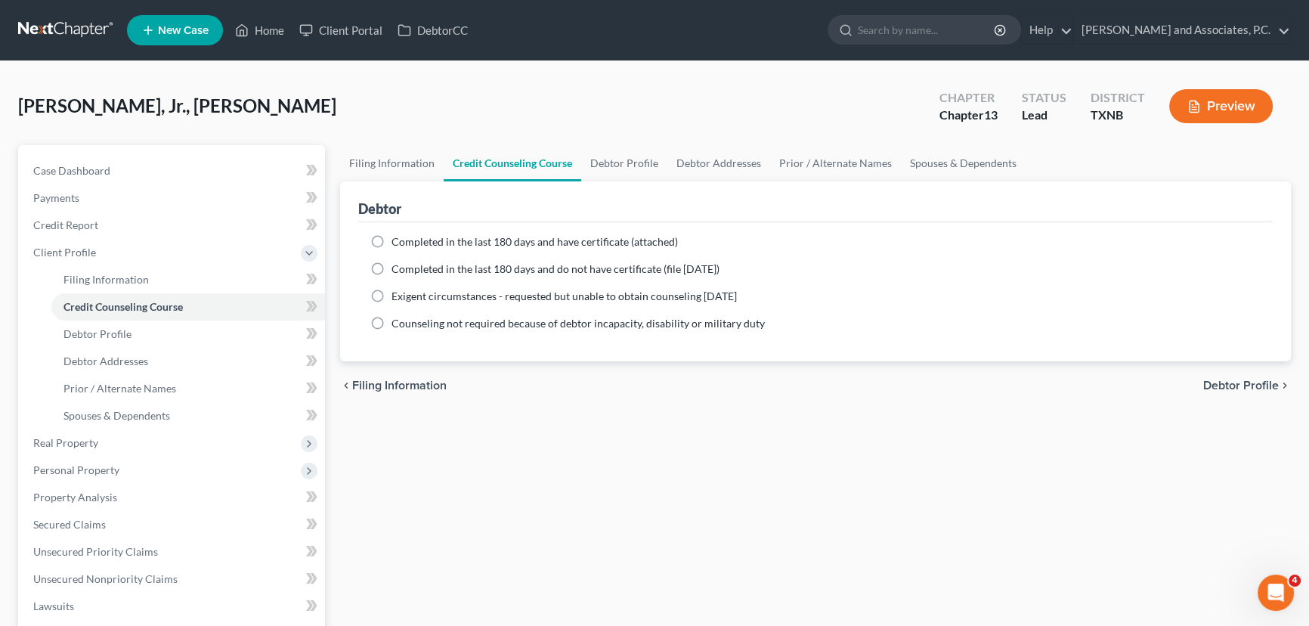
click at [392, 236] on label "Completed in the last 180 days and have certificate (attached)" at bounding box center [535, 241] width 287 height 15
click at [398, 236] on input "Completed in the last 180 days and have certificate (attached)" at bounding box center [403, 239] width 10 height 10
radio input "true"
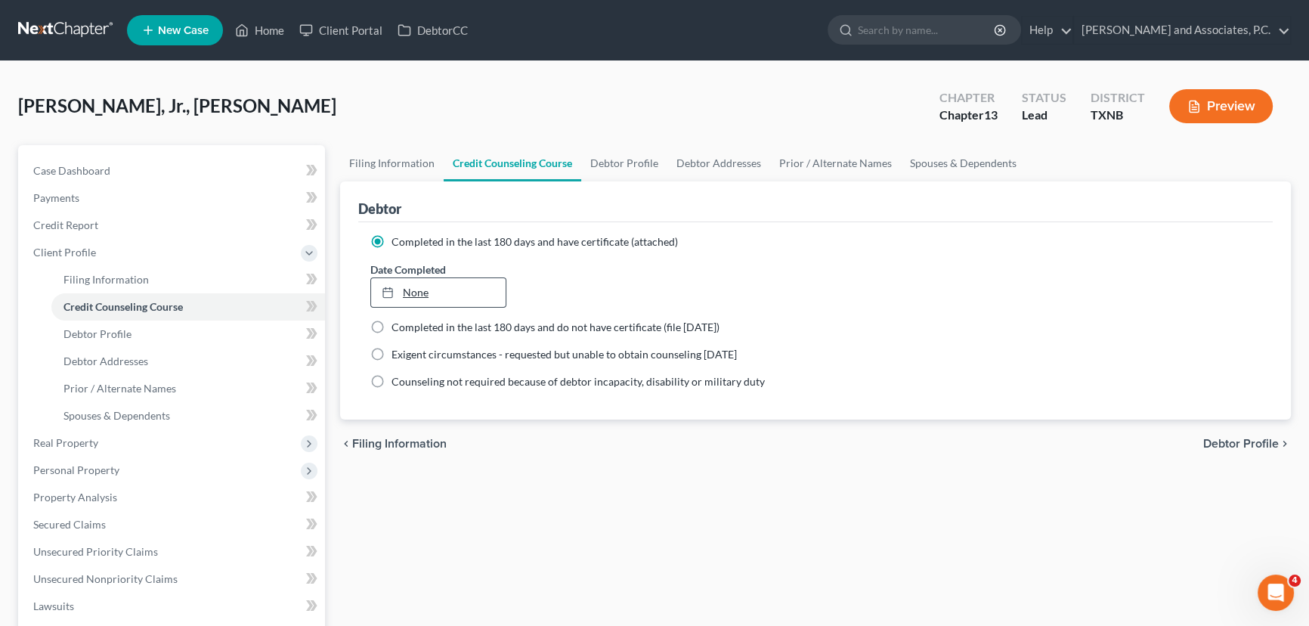
click at [421, 290] on link "None" at bounding box center [438, 292] width 135 height 29
type input "[DATE]"
click at [875, 265] on div "Date Completed [DATE] close Date [DATE] Time 12:00 AM chevron_left [DATE] chevr…" at bounding box center [816, 285] width 906 height 46
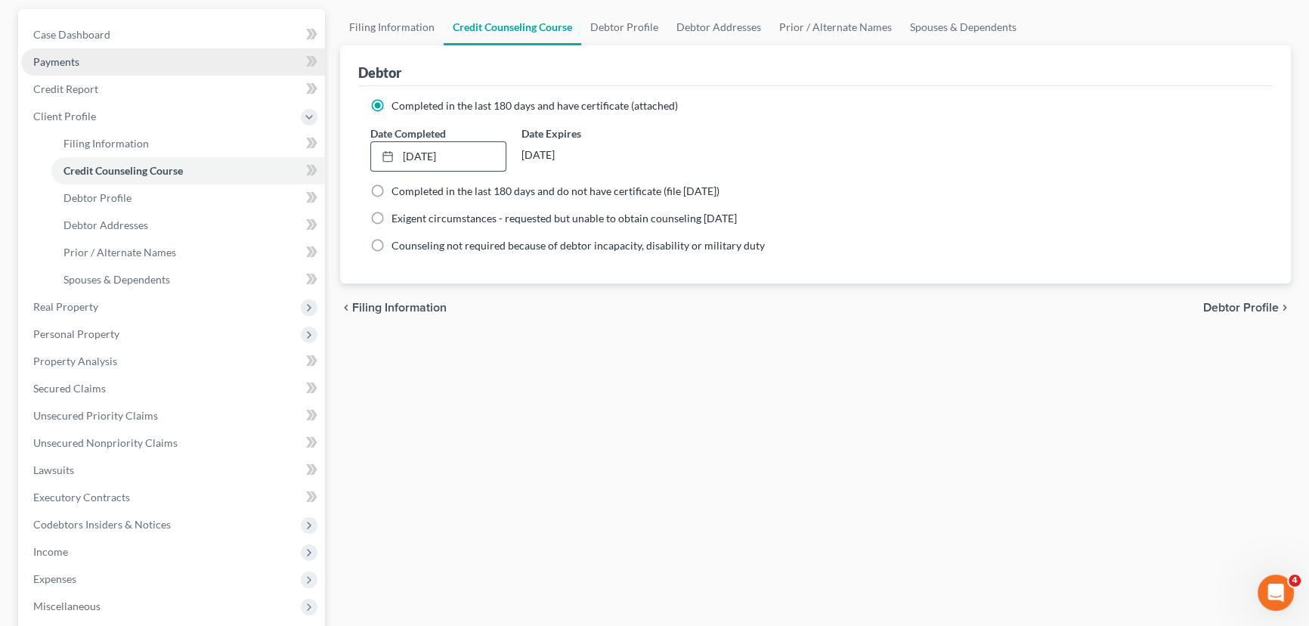
scroll to position [119, 0]
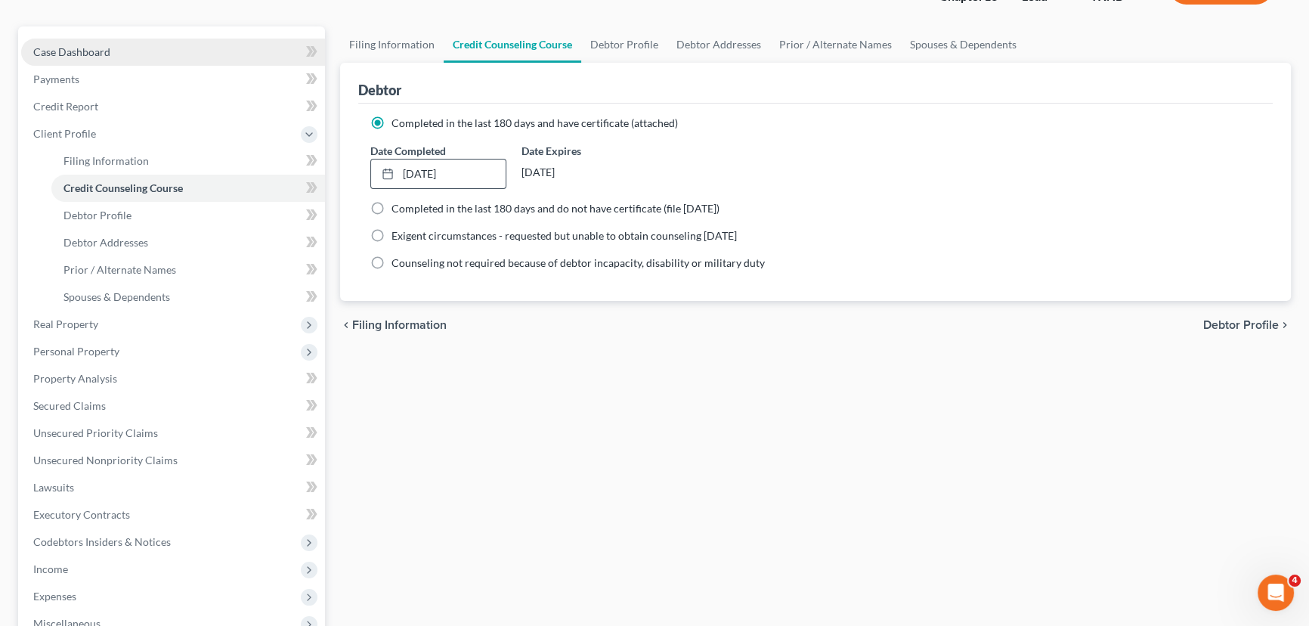
click at [114, 52] on link "Case Dashboard" at bounding box center [173, 52] width 304 height 27
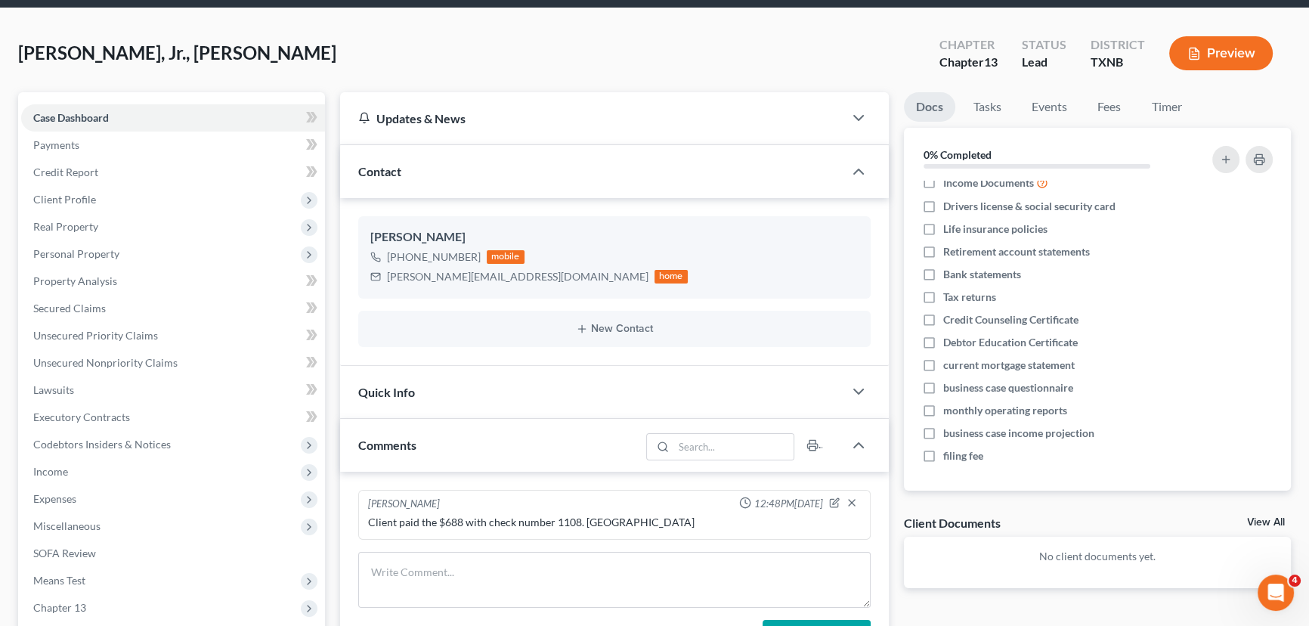
scroll to position [137, 0]
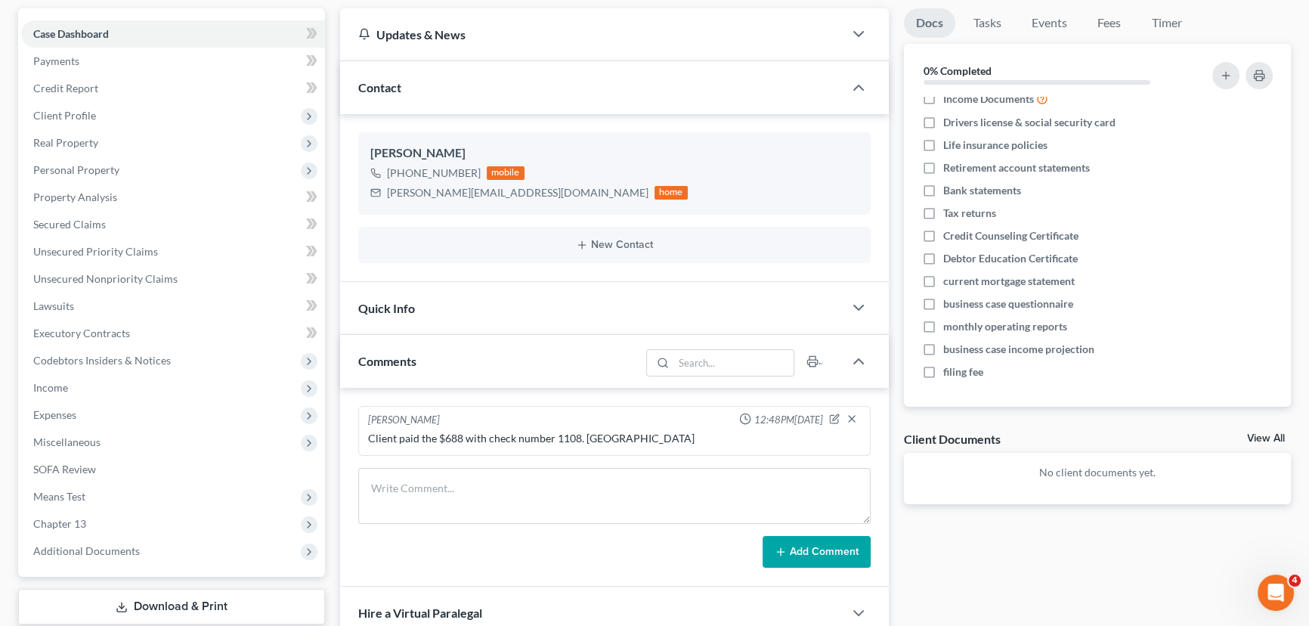
drag, startPoint x: 1261, startPoint y: 435, endPoint x: 1306, endPoint y: 423, distance: 46.8
click at [1261, 435] on link "View All" at bounding box center [1266, 438] width 38 height 11
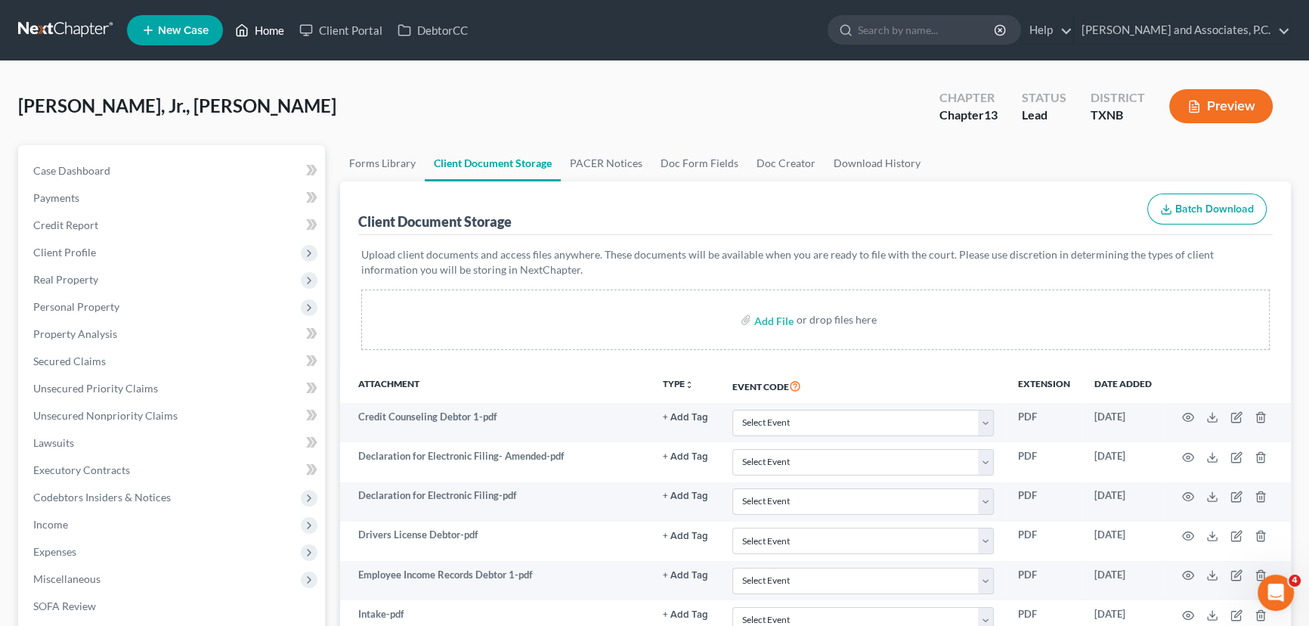
click at [250, 27] on link "Home" at bounding box center [260, 30] width 64 height 27
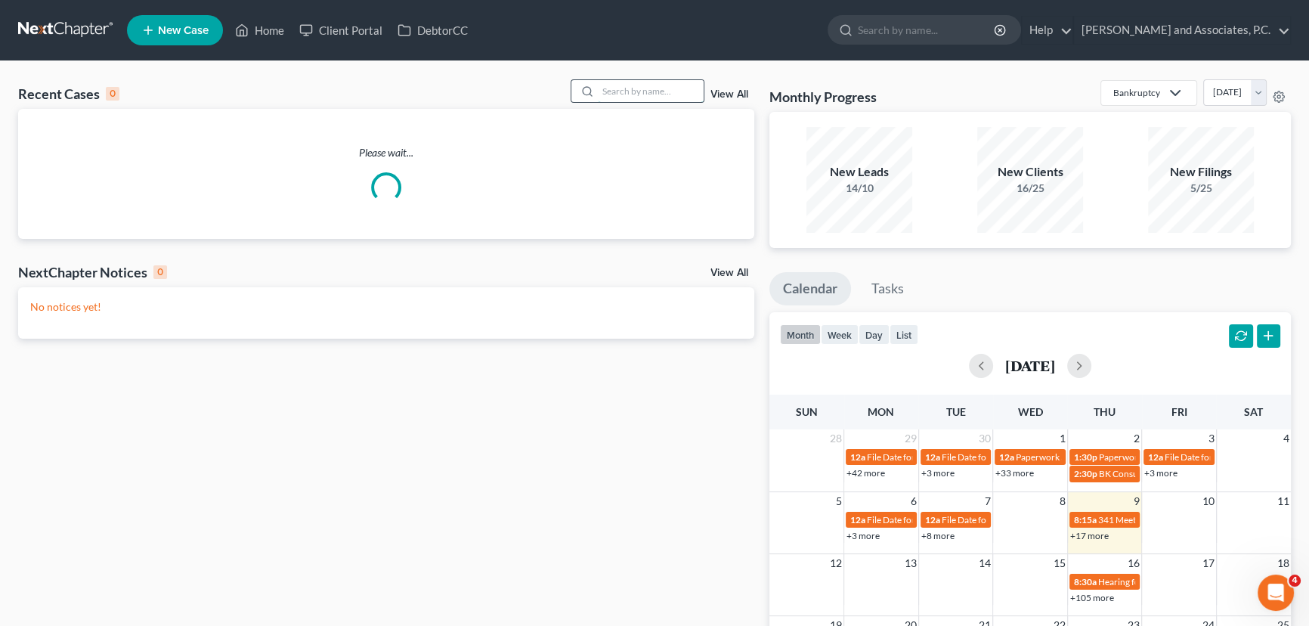
click at [604, 98] on input "search" at bounding box center [651, 91] width 106 height 22
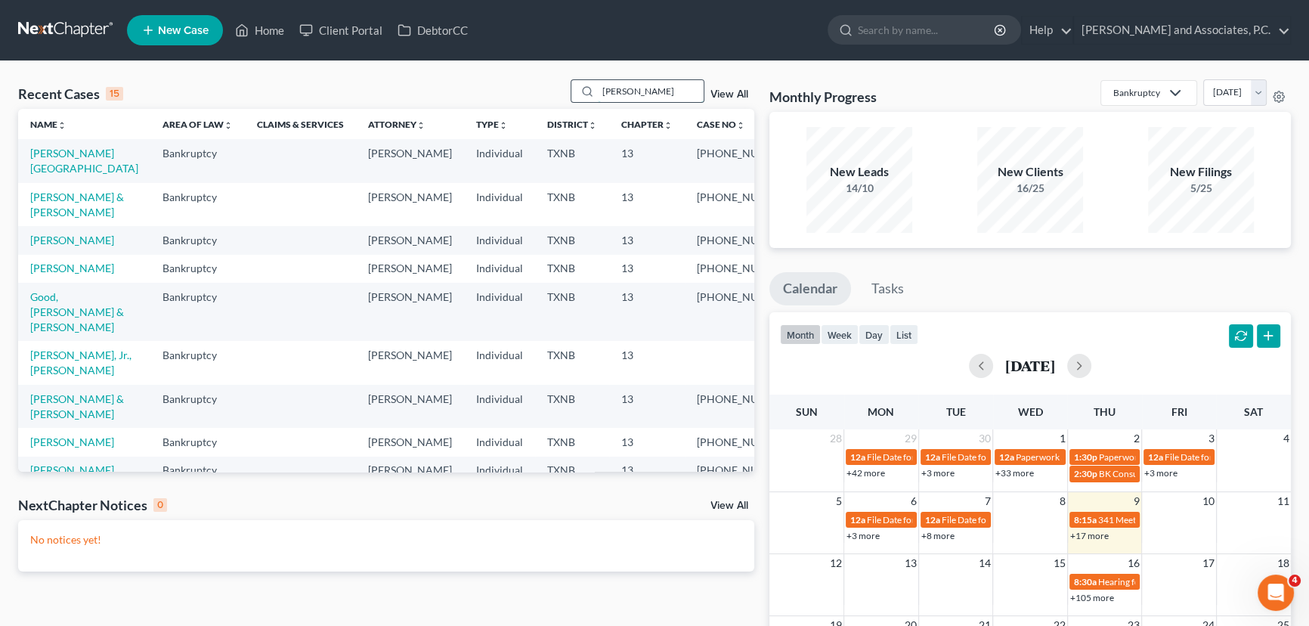
type input "[PERSON_NAME]"
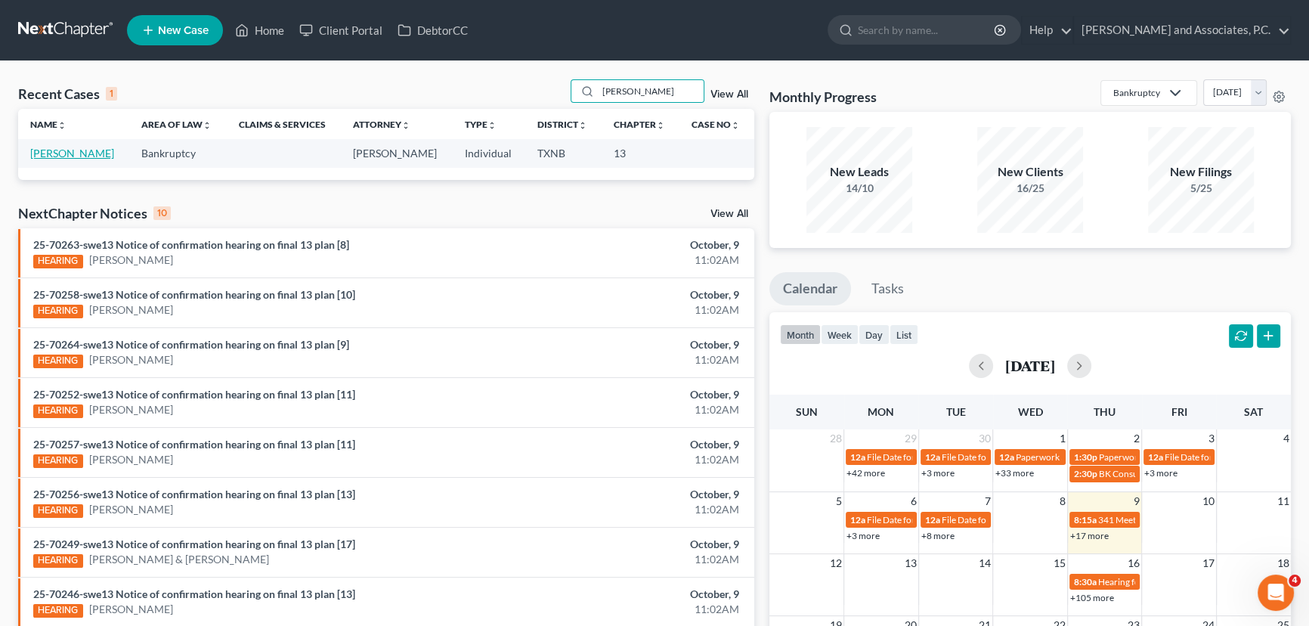
click at [32, 147] on link "[PERSON_NAME]" at bounding box center [72, 153] width 84 height 13
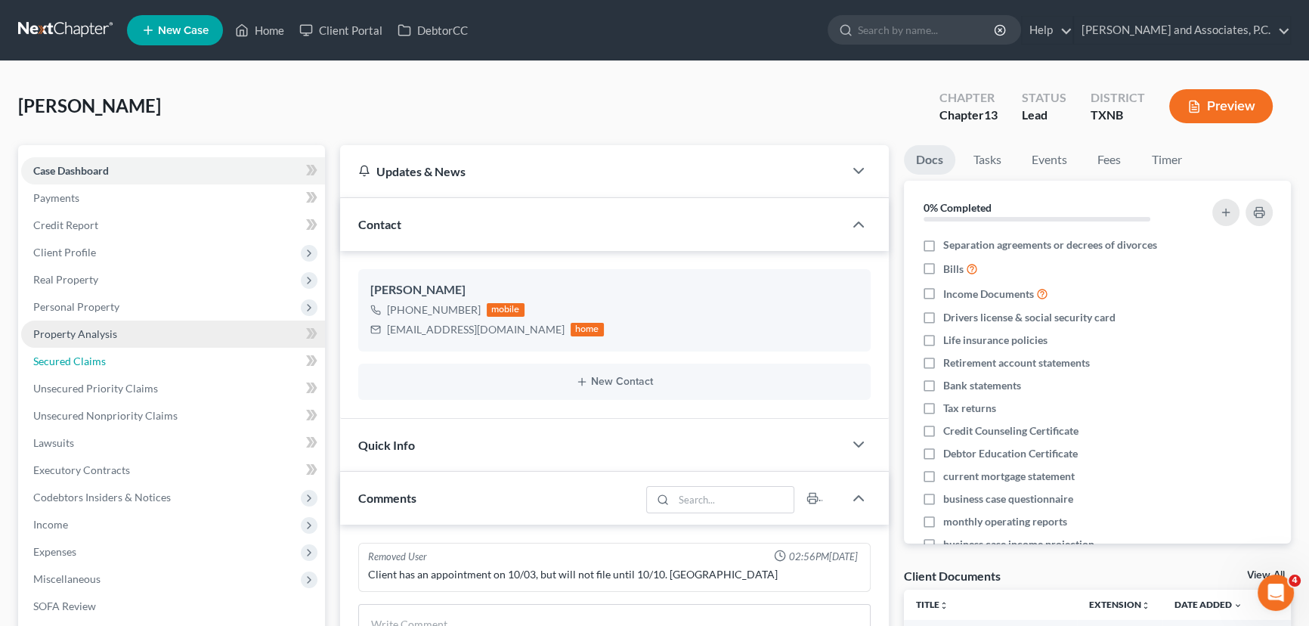
drag, startPoint x: 82, startPoint y: 369, endPoint x: 124, endPoint y: 324, distance: 61.5
click at [82, 369] on link "Secured Claims" at bounding box center [173, 361] width 304 height 27
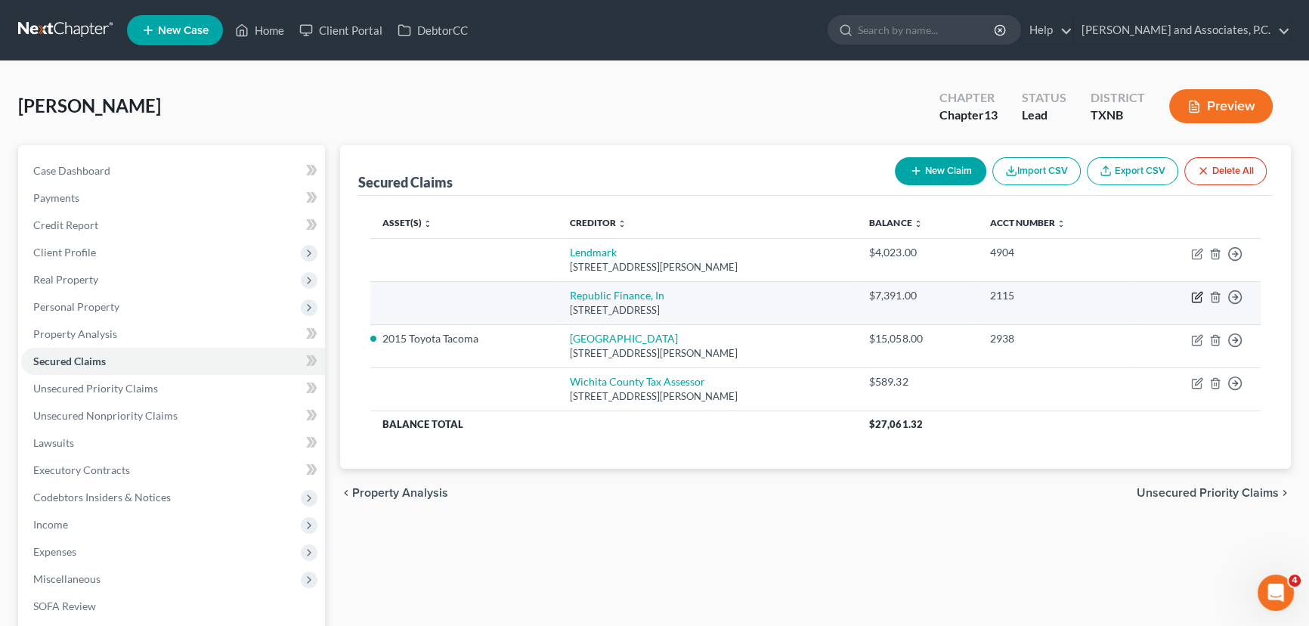
click at [1198, 294] on icon "button" at bounding box center [1197, 297] width 12 height 12
select select "19"
select select "0"
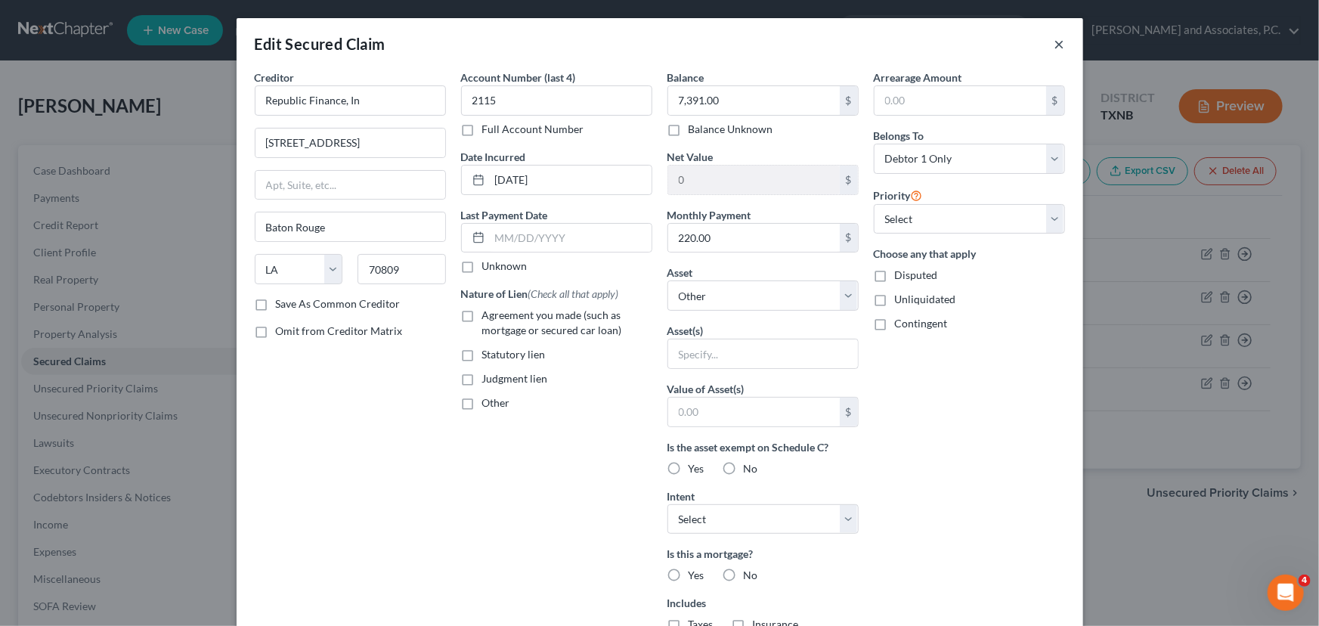
click at [1055, 45] on button "×" at bounding box center [1060, 44] width 11 height 18
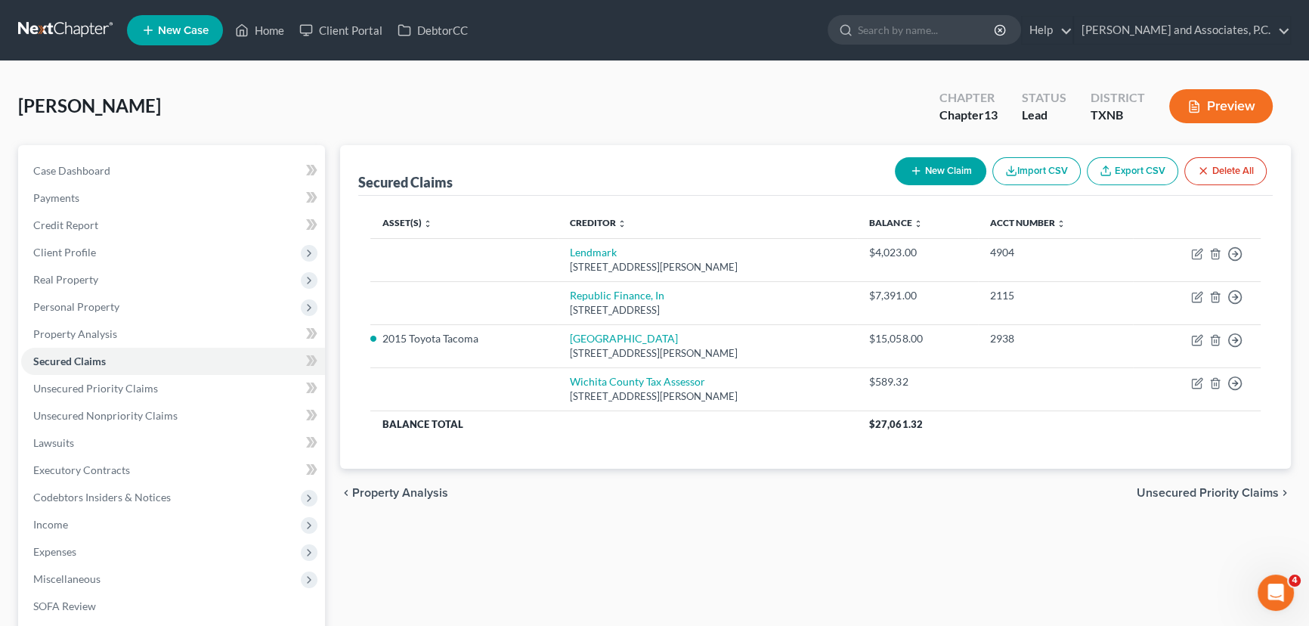
click at [614, 141] on div "[PERSON_NAME] Upgraded Chapter Chapter 13 Status [GEOGRAPHIC_DATA] [GEOGRAPHIC_…" at bounding box center [654, 112] width 1273 height 66
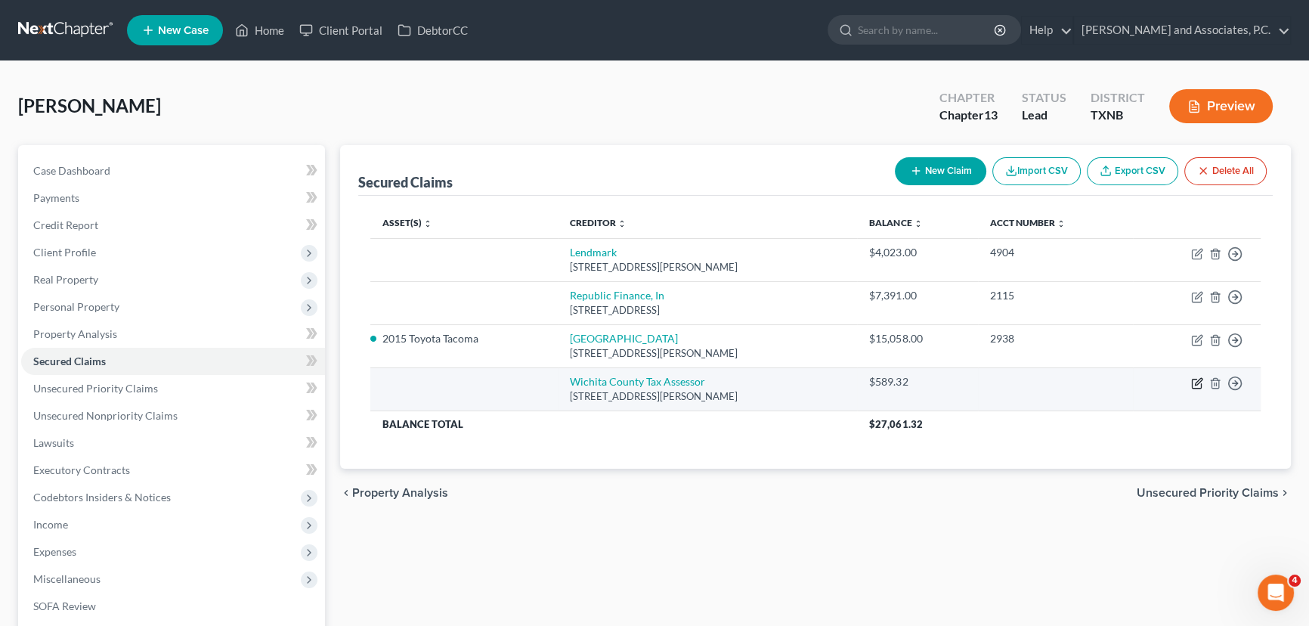
click at [1195, 380] on icon "button" at bounding box center [1197, 383] width 12 height 12
select select "45"
select select "0"
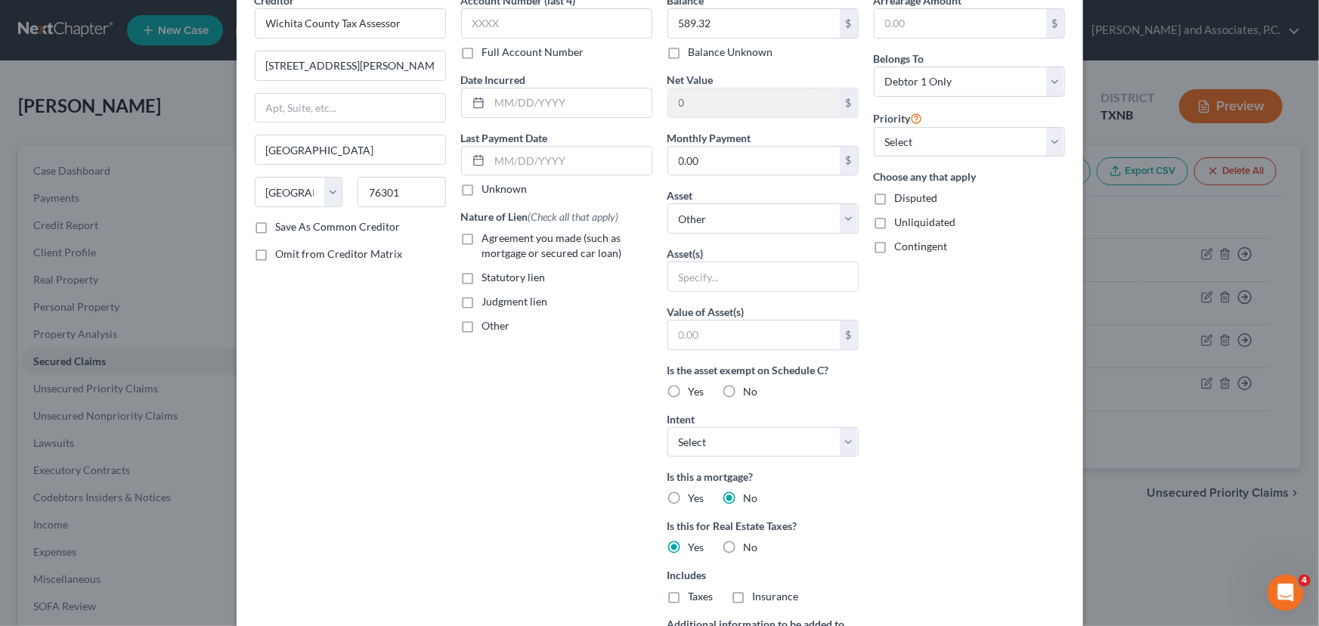
scroll to position [29, 0]
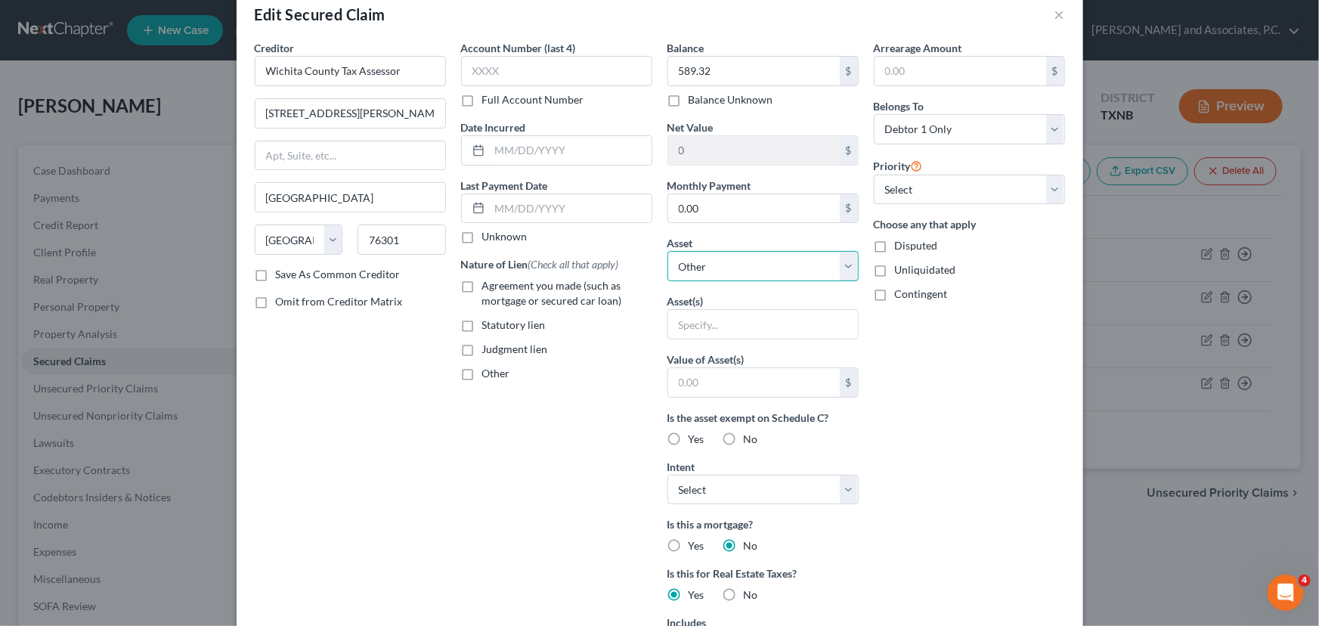
click at [752, 271] on select "Select Other Multiple Assets Badboy - $0.0 2015 Toyota Tacoma - $0.0 Household …" at bounding box center [763, 266] width 191 height 30
select select "9"
click at [668, 251] on select "Select Other Multiple Assets Badboy - $0.0 2015 Toyota Tacoma - $0.0 Household …" at bounding box center [763, 266] width 191 height 30
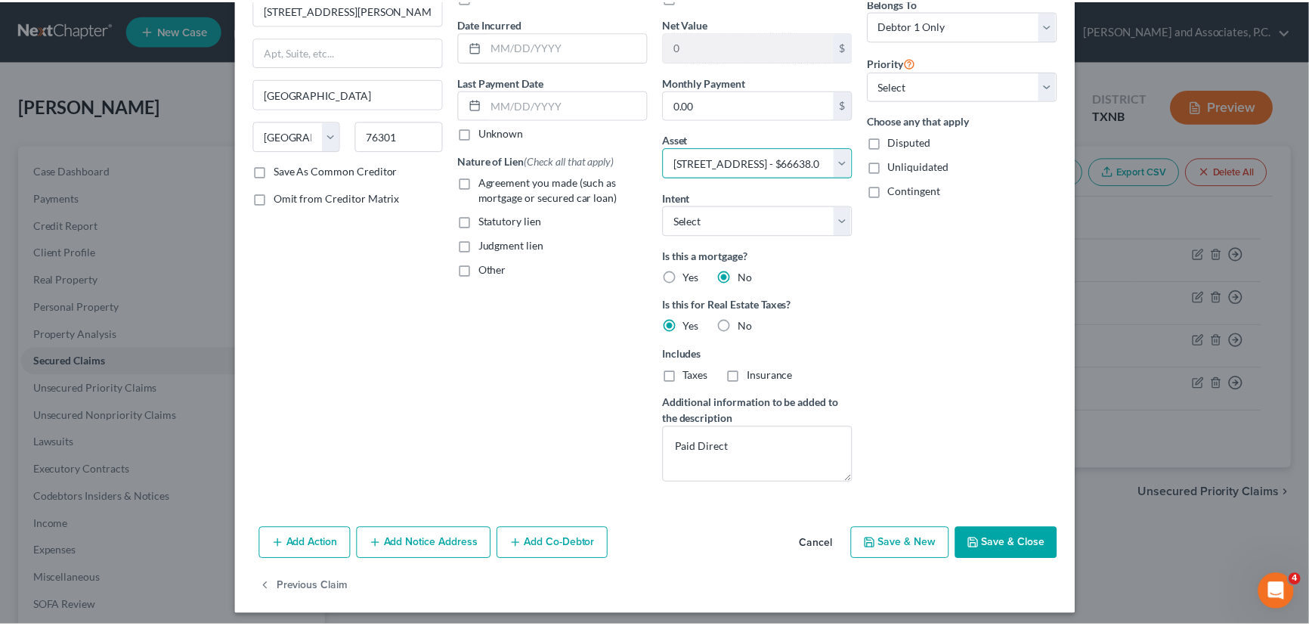
scroll to position [139, 0]
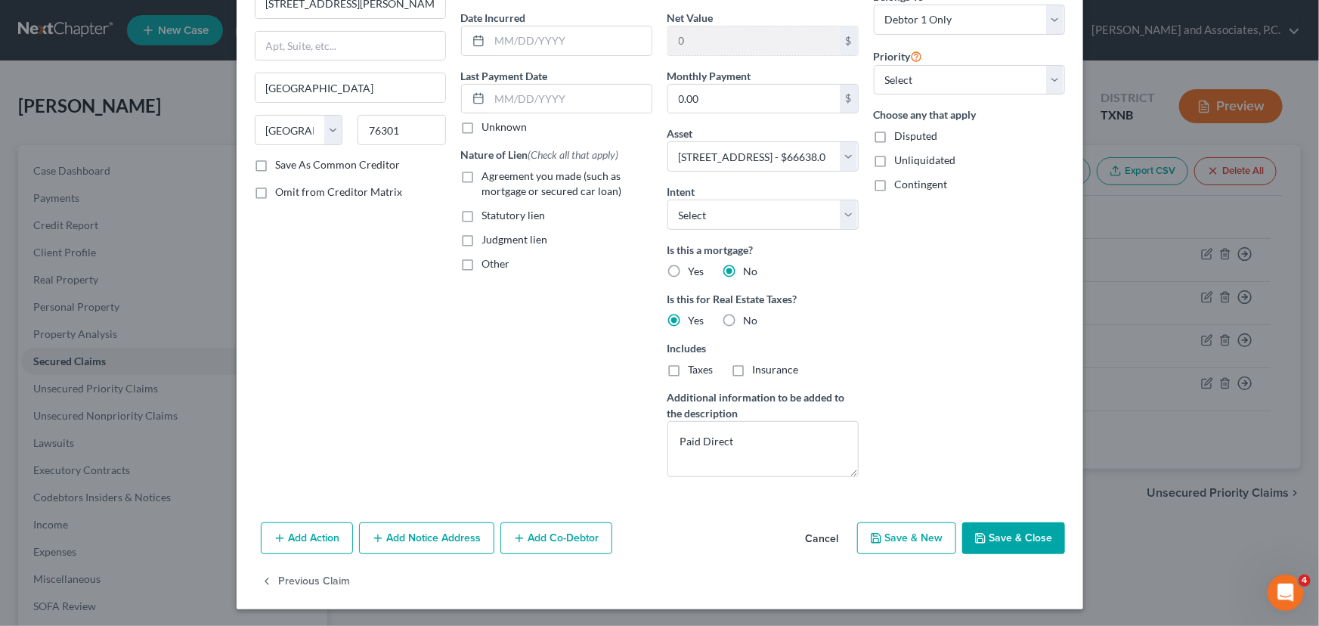
click at [1025, 538] on button "Save & Close" at bounding box center [1013, 538] width 103 height 32
select select
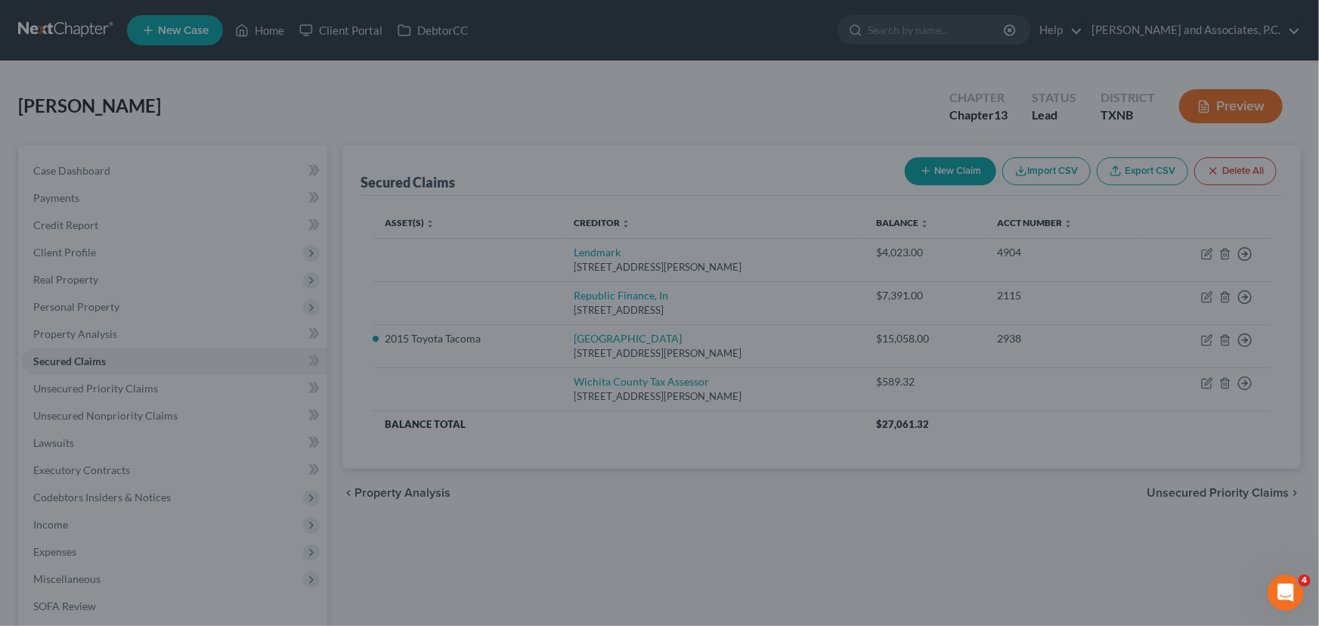
type input "66,048.68"
select select "9"
type input "0"
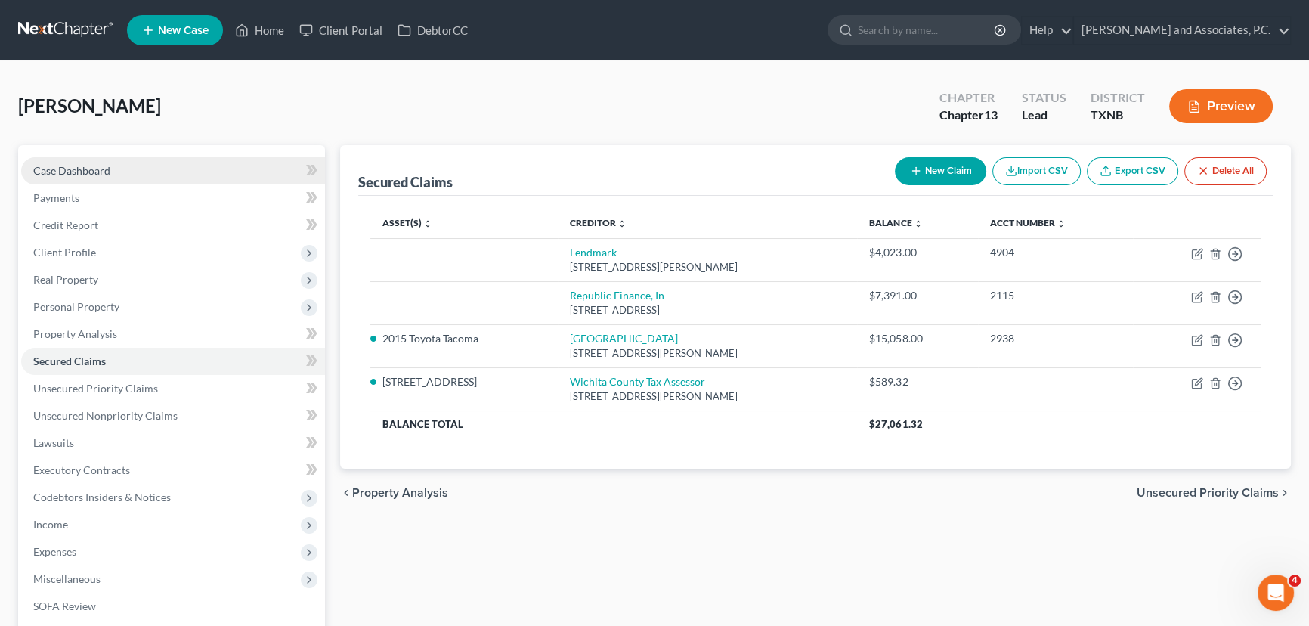
click at [117, 171] on link "Case Dashboard" at bounding box center [173, 170] width 304 height 27
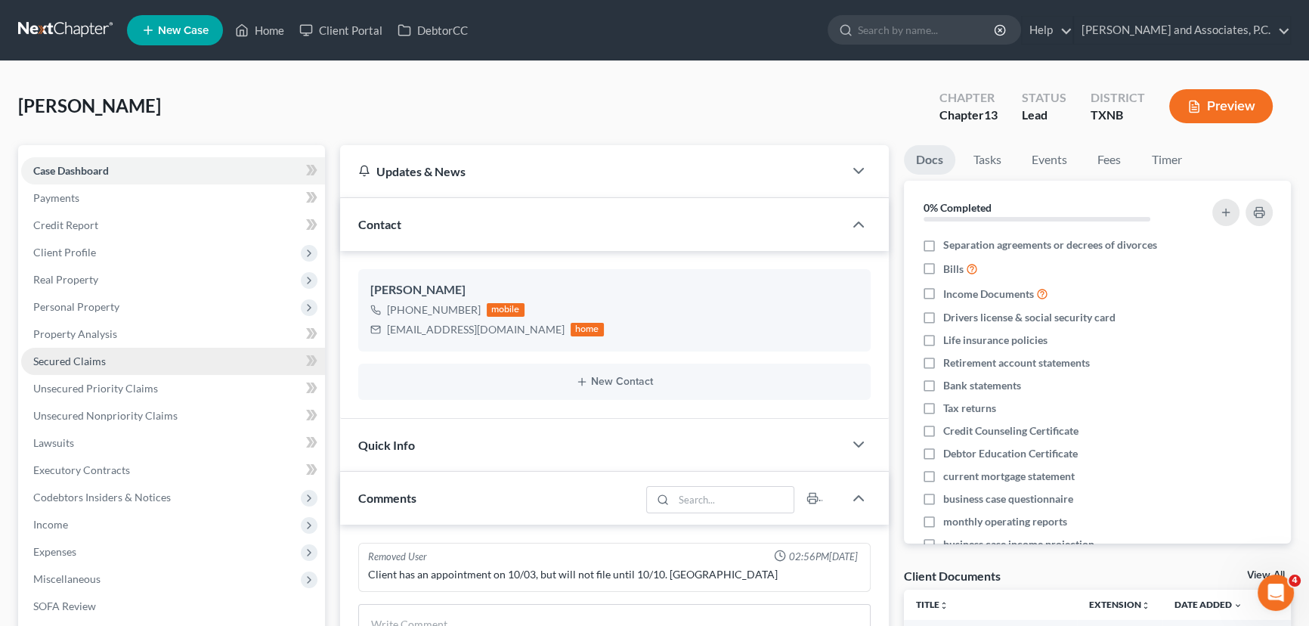
click at [65, 361] on span "Secured Claims" at bounding box center [69, 361] width 73 height 13
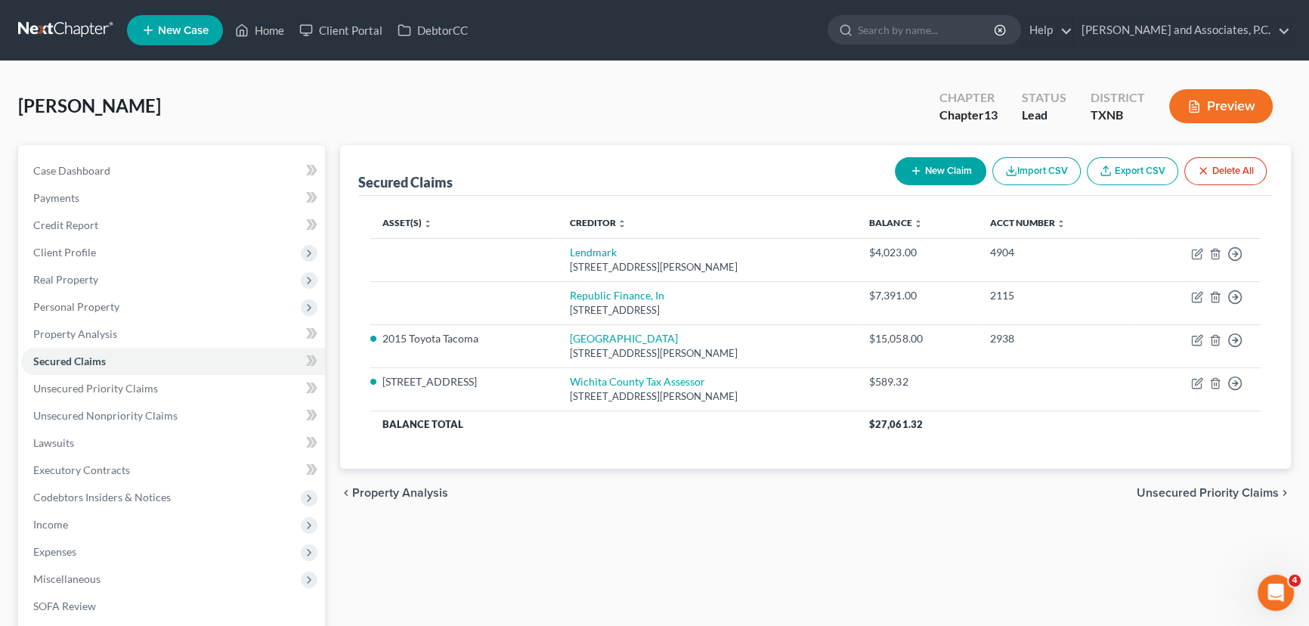
scroll to position [68, 0]
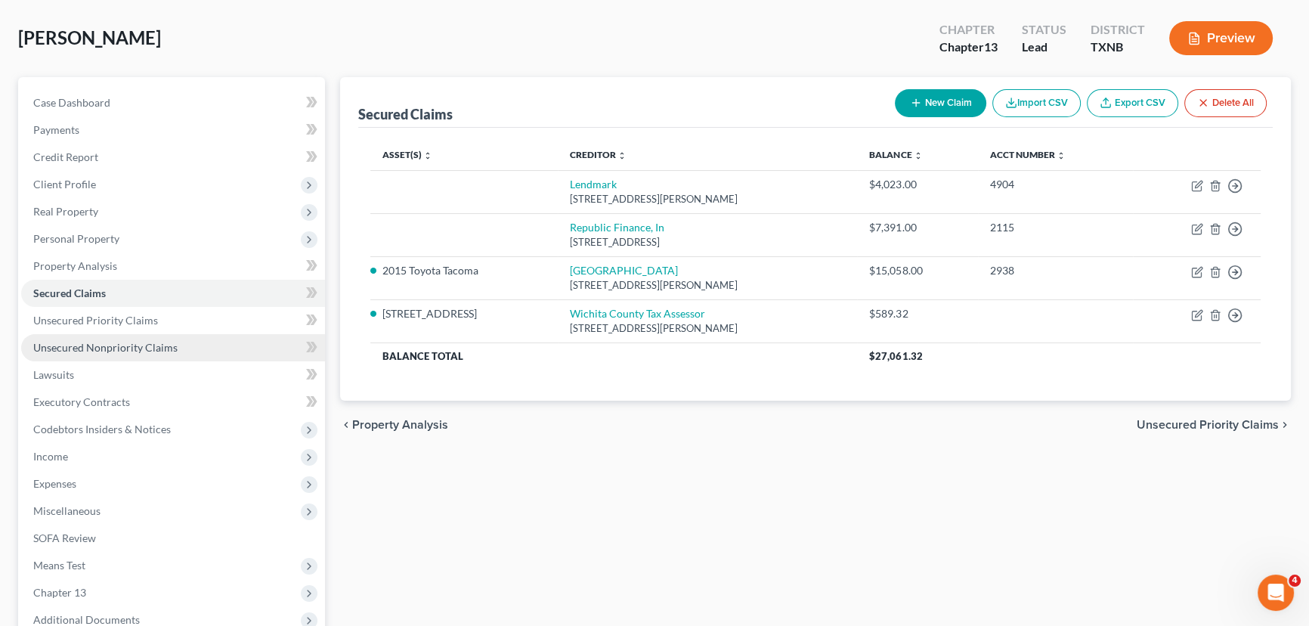
click at [153, 354] on link "Unsecured Nonpriority Claims" at bounding box center [173, 347] width 304 height 27
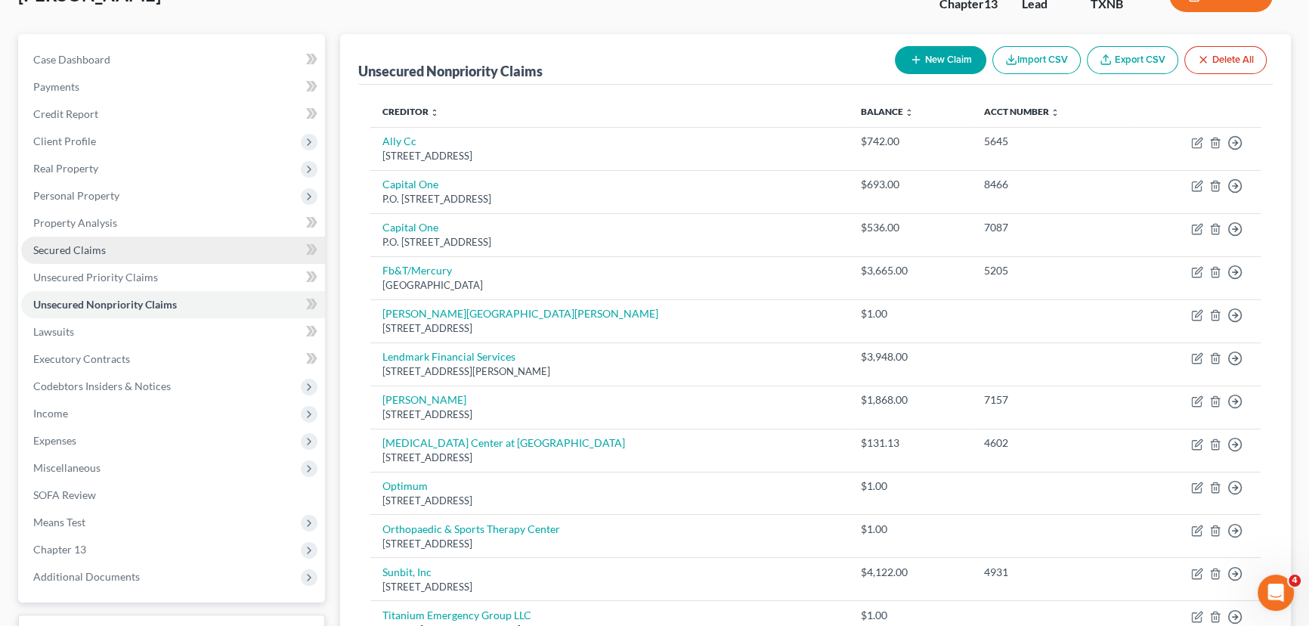
scroll to position [68, 0]
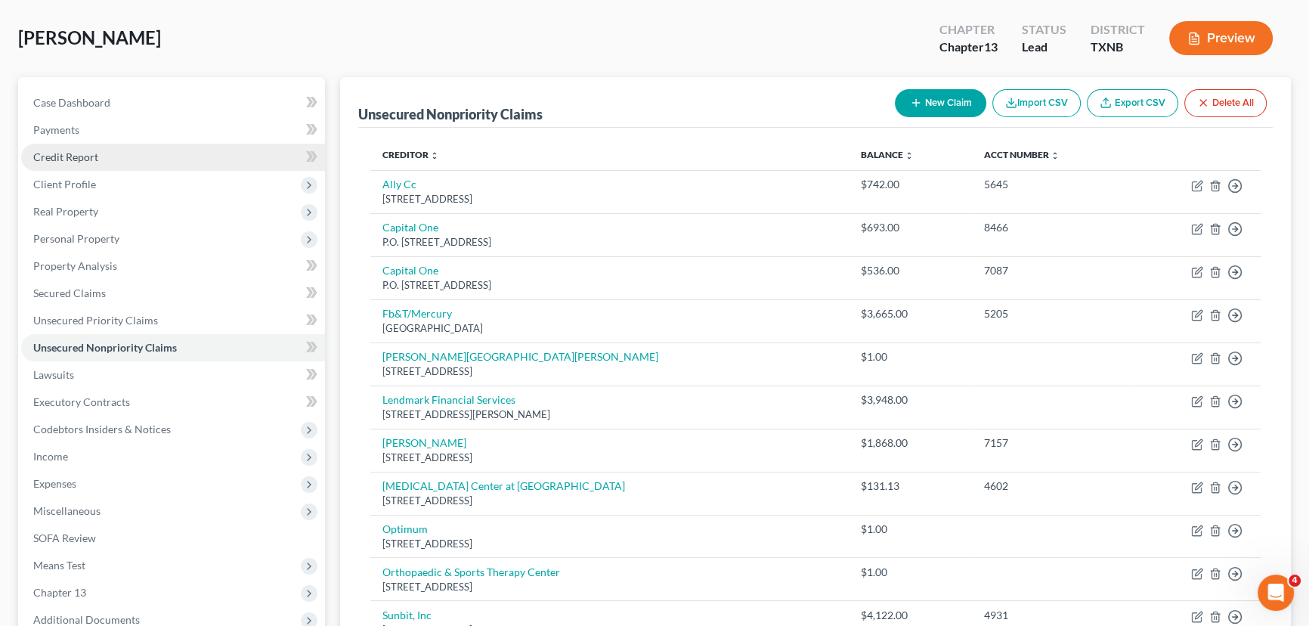
click at [119, 159] on link "Credit Report" at bounding box center [173, 157] width 304 height 27
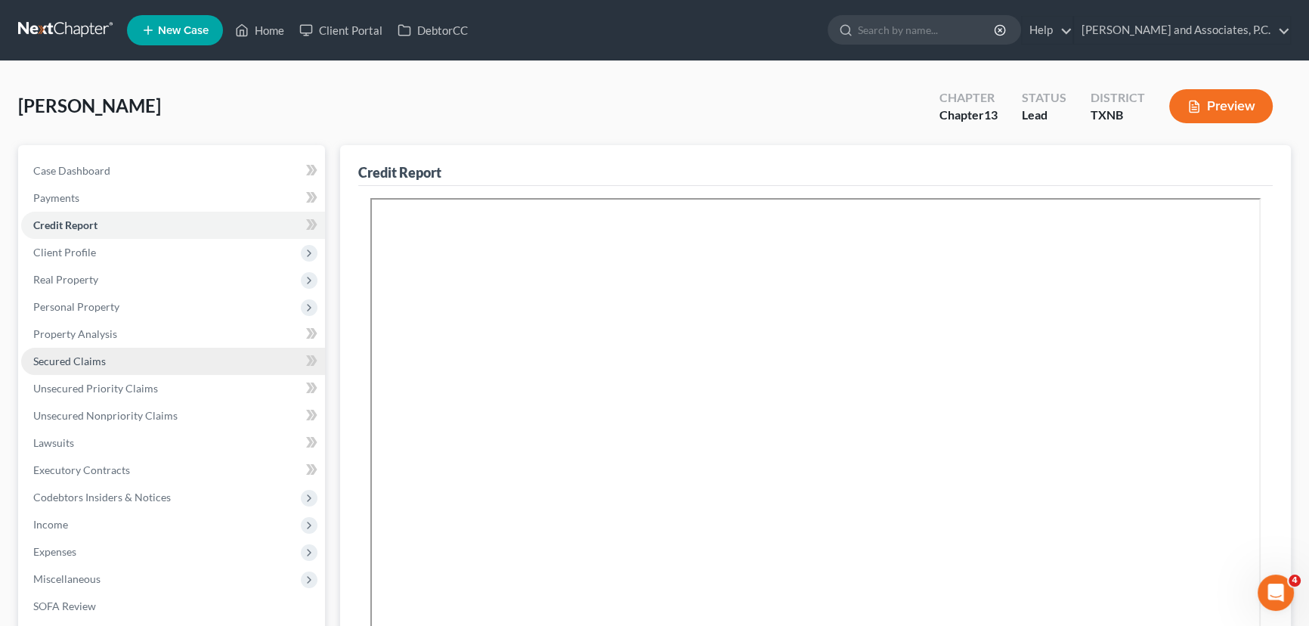
click at [85, 355] on span "Secured Claims" at bounding box center [69, 361] width 73 height 13
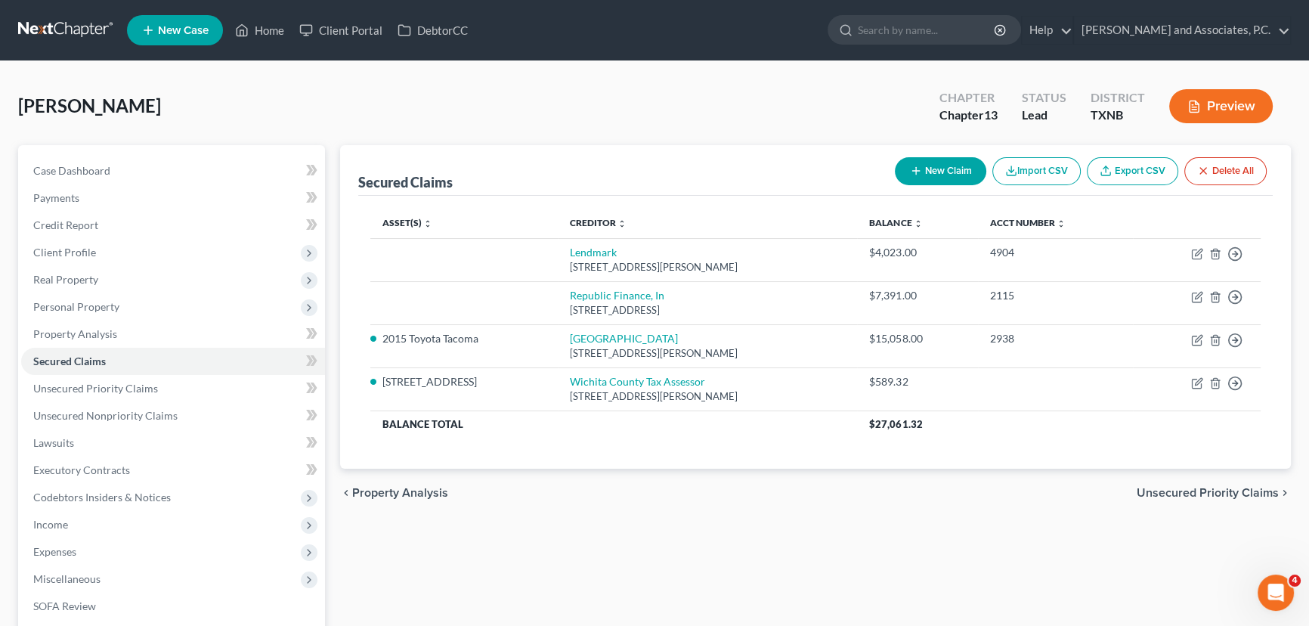
click at [782, 510] on div "chevron_left Property Analysis Unsecured Priority Claims chevron_right" at bounding box center [815, 493] width 951 height 48
click at [751, 503] on div "chevron_left Property Analysis Unsecured Priority Claims chevron_right" at bounding box center [815, 493] width 951 height 48
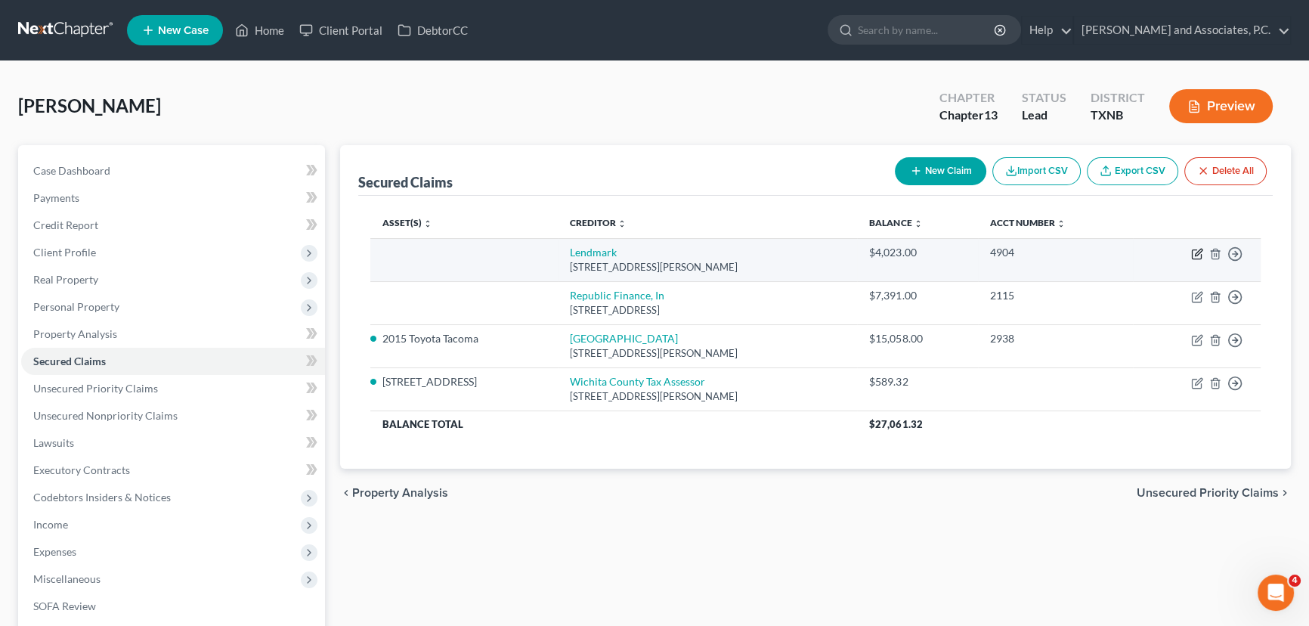
click at [1195, 252] on icon "button" at bounding box center [1197, 254] width 12 height 12
select select "10"
select select "0"
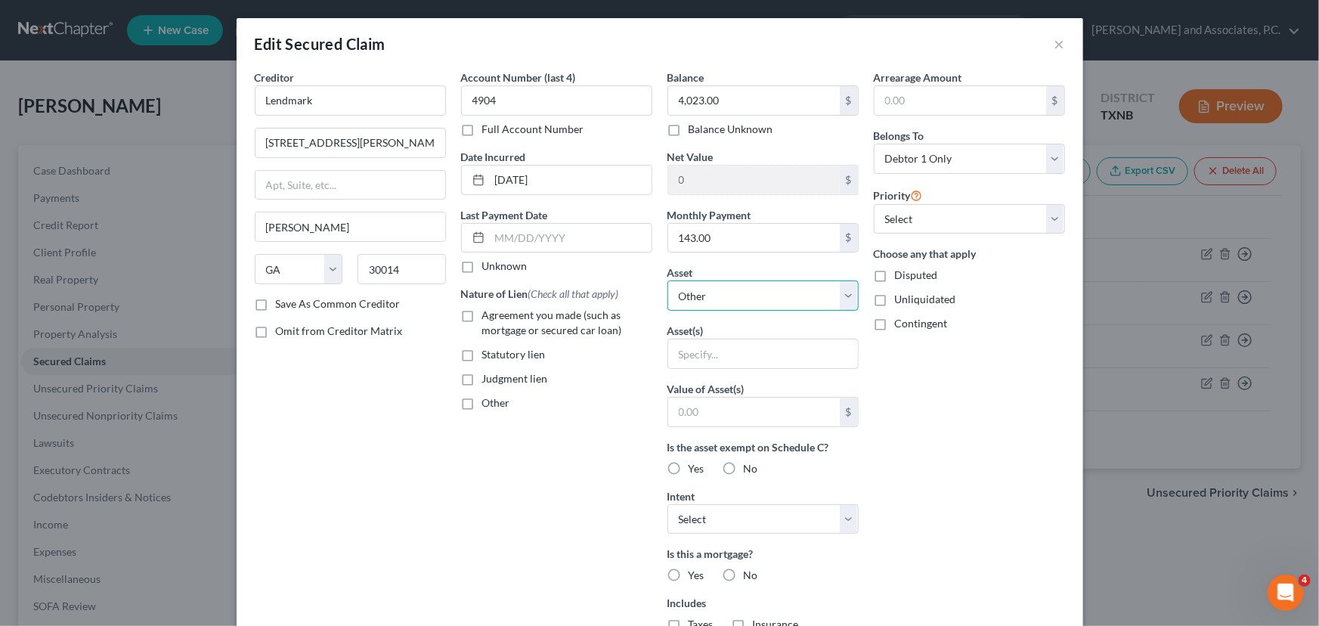
click at [750, 302] on select "Select Other Multiple Assets Badboy - $0.0 2015 Toyota Tacoma - $0.0 Household …" at bounding box center [763, 295] width 191 height 30
click at [999, 329] on div "Contingent" at bounding box center [969, 323] width 191 height 15
click at [1055, 45] on button "×" at bounding box center [1060, 44] width 11 height 18
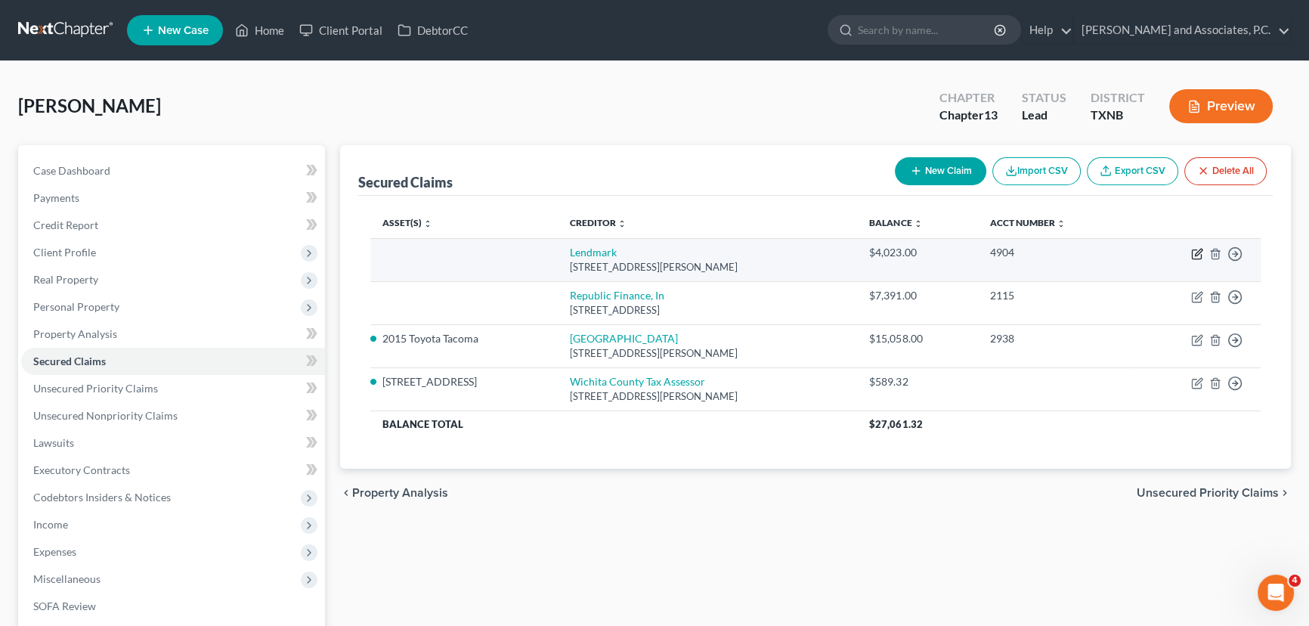
click at [1195, 252] on icon "button" at bounding box center [1197, 254] width 12 height 12
select select "10"
select select "0"
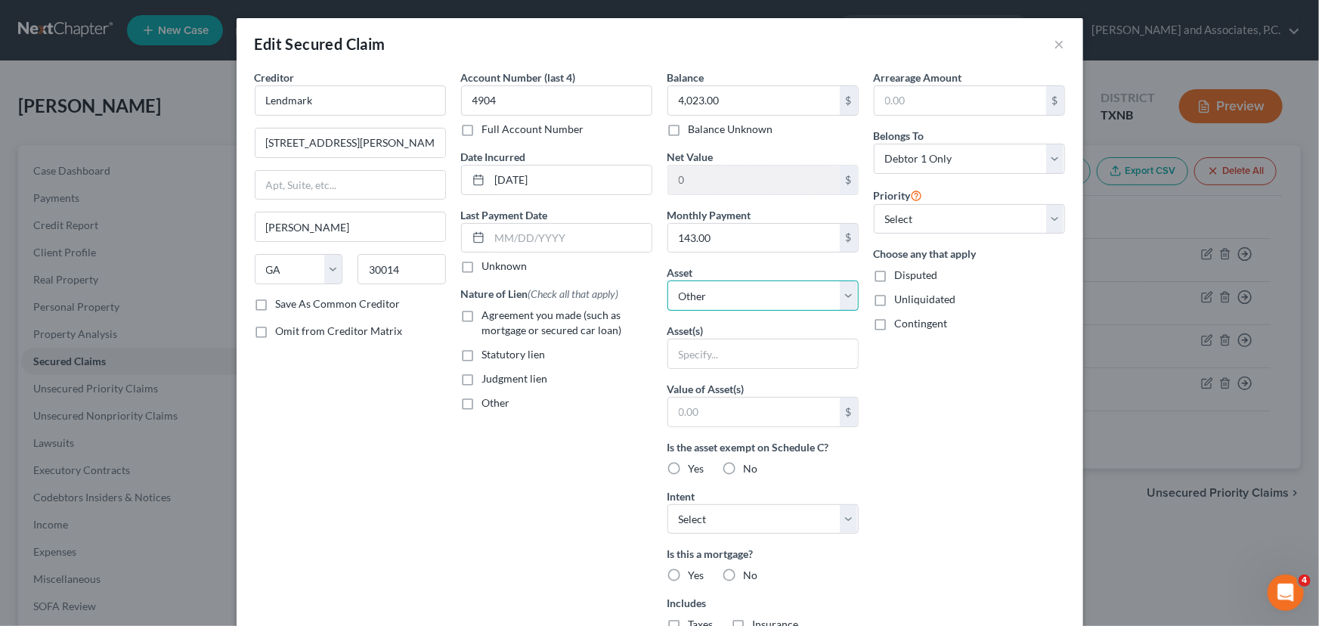
click at [716, 302] on select "Select Other Multiple Assets Badboy - $0.0 2015 Toyota Tacoma - $0.0 Household …" at bounding box center [763, 295] width 191 height 30
select select "2"
click at [668, 280] on select "Select Other Multiple Assets Badboy - $0.0 2015 Toyota Tacoma - $0.0 Household …" at bounding box center [763, 295] width 191 height 30
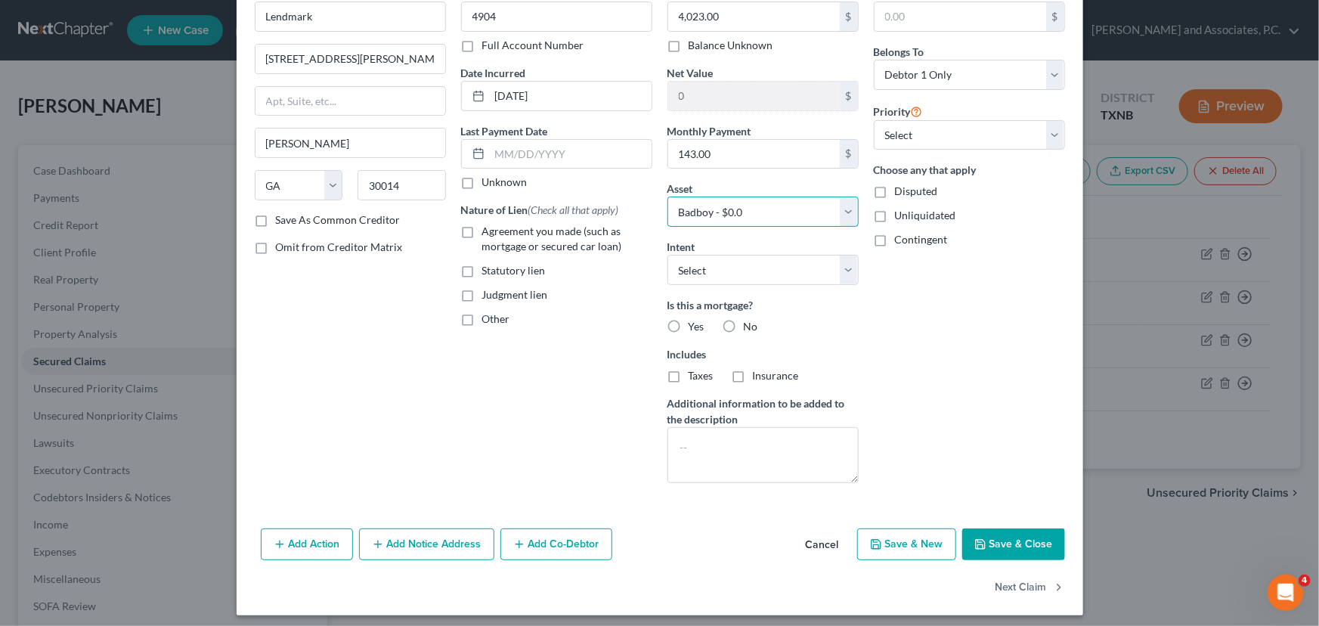
scroll to position [91, 0]
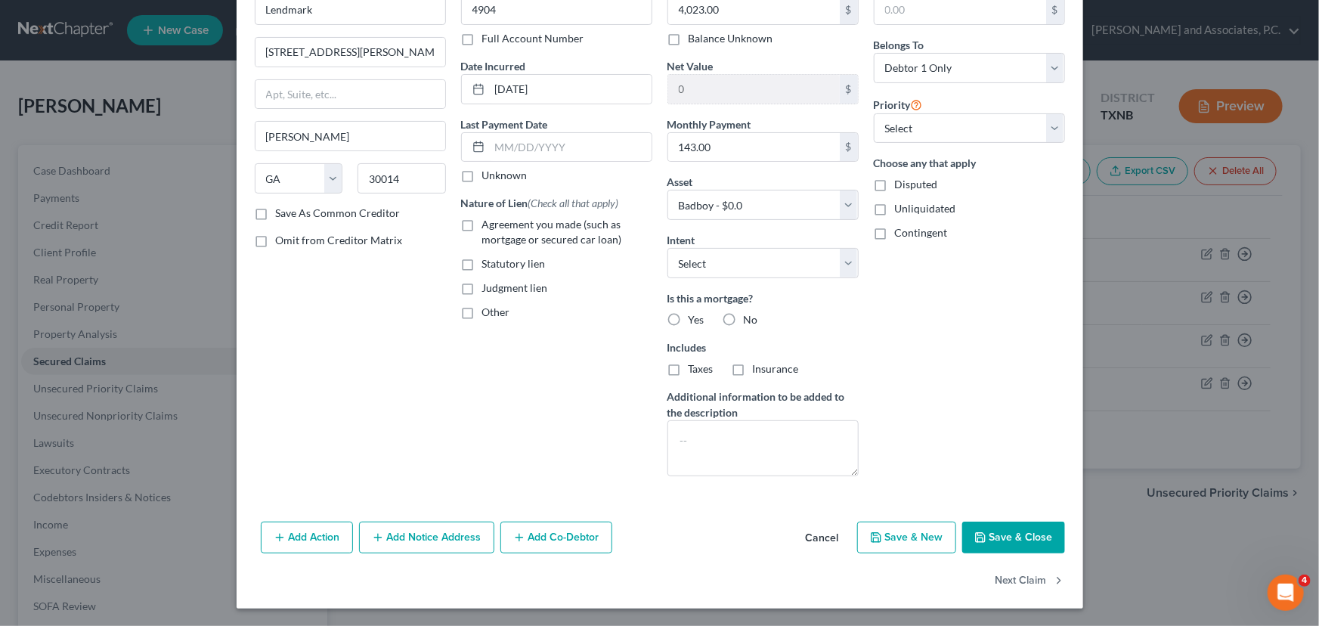
click at [986, 538] on button "Save & Close" at bounding box center [1013, 538] width 103 height 32
select select
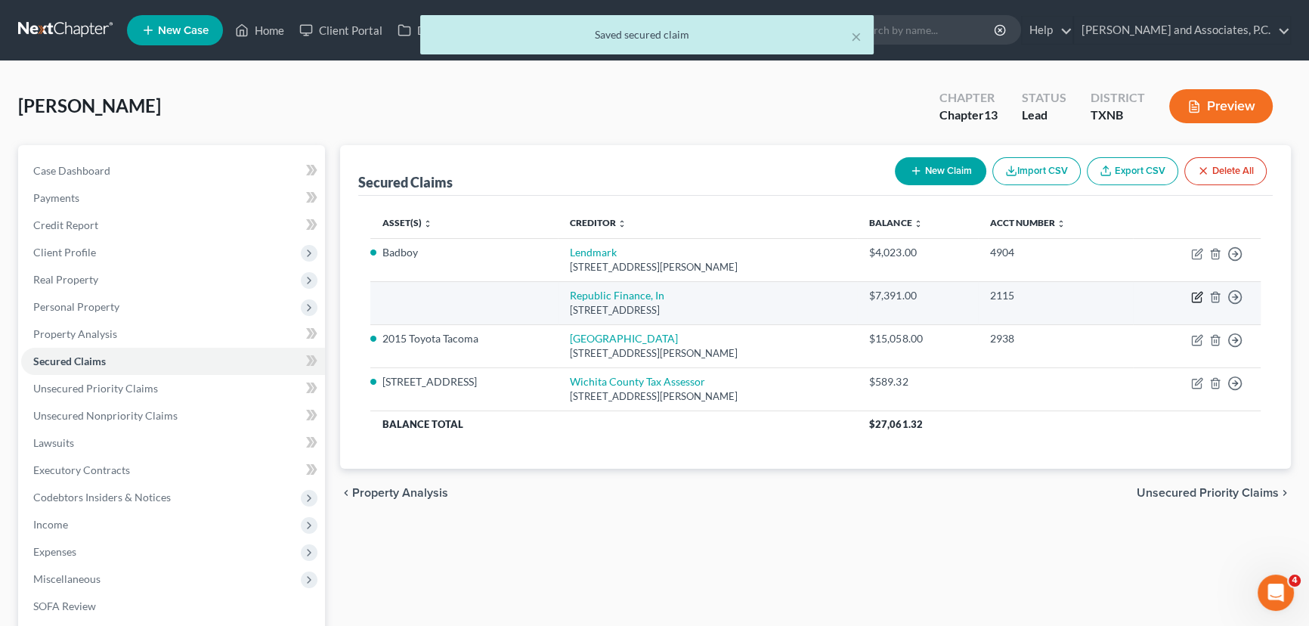
click at [1195, 298] on icon "button" at bounding box center [1197, 297] width 12 height 12
select select "19"
select select "0"
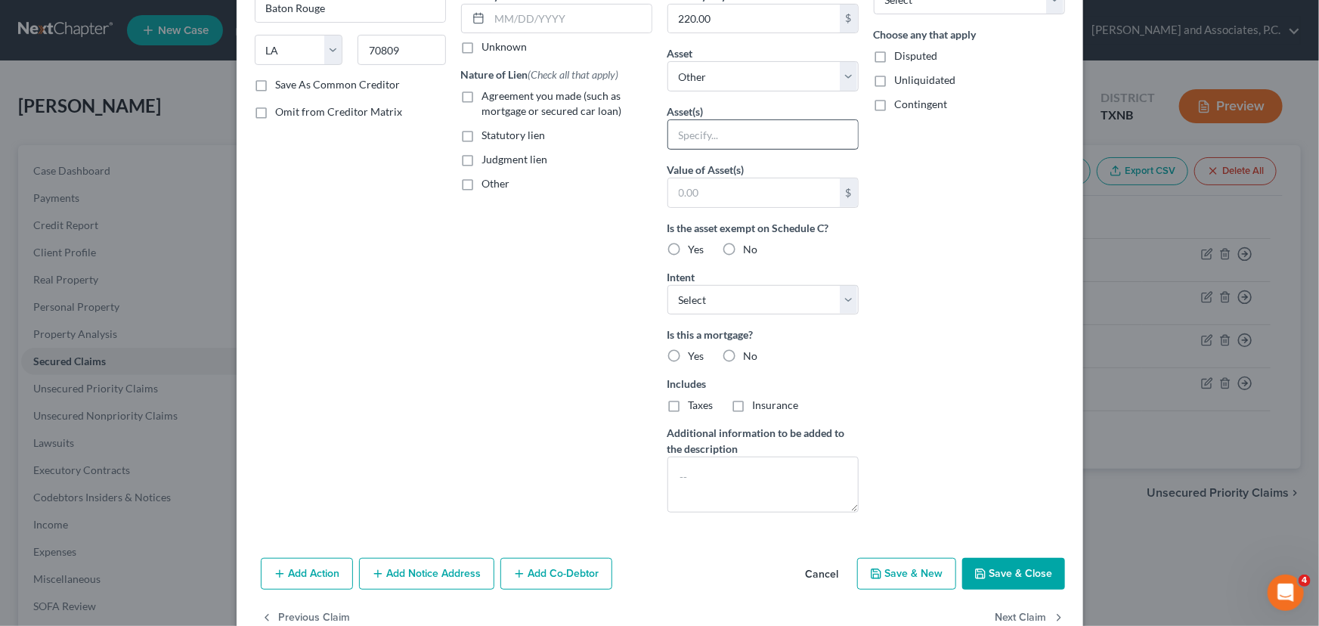
scroll to position [187, 0]
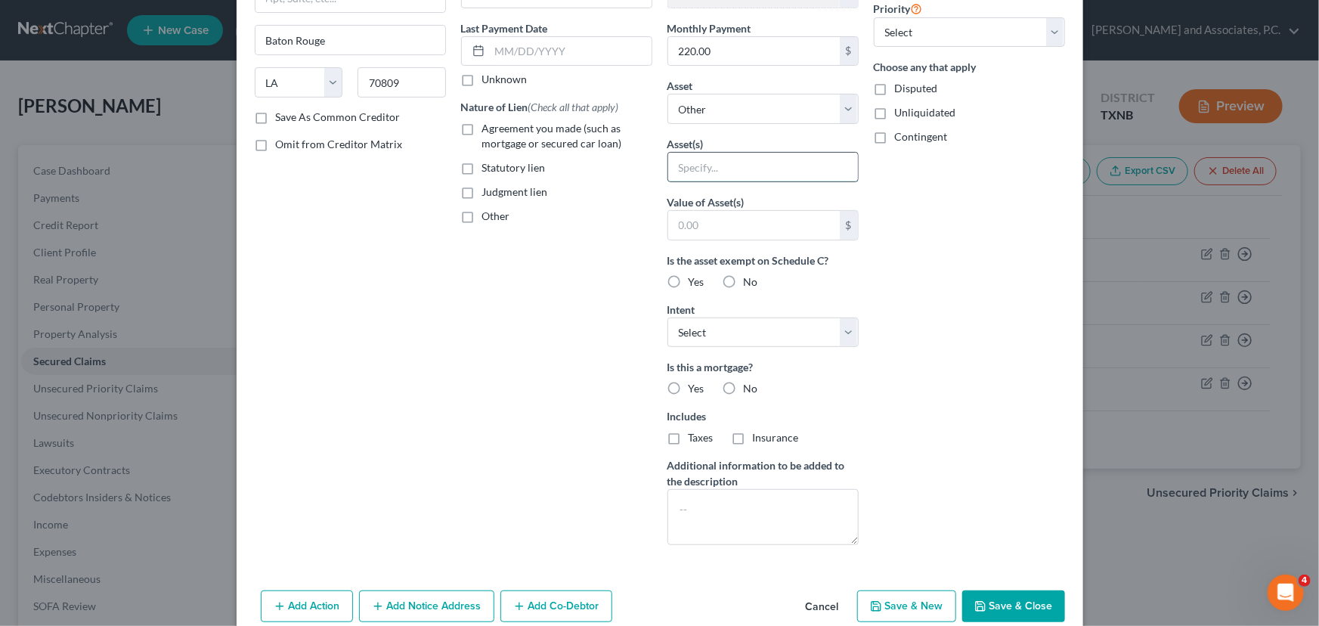
click at [777, 169] on input "text" at bounding box center [763, 167] width 190 height 29
type input "T"
click at [782, 125] on div "Balance 7,391.00 $ Balance Unknown Balance Undetermined 7,391.00 $ Balance Unkn…" at bounding box center [763, 220] width 206 height 674
click at [783, 119] on select "Select Other Multiple Assets Badboy - $0.0 2015 Toyota Tacoma - $0.0 Household …" at bounding box center [763, 109] width 191 height 30
drag, startPoint x: 928, startPoint y: 389, endPoint x: 978, endPoint y: 467, distance: 92.1
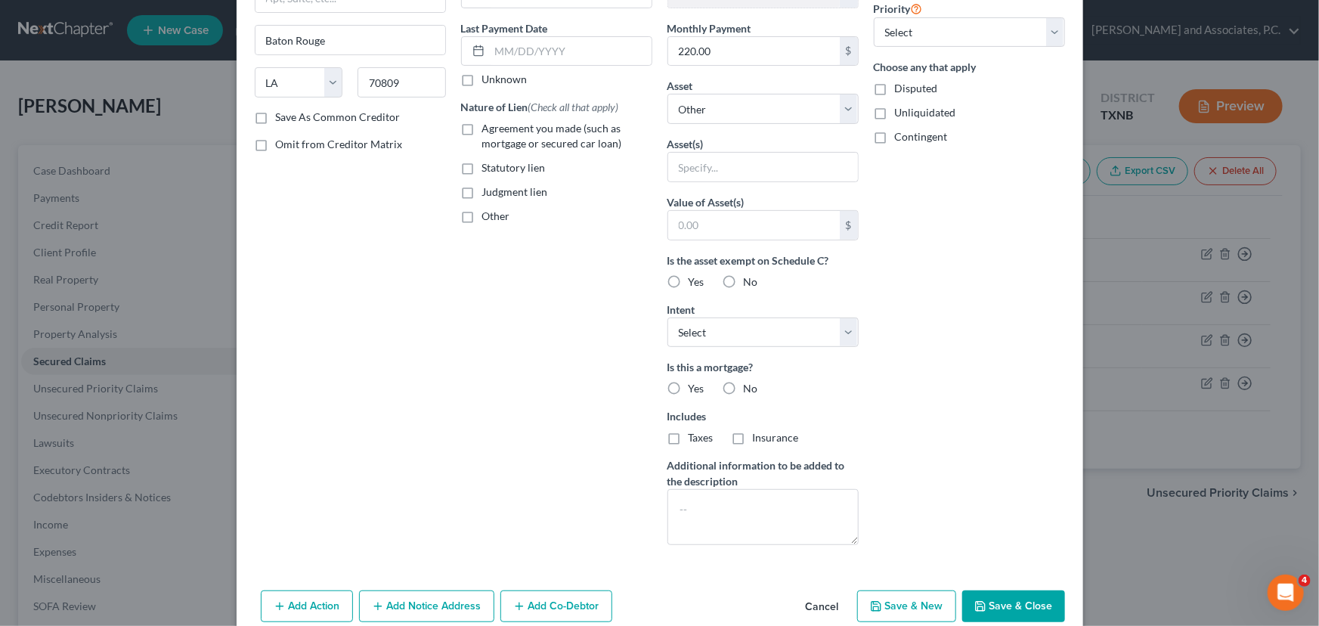
click at [930, 392] on div "Arrearage Amount $ Belongs To * Select Debtor 1 Only Debtor 2 Only Debtor 1 And…" at bounding box center [969, 220] width 206 height 674
click at [1010, 610] on button "Save & Close" at bounding box center [1013, 606] width 103 height 32
select select
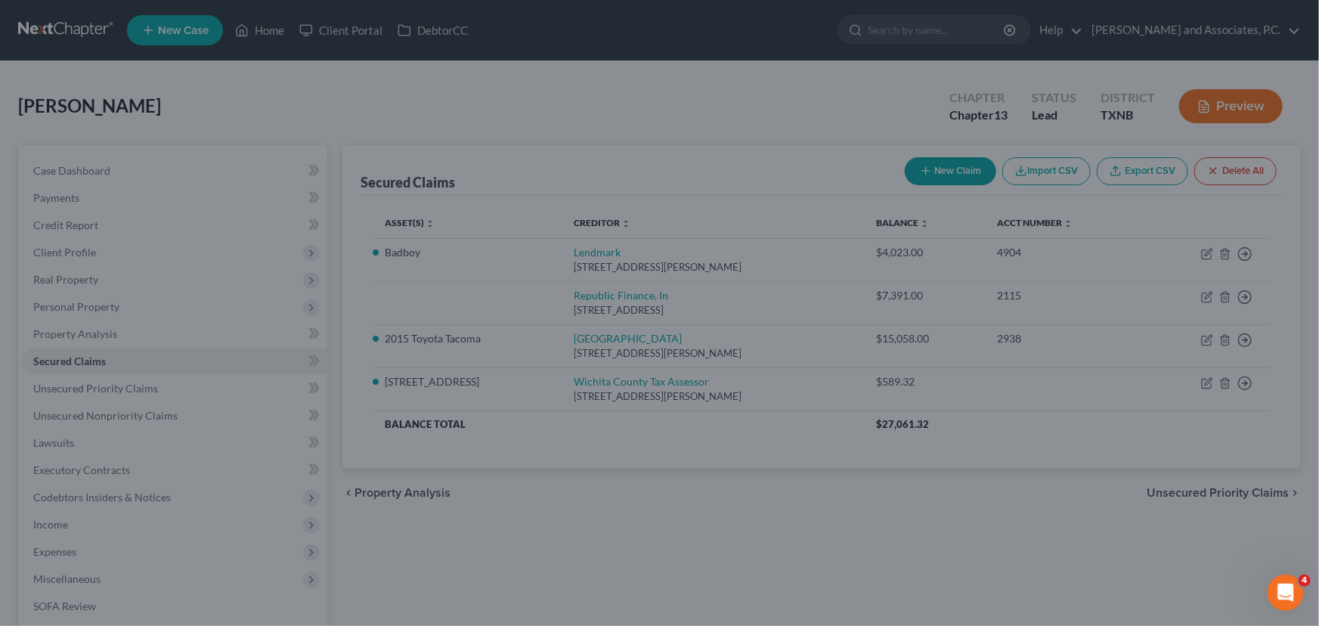
scroll to position [91, 0]
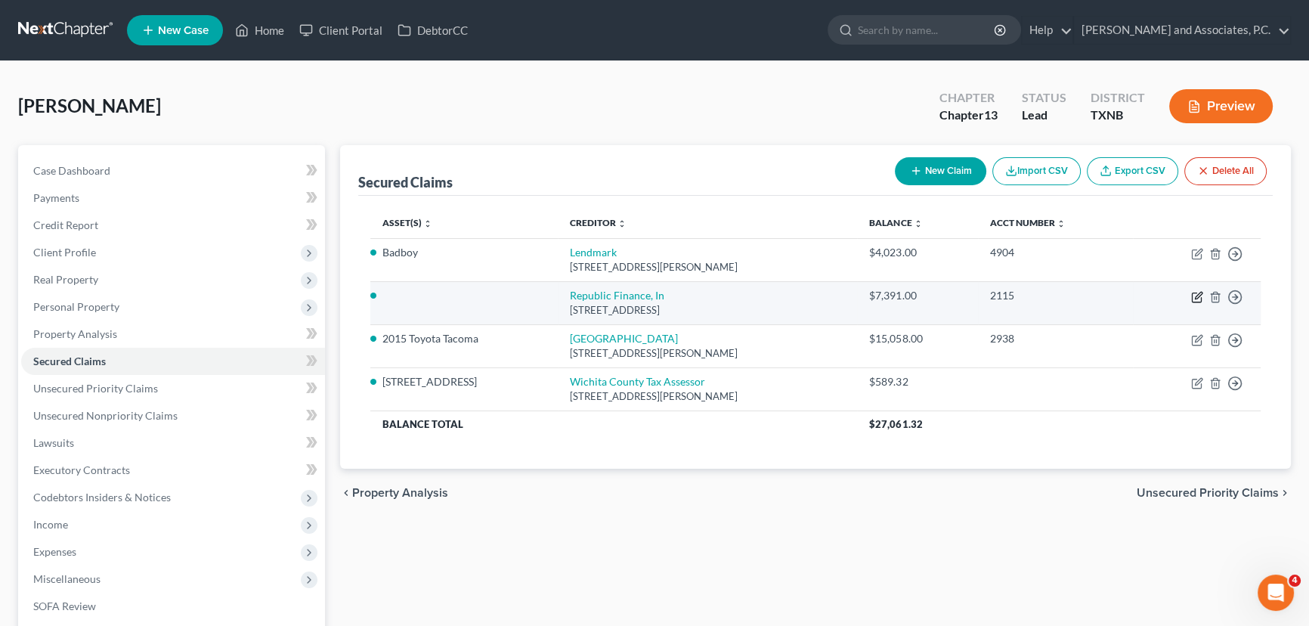
click at [1195, 294] on icon "button" at bounding box center [1197, 297] width 12 height 12
select select "19"
select select "0"
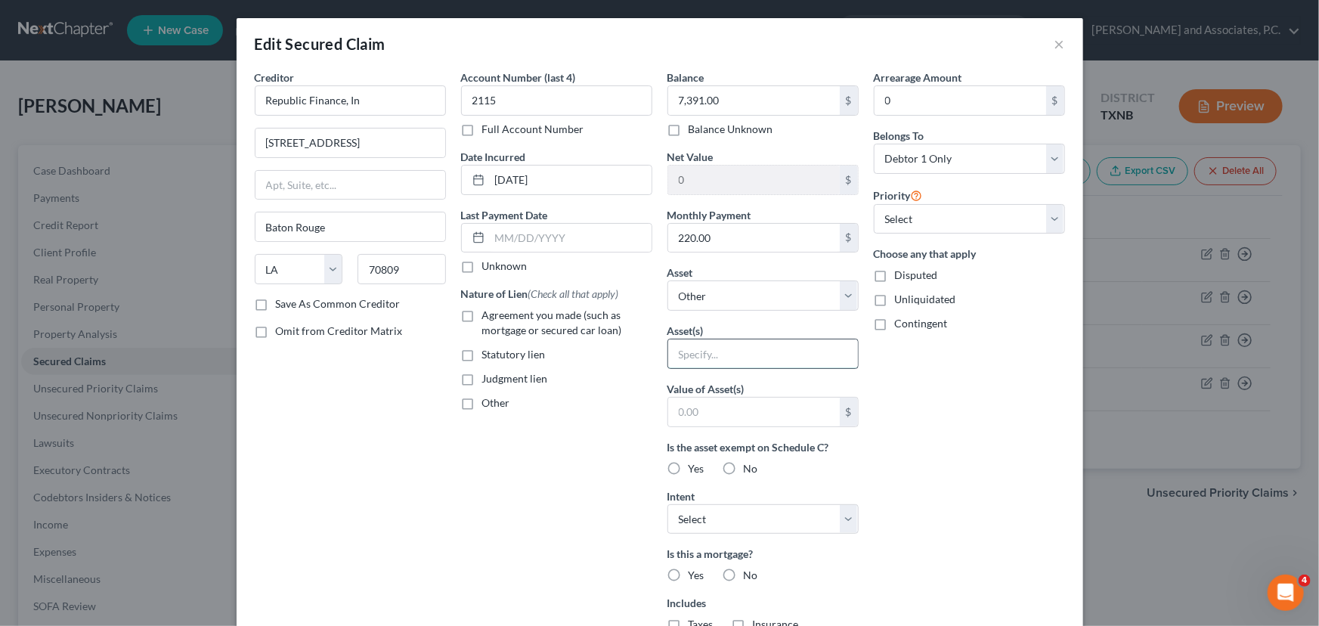
click at [718, 358] on input "text" at bounding box center [763, 353] width 190 height 29
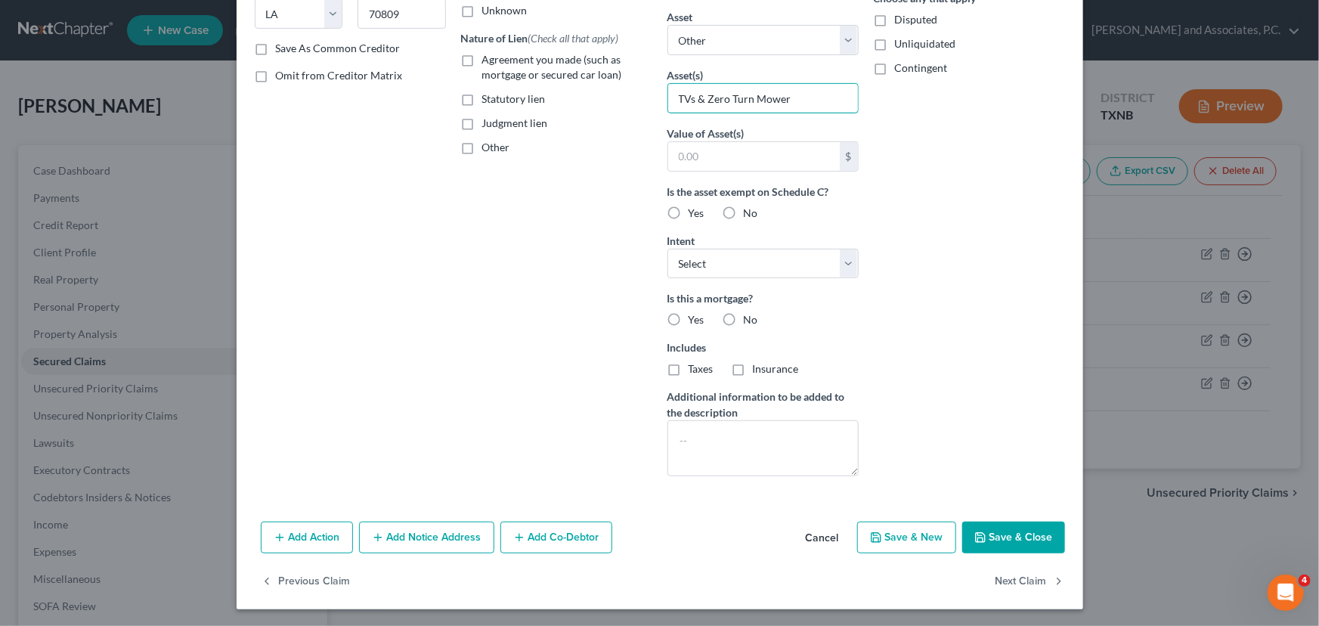
type input "TVs & Zero Turn Mower"
click at [1010, 522] on button "Save & Close" at bounding box center [1013, 538] width 103 height 32
select select
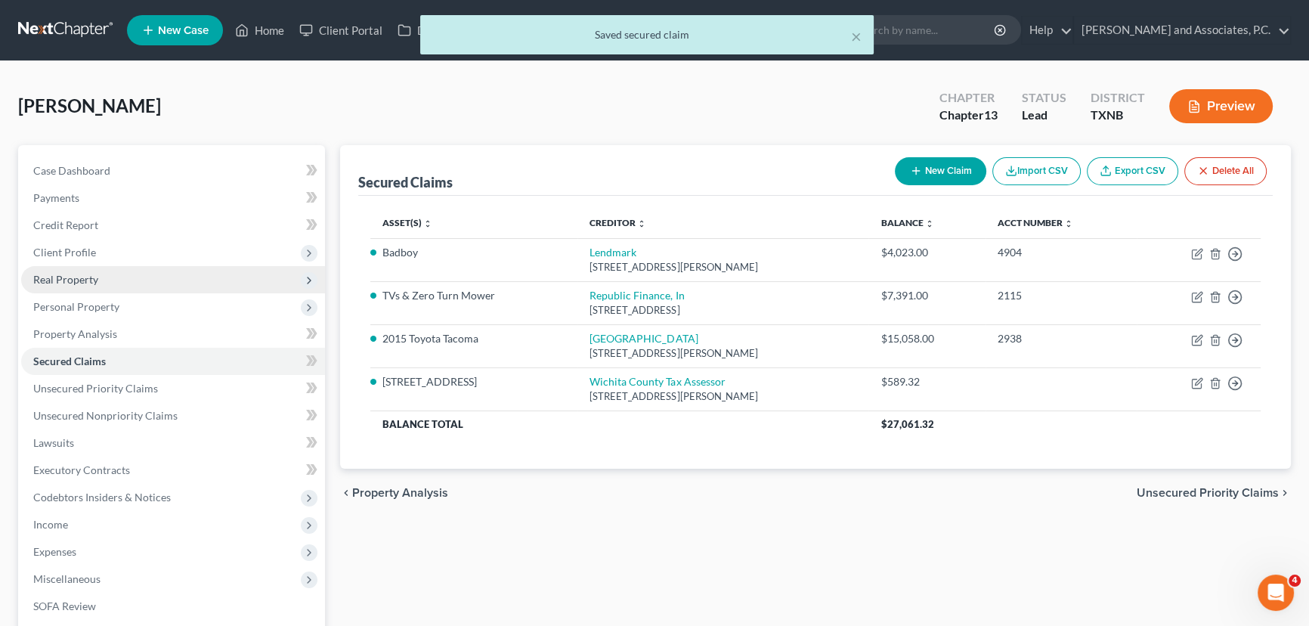
click at [144, 272] on span "Real Property" at bounding box center [173, 279] width 304 height 27
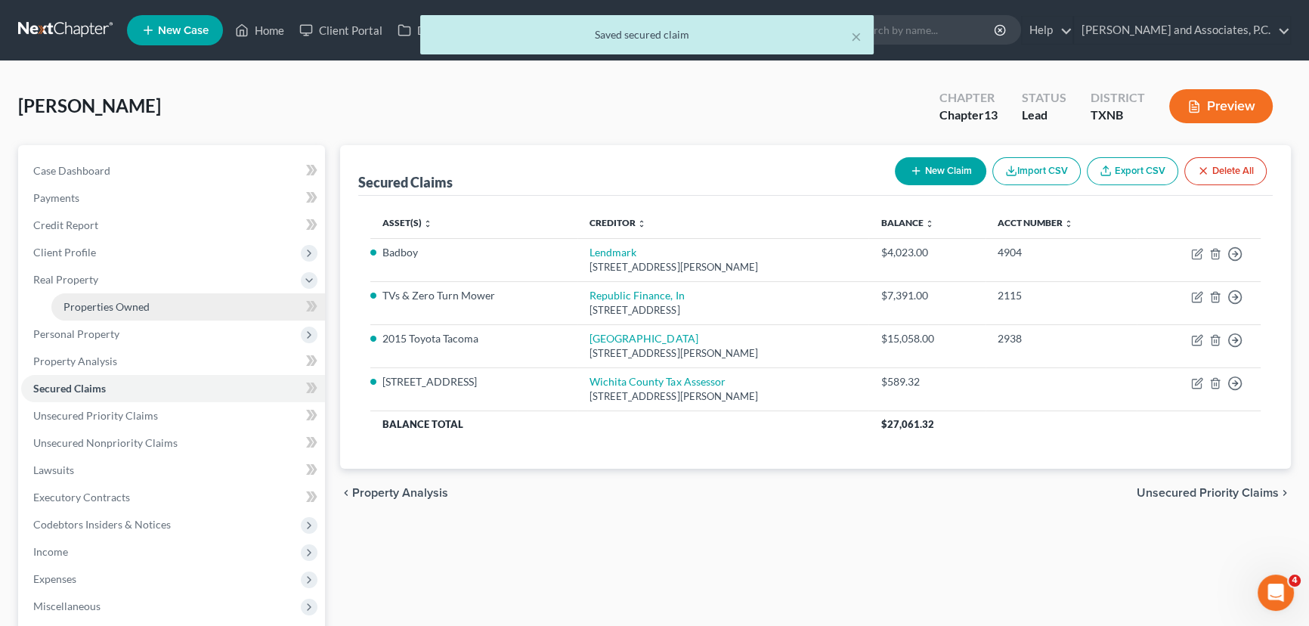
click at [130, 302] on span "Properties Owned" at bounding box center [107, 306] width 86 height 13
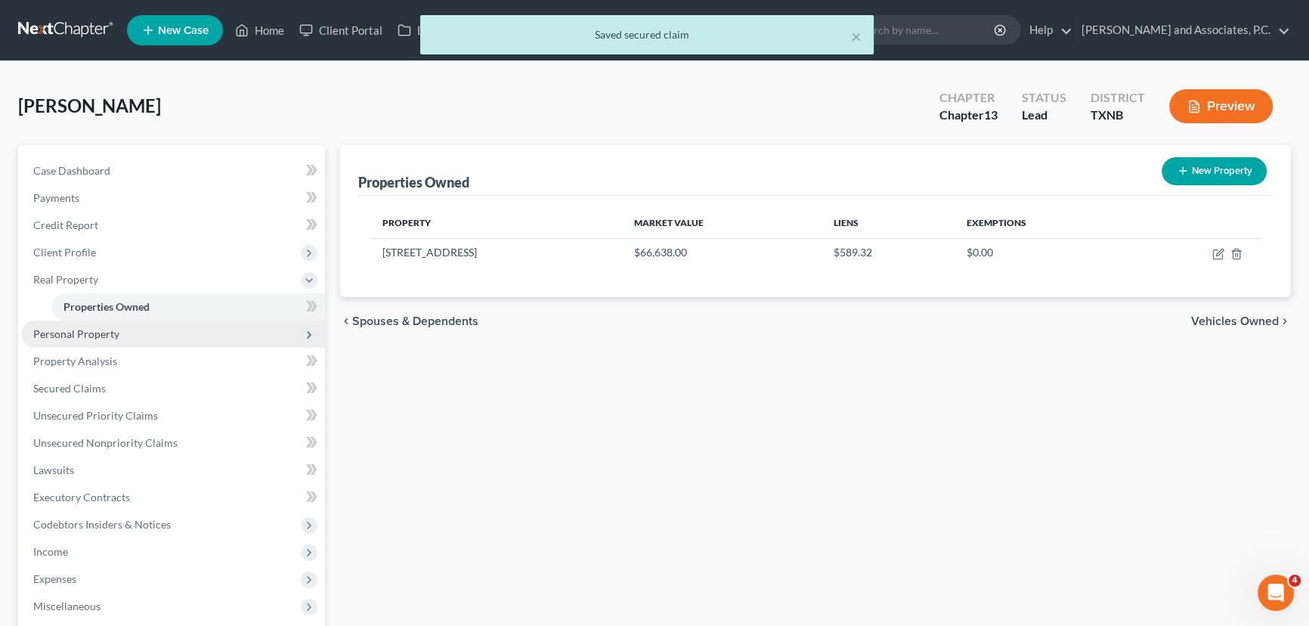
click at [113, 330] on span "Personal Property" at bounding box center [76, 333] width 86 height 13
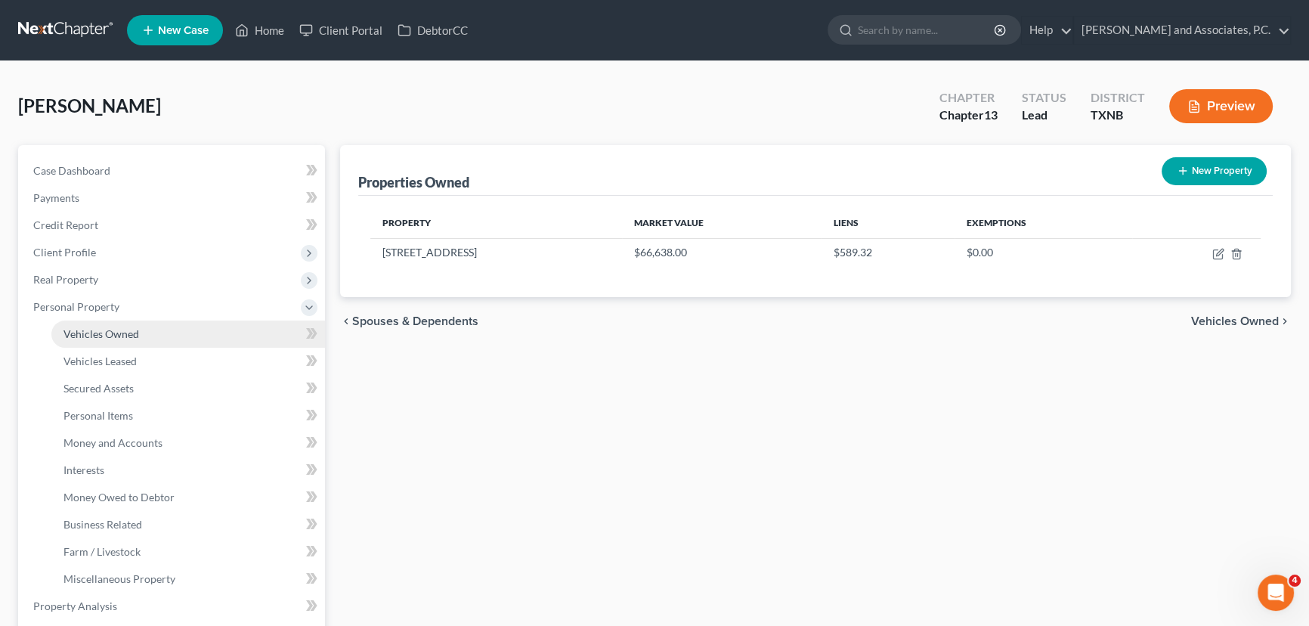
click at [104, 341] on link "Vehicles Owned" at bounding box center [188, 334] width 274 height 27
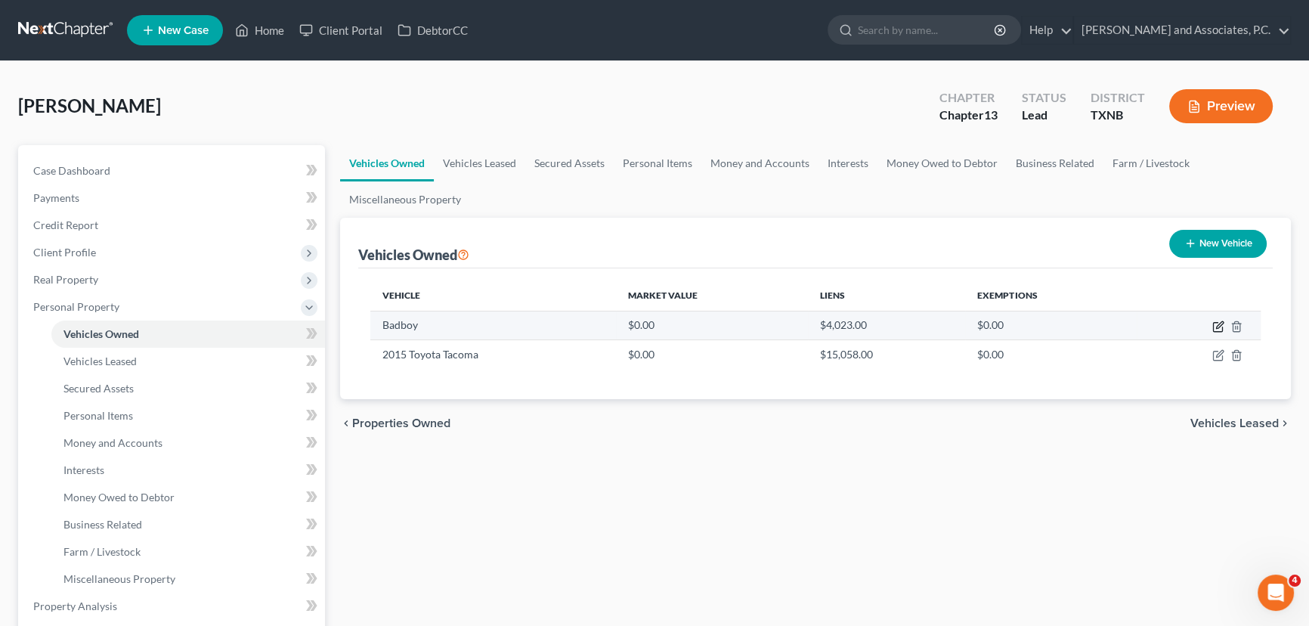
click at [1217, 321] on icon "button" at bounding box center [1219, 327] width 12 height 12
select select "7"
select select "0"
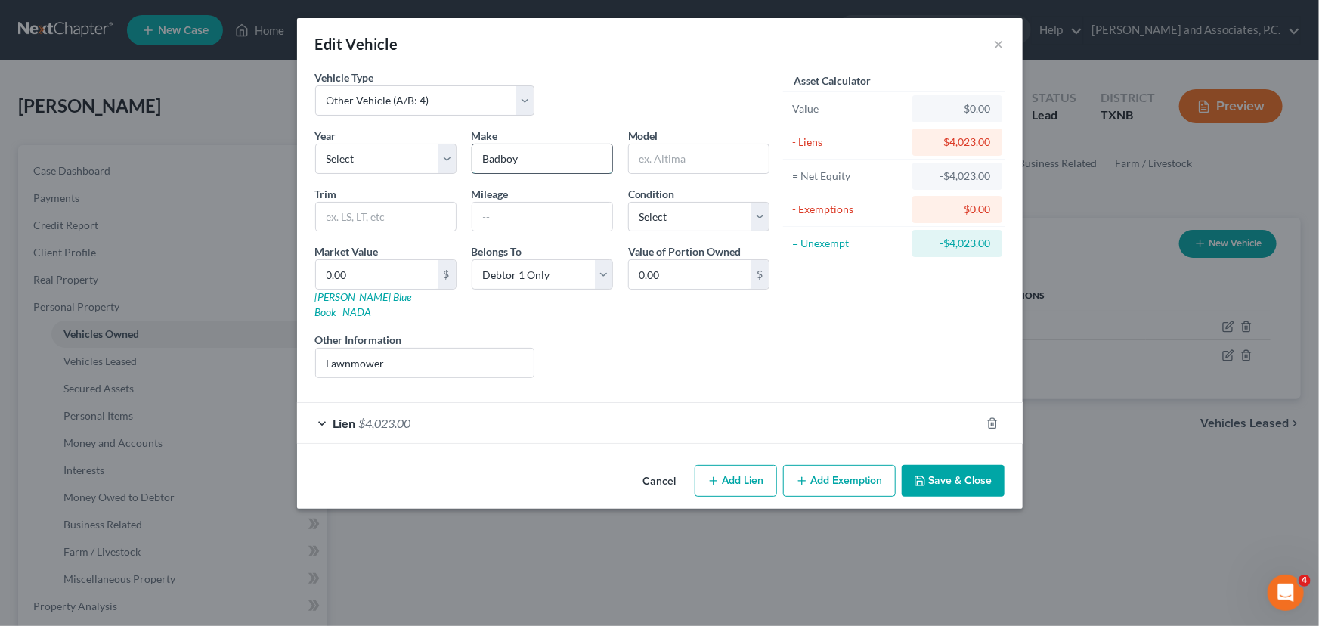
click at [575, 151] on input "Badboy" at bounding box center [543, 158] width 140 height 29
type input "Badboy LawnMower"
click at [943, 466] on button "Save & Close" at bounding box center [953, 481] width 103 height 32
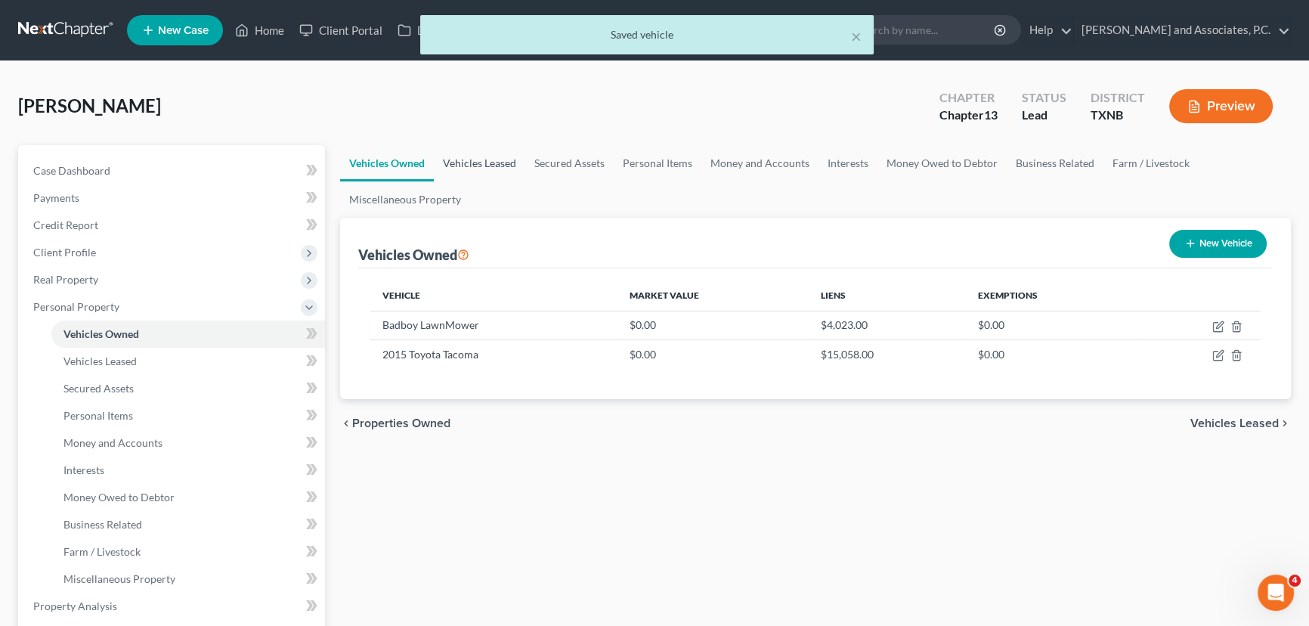
click at [487, 165] on link "Vehicles Leased" at bounding box center [479, 163] width 91 height 36
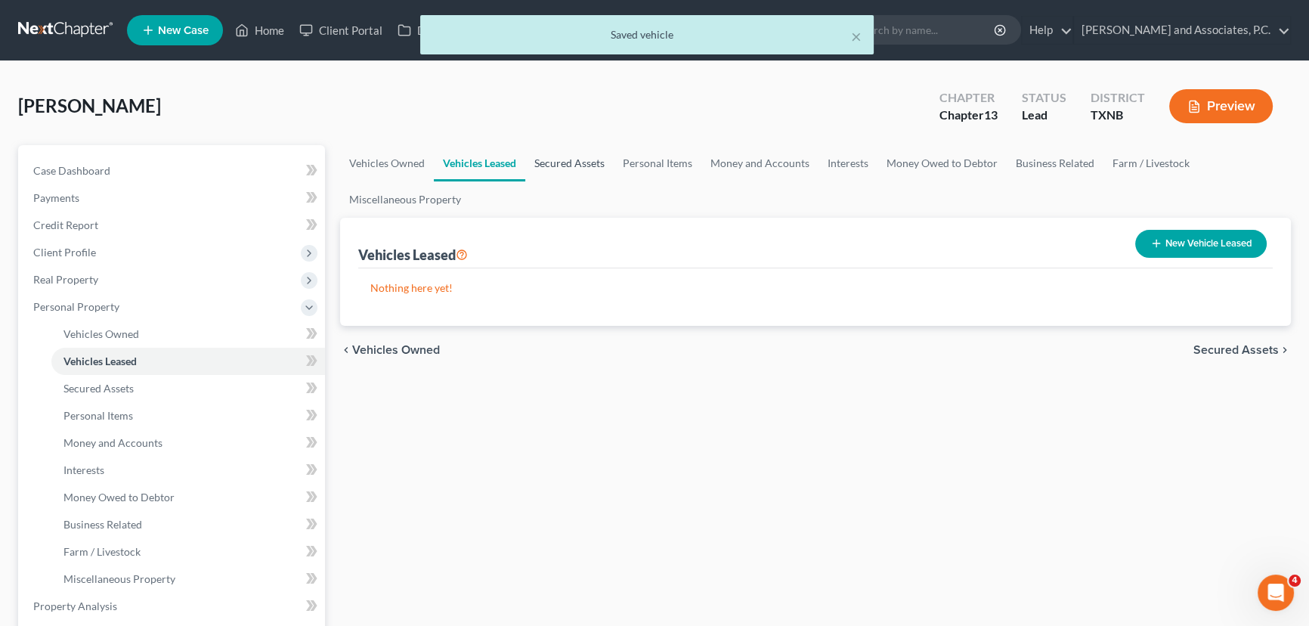
click at [575, 166] on link "Secured Assets" at bounding box center [569, 163] width 88 height 36
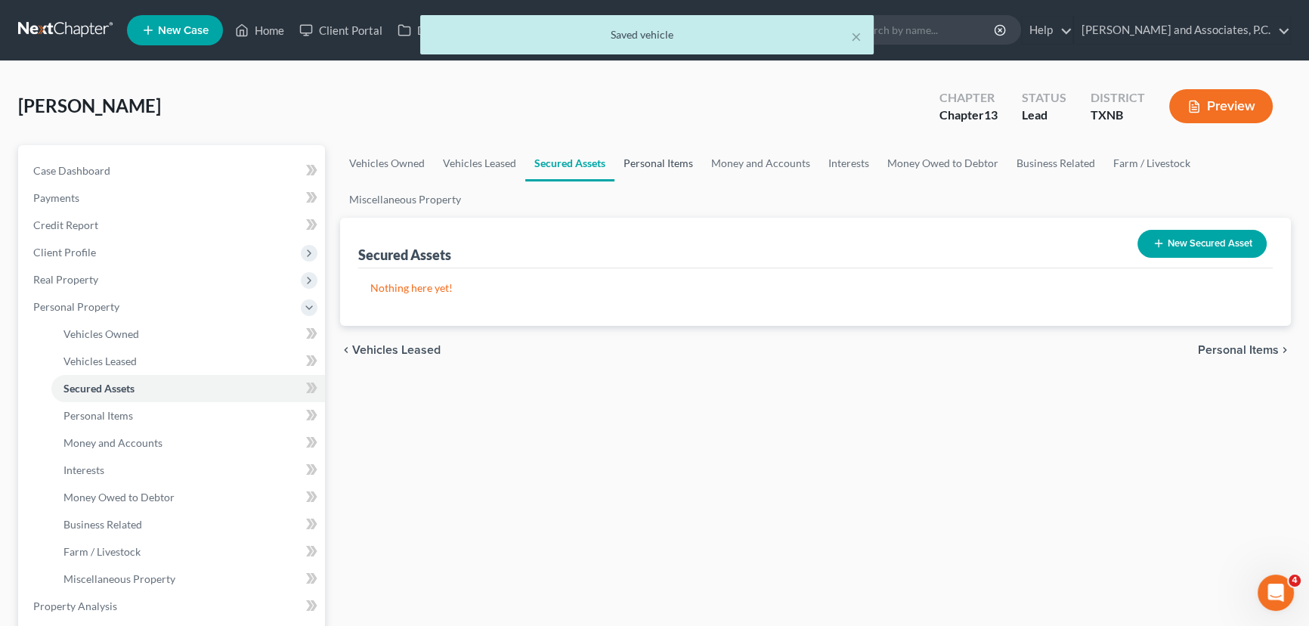
click at [643, 164] on link "Personal Items" at bounding box center [659, 163] width 88 height 36
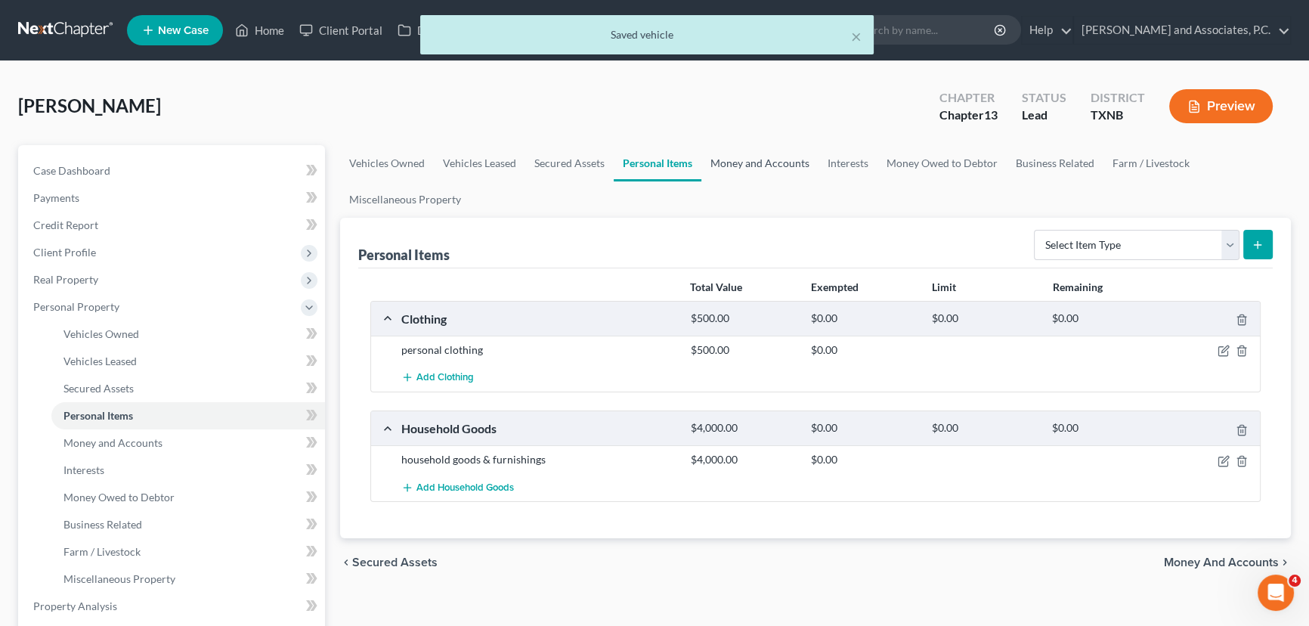
click at [755, 160] on link "Money and Accounts" at bounding box center [760, 163] width 117 height 36
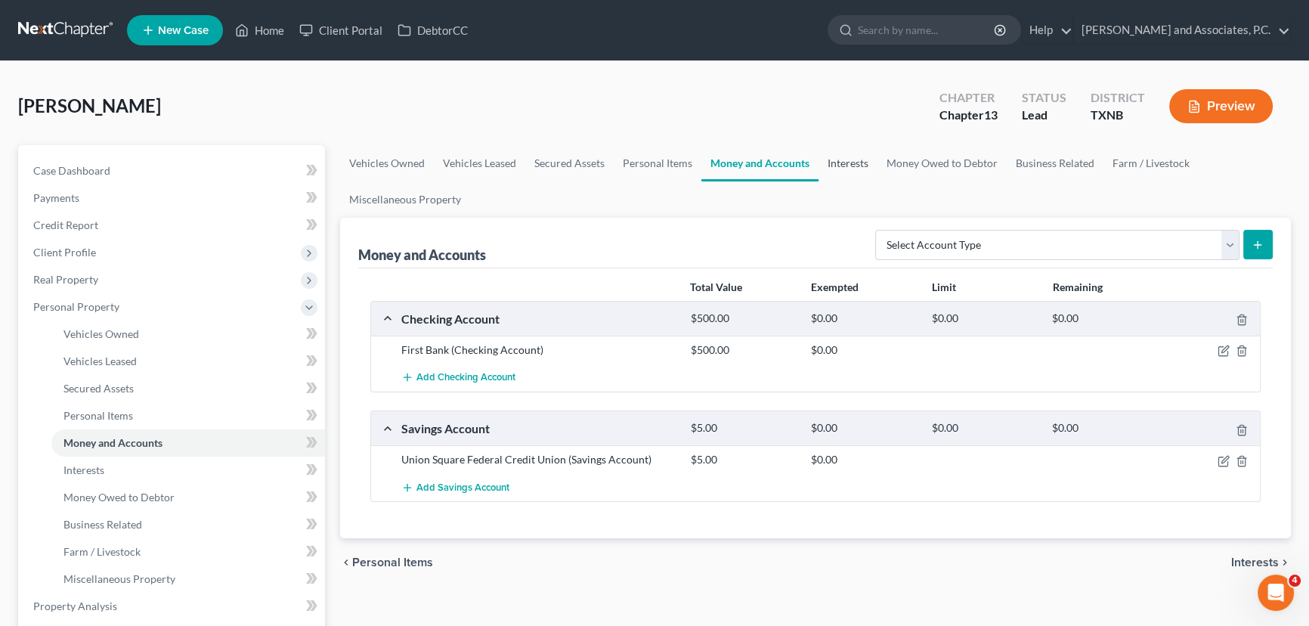
click at [860, 162] on link "Interests" at bounding box center [848, 163] width 59 height 36
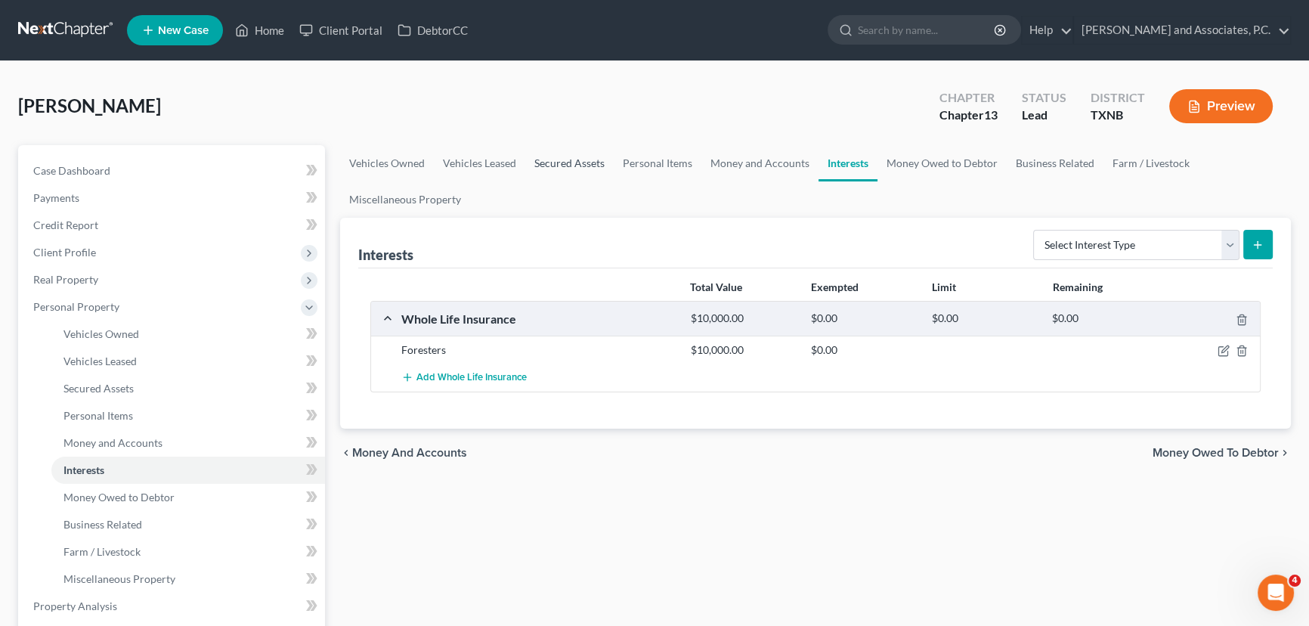
click at [574, 162] on link "Secured Assets" at bounding box center [569, 163] width 88 height 36
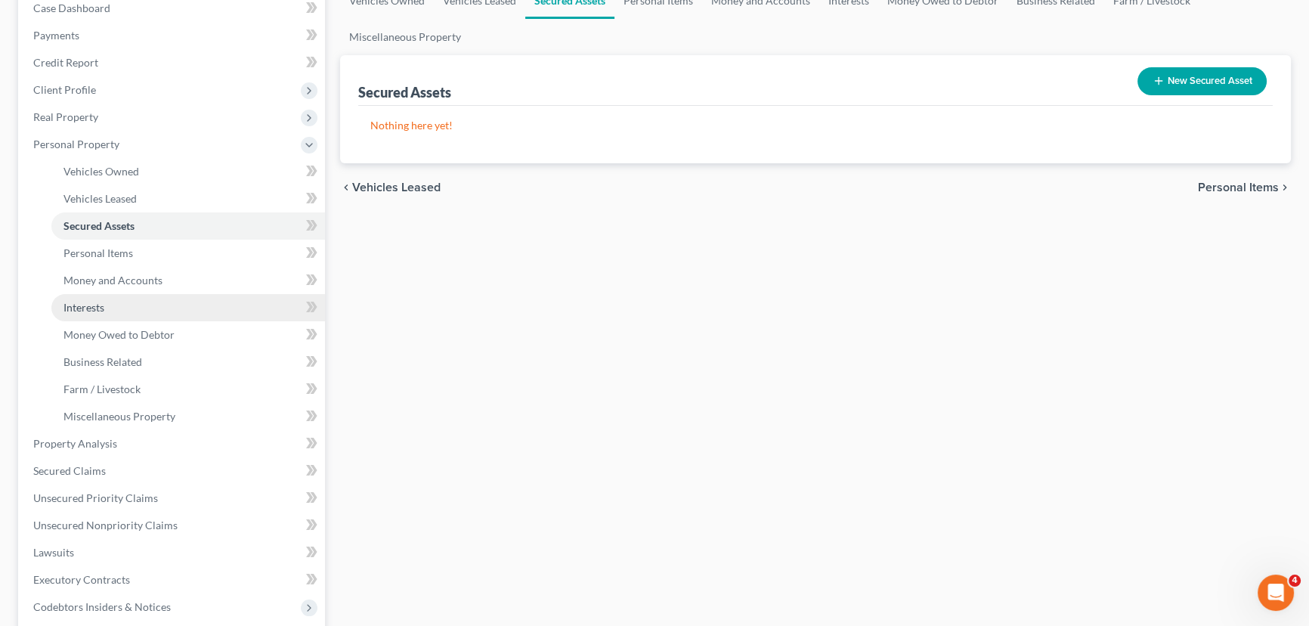
scroll to position [206, 0]
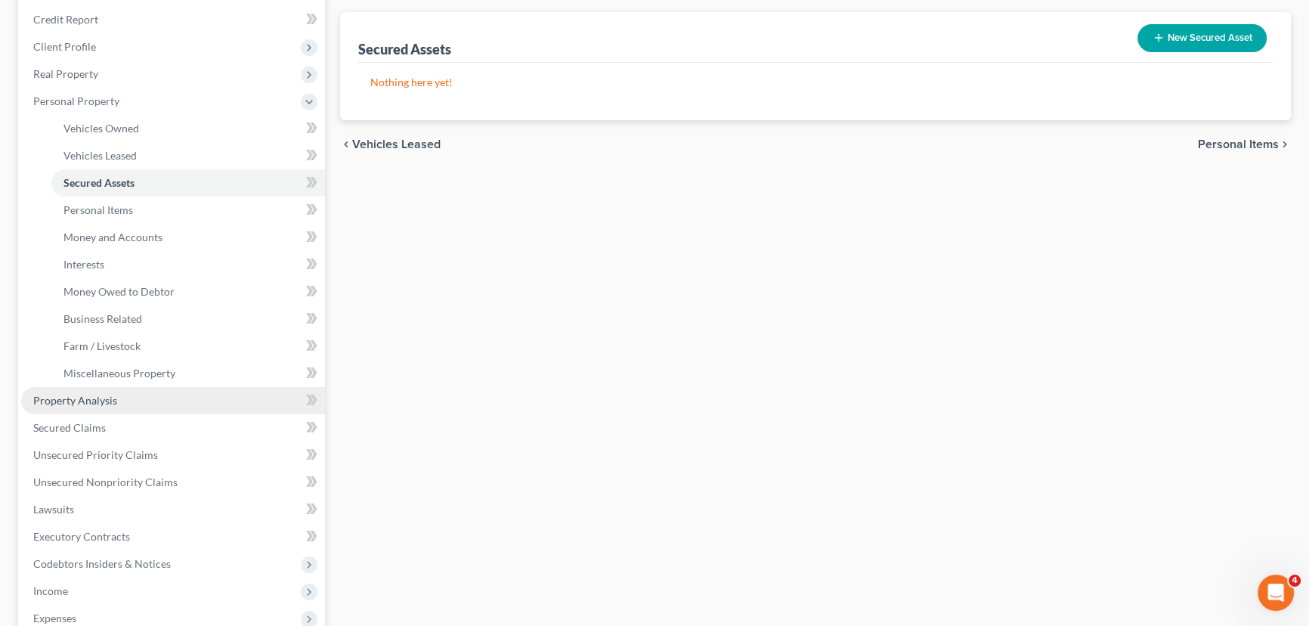
click at [98, 398] on span "Property Analysis" at bounding box center [75, 400] width 84 height 13
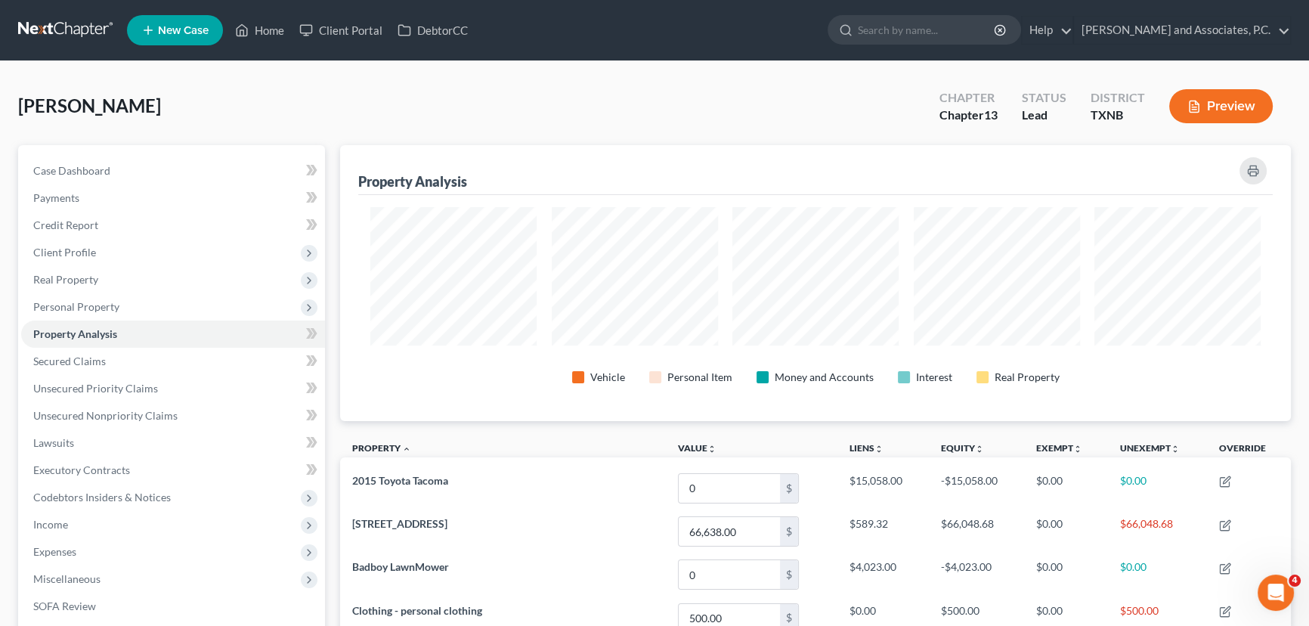
scroll to position [276, 950]
click at [100, 359] on span "Secured Claims" at bounding box center [69, 361] width 73 height 13
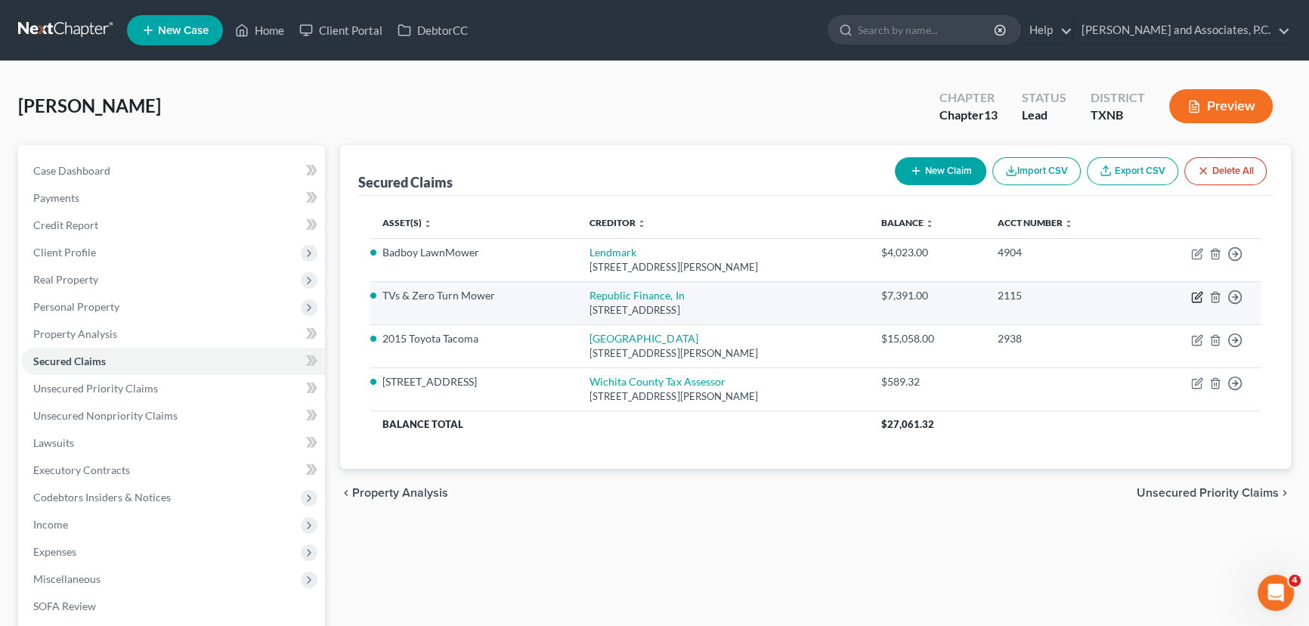
click at [1196, 295] on icon "button" at bounding box center [1198, 295] width 7 height 7
select select "19"
select select "0"
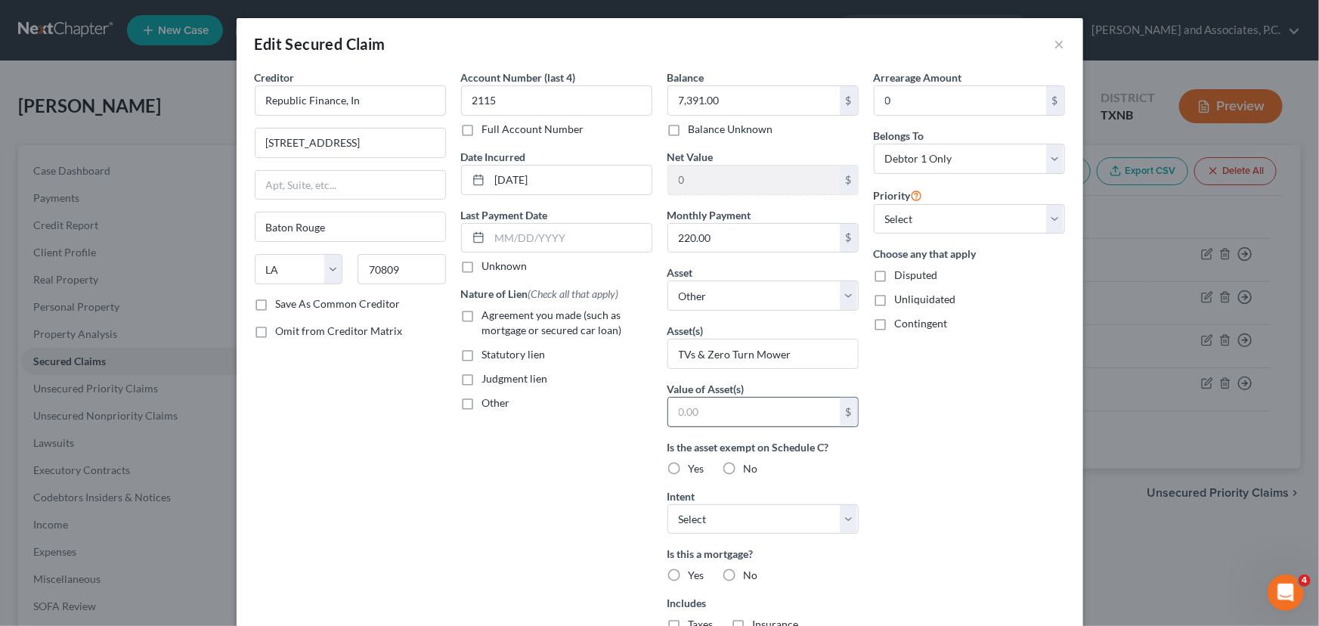
drag, startPoint x: 756, startPoint y: 421, endPoint x: 765, endPoint y: 420, distance: 9.1
click at [756, 421] on input "text" at bounding box center [754, 412] width 172 height 29
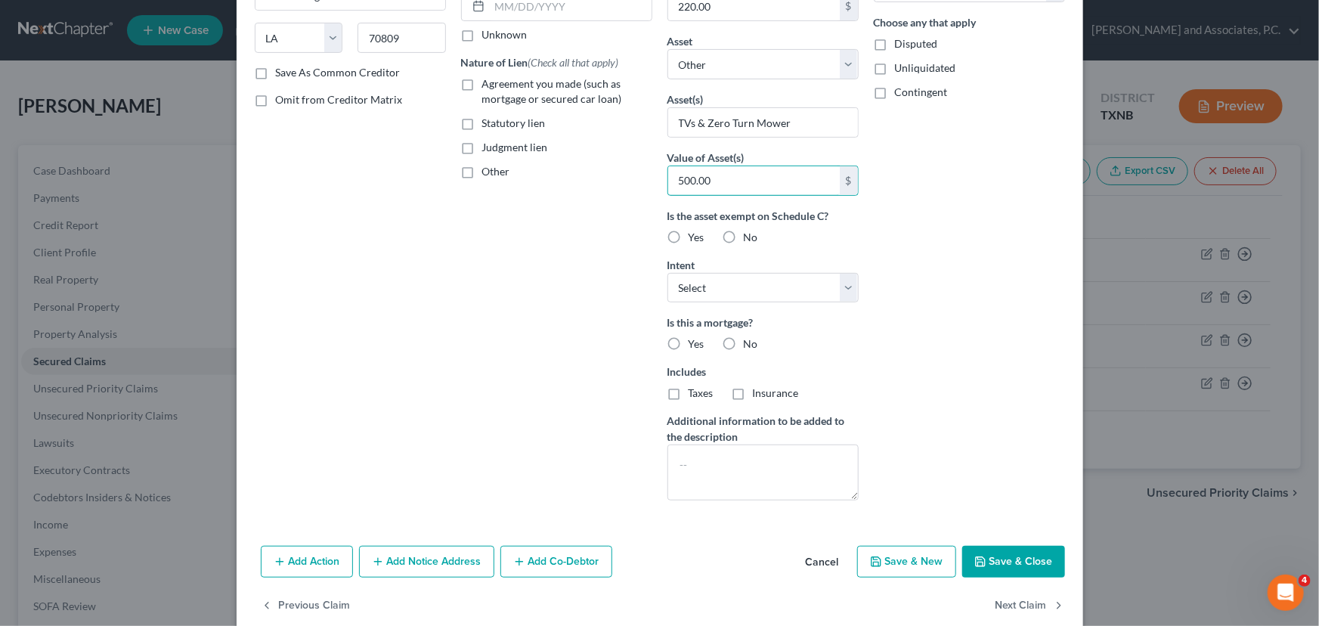
scroll to position [256, 0]
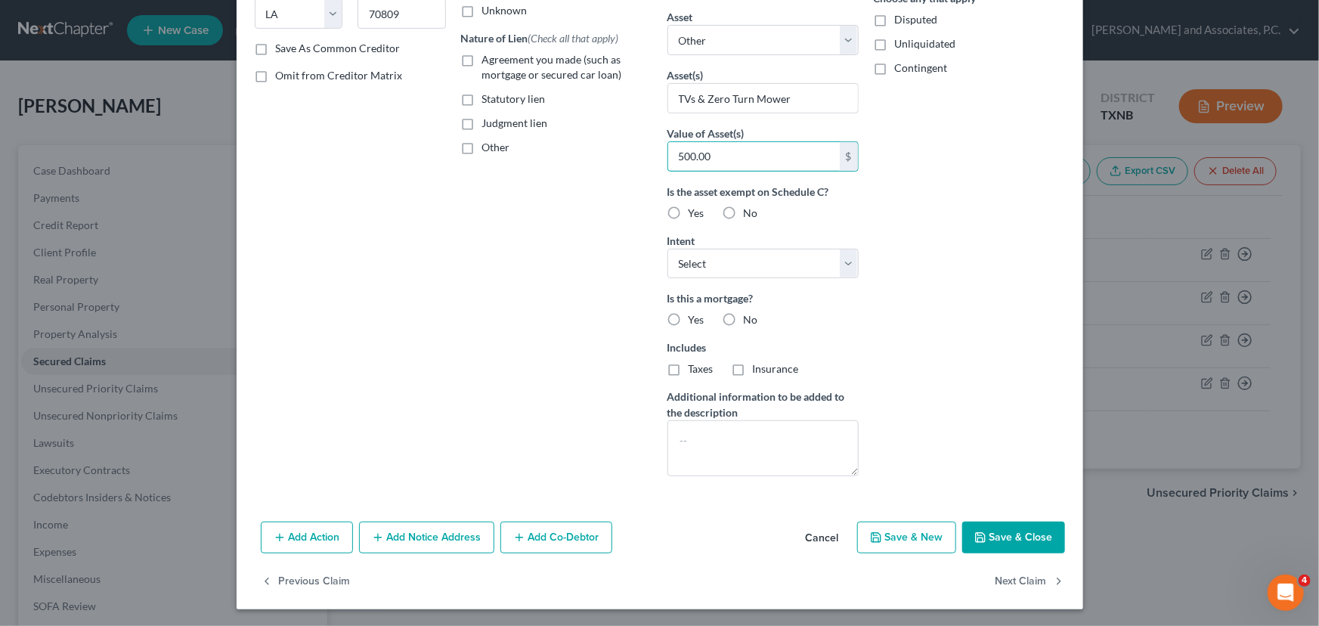
type input "500.00"
click at [744, 316] on label "No" at bounding box center [751, 319] width 14 height 15
click at [750, 316] on input "No" at bounding box center [755, 317] width 10 height 10
radio input "true"
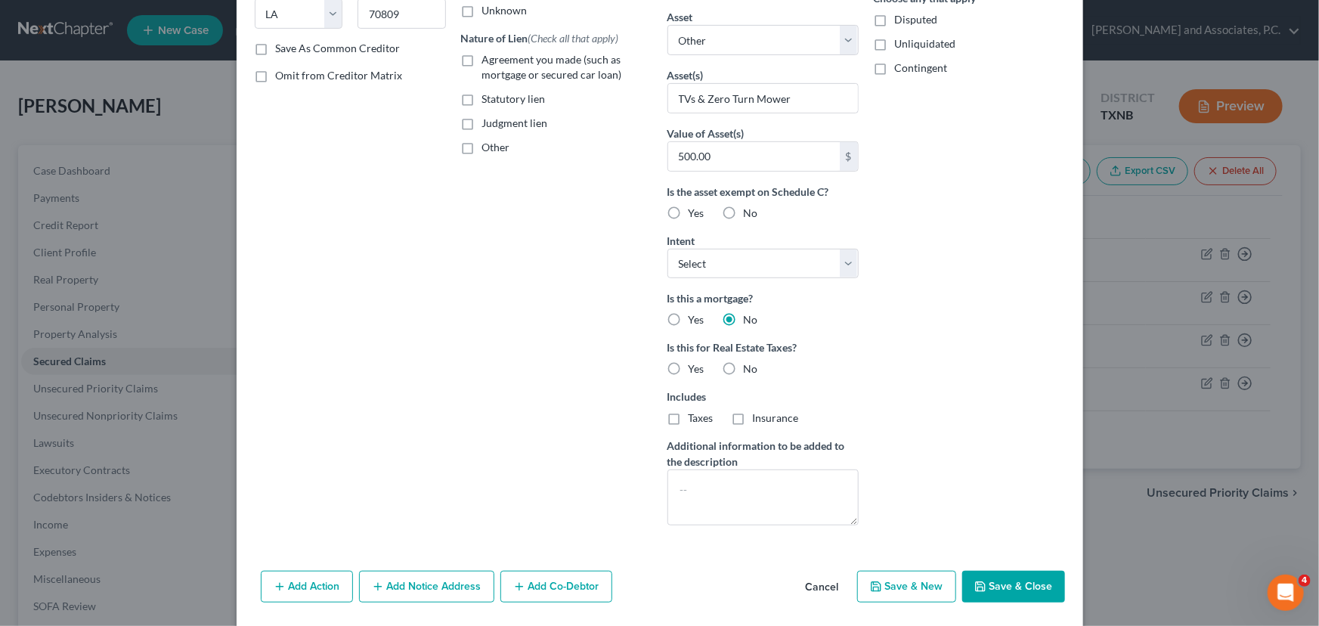
drag, startPoint x: 728, startPoint y: 368, endPoint x: 956, endPoint y: 500, distance: 263.9
click at [744, 368] on label "No" at bounding box center [751, 368] width 14 height 15
click at [750, 368] on input "No" at bounding box center [755, 366] width 10 height 10
radio input "true"
click at [1015, 586] on button "Save & Close" at bounding box center [1013, 587] width 103 height 32
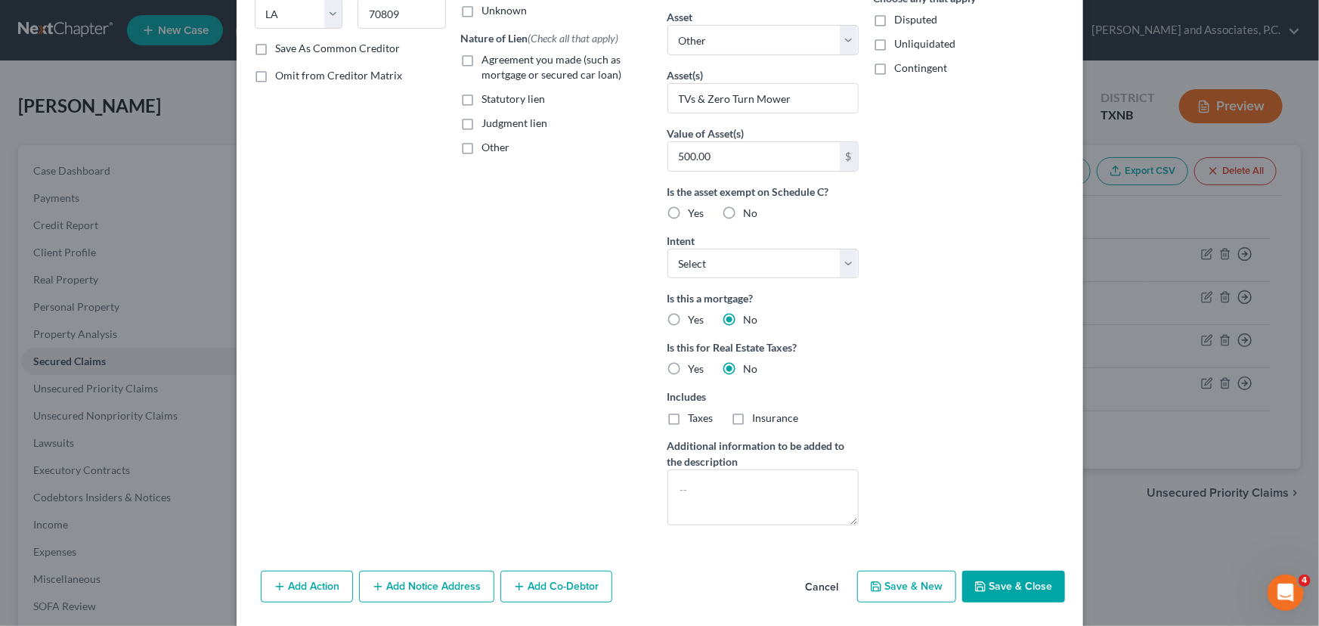
select select
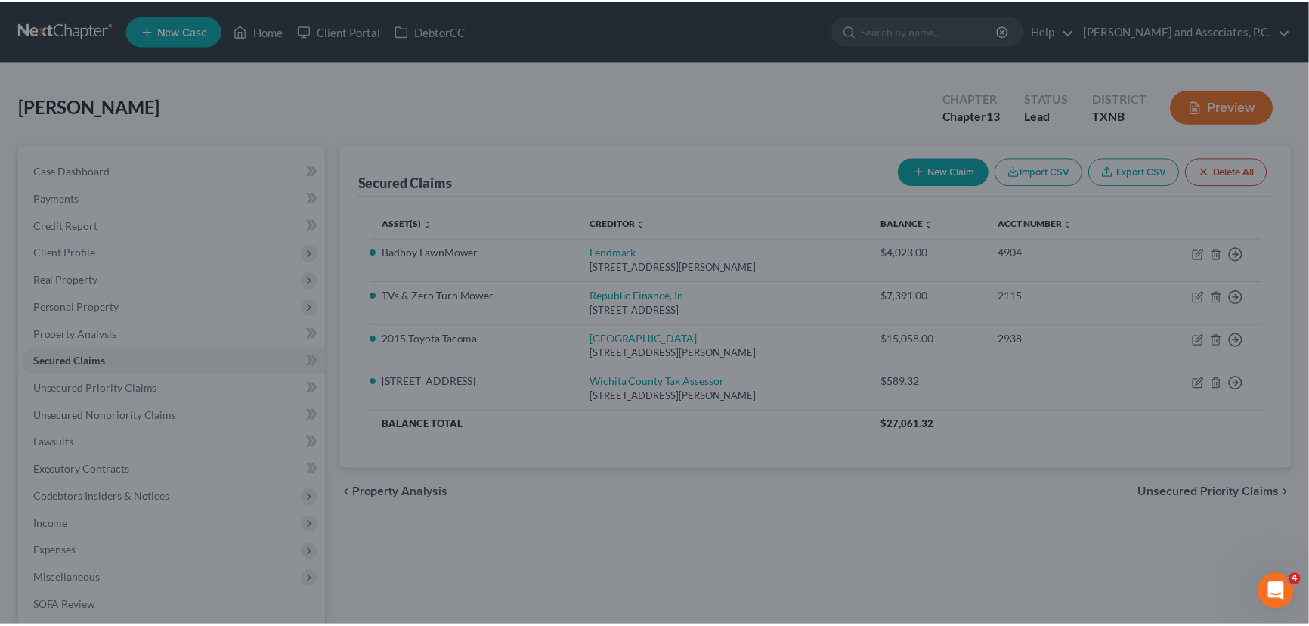
scroll to position [139, 0]
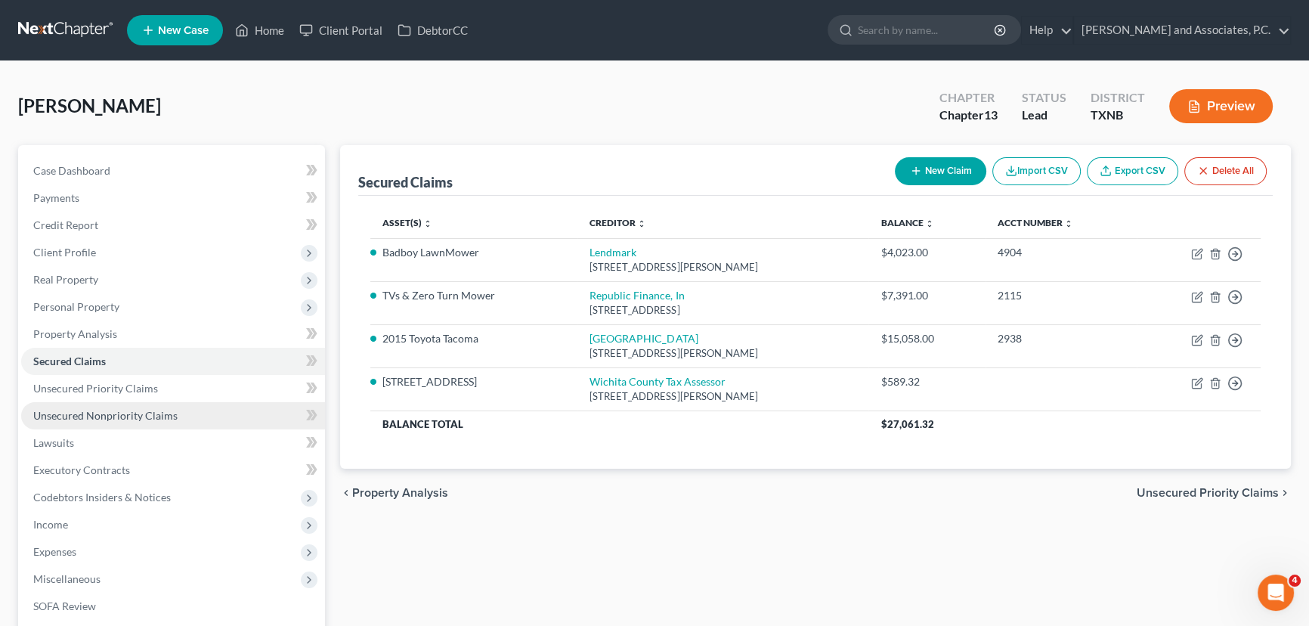
click at [129, 409] on span "Unsecured Nonpriority Claims" at bounding box center [105, 415] width 144 height 13
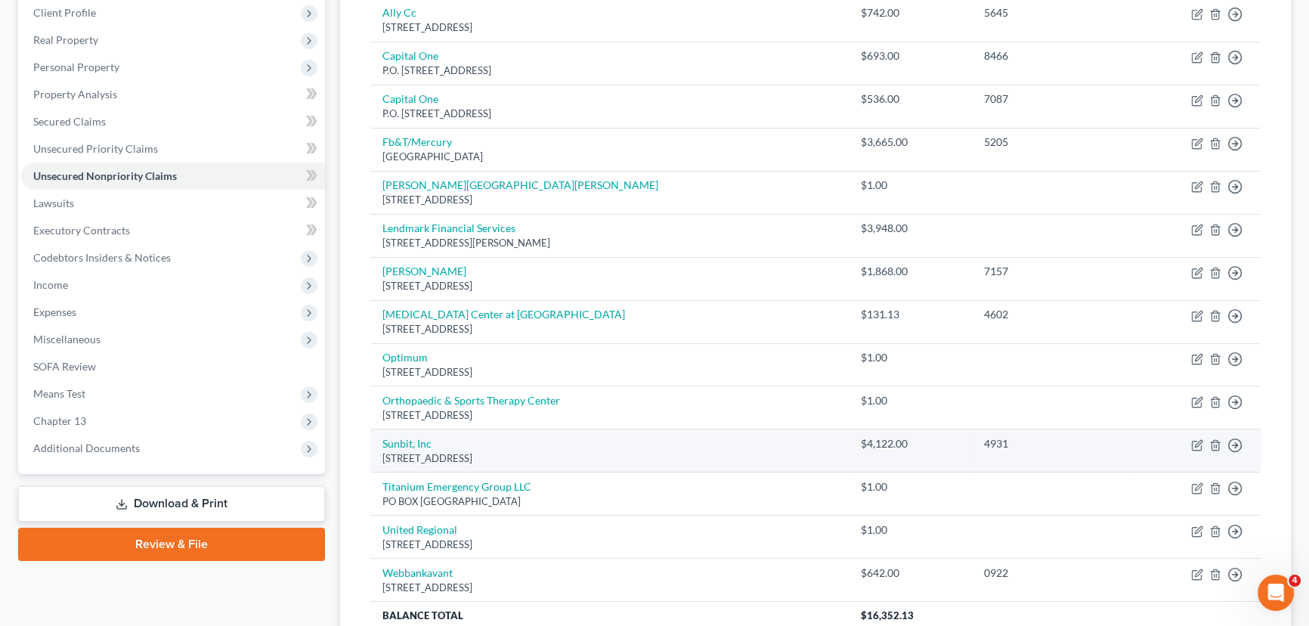
scroll to position [239, 0]
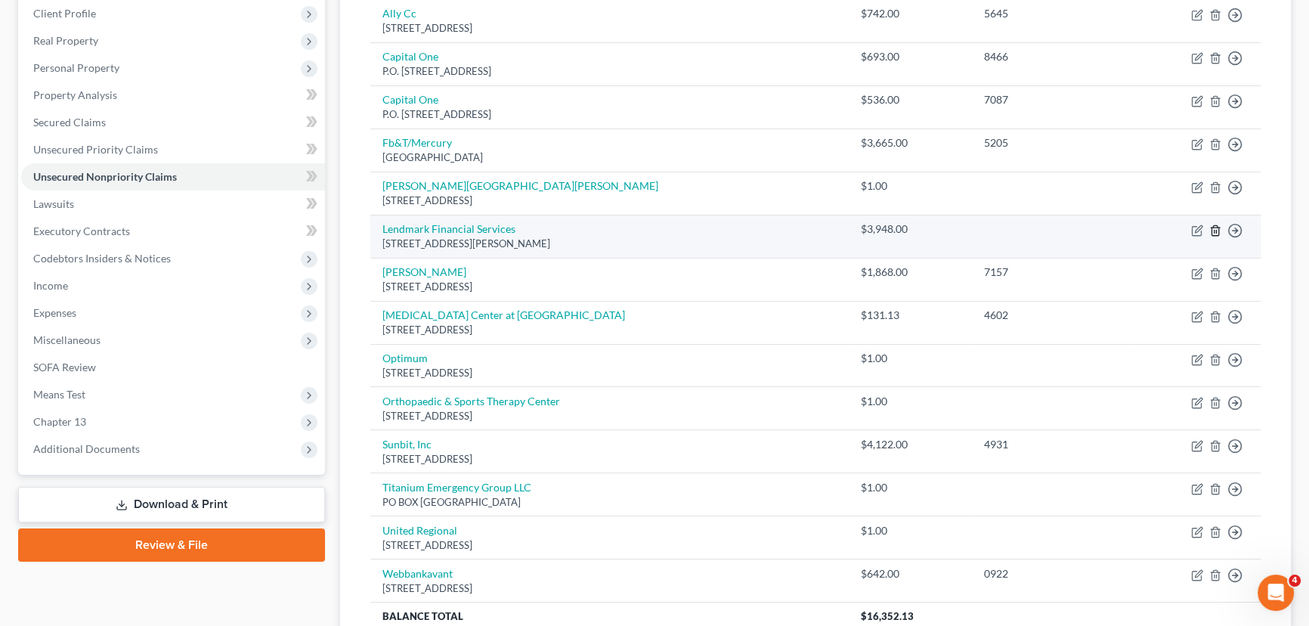
click at [1213, 228] on icon "button" at bounding box center [1216, 231] width 12 height 12
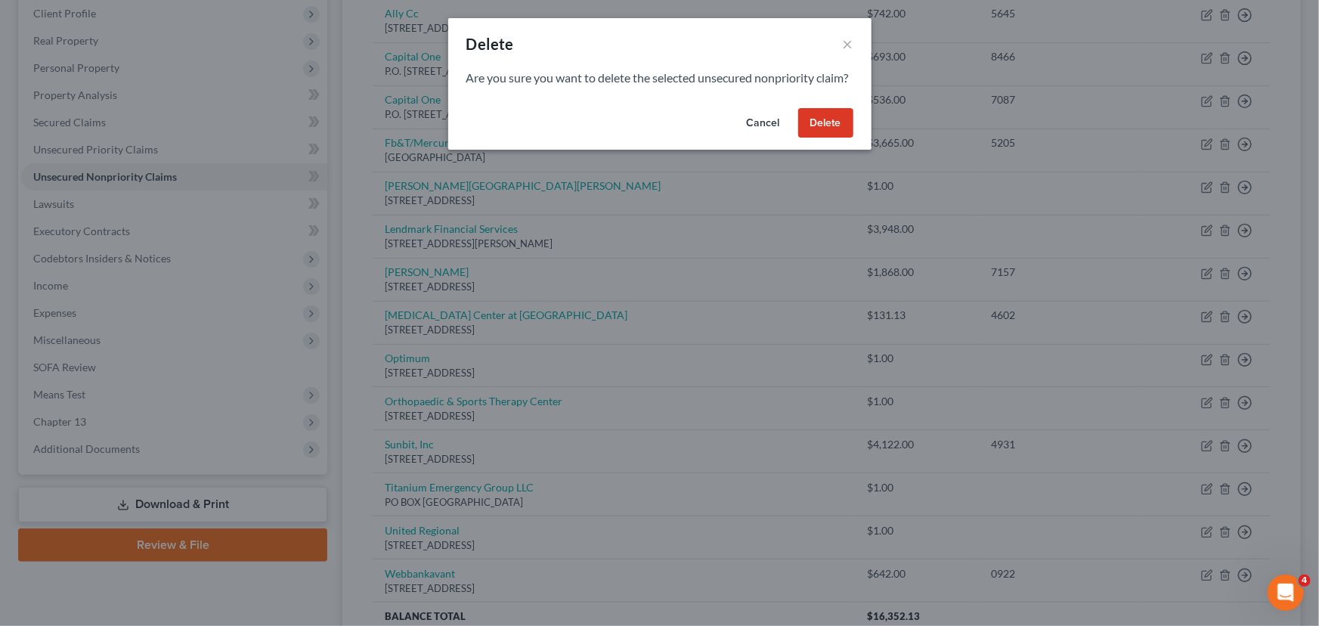
click at [841, 136] on button "Delete" at bounding box center [825, 123] width 55 height 30
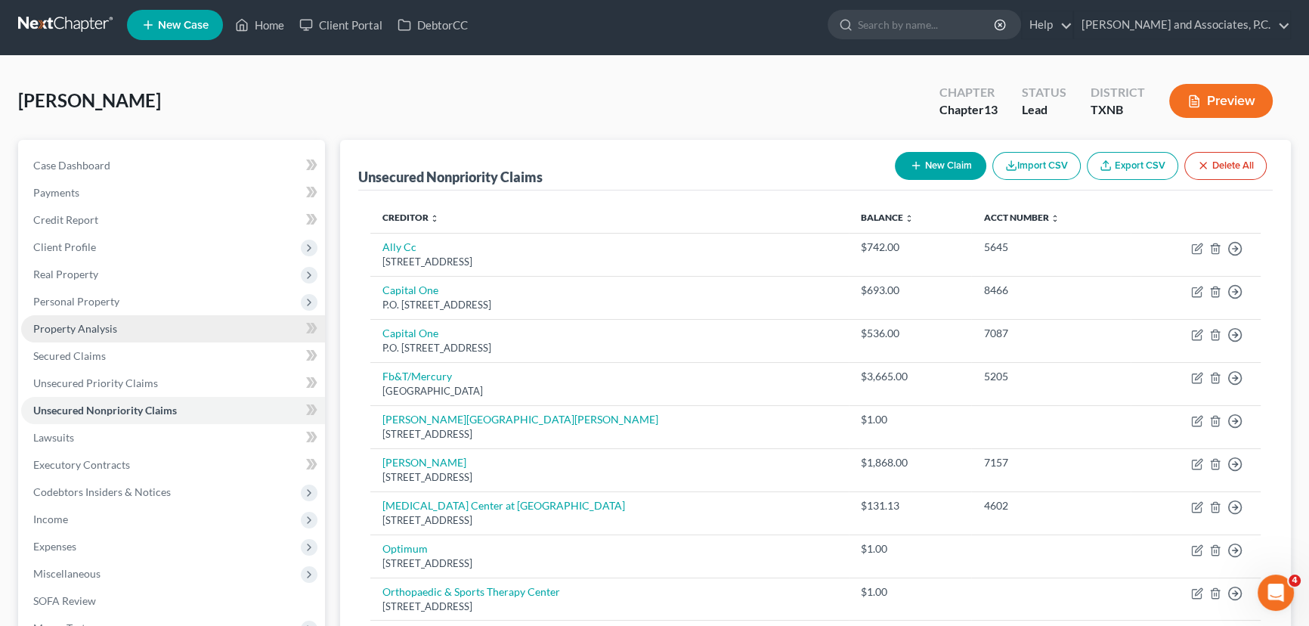
scroll to position [0, 0]
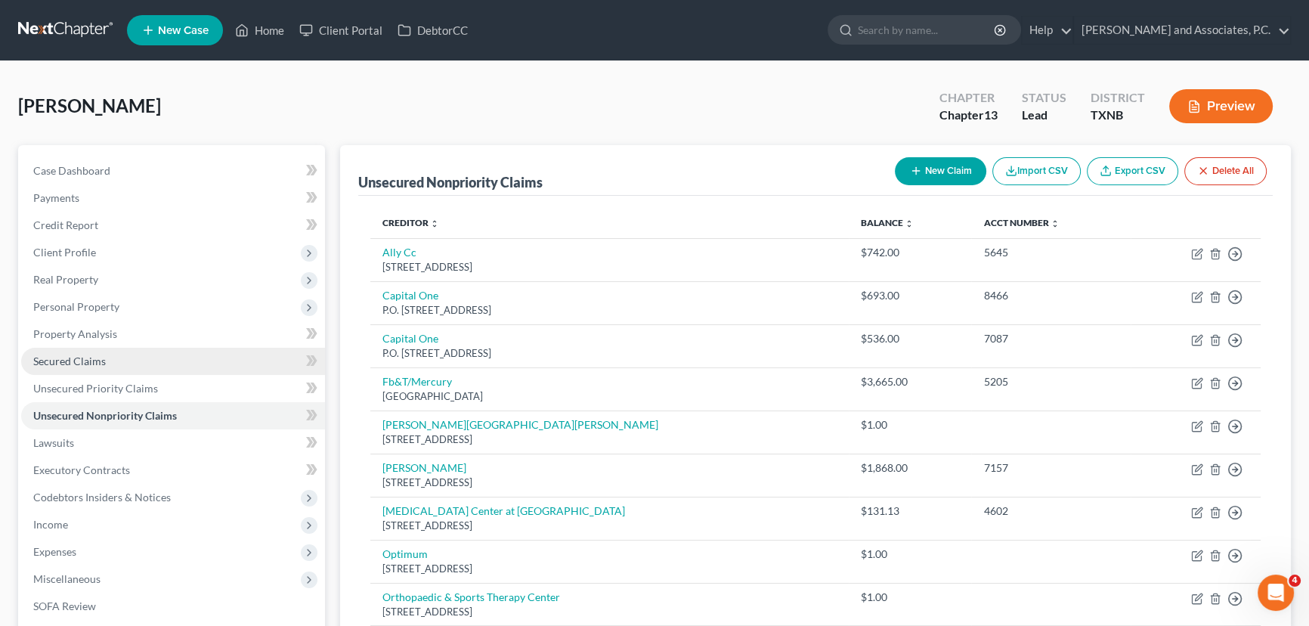
click at [80, 348] on link "Secured Claims" at bounding box center [173, 361] width 304 height 27
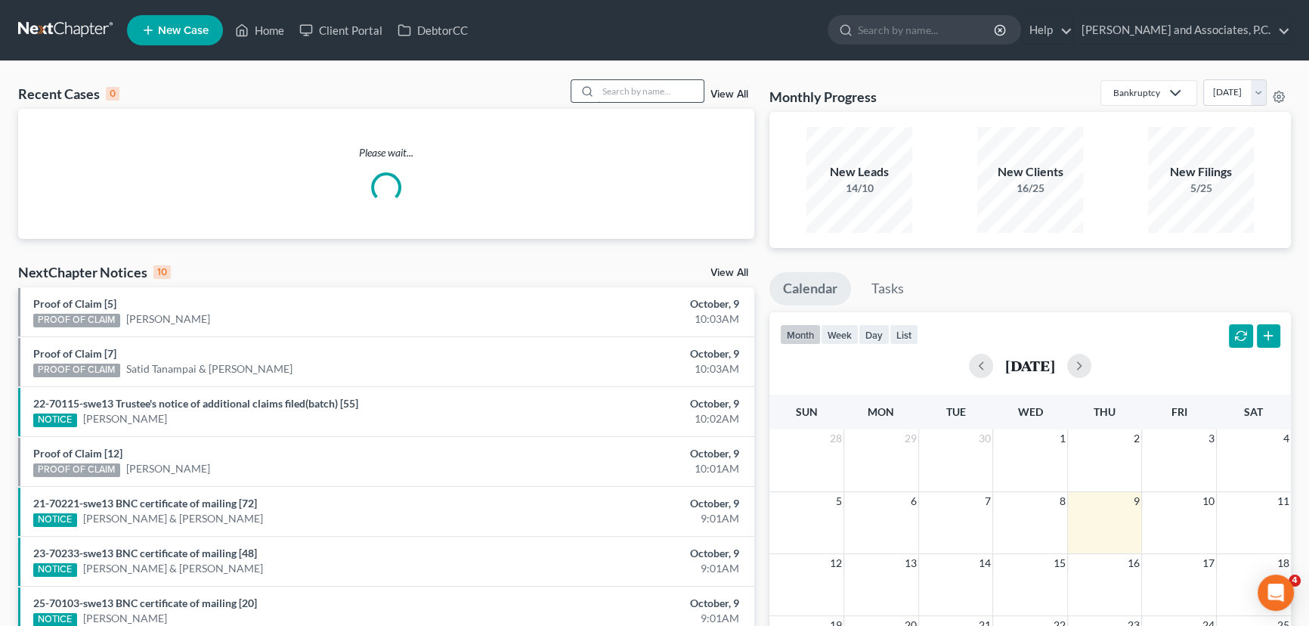
click at [633, 98] on input "search" at bounding box center [651, 91] width 106 height 22
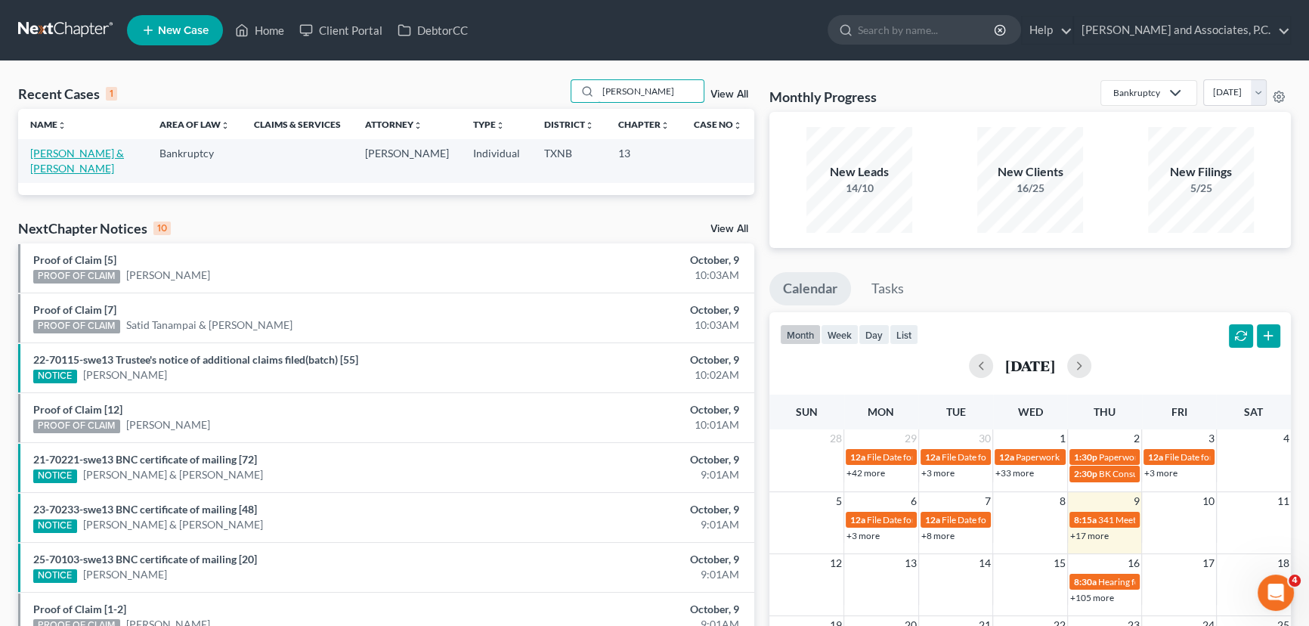
type input "[PERSON_NAME]"
click at [89, 151] on link "[PERSON_NAME] & [PERSON_NAME]" at bounding box center [77, 161] width 94 height 28
select select "6"
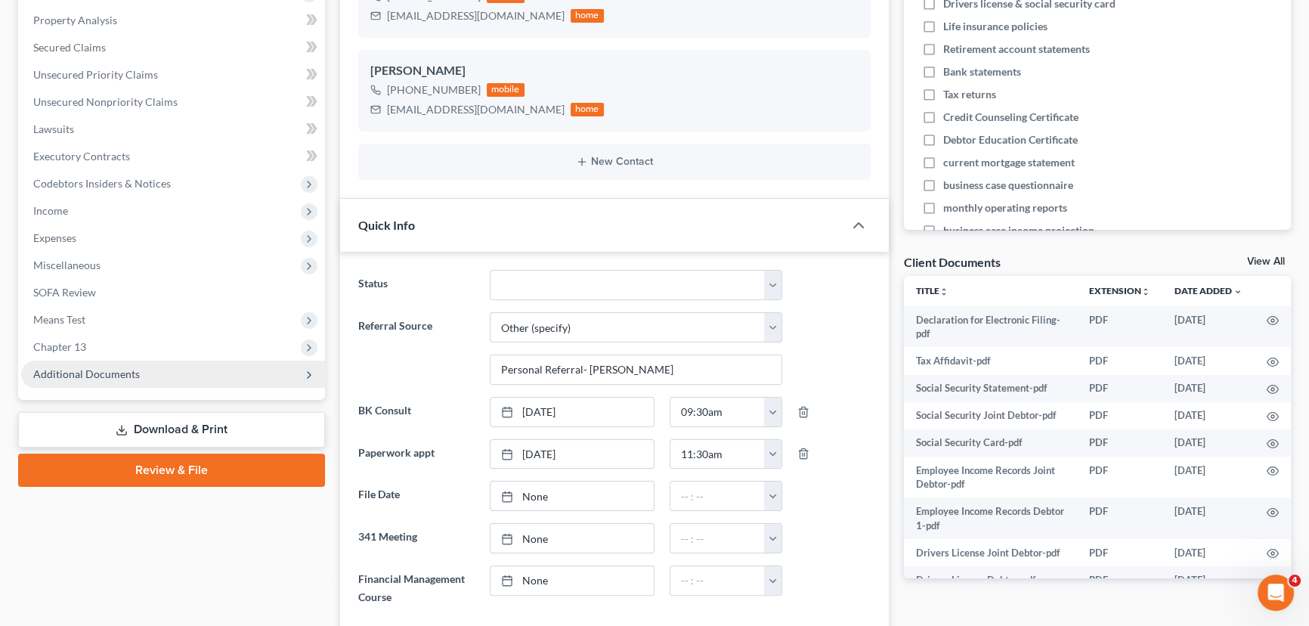
scroll to position [343, 0]
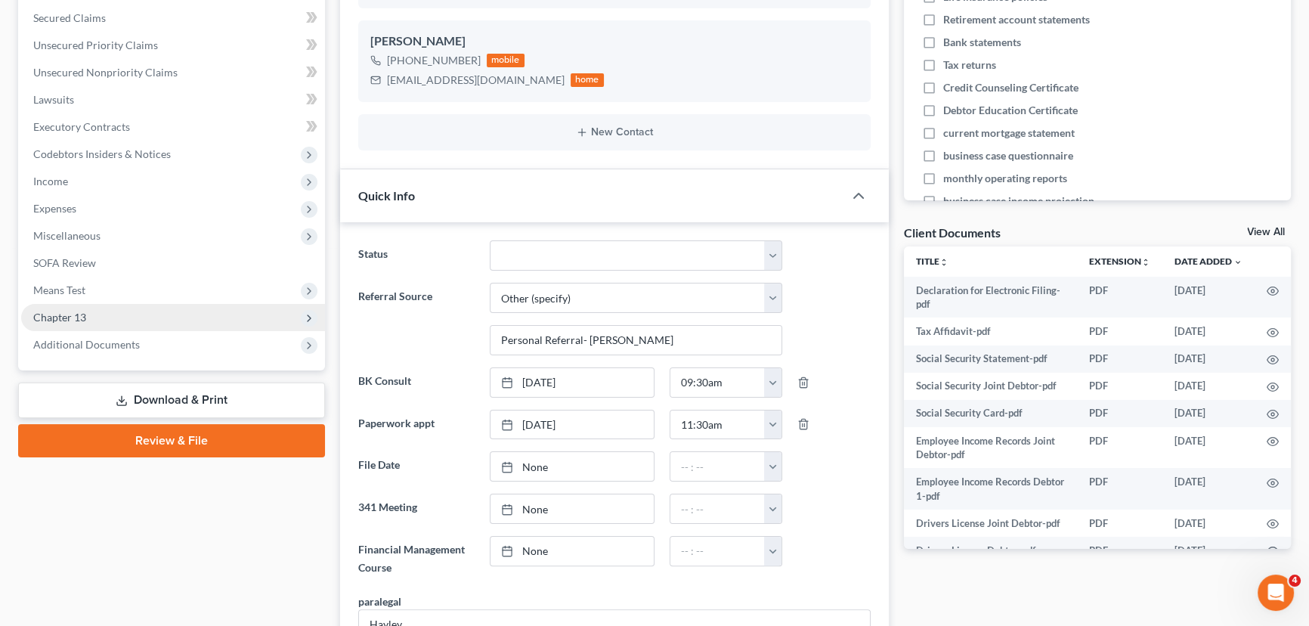
click at [116, 315] on span "Chapter 13" at bounding box center [173, 317] width 304 height 27
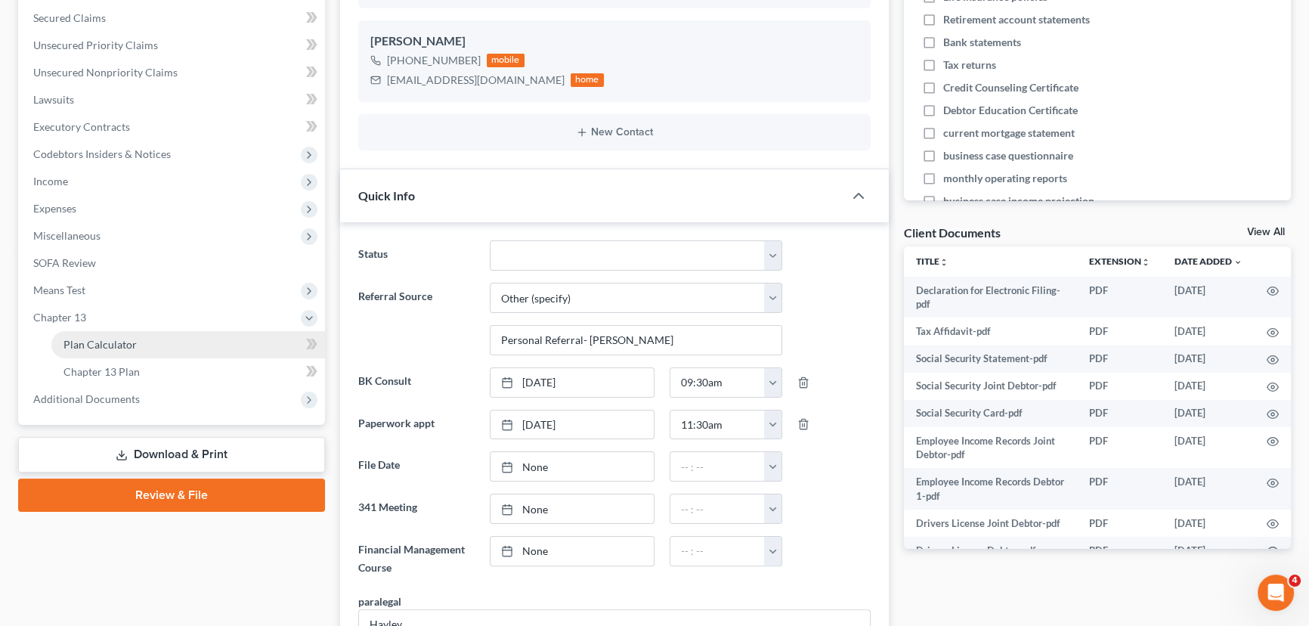
click at [102, 338] on span "Plan Calculator" at bounding box center [100, 344] width 73 height 13
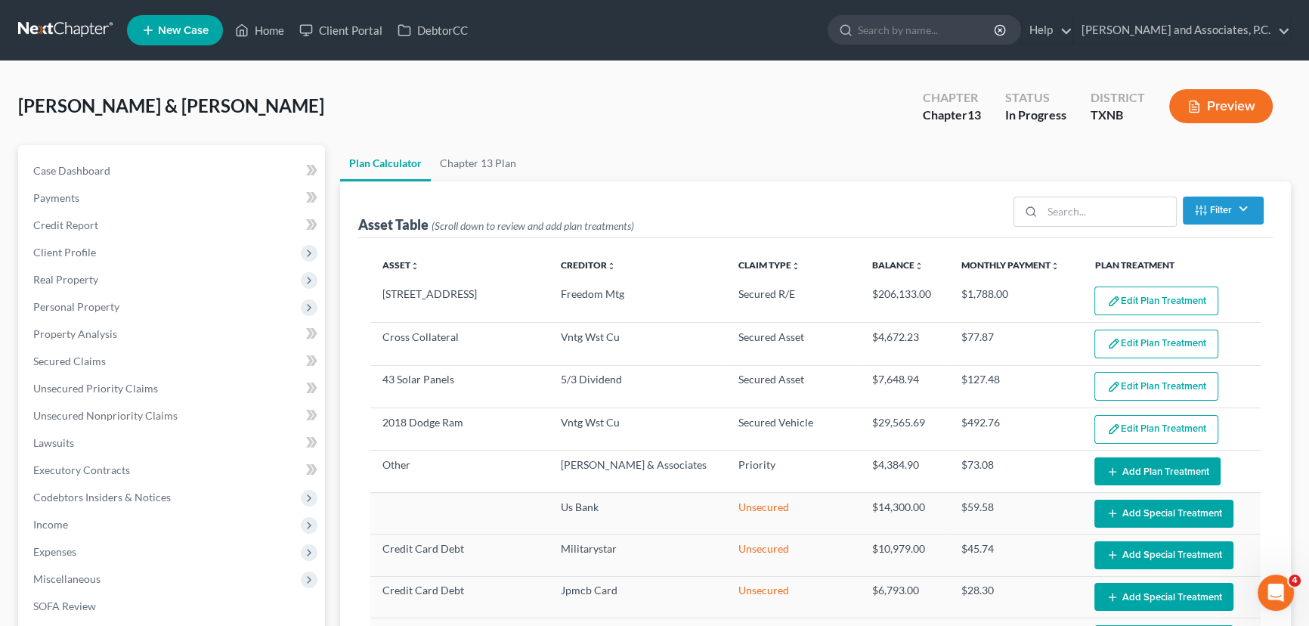
select select "59"
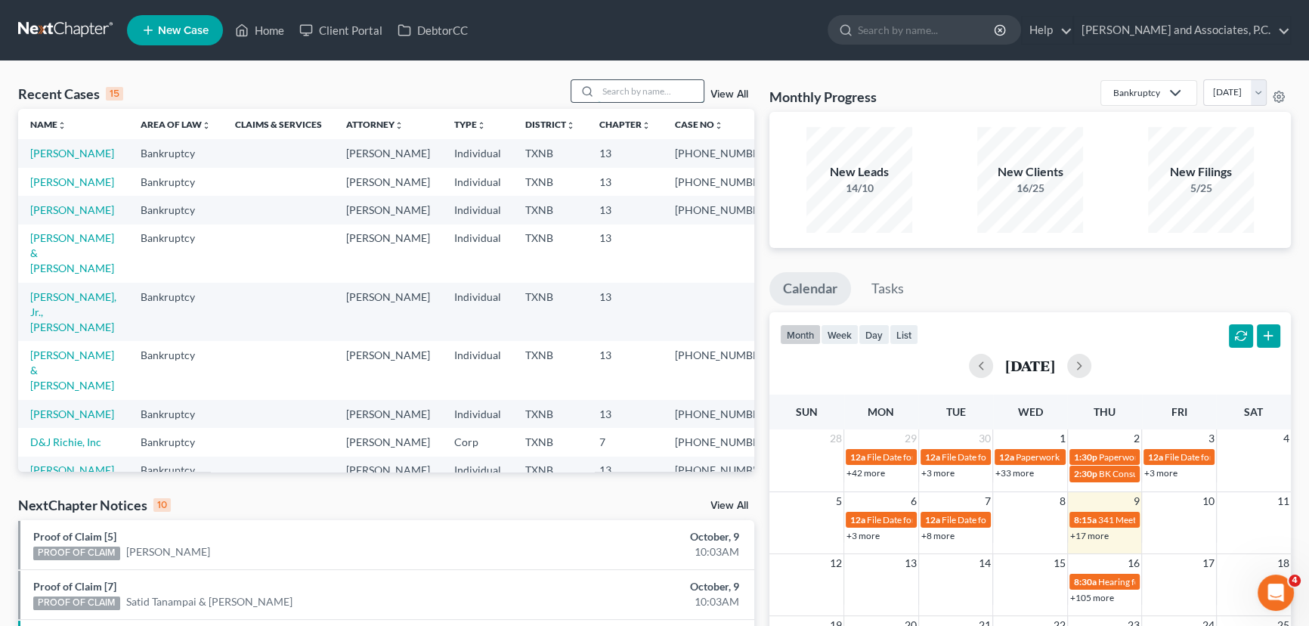
click at [600, 87] on input "search" at bounding box center [651, 91] width 106 height 22
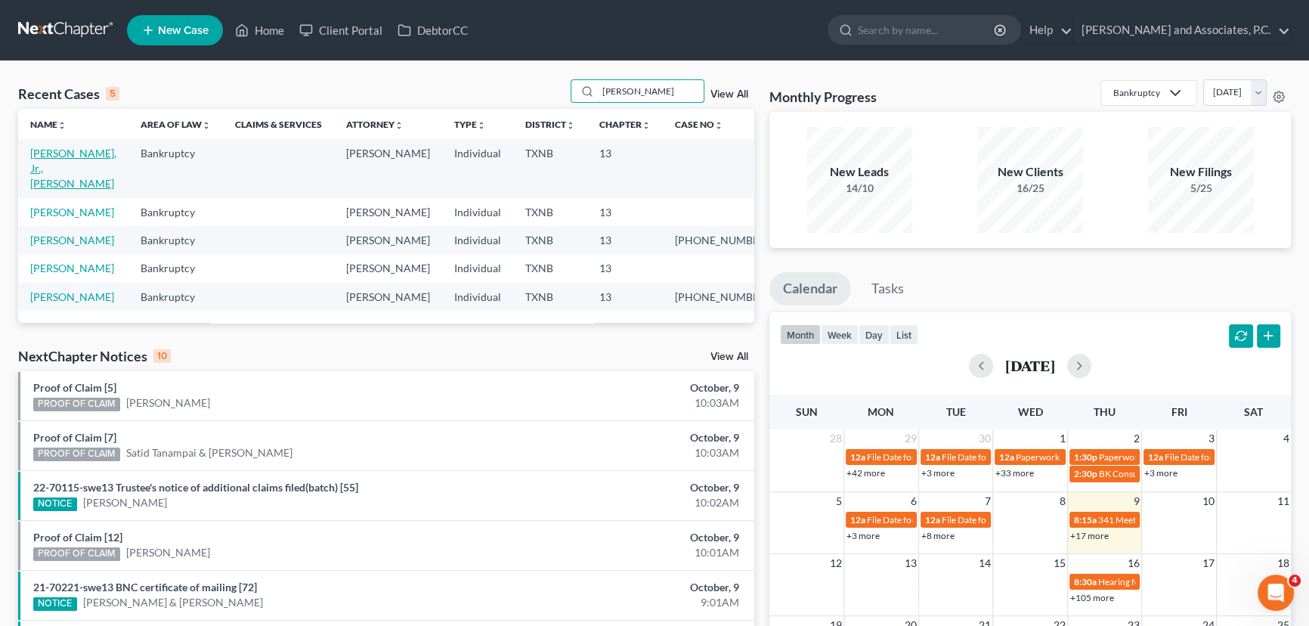
type input "[PERSON_NAME]"
click at [72, 156] on link "[PERSON_NAME], Jr., [PERSON_NAME]" at bounding box center [73, 168] width 86 height 43
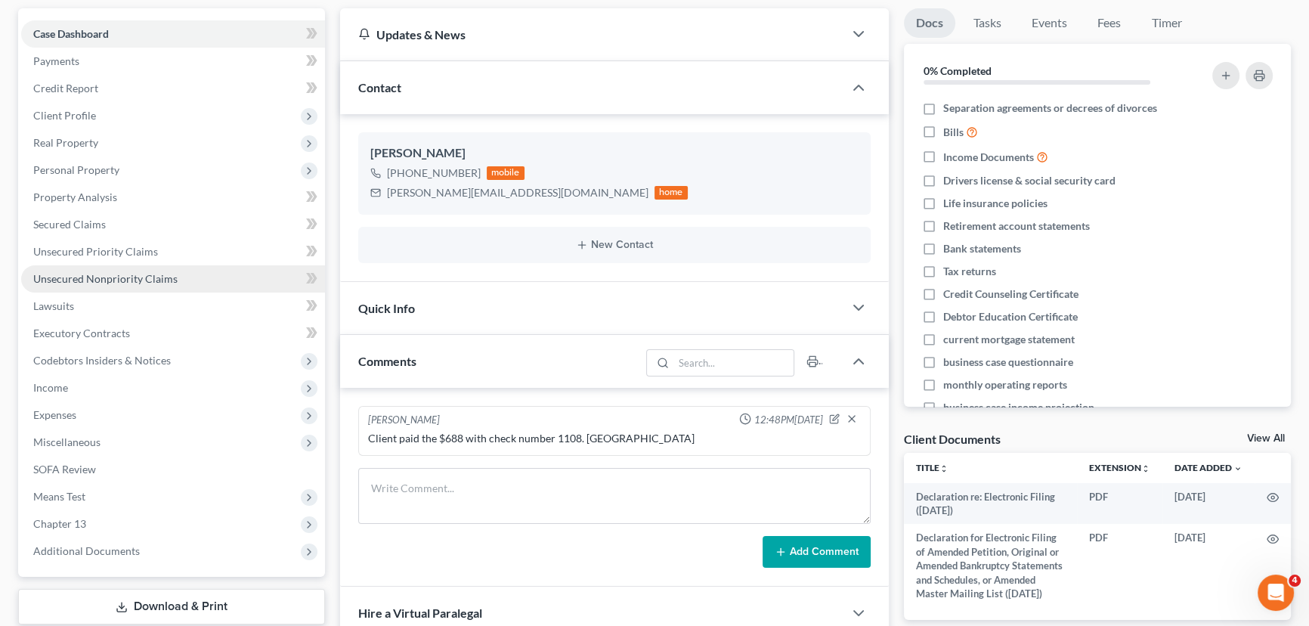
click at [97, 272] on span "Unsecured Nonpriority Claims" at bounding box center [105, 278] width 144 height 13
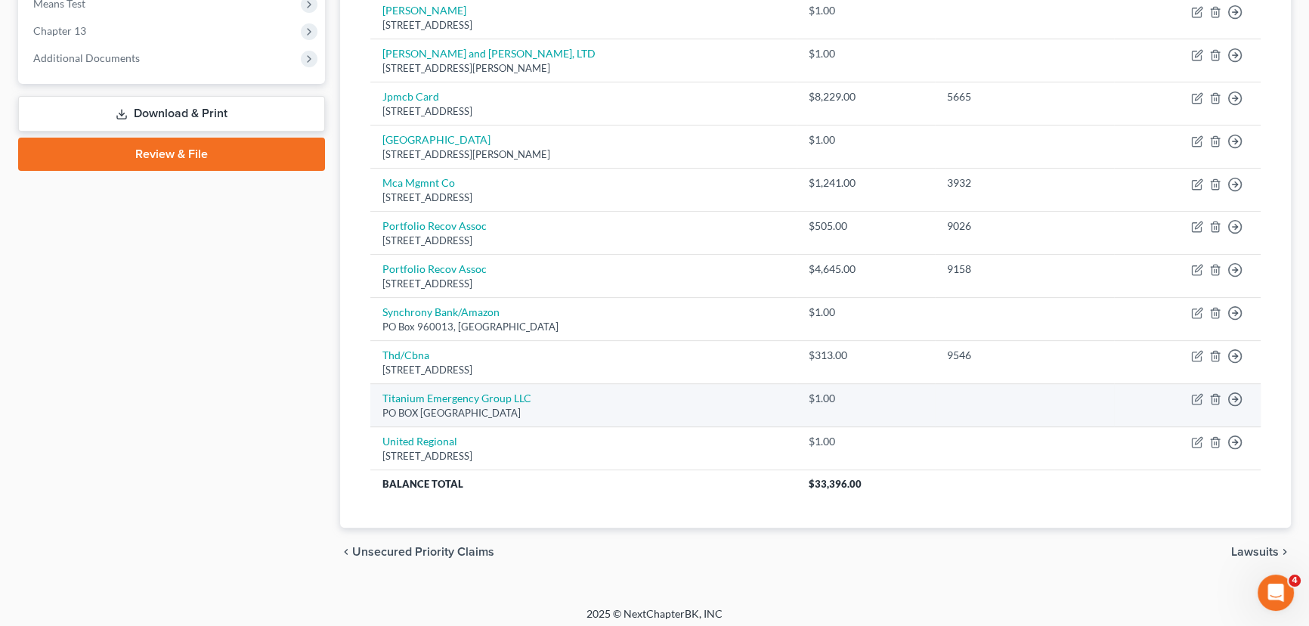
scroll to position [635, 0]
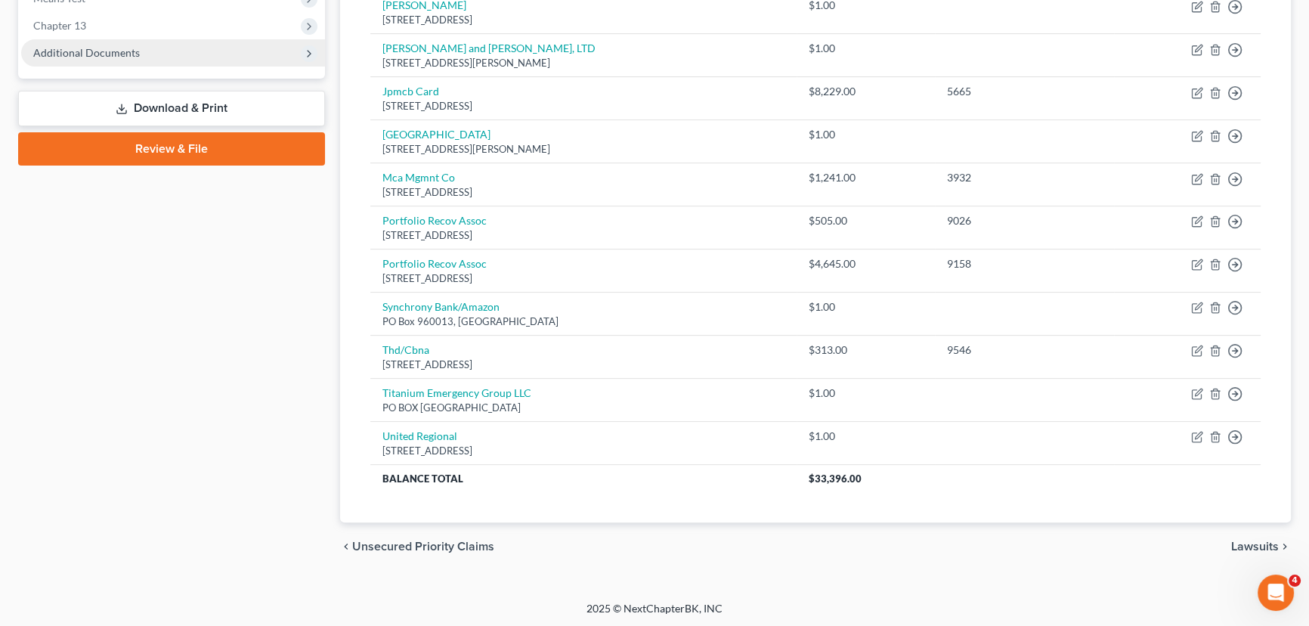
click at [118, 54] on span "Additional Documents" at bounding box center [86, 52] width 107 height 13
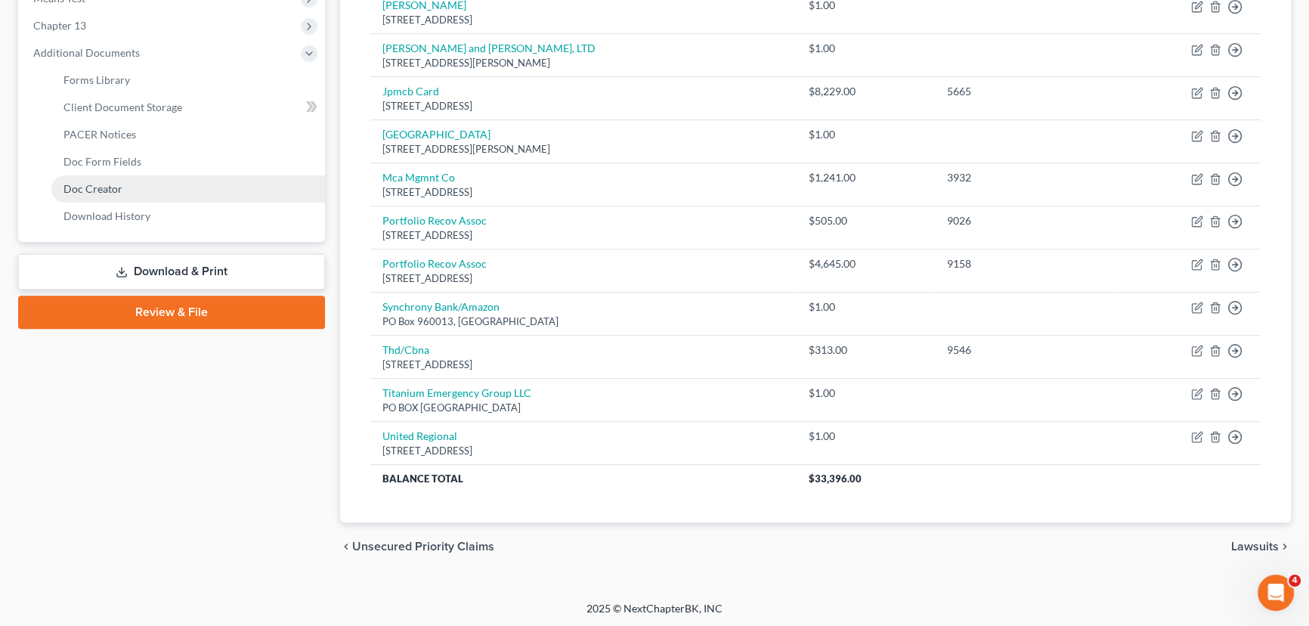
click at [94, 186] on span "Doc Creator" at bounding box center [93, 188] width 59 height 13
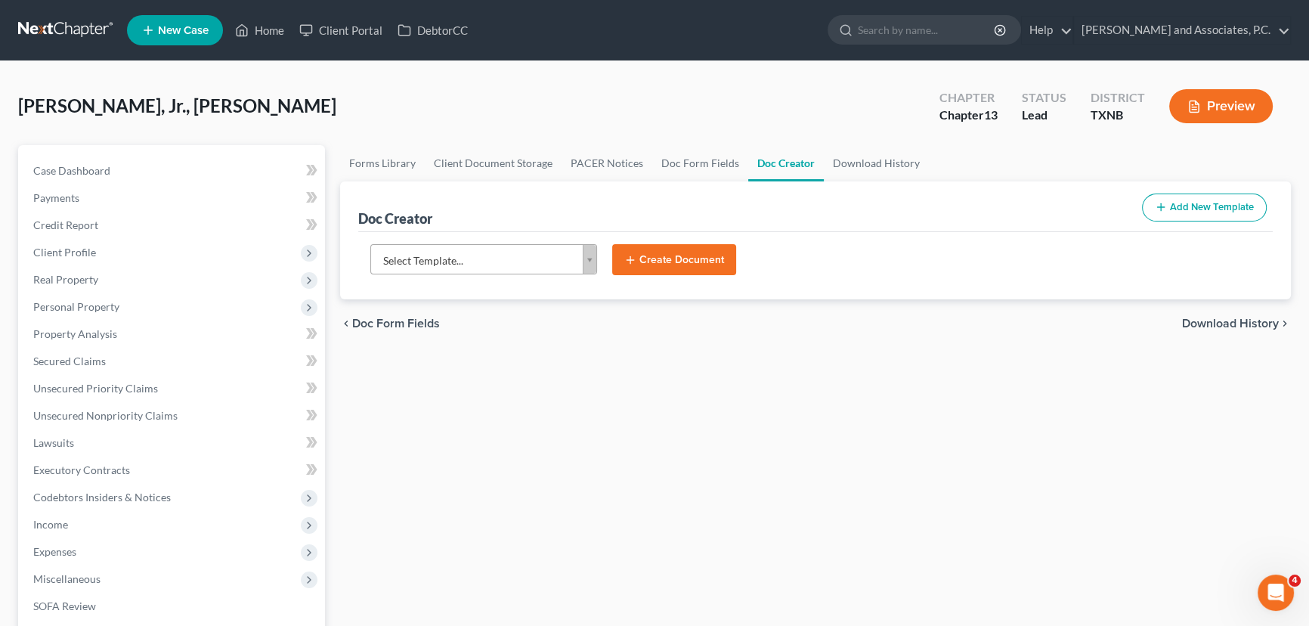
click at [414, 249] on body "Home New Case Client Portal DebtorCC [PERSON_NAME] and Associates, [PERSON_NAME…" at bounding box center [654, 510] width 1309 height 1021
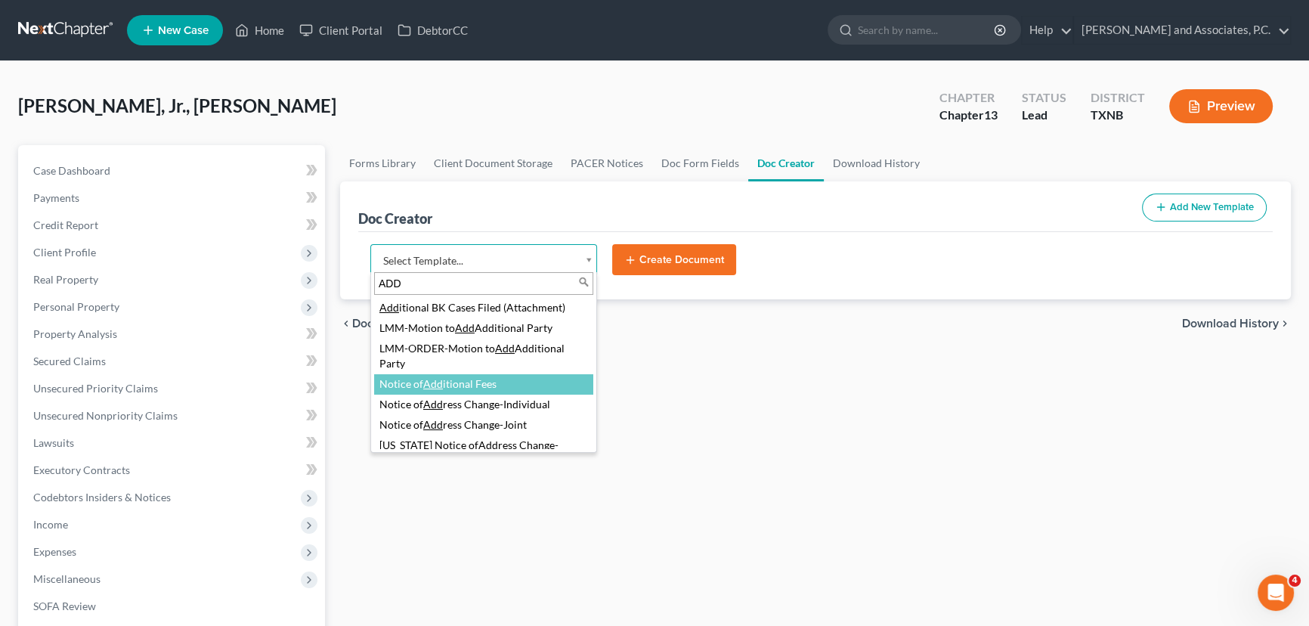
type input "ADD"
select select "89269"
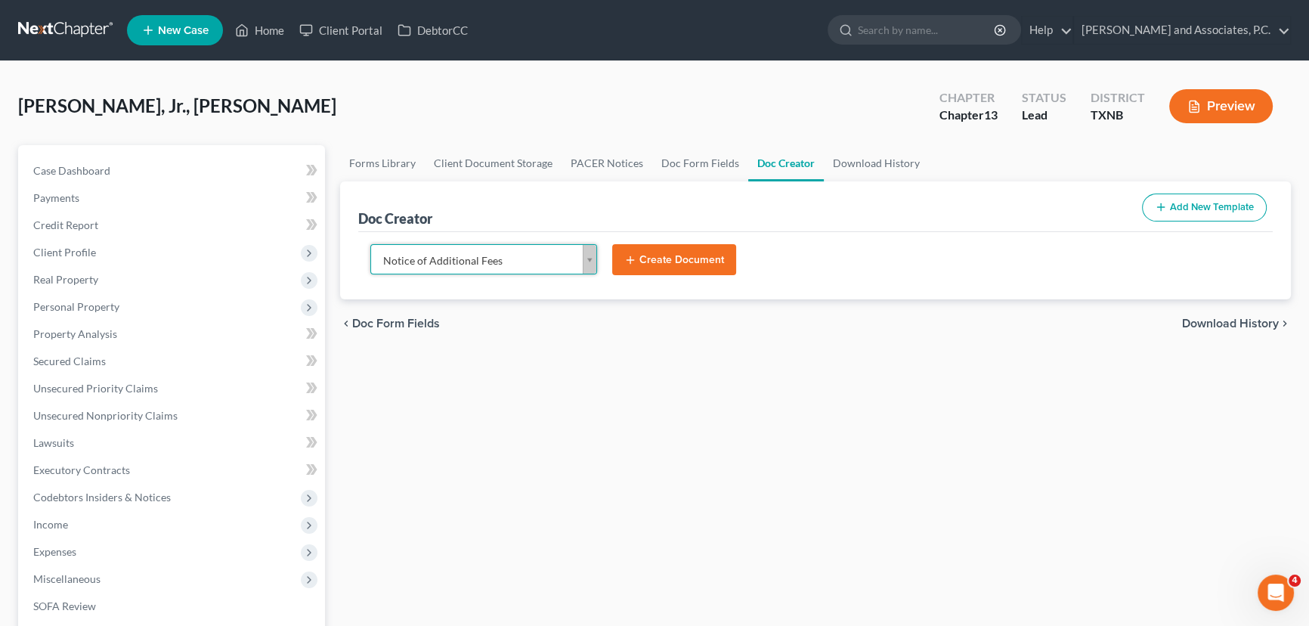
click at [665, 262] on button "Create Document" at bounding box center [674, 260] width 124 height 32
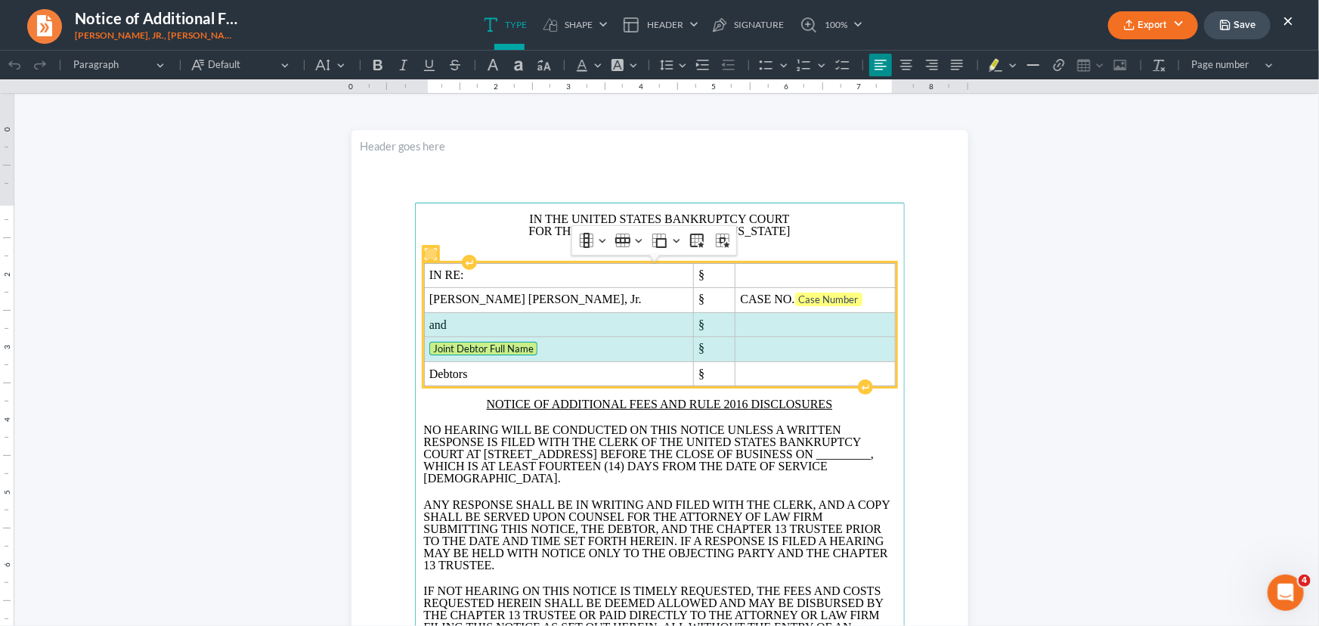
drag, startPoint x: 537, startPoint y: 325, endPoint x: 721, endPoint y: 348, distance: 185.9
click at [721, 348] on tbody "IN RE: § Paul James Becker, Jr. § CASE NO. Case Number and § Joint Debtor Full …" at bounding box center [659, 324] width 471 height 122
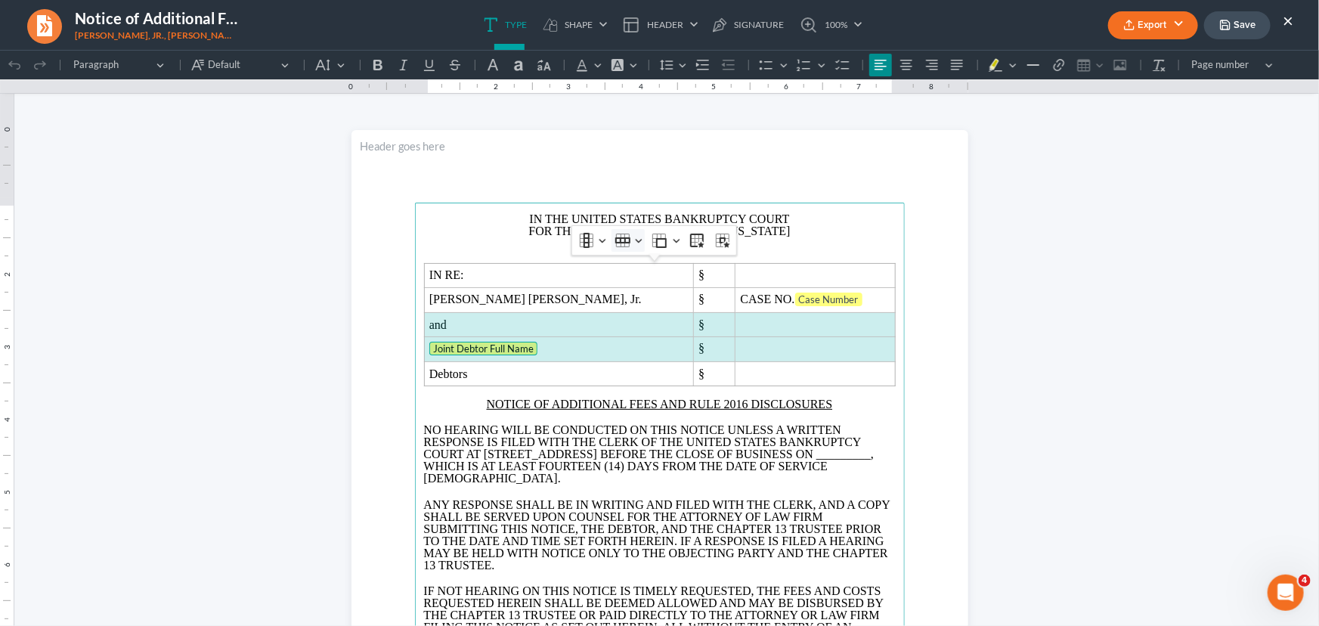
click at [640, 238] on button "Row Row" at bounding box center [628, 239] width 33 height 23
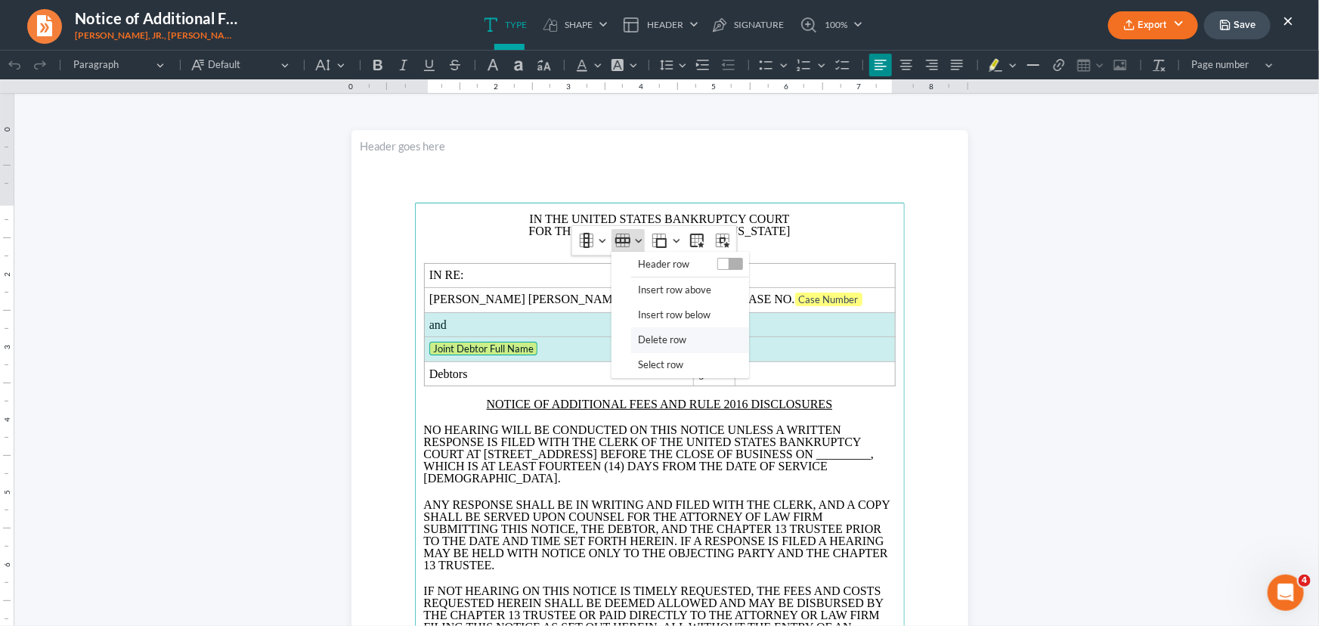
click at [657, 335] on span "Delete row" at bounding box center [662, 338] width 48 height 17
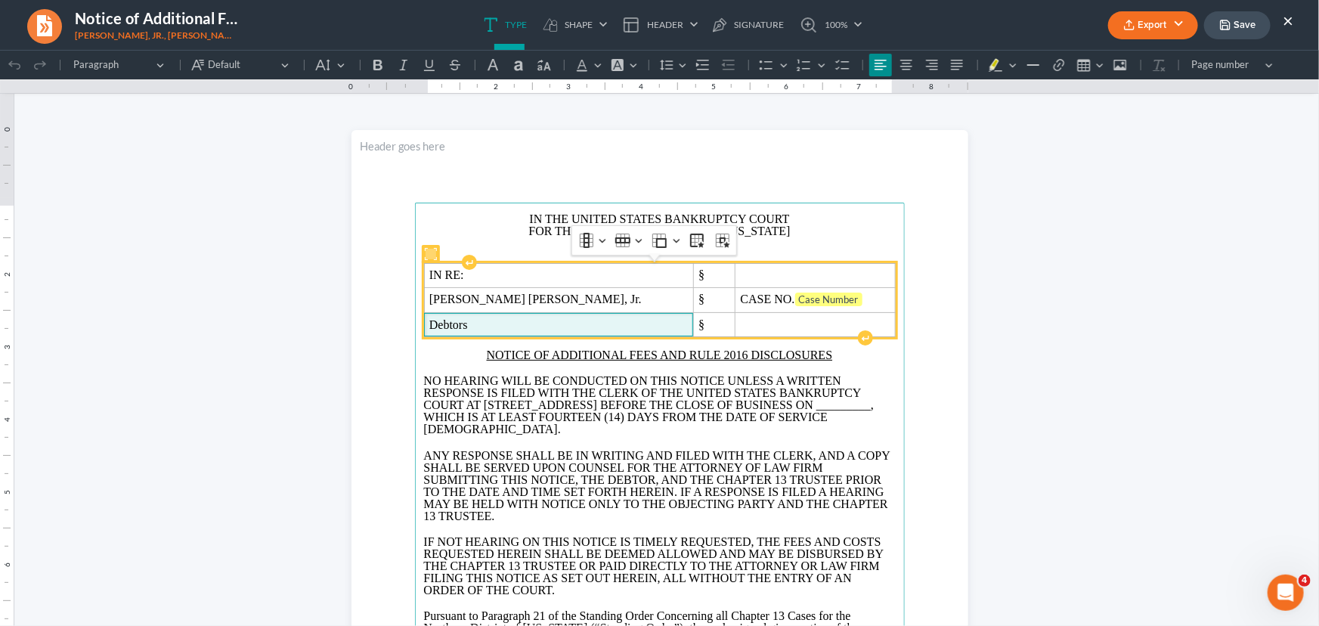
click at [504, 324] on span "Debtors" at bounding box center [558, 325] width 259 height 14
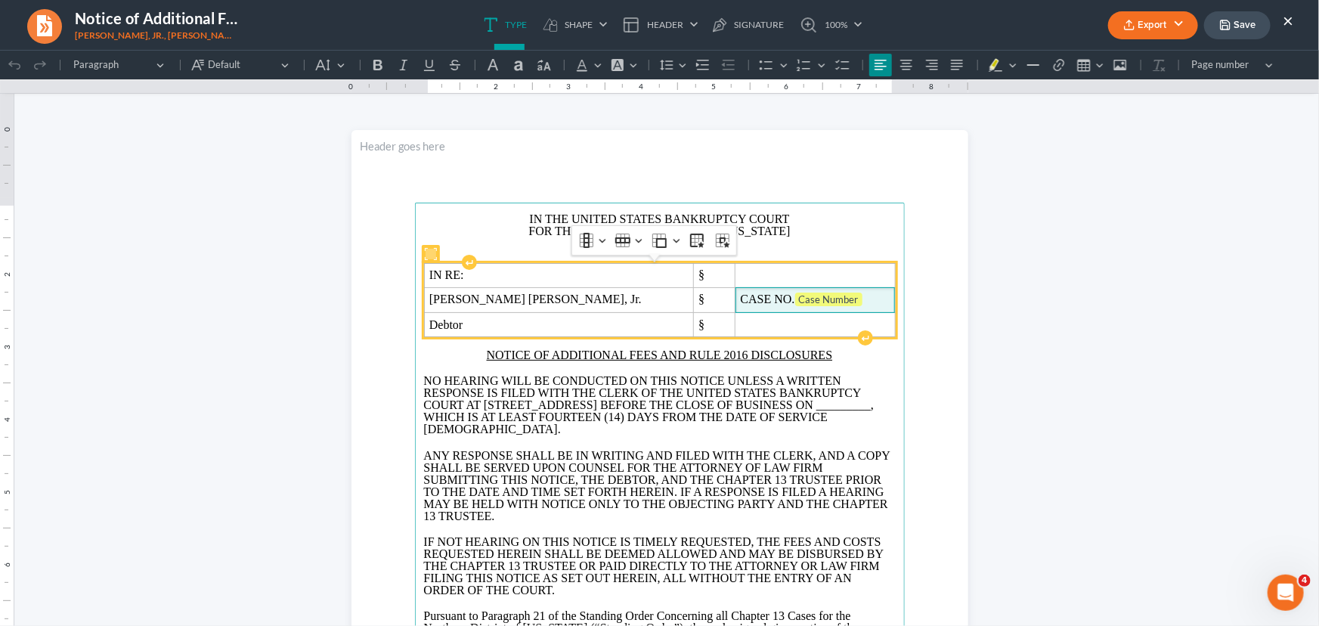
click at [806, 295] on span "CASE NO. Case Number" at bounding box center [816, 299] width 150 height 15
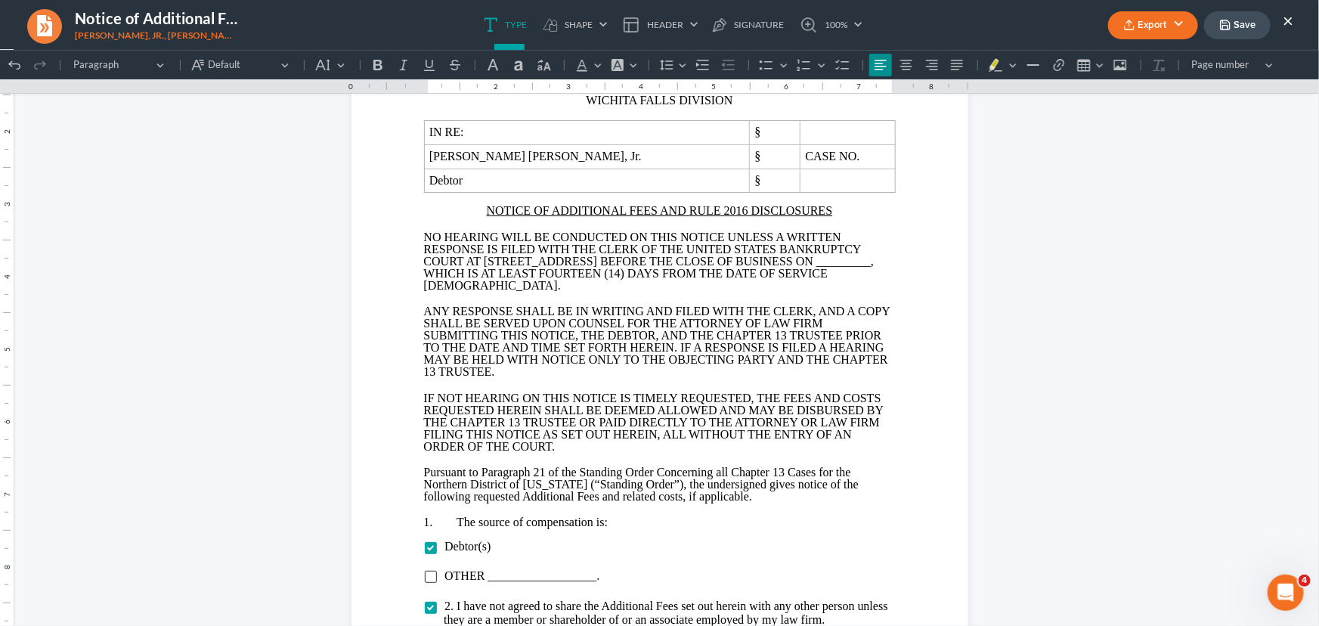
scroll to position [137, 0]
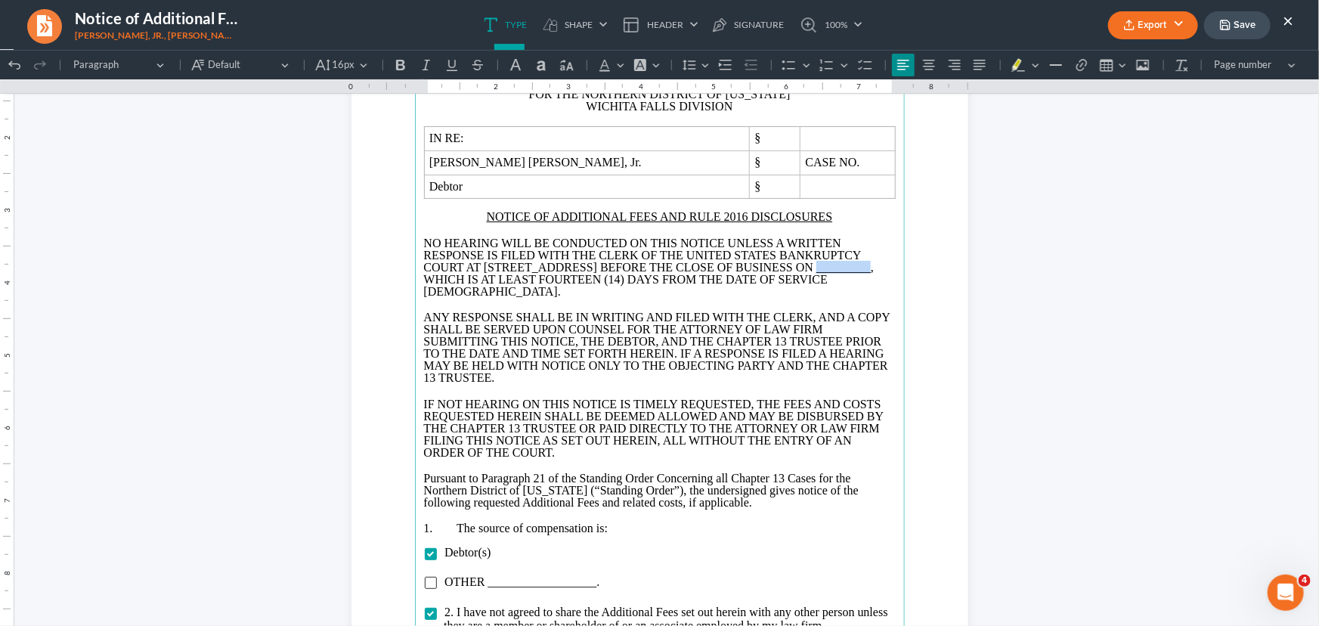
drag, startPoint x: 613, startPoint y: 280, endPoint x: 559, endPoint y: 279, distance: 53.7
click at [559, 279] on p "NO HEARING WILL BE CONDUCTED ON THIS NOTICE UNLESS A WRITTEN RESPONSE IS FILED …" at bounding box center [660, 267] width 472 height 60
drag, startPoint x: 627, startPoint y: 277, endPoint x: 559, endPoint y: 279, distance: 68.8
click at [559, 279] on span "OCOTBER 23" at bounding box center [647, 272] width 446 height 25
click at [623, 69] on button "Font Color Font Color" at bounding box center [609, 64] width 33 height 23
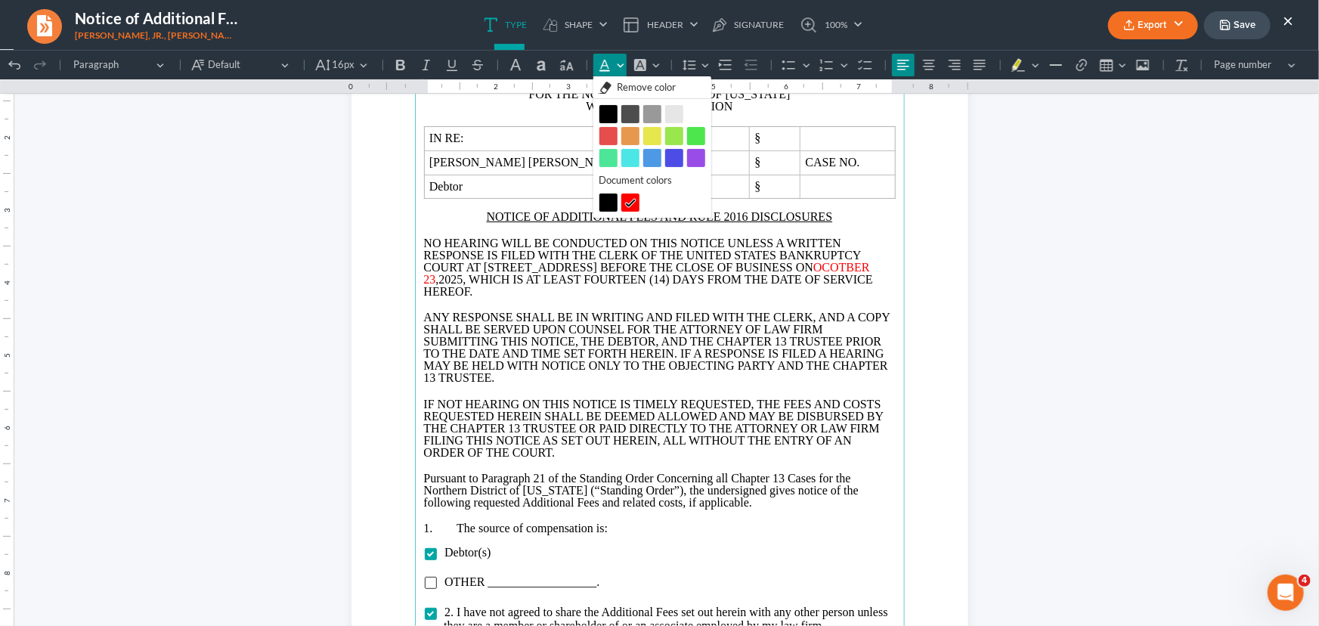
click at [612, 113] on button "Black Black" at bounding box center [609, 113] width 18 height 18
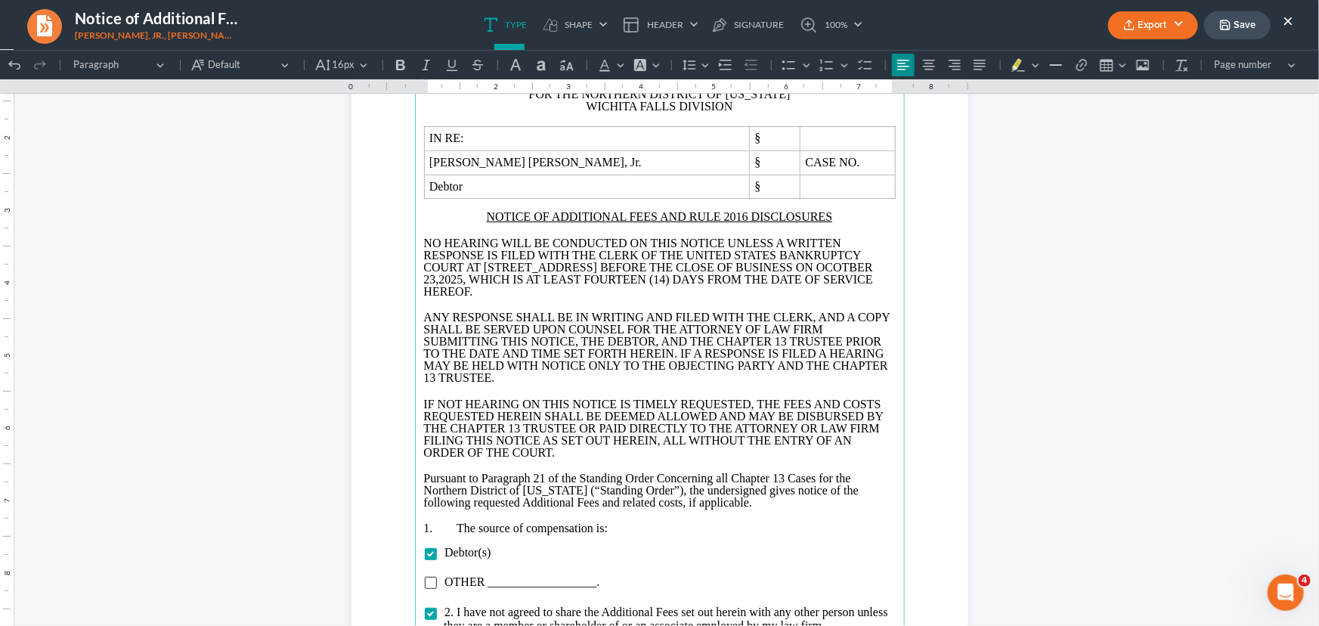
click at [641, 268] on span "NO HEARING WILL BE CONDUCTED ON THIS NOTICE UNLESS A WRITTEN RESPONSE IS FILED …" at bounding box center [643, 254] width 438 height 37
click at [672, 278] on span ",2025, WHICH IS AT LEAST FOURTEEN (14) DAYS FROM THE DATE OF SERVICE HEREOF." at bounding box center [648, 284] width 449 height 25
click at [597, 278] on span "OCOTBER 23" at bounding box center [648, 272] width 449 height 25
drag, startPoint x: 670, startPoint y: 280, endPoint x: 563, endPoint y: 280, distance: 106.6
click at [552, 280] on span "OCOTBOCTOBERER 23" at bounding box center [488, 278] width 128 height 13
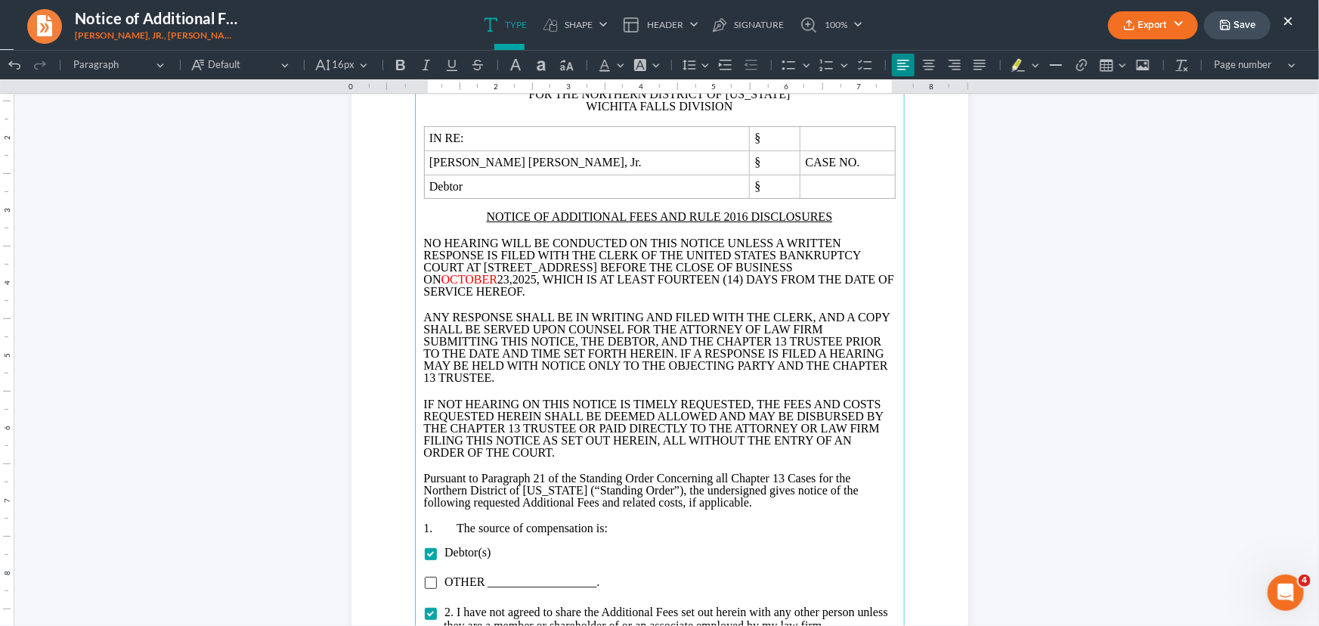
click at [672, 285] on span ",2025, WHICH IS AT LEAST FOURTEEN (14) DAYS FROM THE DATE OF SERVICE HEREOF." at bounding box center [659, 284] width 470 height 25
drag, startPoint x: 617, startPoint y: 279, endPoint x: 561, endPoint y: 277, distance: 56.0
click at [561, 277] on p "NO HEARING WILL BE CONDUCTED ON THIS NOTICE UNLESS A WRITTEN RESPONSE IS FILED …" at bounding box center [660, 267] width 472 height 60
click at [615, 64] on button "Font Color Font Color" at bounding box center [609, 64] width 33 height 23
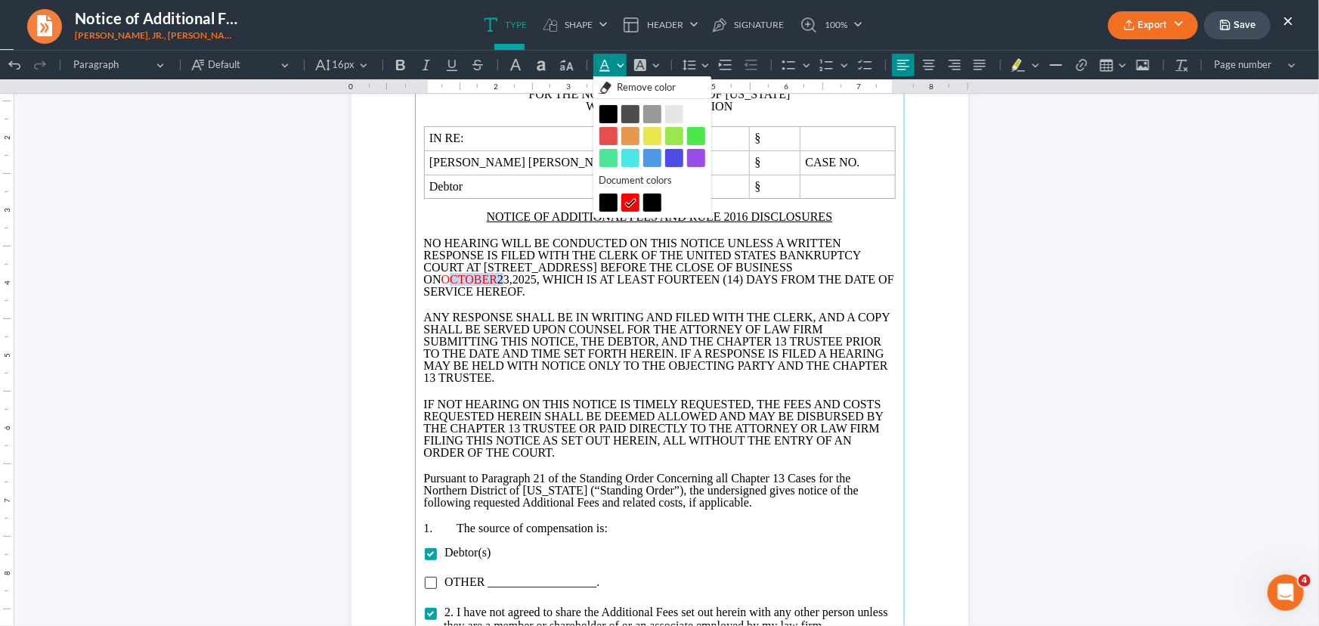
click at [611, 110] on button "Black Black" at bounding box center [609, 113] width 18 height 18
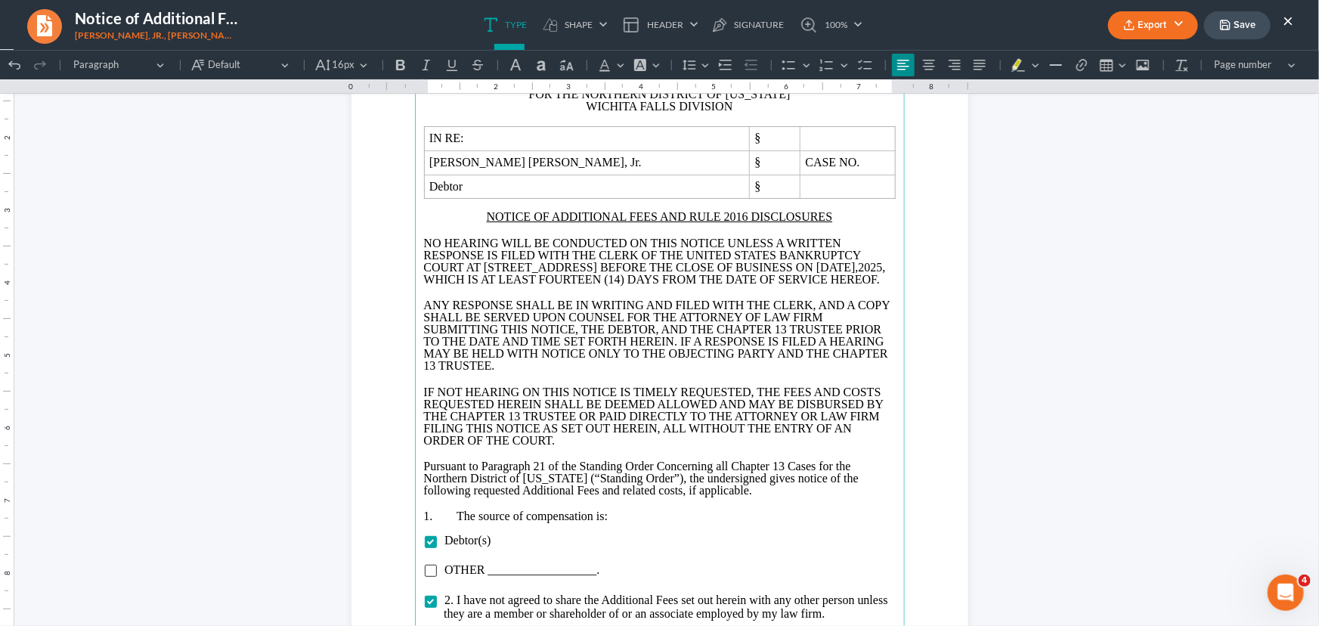
click at [575, 435] on span "IF NOT HEARING ON THIS NOTICE IS TIMELY REQUESTED, THE FEES AND COSTS REQUESTED…" at bounding box center [654, 415] width 460 height 61
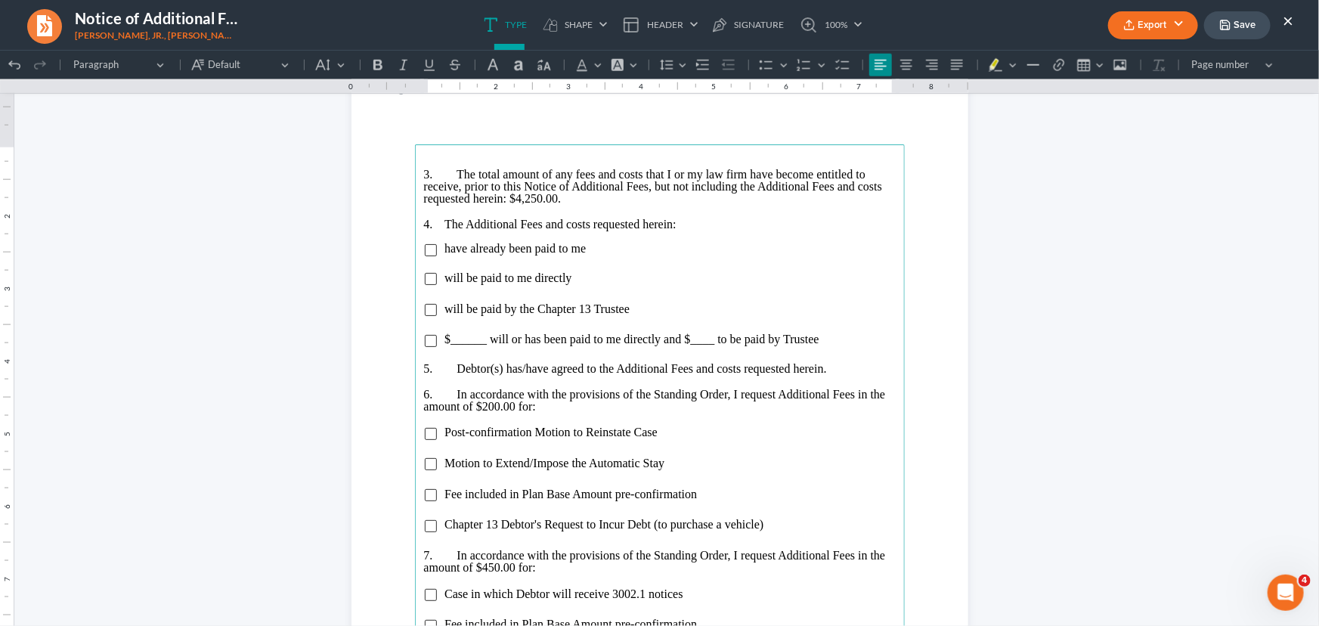
scroll to position [962, 0]
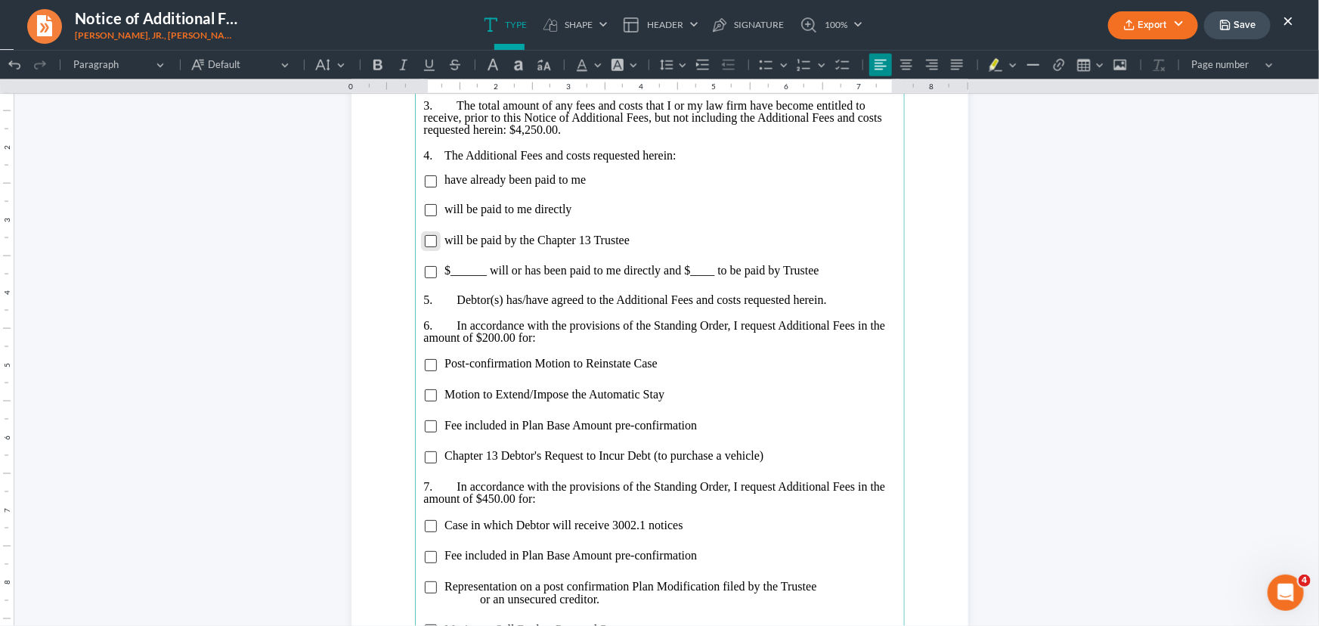
click at [426, 236] on input "Rich Text Editor, page-1-main" at bounding box center [431, 240] width 12 height 12
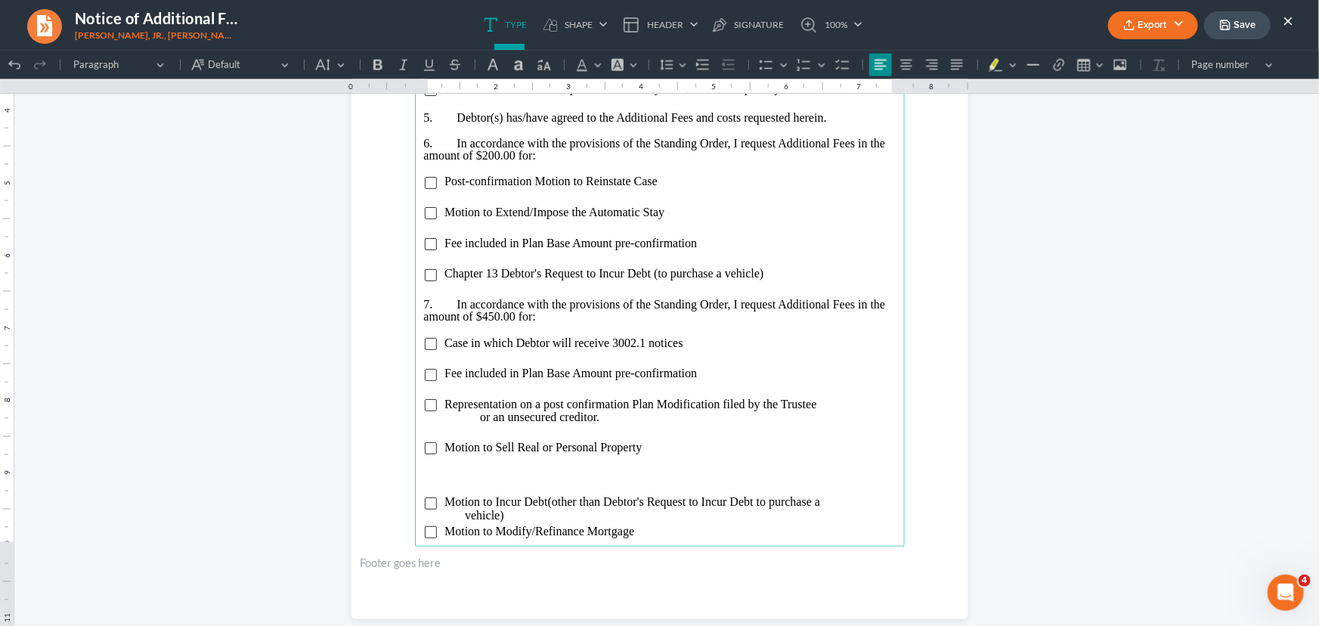
scroll to position [1168, 0]
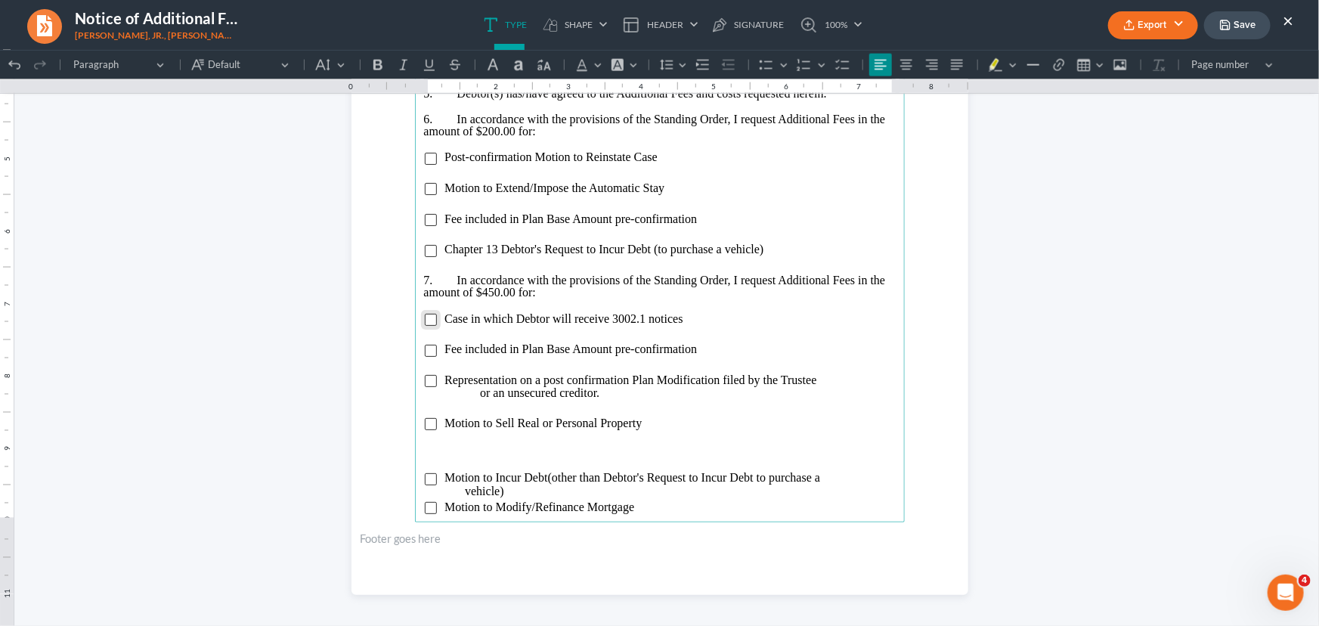
click at [428, 317] on input "Rich Text Editor, page-1-main" at bounding box center [431, 319] width 12 height 12
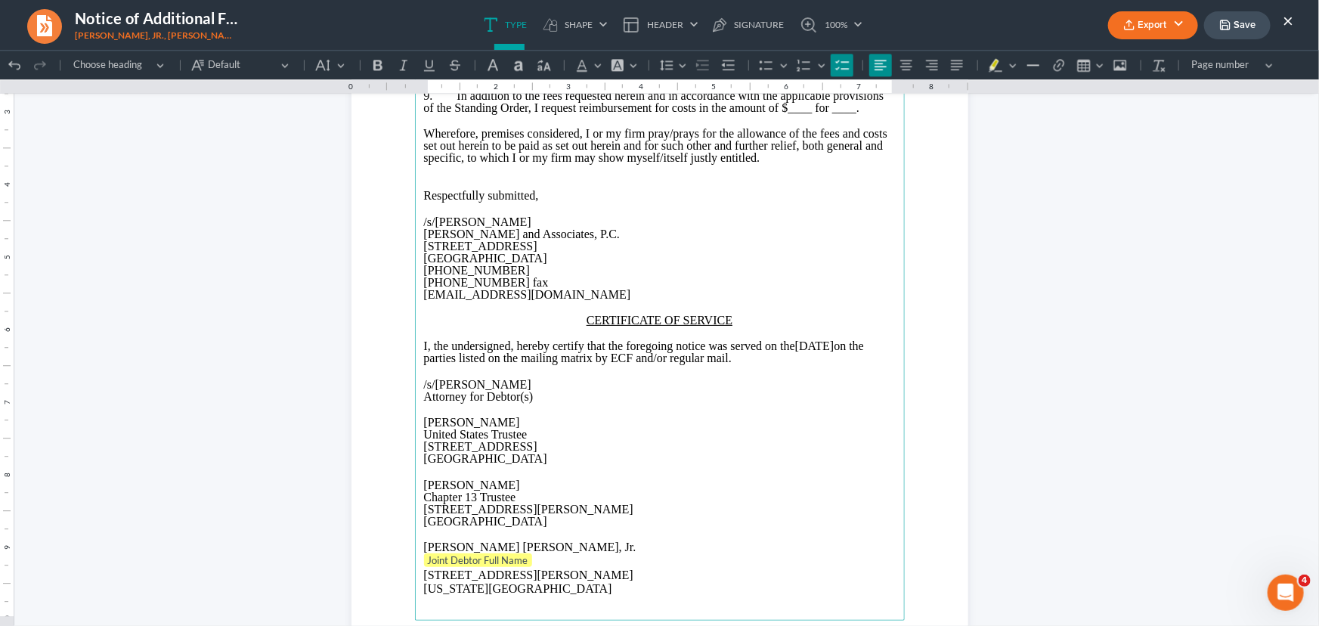
scroll to position [1924, 0]
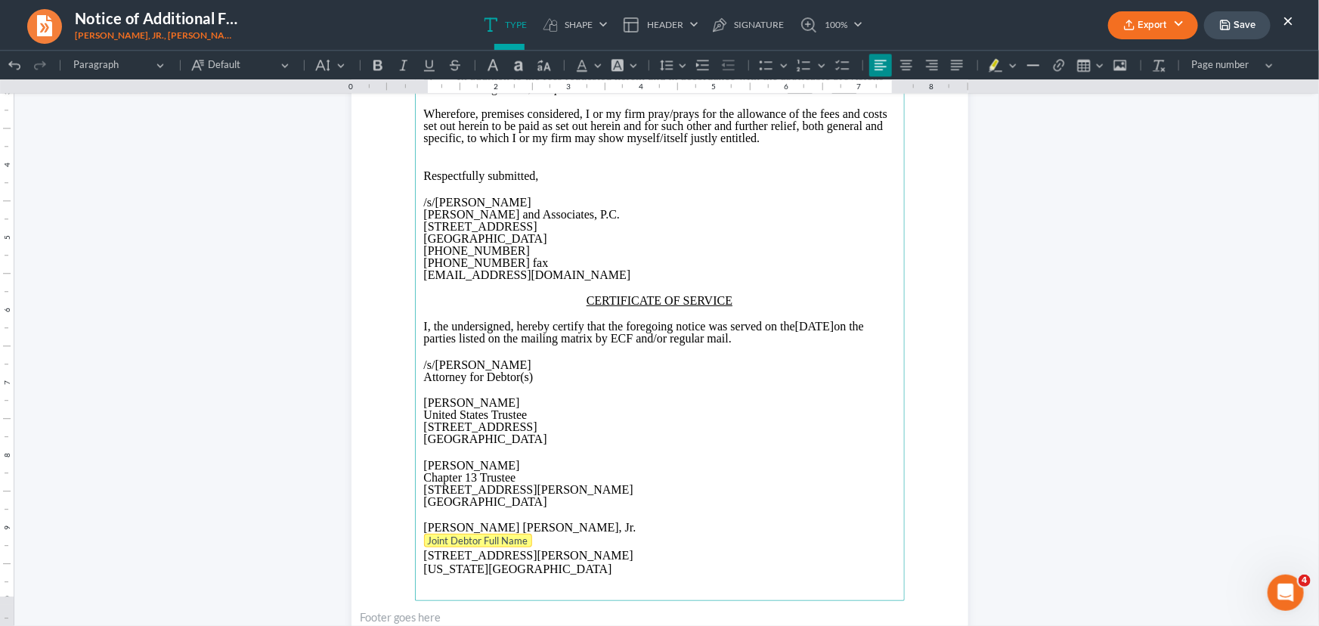
drag, startPoint x: 529, startPoint y: 557, endPoint x: 456, endPoint y: 547, distance: 74.0
click at [456, 547] on p "Joint Debtor Full Name" at bounding box center [660, 540] width 472 height 15
drag, startPoint x: 500, startPoint y: 411, endPoint x: 420, endPoint y: 408, distance: 80.2
click at [424, 408] on p "Kevin N. Epstein" at bounding box center [660, 402] width 472 height 12
drag, startPoint x: 875, startPoint y: 339, endPoint x: 818, endPoint y: 340, distance: 56.7
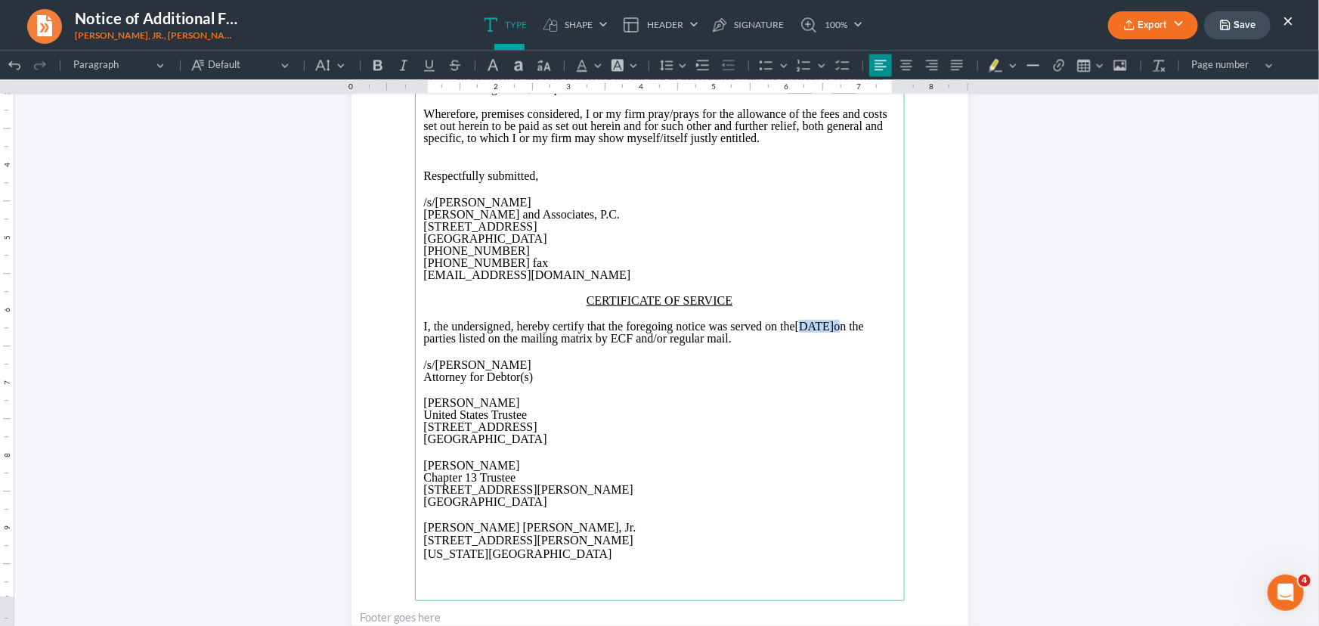
click at [818, 340] on p "I, the undersigned, hereby certify that the foregoing notice was served on the …" at bounding box center [660, 332] width 472 height 24
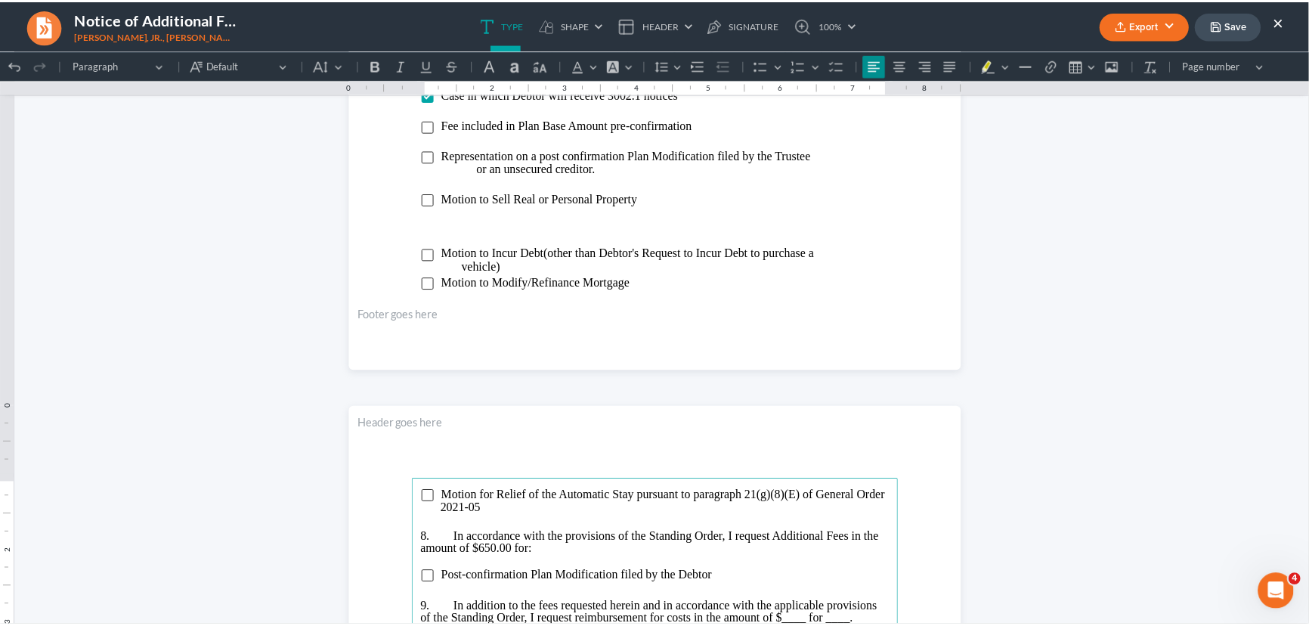
scroll to position [1251, 0]
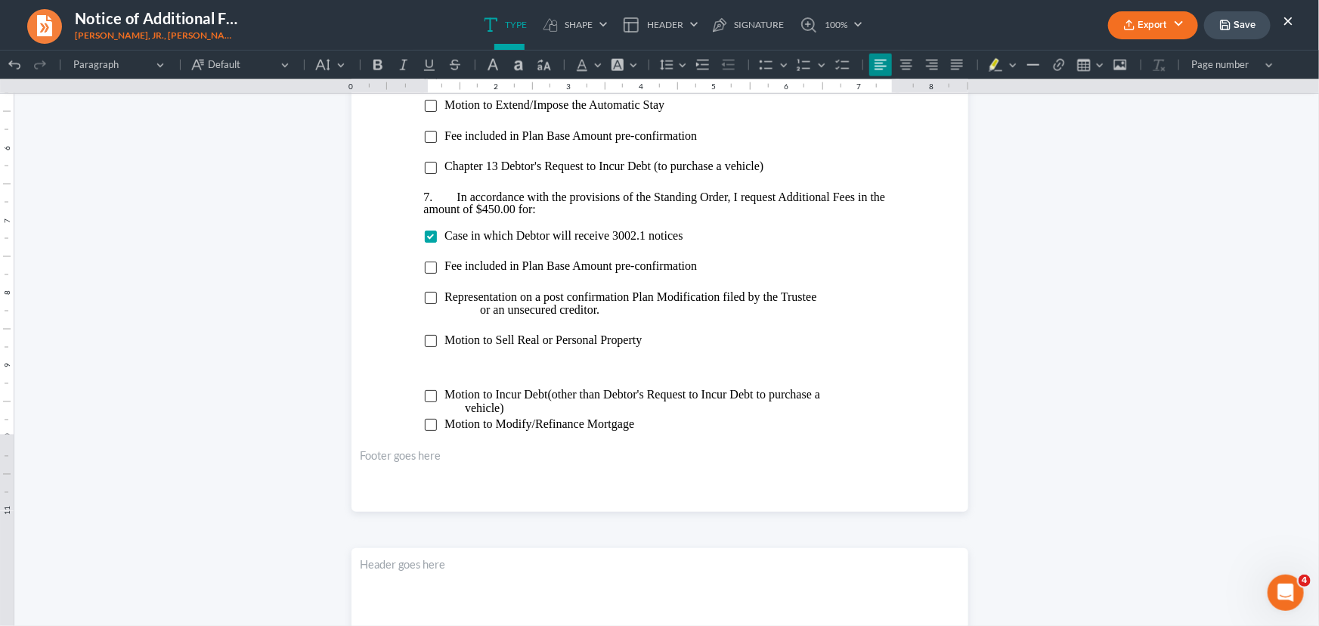
click at [1248, 27] on button "Save" at bounding box center [1237, 25] width 67 height 28
click at [1142, 27] on button "Export" at bounding box center [1153, 25] width 90 height 28
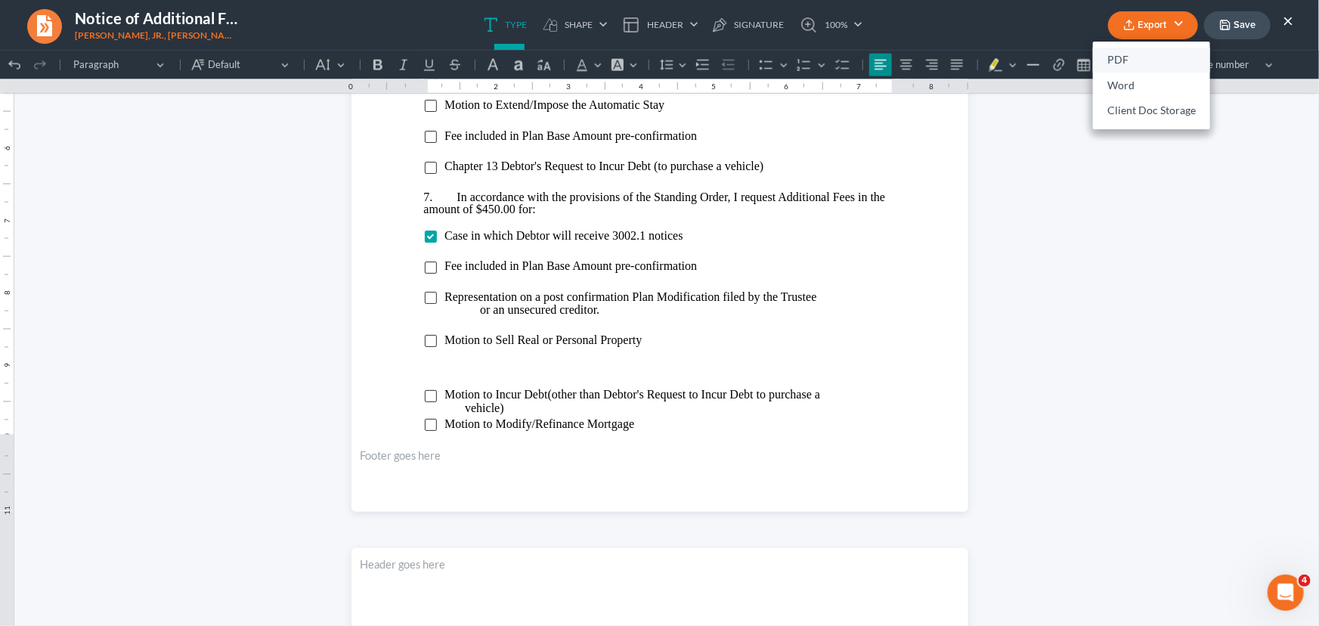
click at [1125, 57] on link "PDF" at bounding box center [1151, 61] width 117 height 26
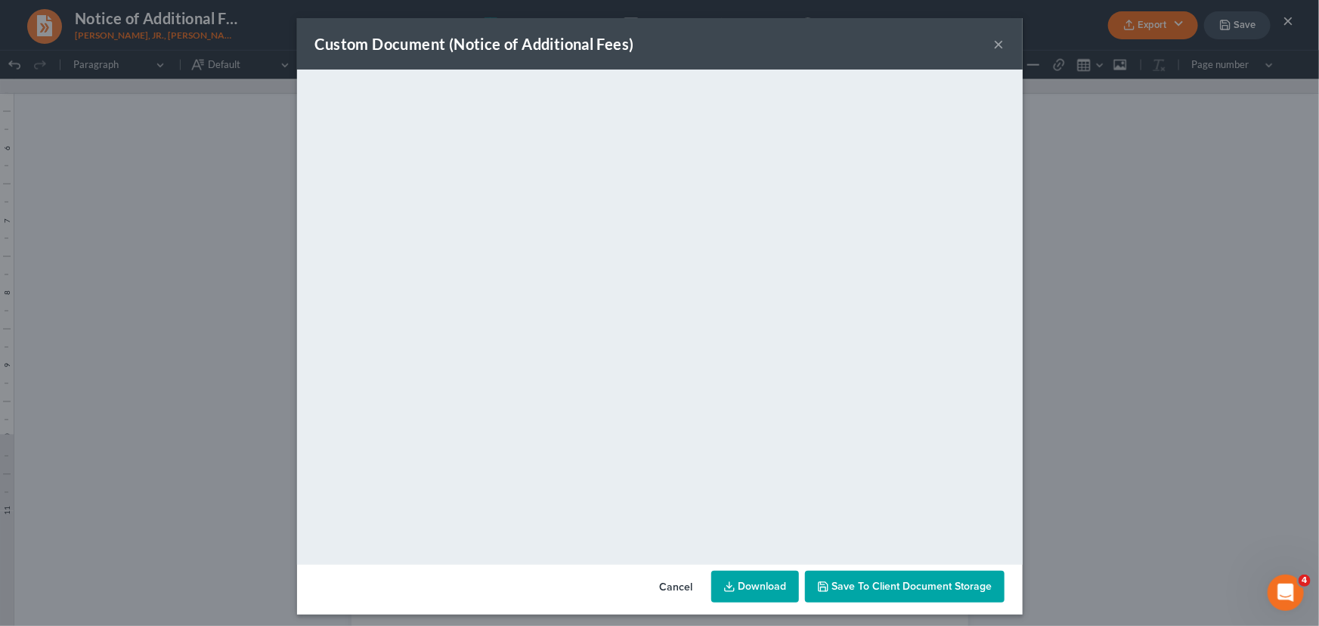
click at [996, 45] on button "×" at bounding box center [999, 44] width 11 height 18
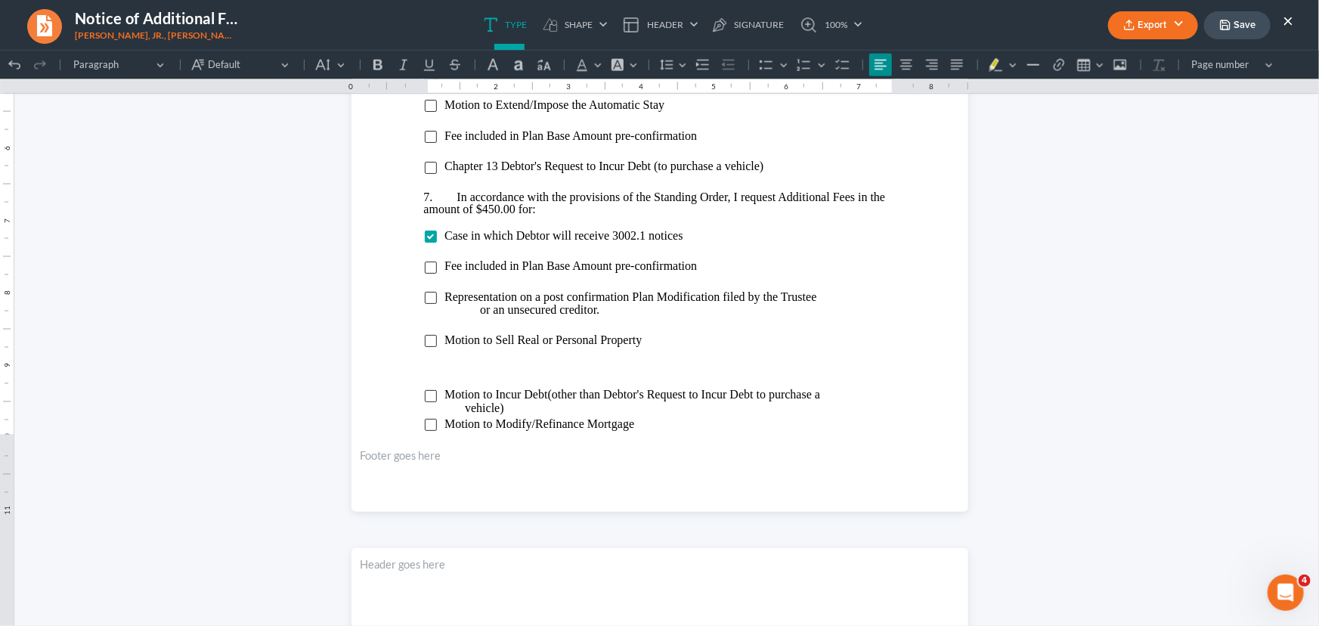
click at [1291, 17] on button "×" at bounding box center [1288, 20] width 11 height 18
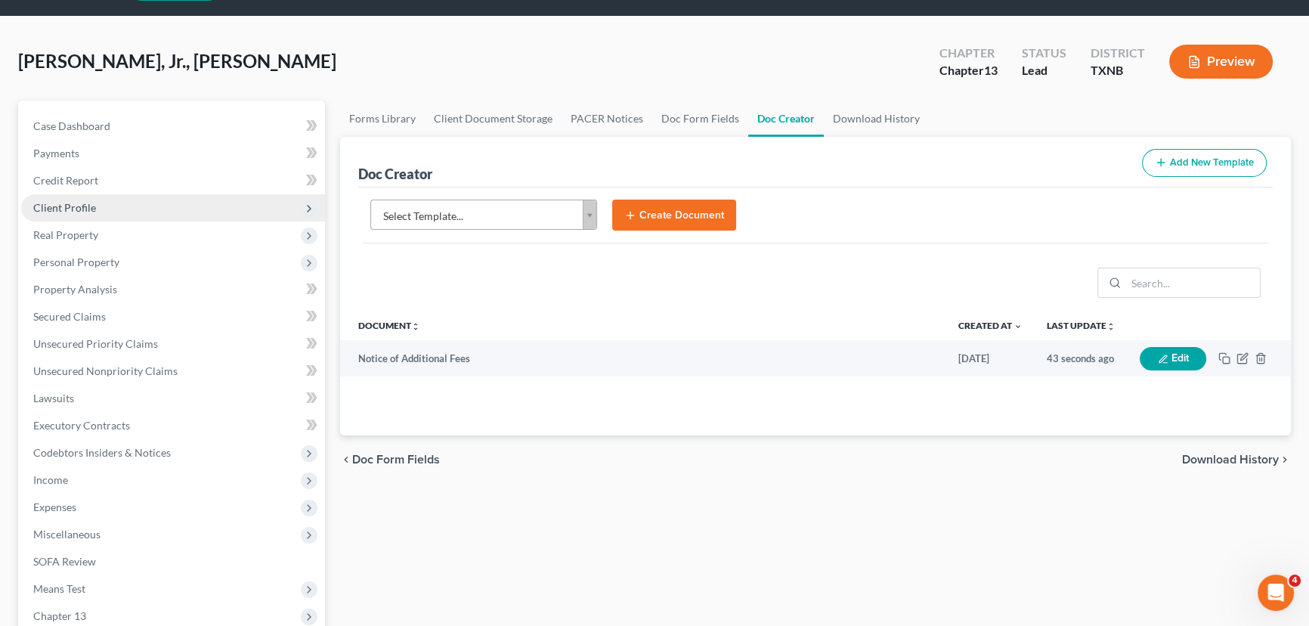
scroll to position [68, 0]
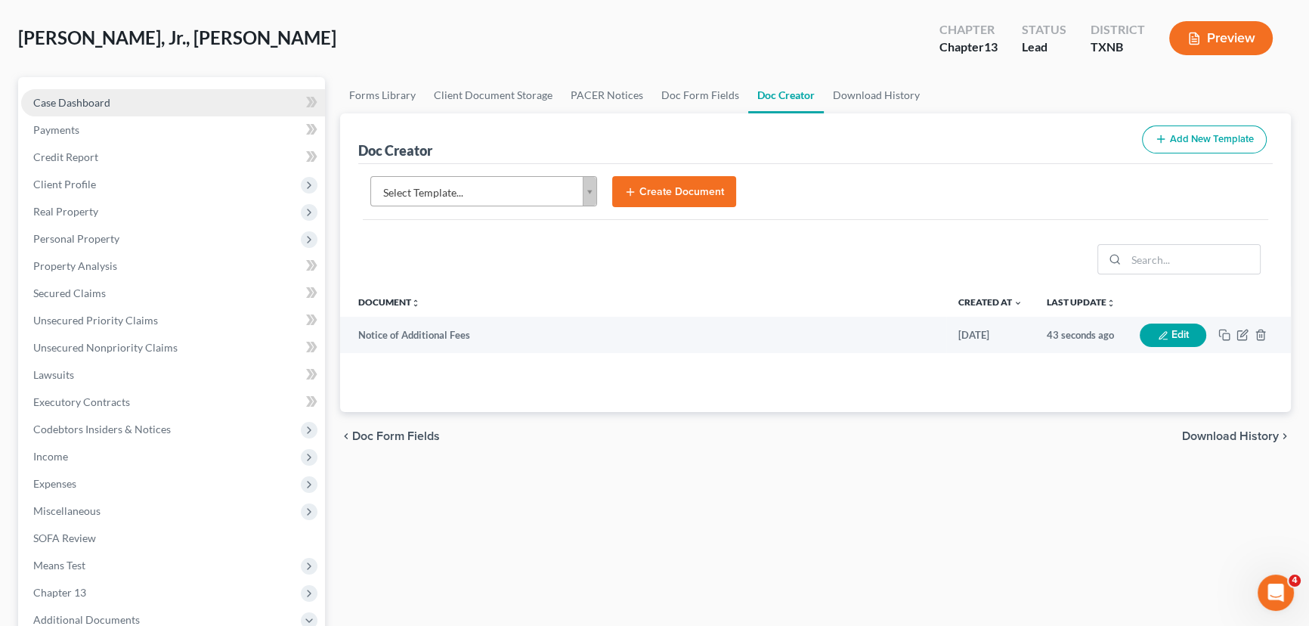
click at [160, 106] on link "Case Dashboard" at bounding box center [173, 102] width 304 height 27
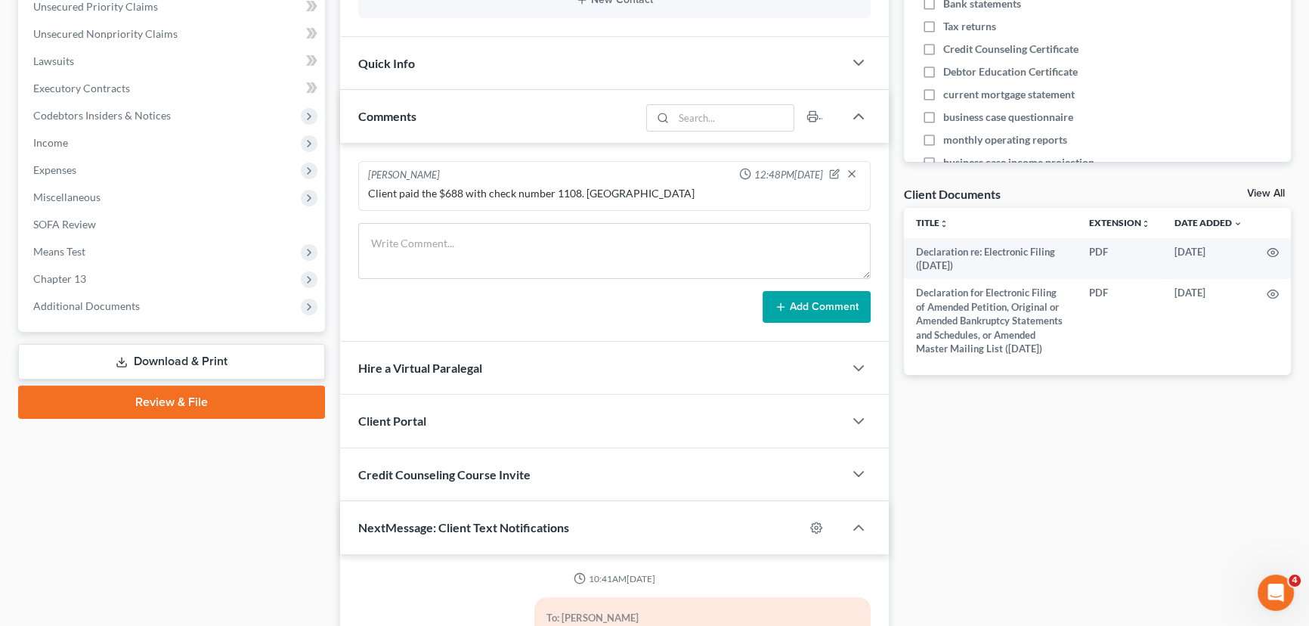
scroll to position [6, 0]
click at [1267, 188] on link "View All" at bounding box center [1266, 193] width 38 height 11
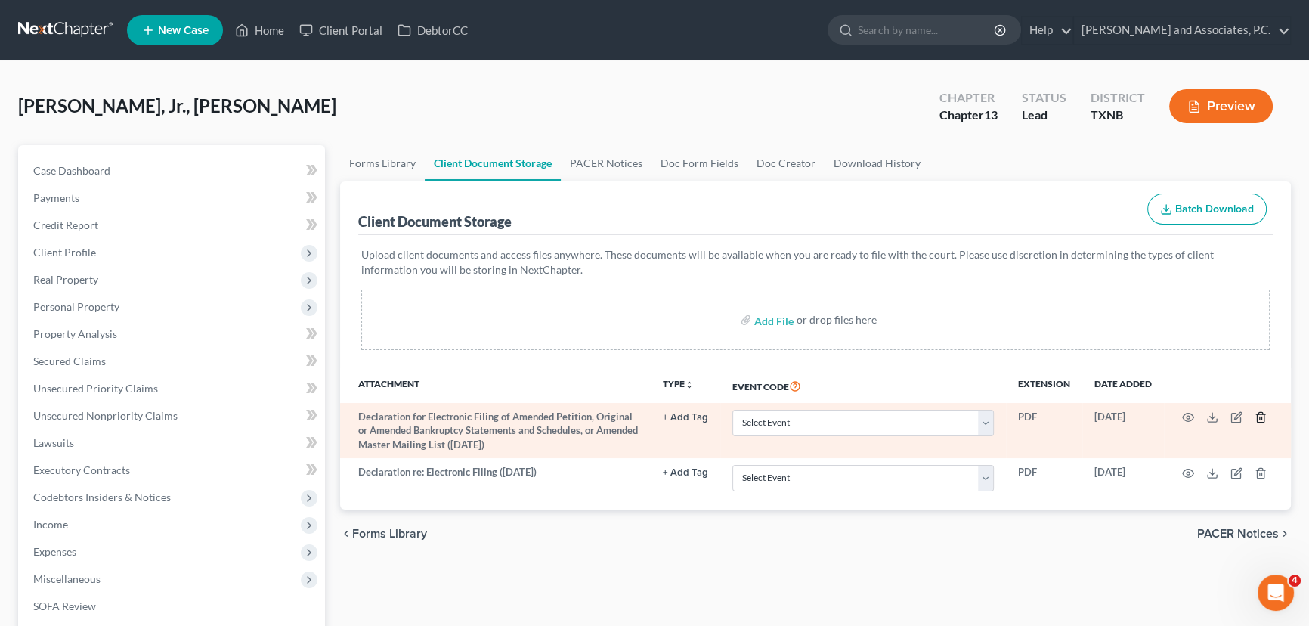
click at [1262, 414] on polyline "button" at bounding box center [1260, 414] width 9 height 0
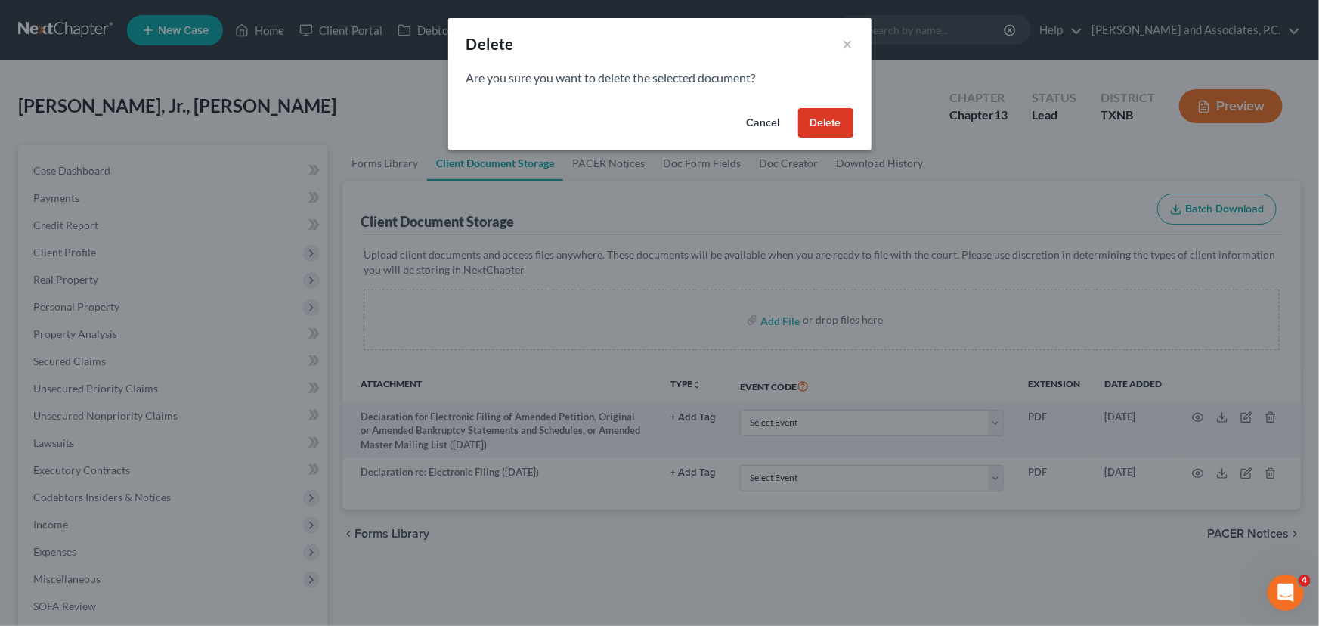
click at [832, 122] on button "Delete" at bounding box center [825, 123] width 55 height 30
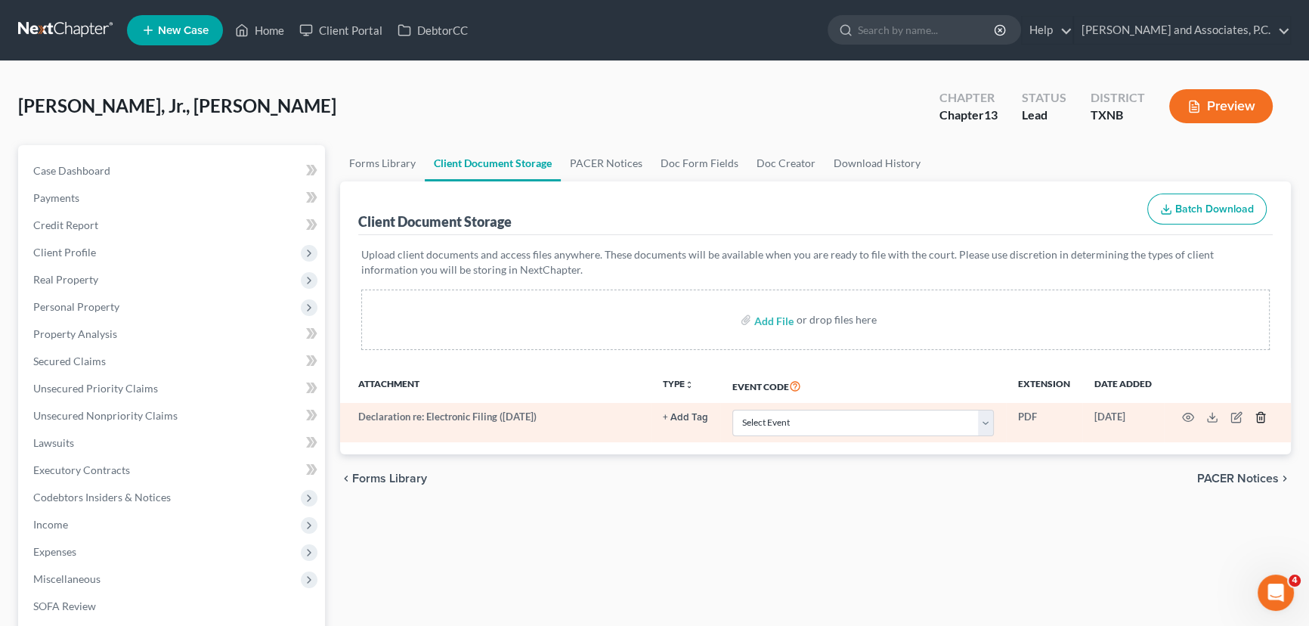
click at [1255, 411] on icon "button" at bounding box center [1261, 417] width 12 height 12
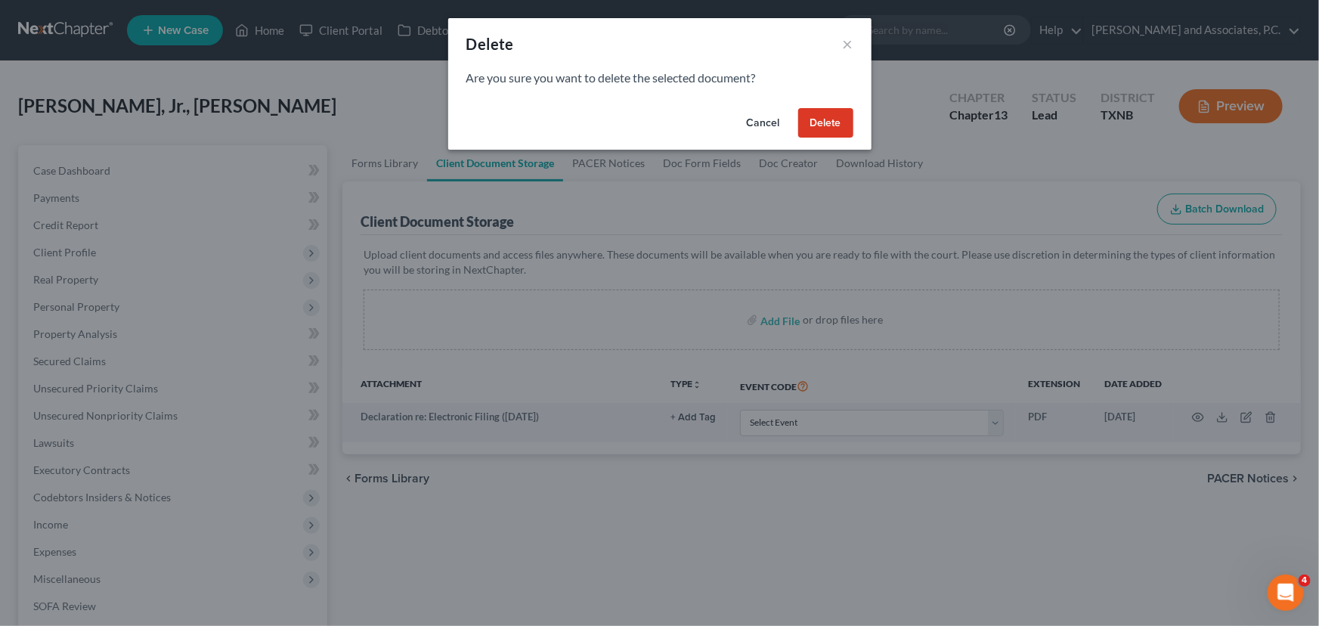
click at [832, 122] on button "Delete" at bounding box center [825, 123] width 55 height 30
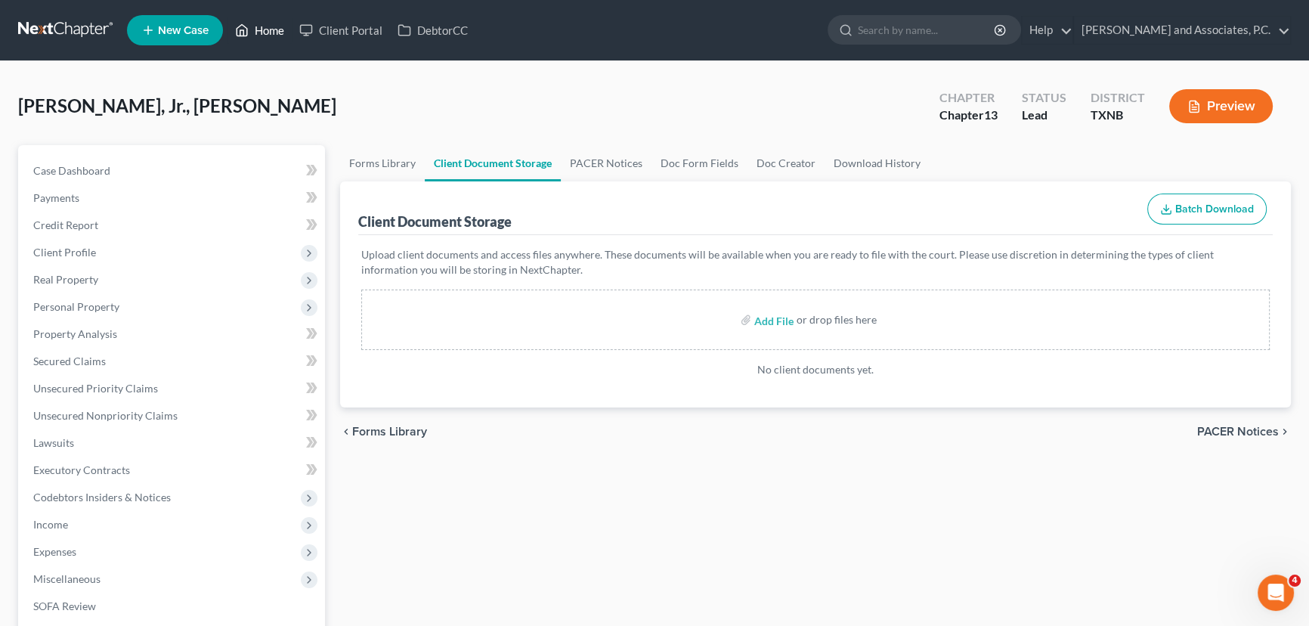
drag, startPoint x: 266, startPoint y: 26, endPoint x: 406, endPoint y: 52, distance: 142.2
click at [266, 26] on link "Home" at bounding box center [260, 30] width 64 height 27
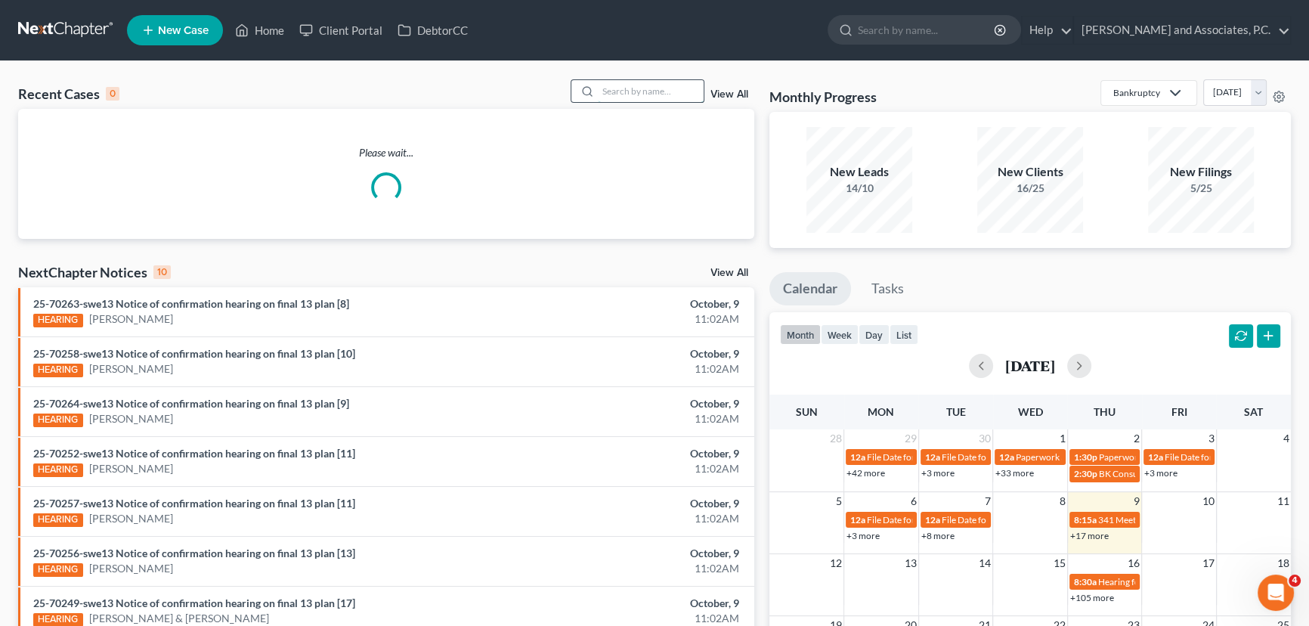
click at [660, 93] on input "search" at bounding box center [651, 91] width 106 height 22
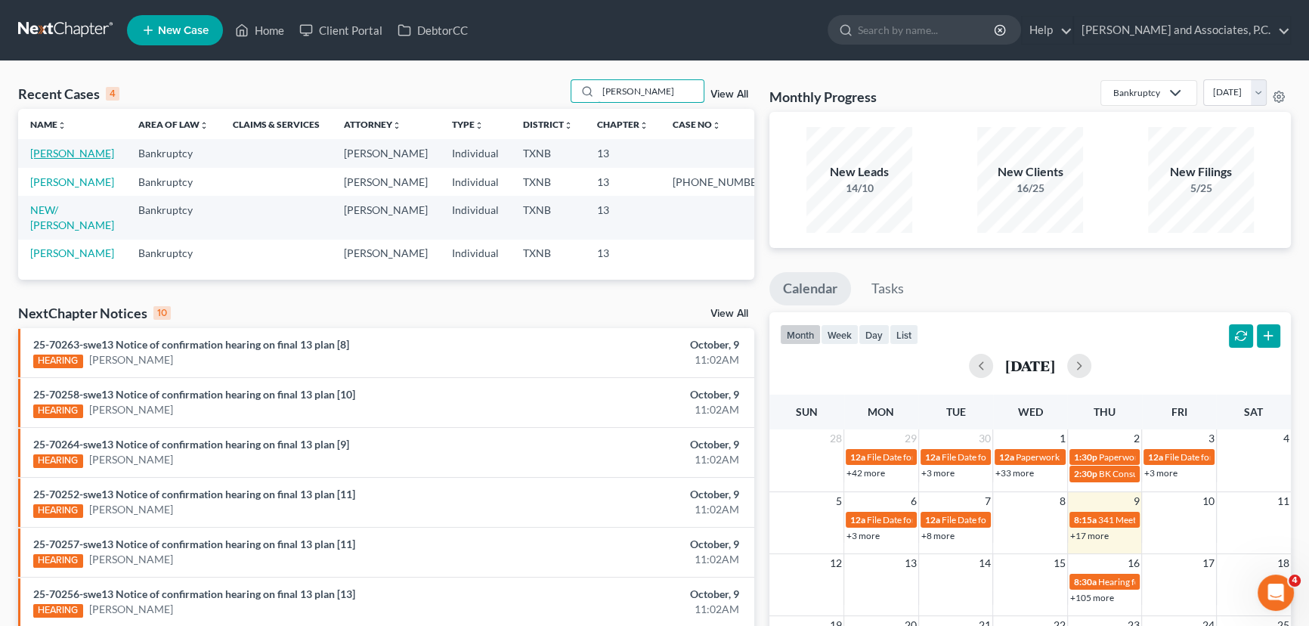
type input "mcbride"
click at [91, 156] on link "McBride, Shanna" at bounding box center [72, 153] width 84 height 13
select select "3"
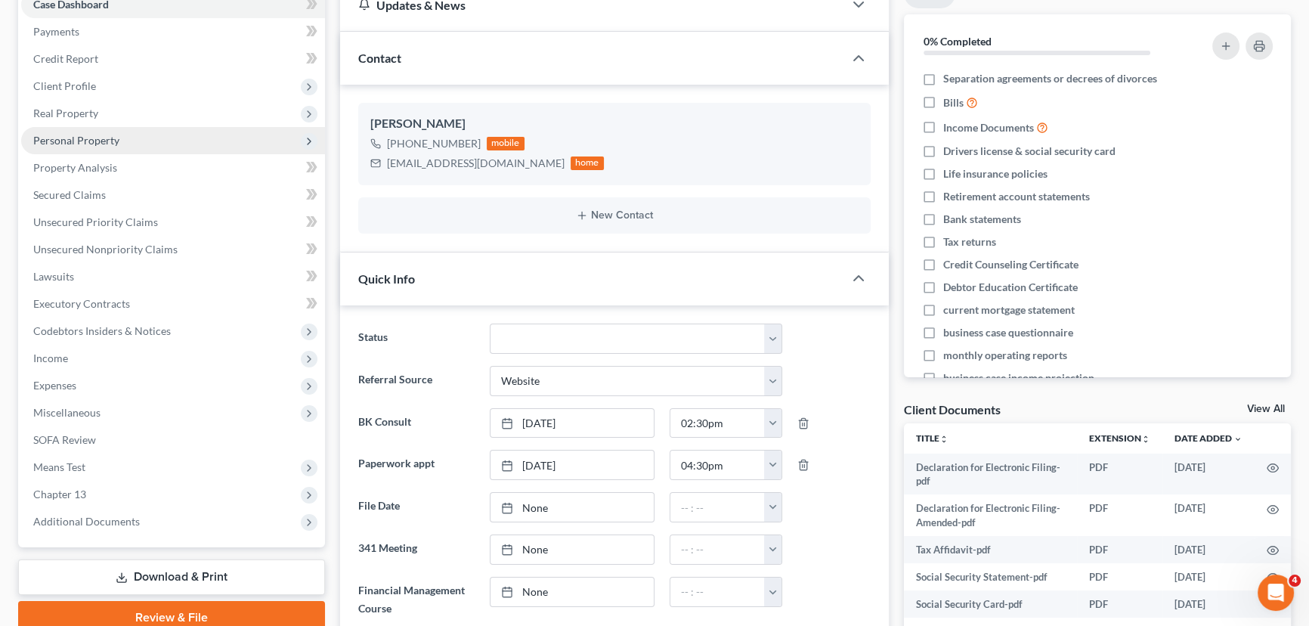
scroll to position [157, 0]
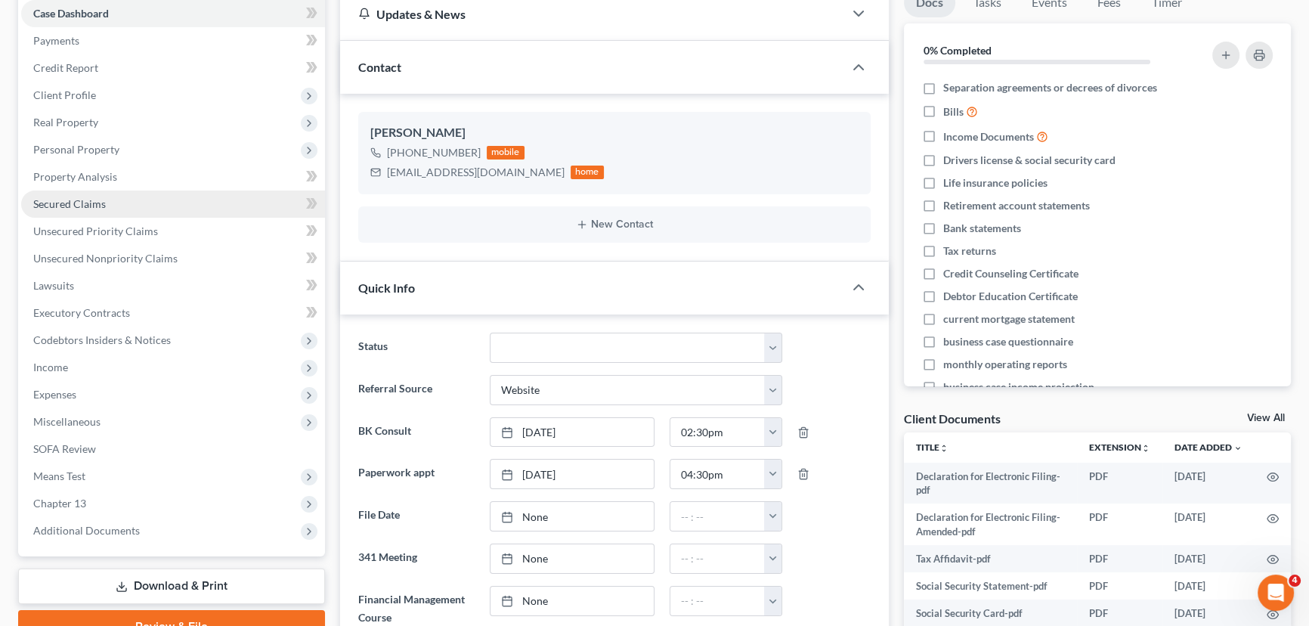
click at [113, 206] on link "Secured Claims" at bounding box center [173, 204] width 304 height 27
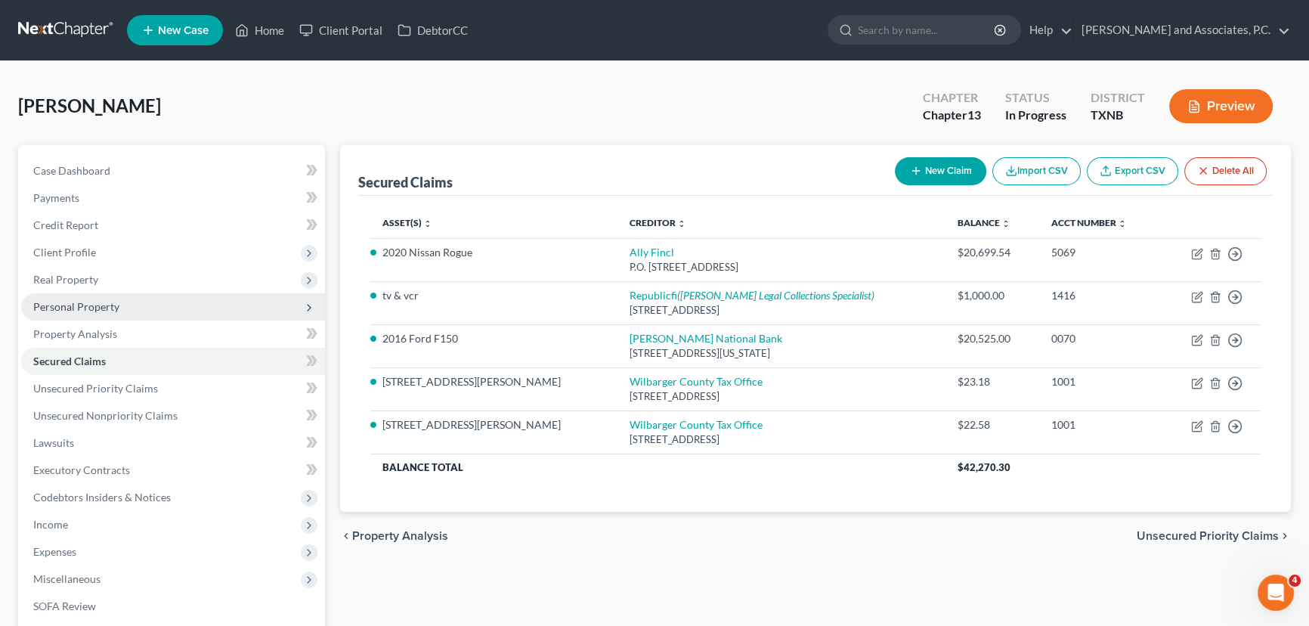
click at [144, 294] on span "Personal Property" at bounding box center [173, 306] width 304 height 27
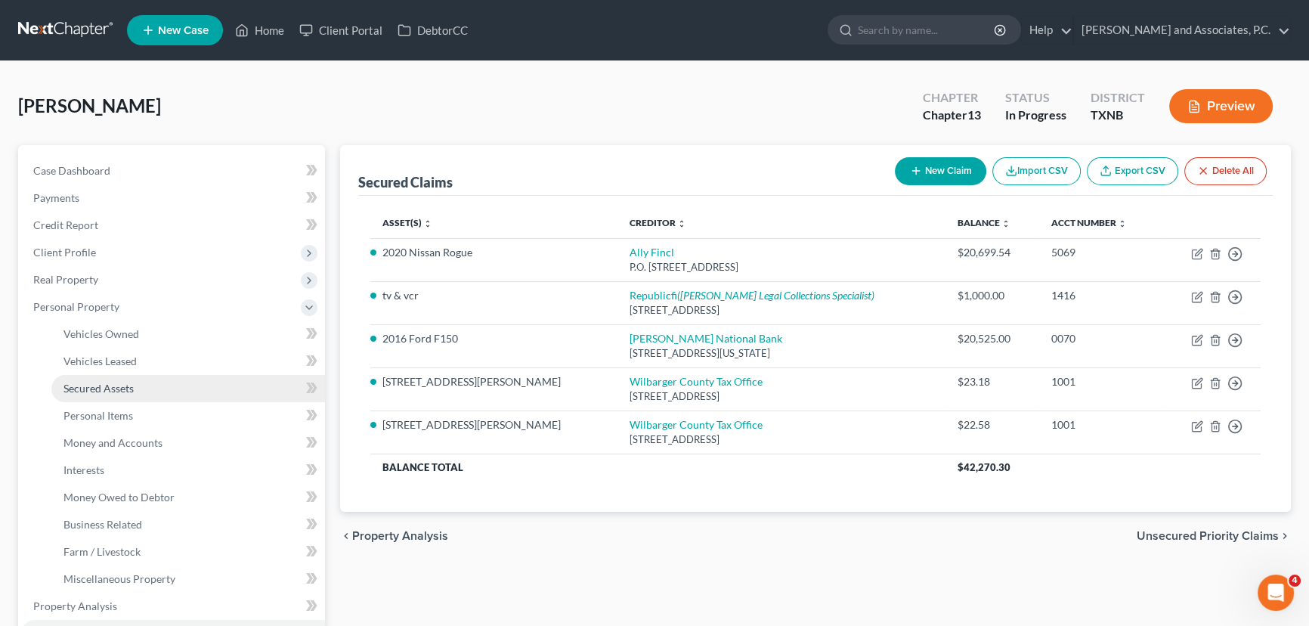
click at [110, 388] on span "Secured Assets" at bounding box center [99, 388] width 70 height 13
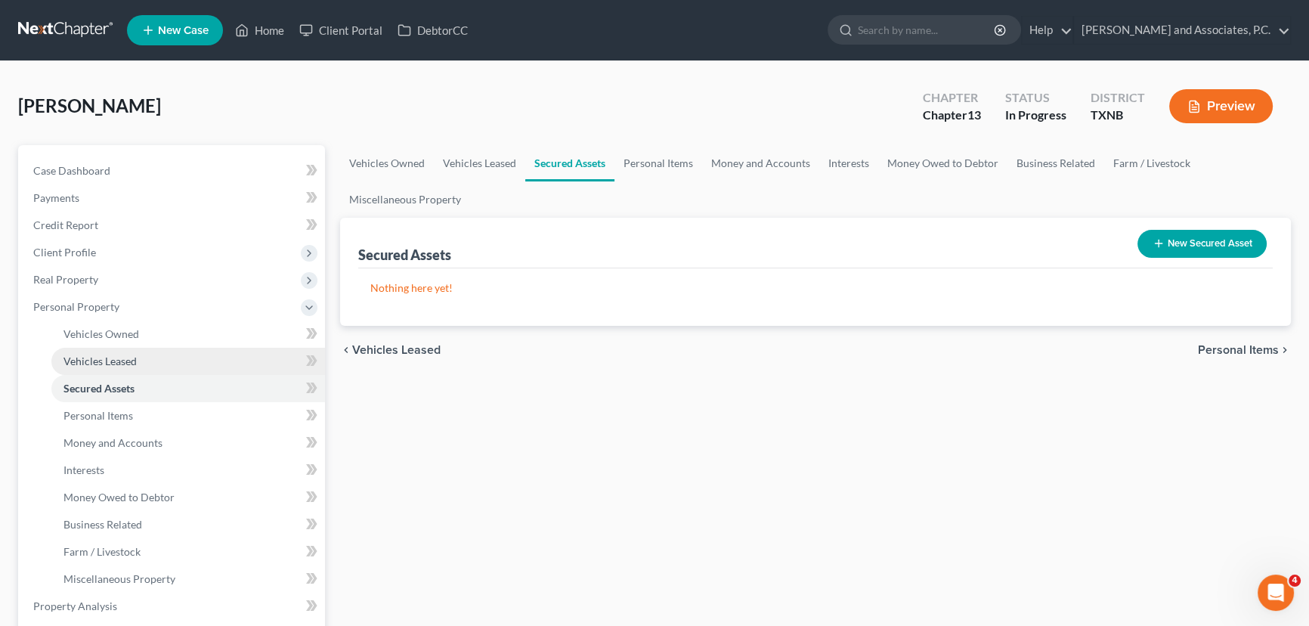
click at [110, 362] on span "Vehicles Leased" at bounding box center [100, 361] width 73 height 13
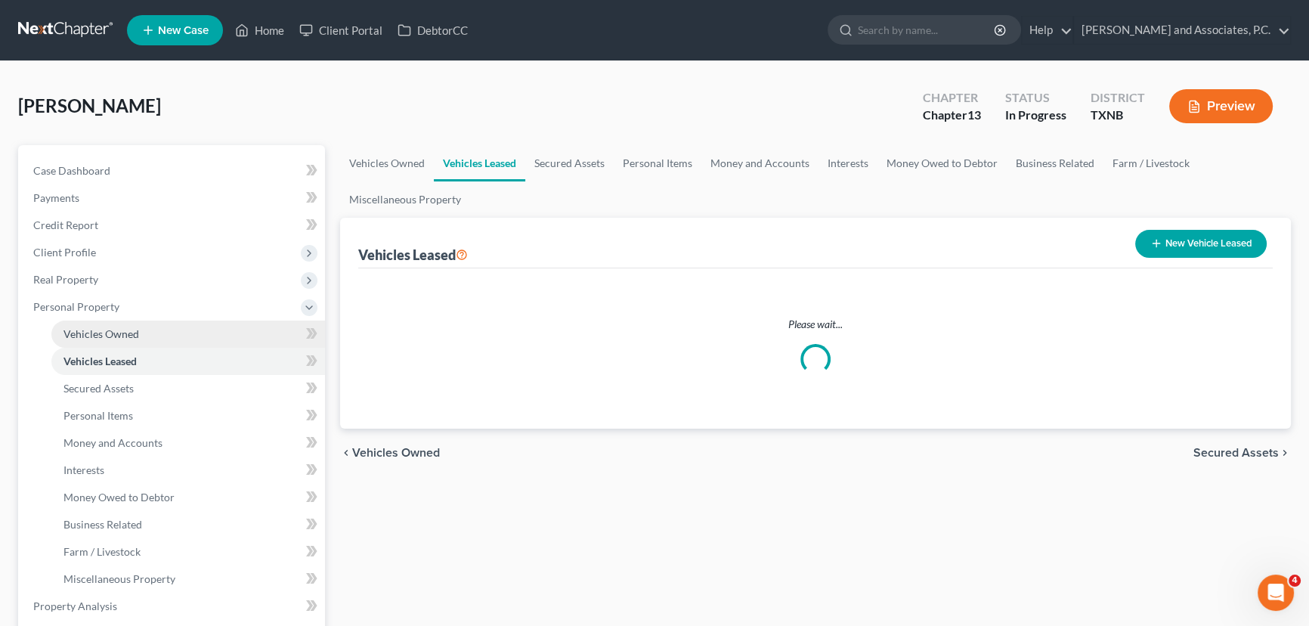
click at [123, 333] on span "Vehicles Owned" at bounding box center [102, 333] width 76 height 13
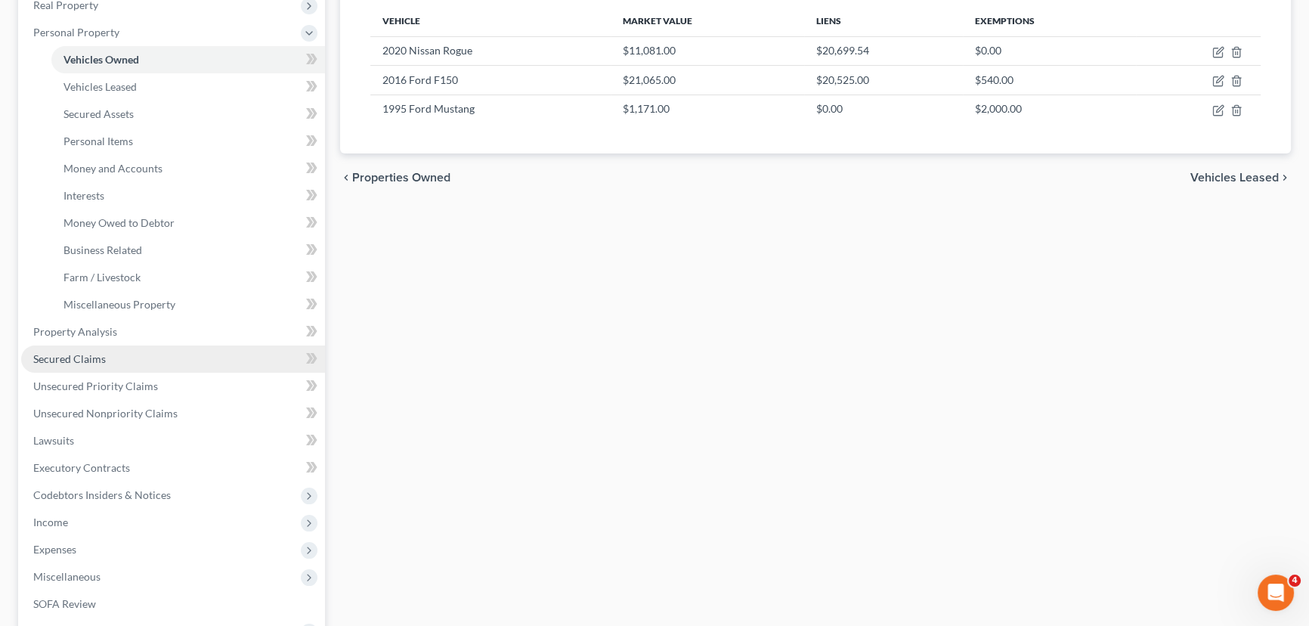
click at [109, 358] on link "Secured Claims" at bounding box center [173, 358] width 304 height 27
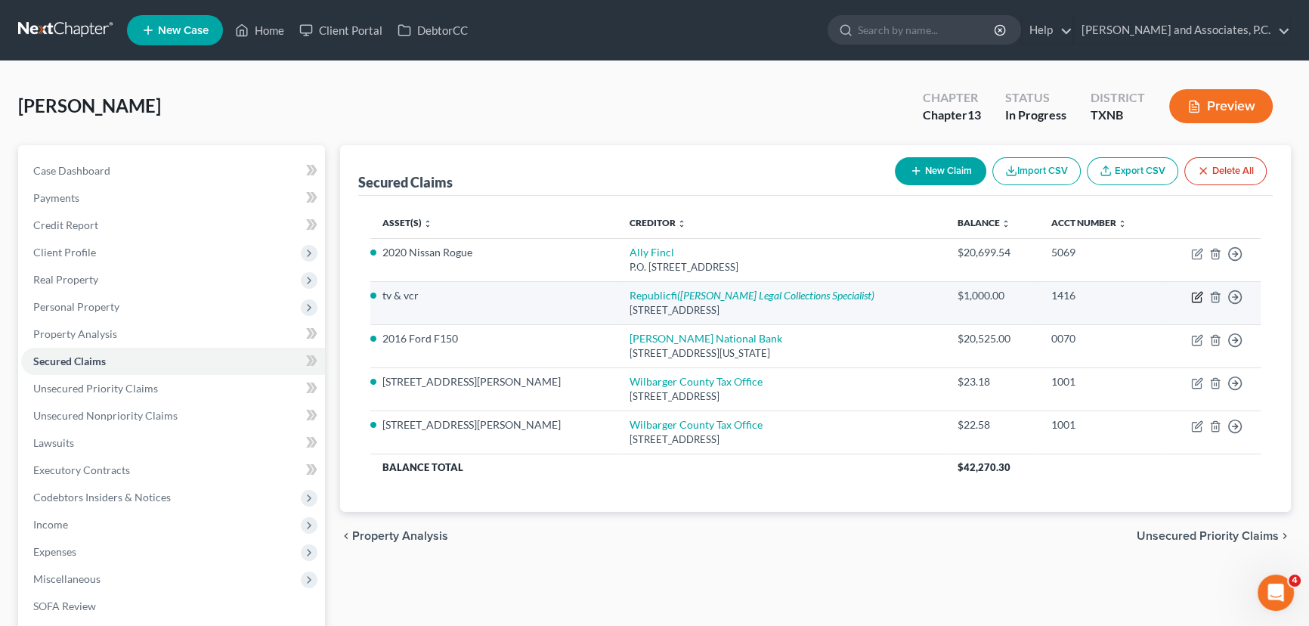
click at [1201, 295] on icon "button" at bounding box center [1198, 295] width 7 height 7
select select "19"
select select "0"
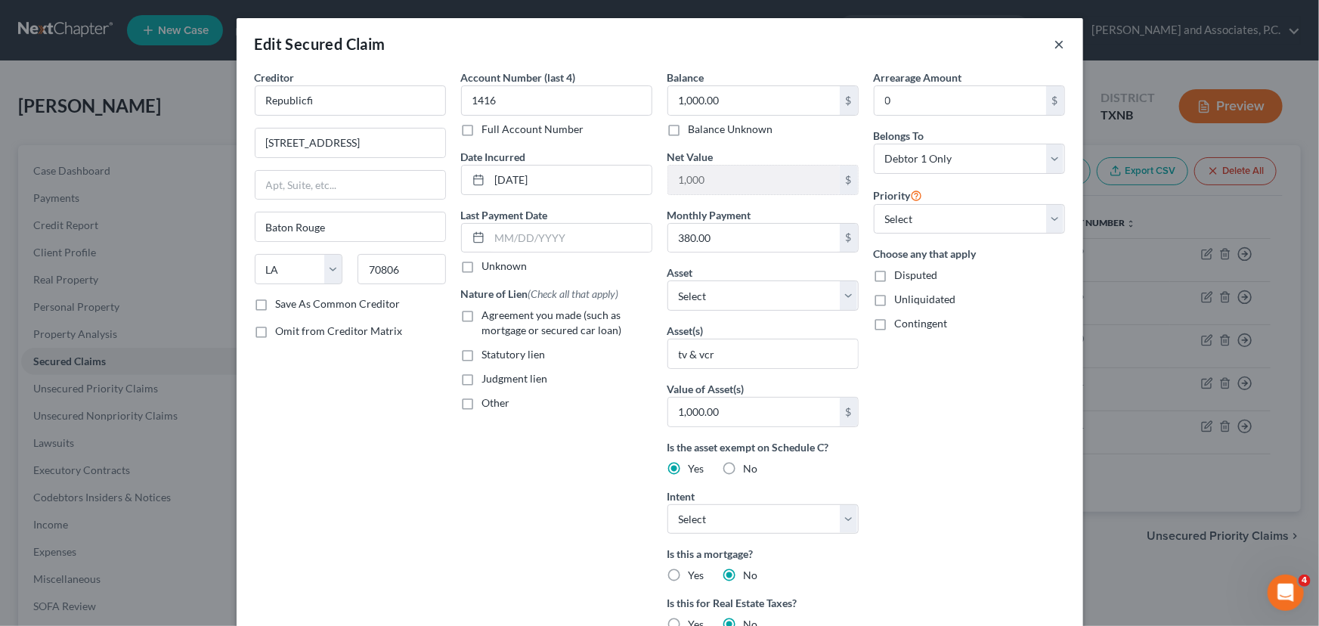
click at [1056, 42] on button "×" at bounding box center [1060, 44] width 11 height 18
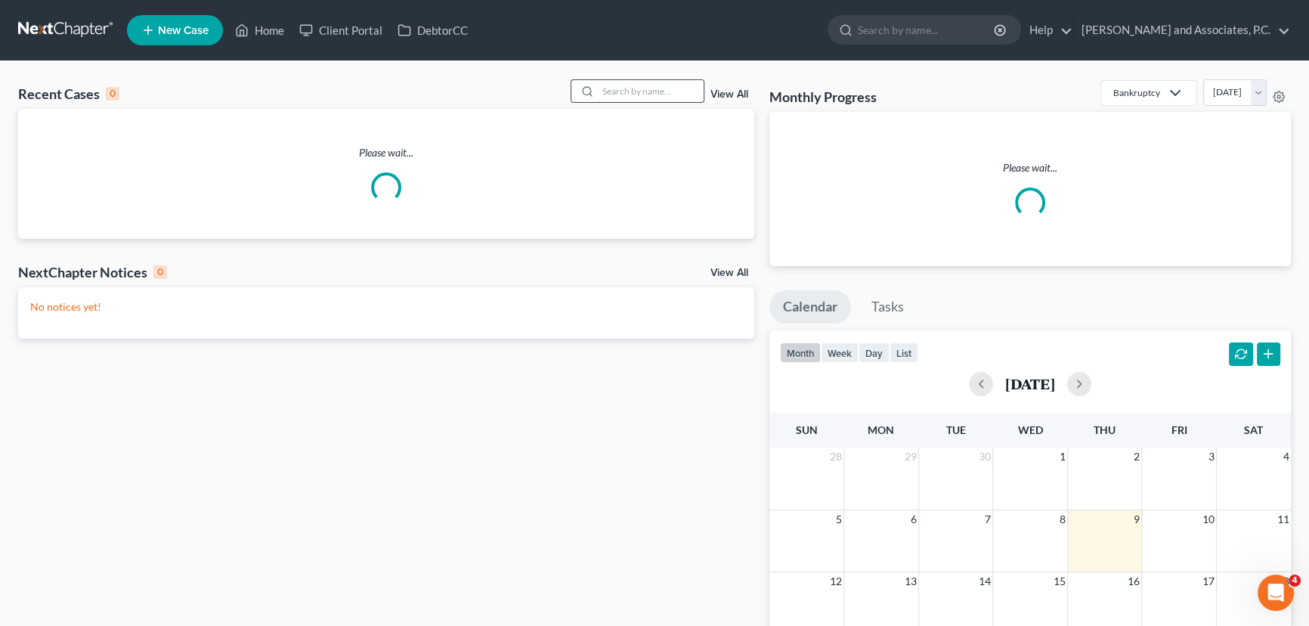
click at [665, 94] on input "search" at bounding box center [651, 91] width 106 height 22
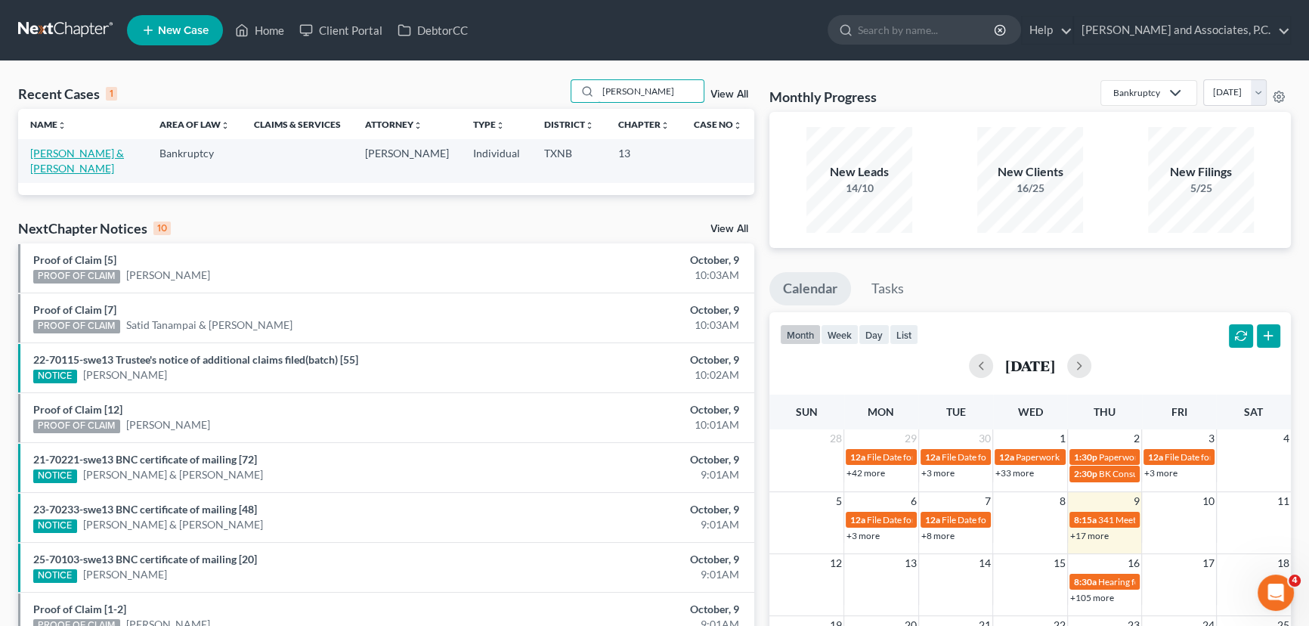
type input "[PERSON_NAME]"
click at [94, 158] on link "[PERSON_NAME] & [PERSON_NAME]" at bounding box center [77, 161] width 94 height 28
select select "6"
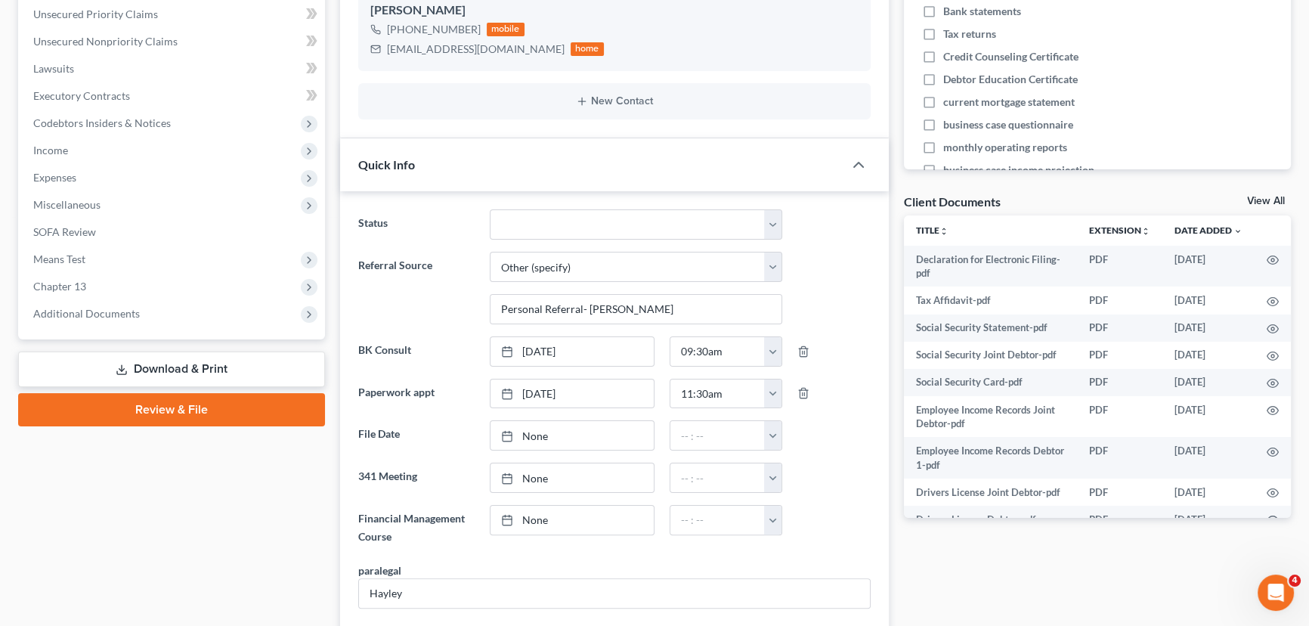
scroll to position [412, 0]
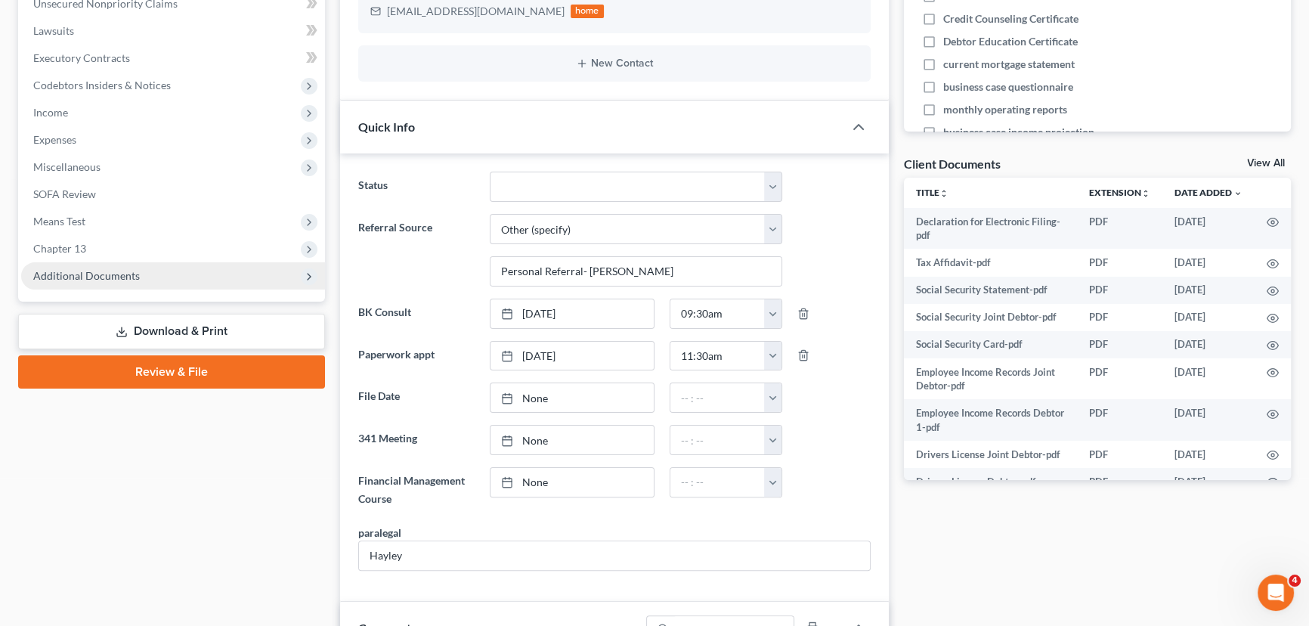
click at [94, 272] on span "Additional Documents" at bounding box center [86, 275] width 107 height 13
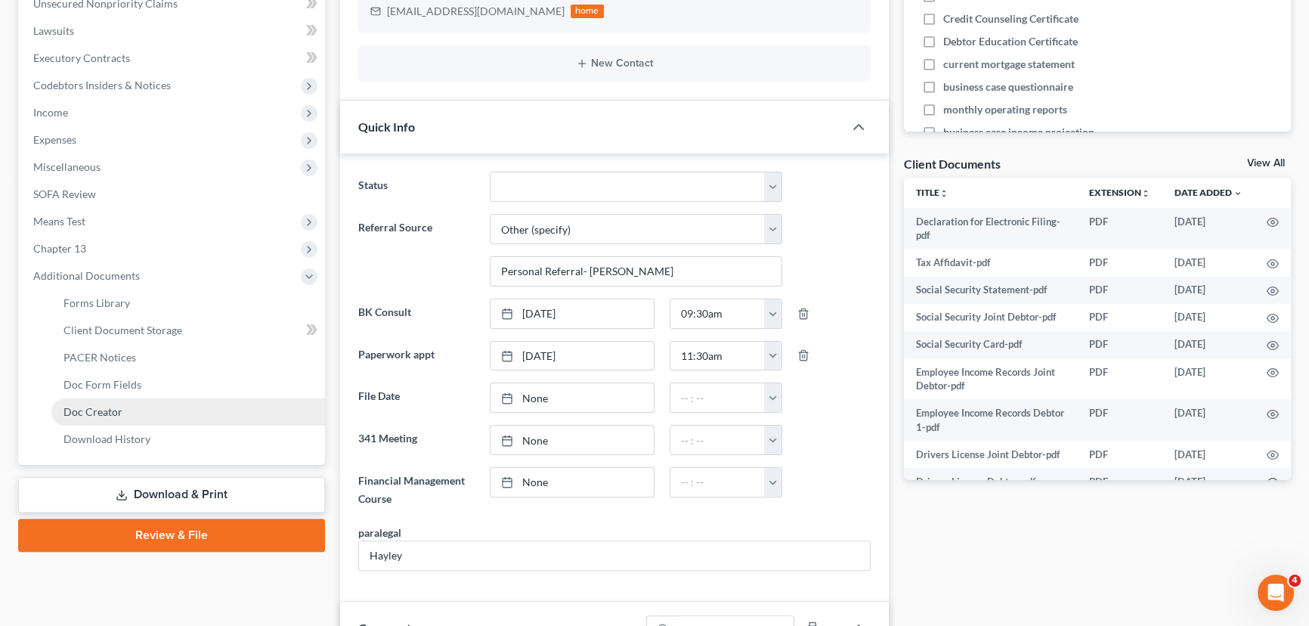
click at [83, 408] on span "Doc Creator" at bounding box center [93, 411] width 59 height 13
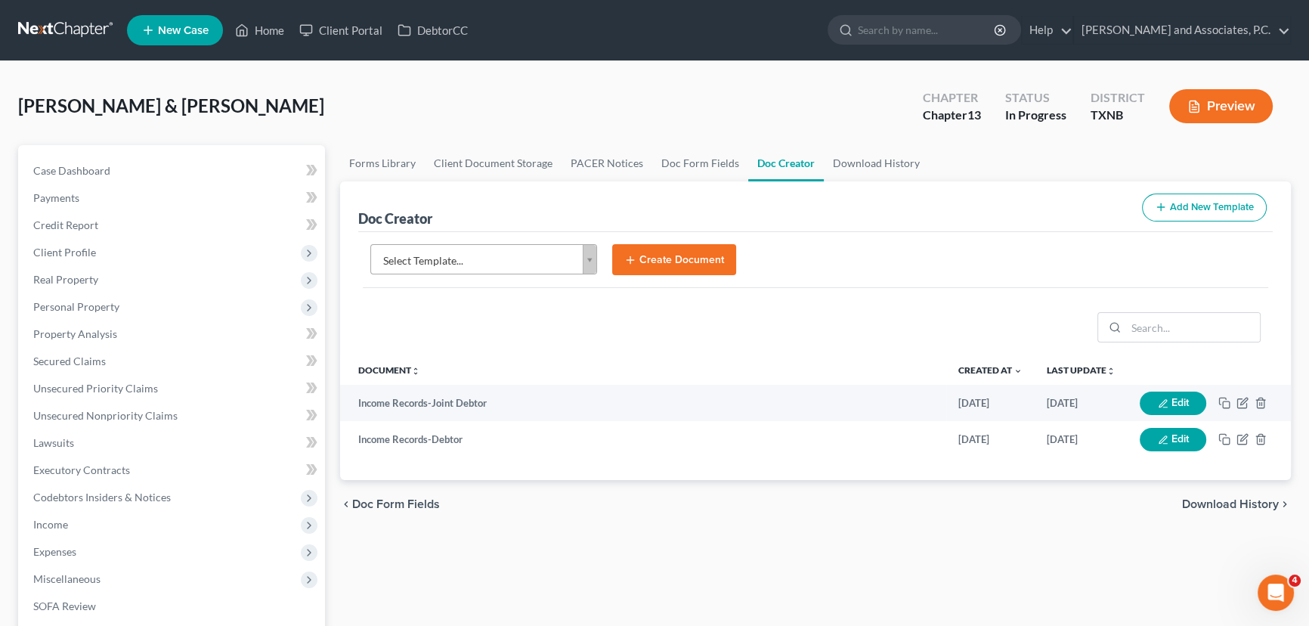
click at [462, 268] on body "Home New Case Client Portal DebtorCC Monte J. White and Associates, P.C. hayley…" at bounding box center [654, 510] width 1309 height 1021
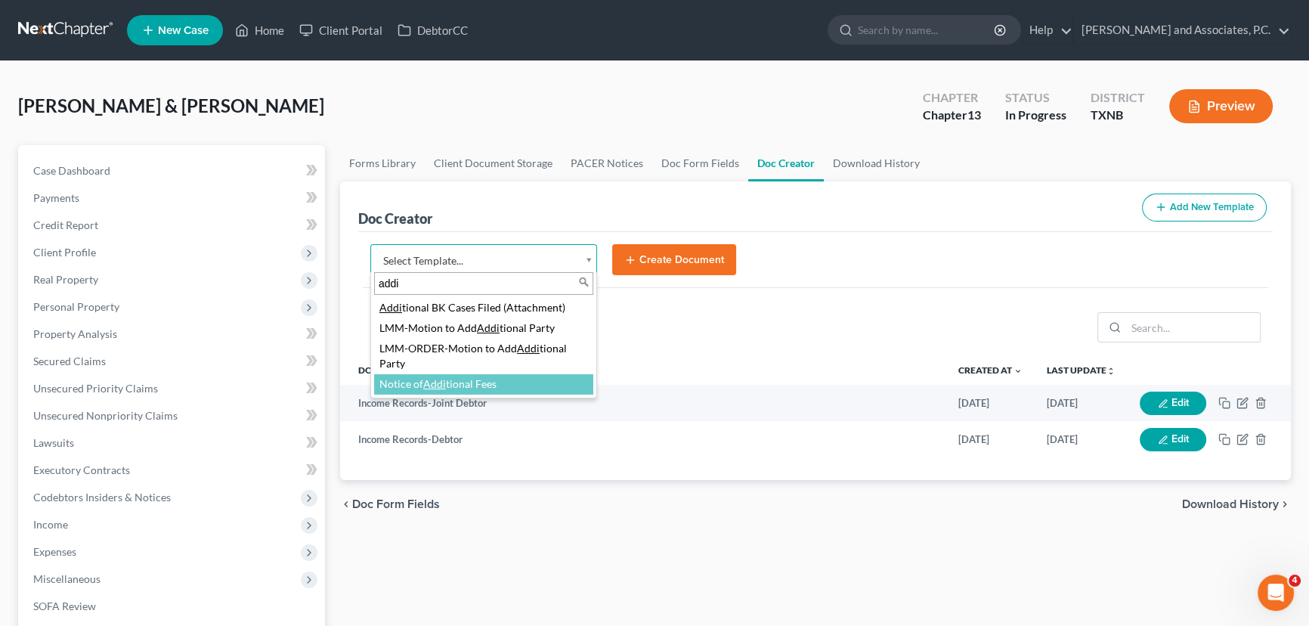
type input "addi"
select select "89269"
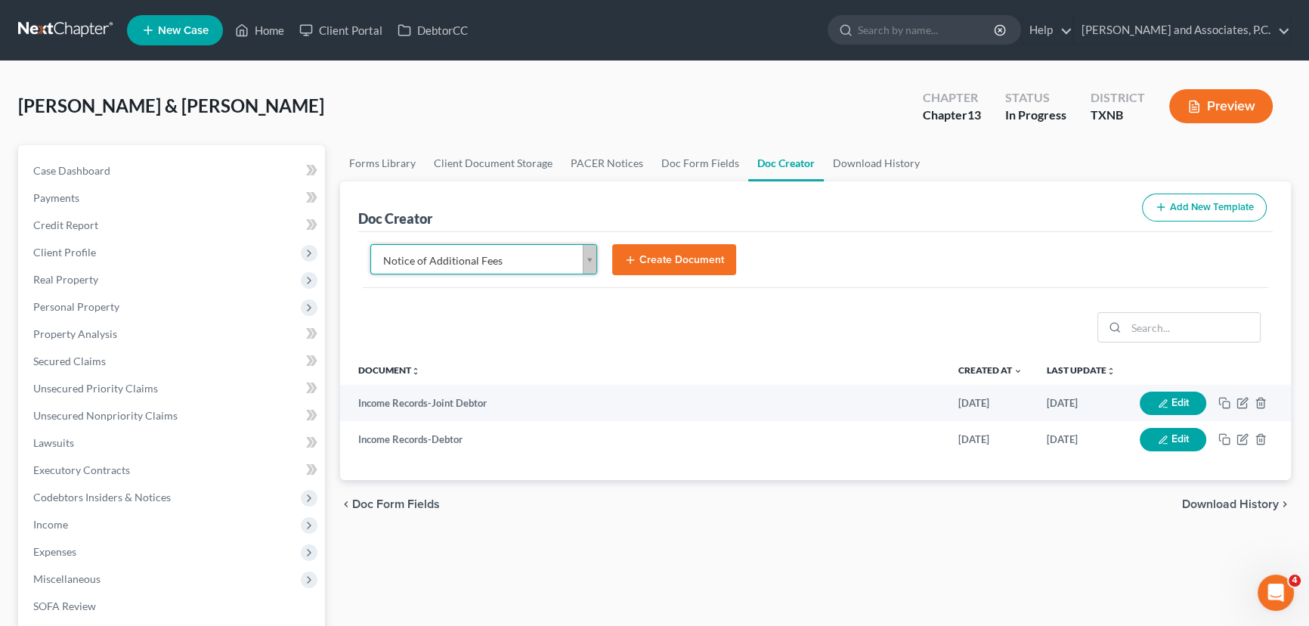
click at [675, 272] on button "Create Document" at bounding box center [674, 260] width 124 height 32
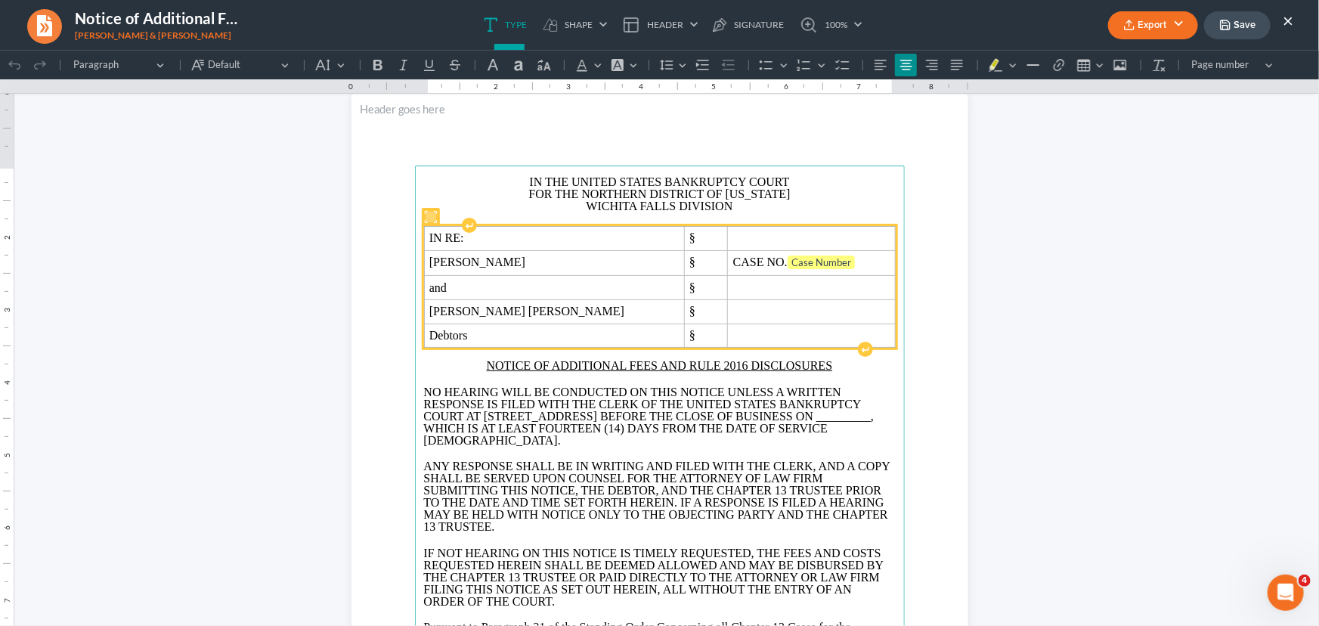
scroll to position [68, 0]
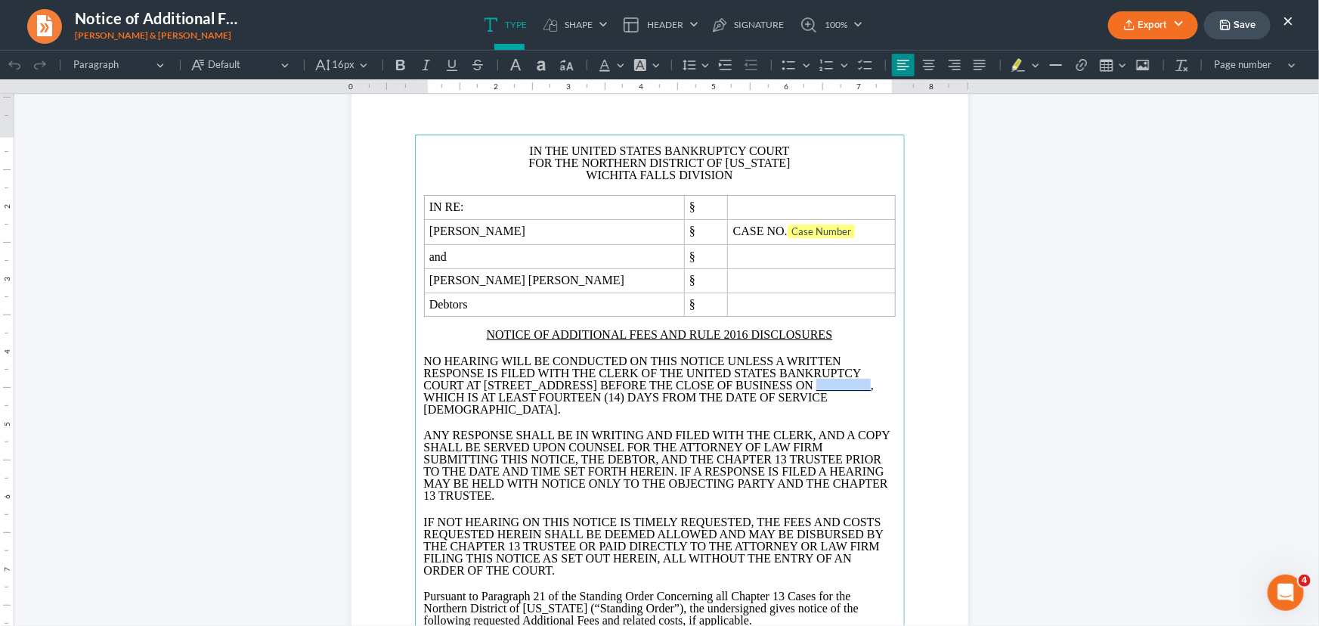
drag, startPoint x: 612, startPoint y: 401, endPoint x: 559, endPoint y: 401, distance: 52.9
click at [816, 391] on span "_________" at bounding box center [843, 384] width 54 height 13
drag, startPoint x: 659, startPoint y: 394, endPoint x: 560, endPoint y: 401, distance: 99.3
click at [813, 391] on span "OCTOBER 23, 2025" at bounding box center [832, 384] width 39 height 13
click at [615, 64] on button "Font Color Font Color" at bounding box center [609, 64] width 33 height 23
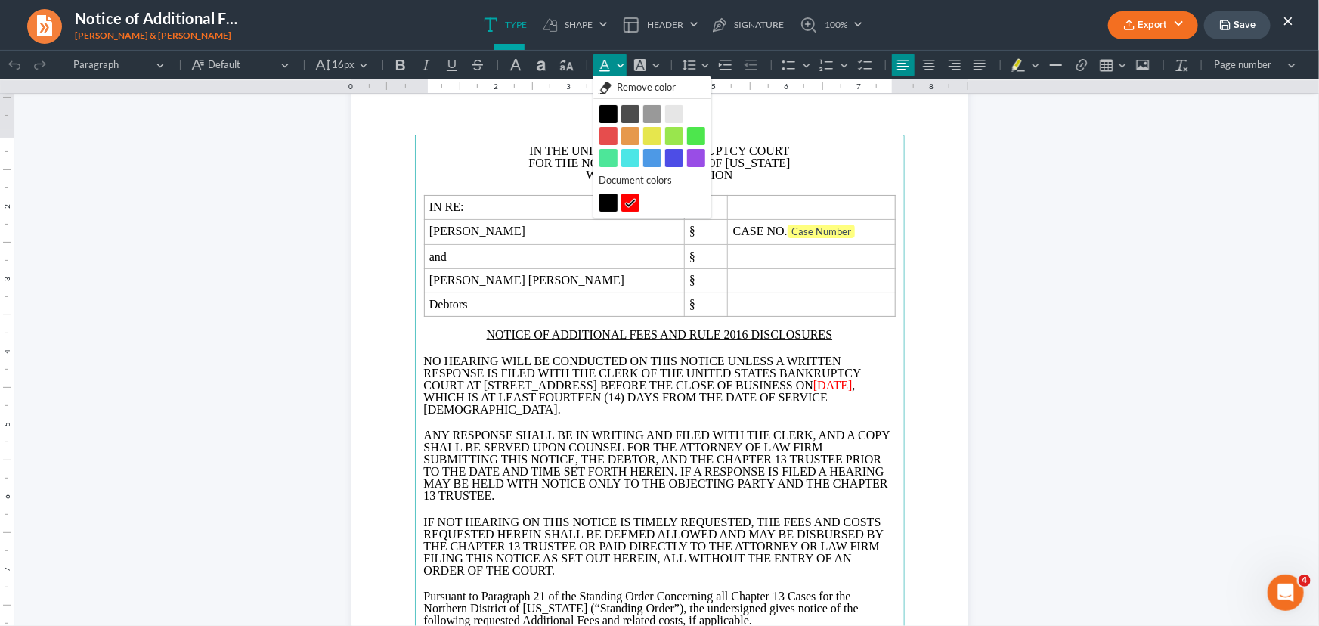
click at [606, 113] on button "Black Black" at bounding box center [609, 113] width 18 height 18
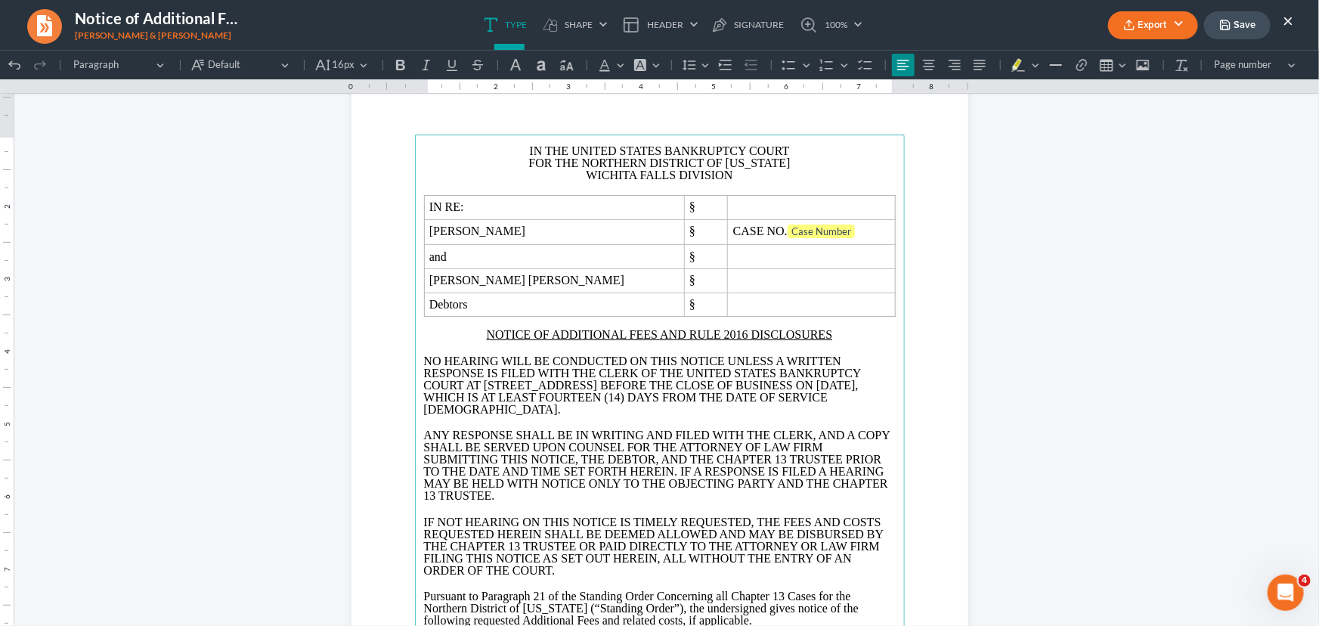
click at [708, 370] on span "NO HEARING WILL BE CONDUCTED ON THIS NOTICE UNLESS A WRITTEN RESPONSE IS FILED …" at bounding box center [643, 372] width 438 height 37
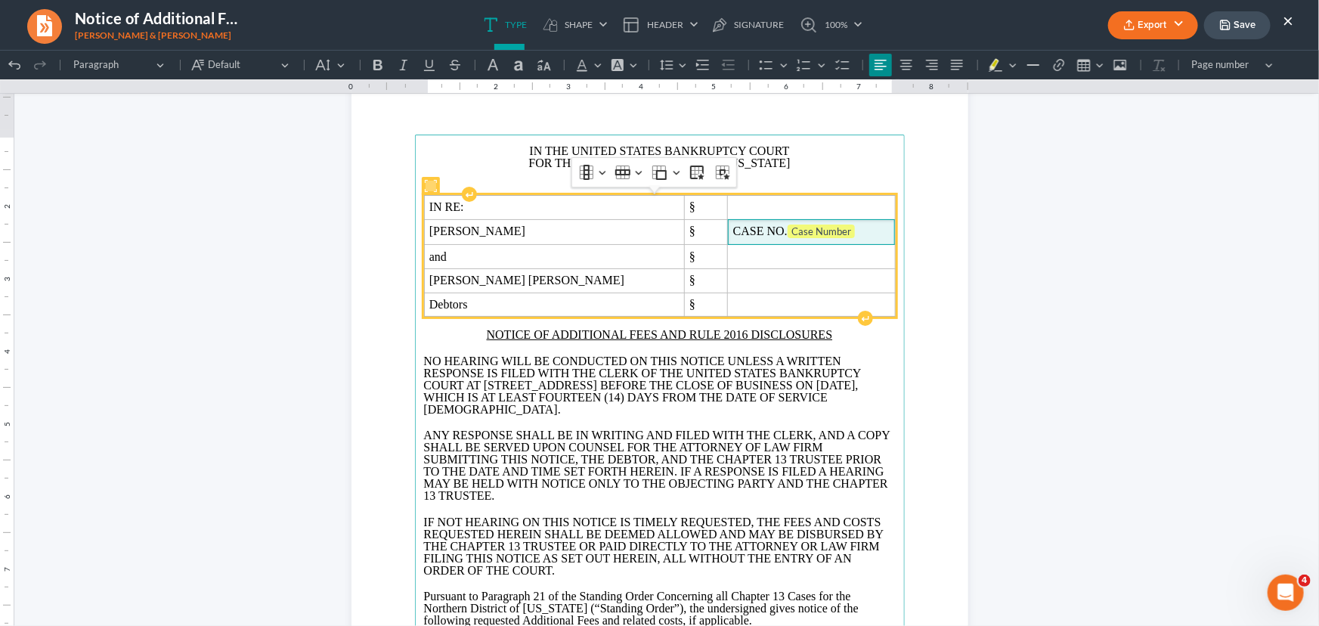
click at [831, 224] on span "CASE NO. Case Number" at bounding box center [811, 231] width 156 height 15
click at [823, 232] on span "CASE NO. Case Number" at bounding box center [811, 231] width 156 height 15
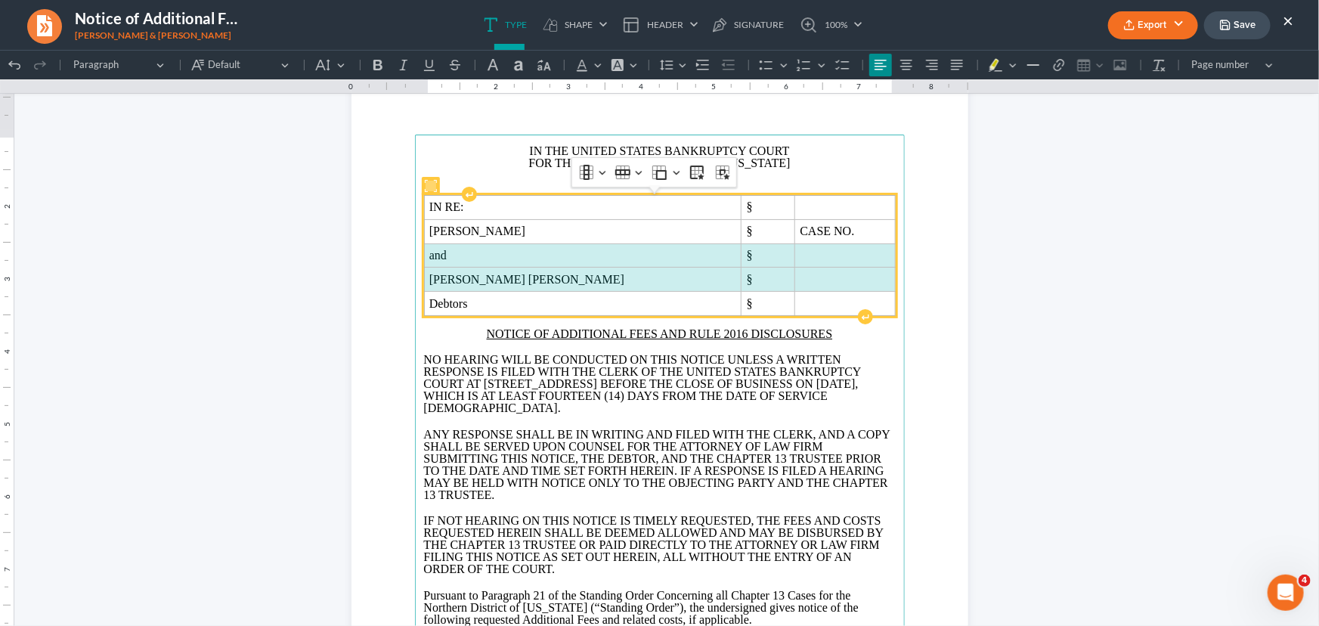
drag, startPoint x: 638, startPoint y: 254, endPoint x: 800, endPoint y: 271, distance: 162.7
click at [798, 274] on tbody "IN RE: § RQ Tolliver § CASE NO. and § Gabriele Brigitte Tolliver § Debtors §" at bounding box center [659, 255] width 471 height 120
click at [667, 257] on span "and" at bounding box center [582, 255] width 307 height 14
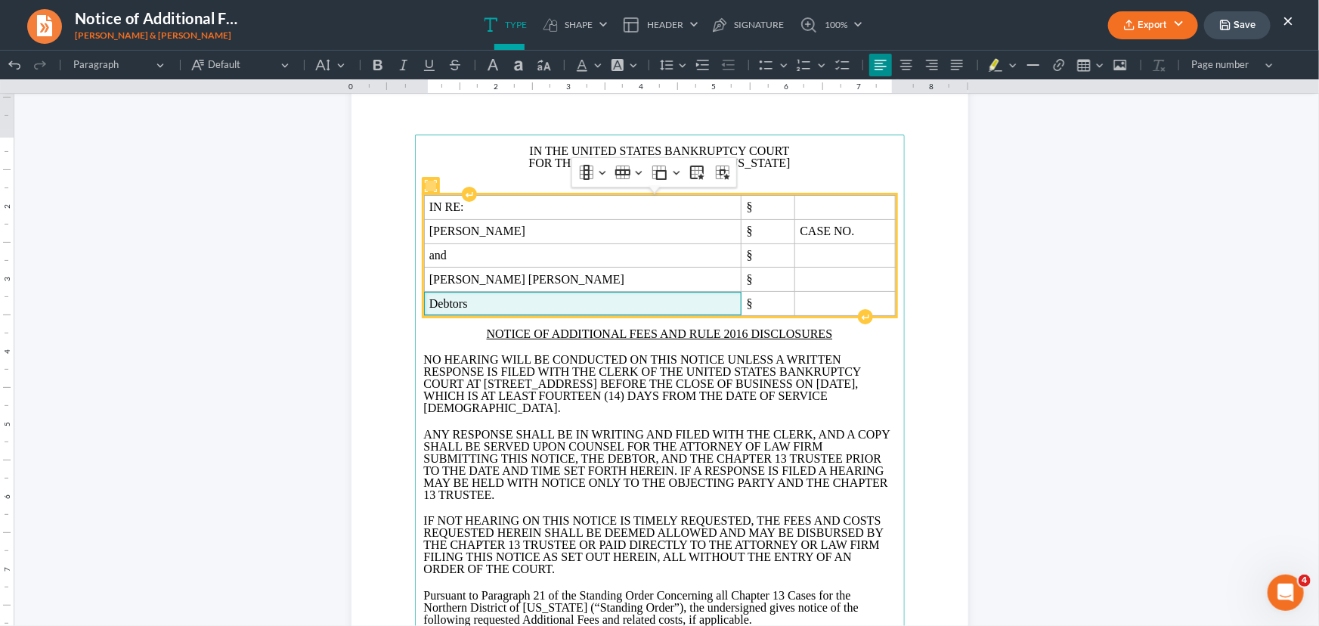
click at [495, 307] on span "Debtors" at bounding box center [582, 303] width 307 height 14
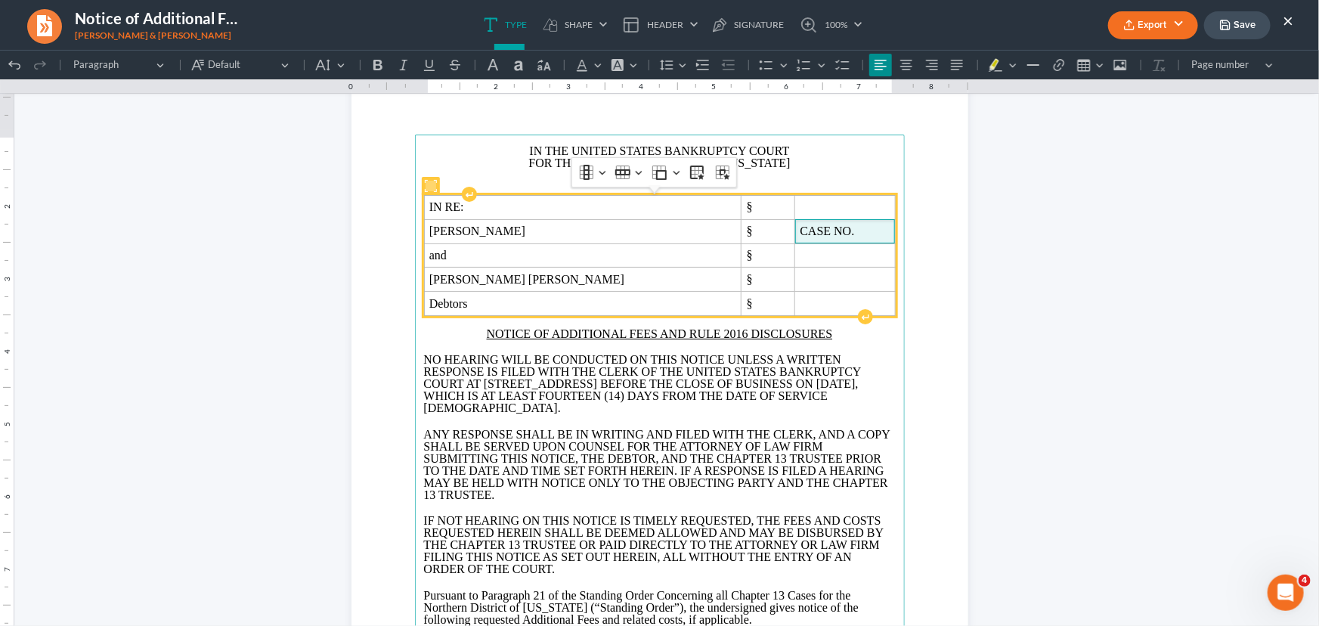
click at [832, 234] on span "CASE NO." at bounding box center [845, 231] width 90 height 14
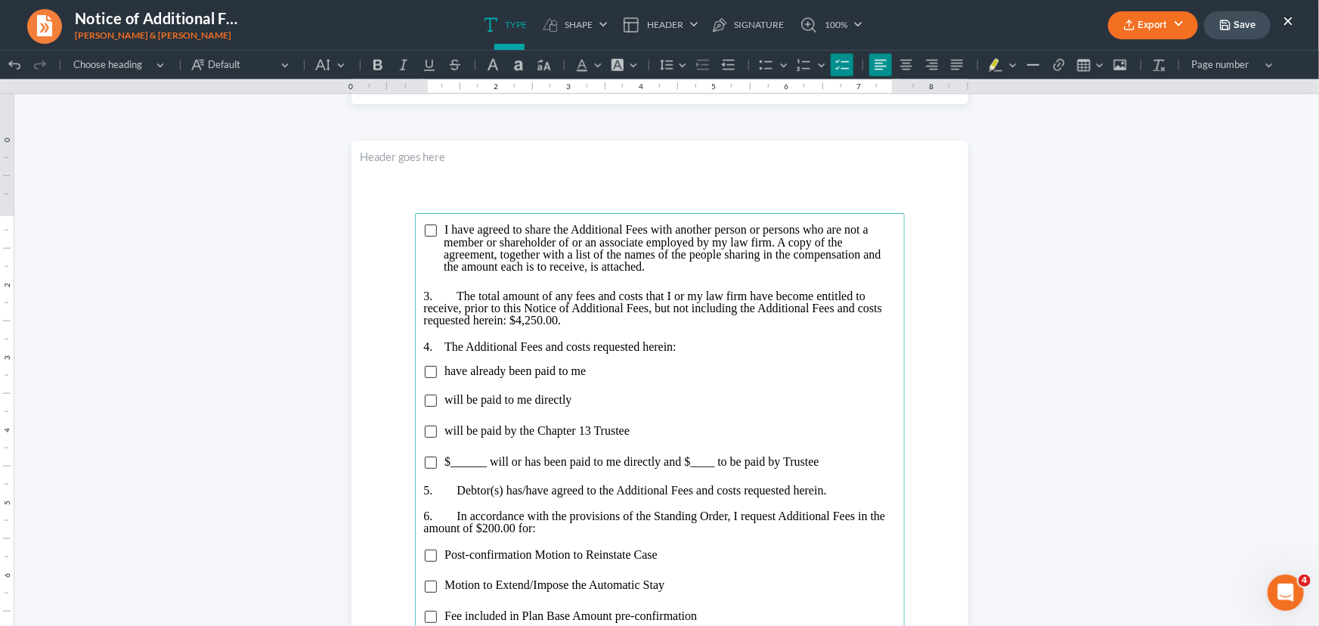
scroll to position [893, 0]
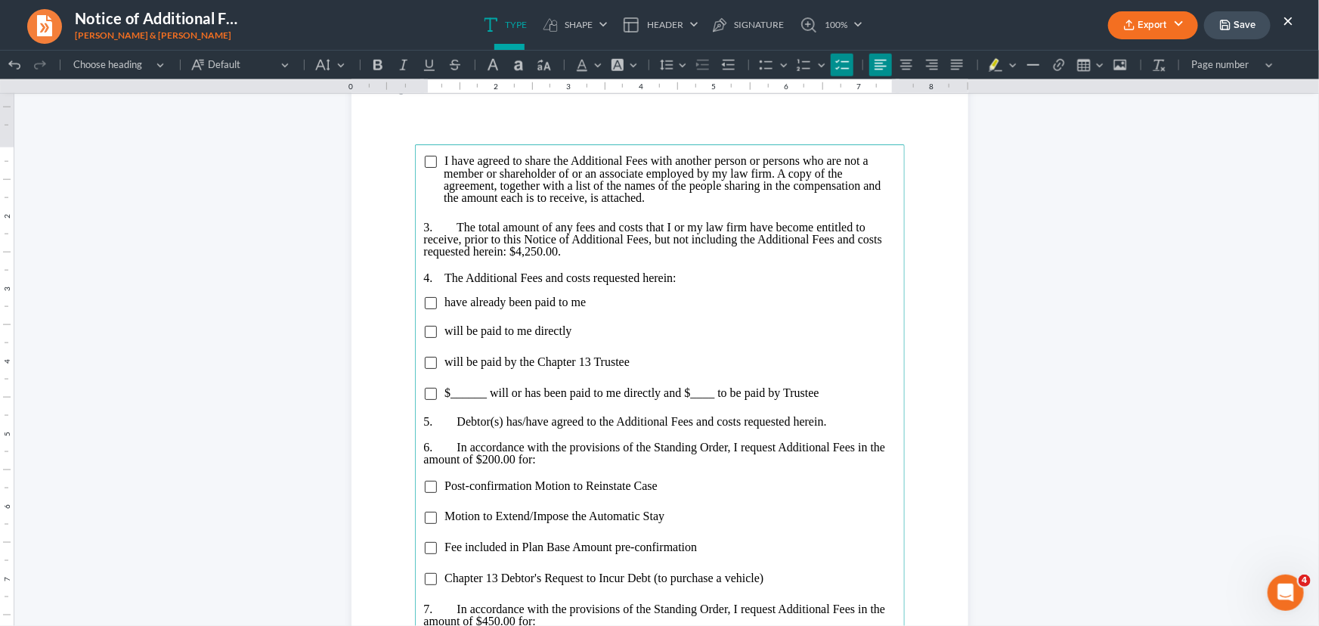
click at [427, 364] on input "Rich Text Editor, page-1-main" at bounding box center [431, 362] width 12 height 12
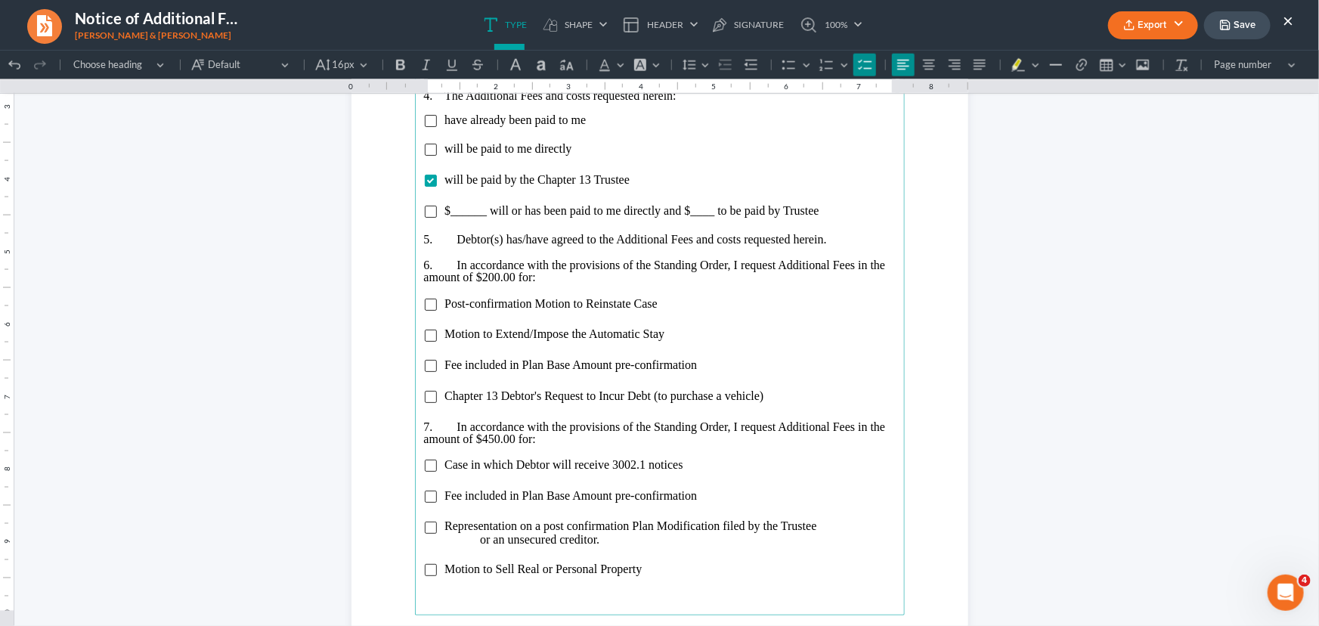
scroll to position [1099, 0]
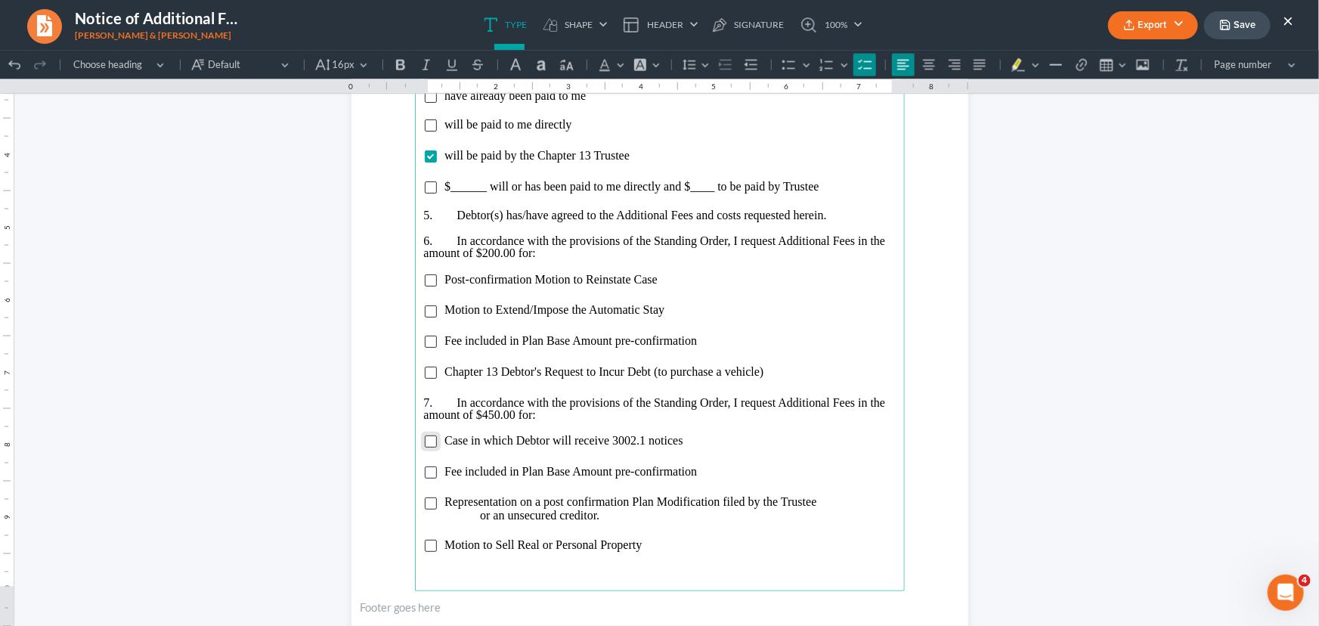
click at [425, 442] on input "Rich Text Editor, page-1-main" at bounding box center [431, 441] width 12 height 12
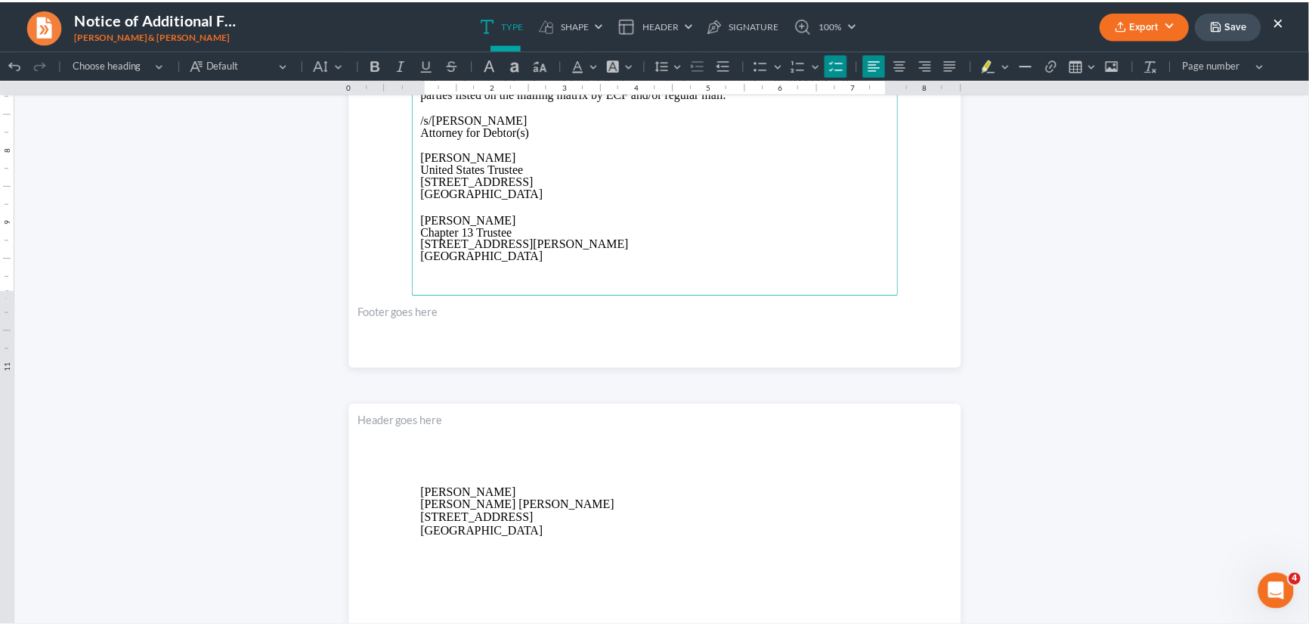
scroll to position [2199, 0]
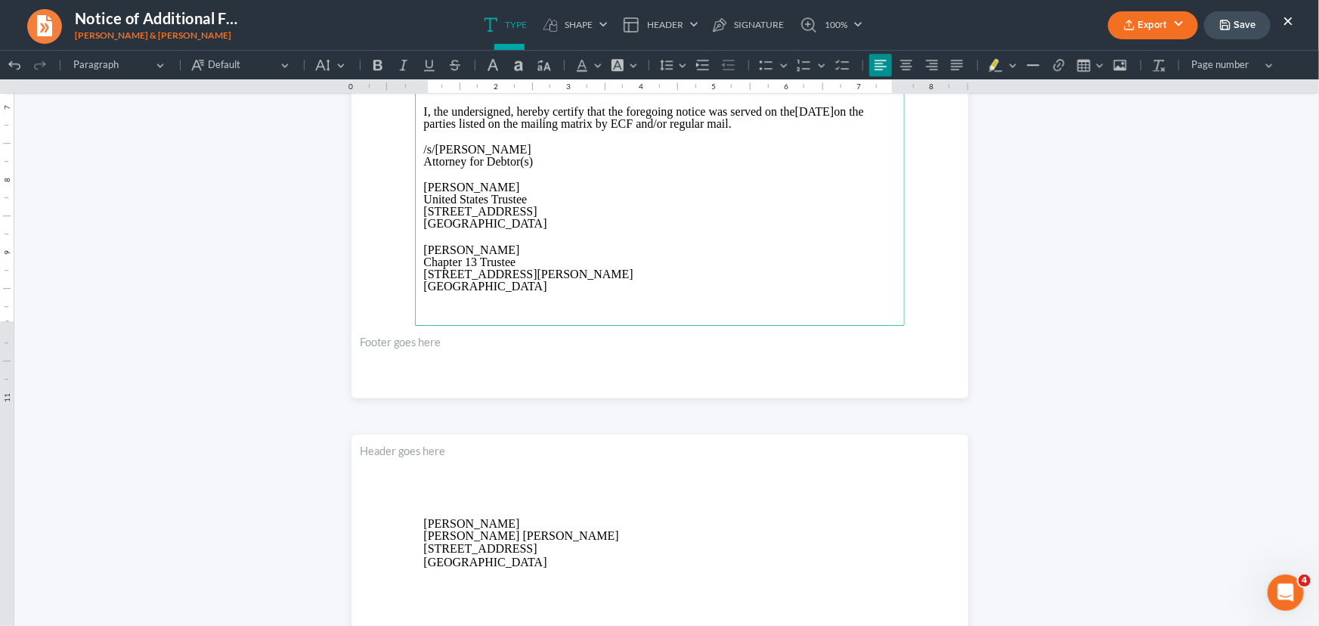
drag, startPoint x: 513, startPoint y: 193, endPoint x: 417, endPoint y: 198, distance: 96.2
click at [1151, 26] on button "Export" at bounding box center [1153, 25] width 90 height 28
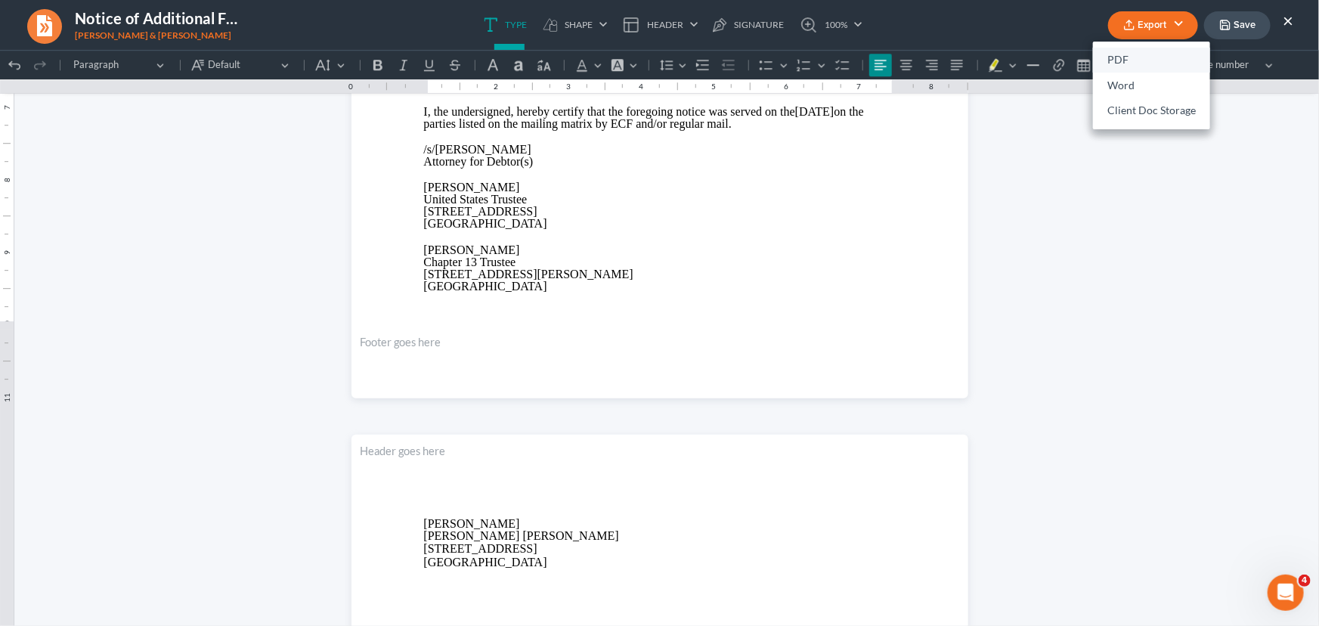
click at [1119, 59] on link "PDF" at bounding box center [1151, 61] width 117 height 26
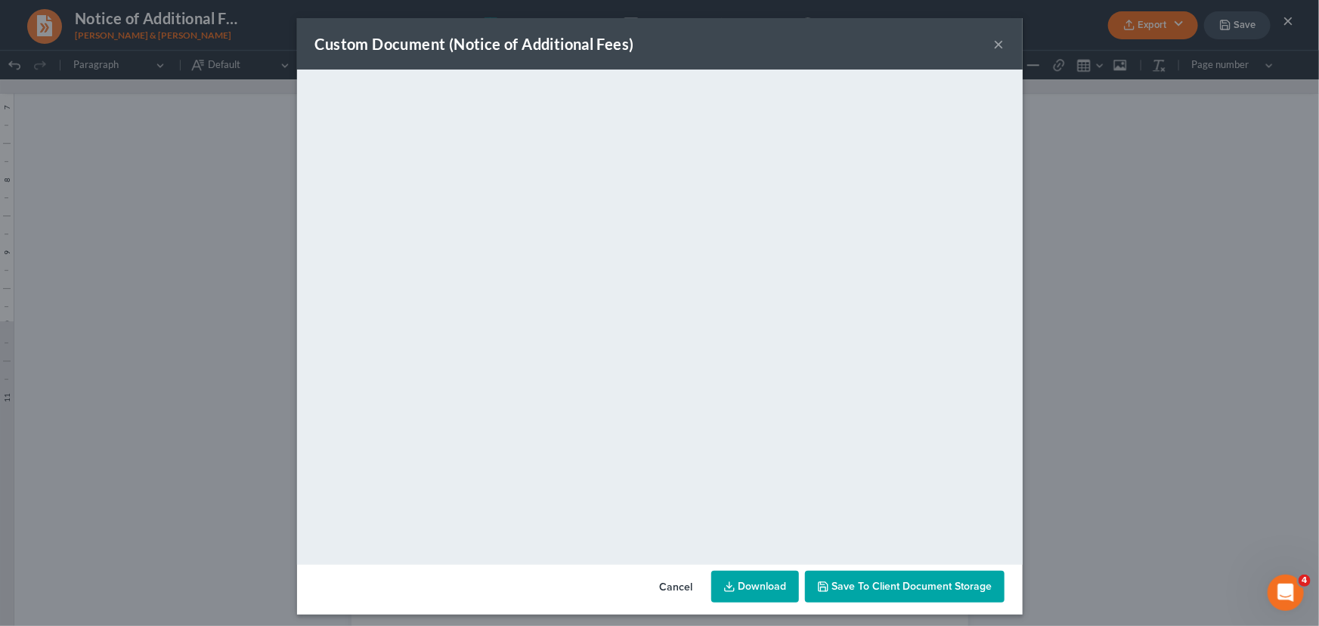
click at [995, 45] on button "×" at bounding box center [999, 44] width 11 height 18
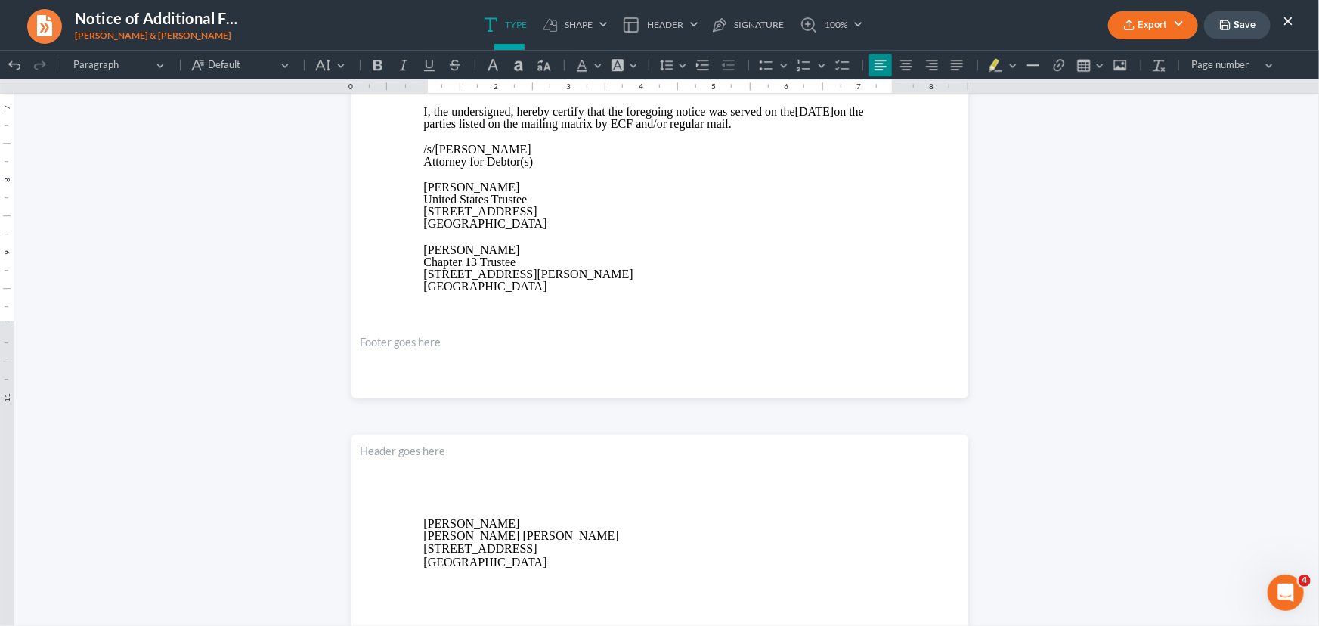
click at [1226, 20] on icon "button" at bounding box center [1225, 24] width 9 height 9
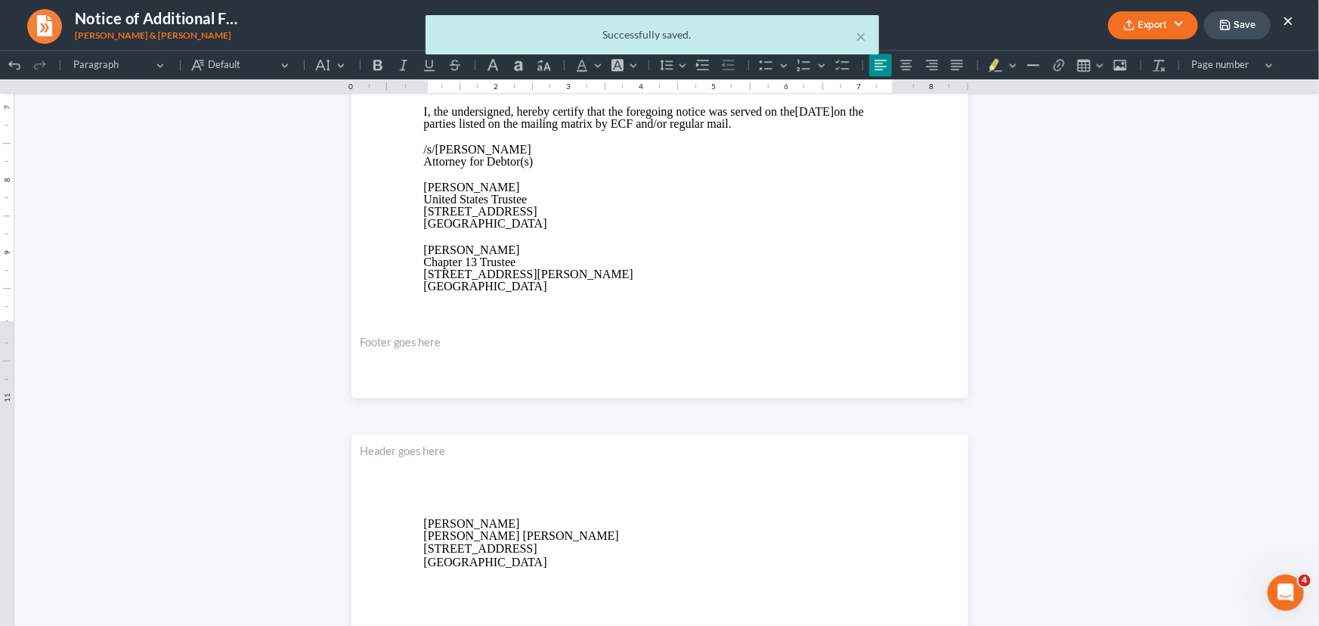
click at [1287, 20] on button "×" at bounding box center [1288, 20] width 11 height 18
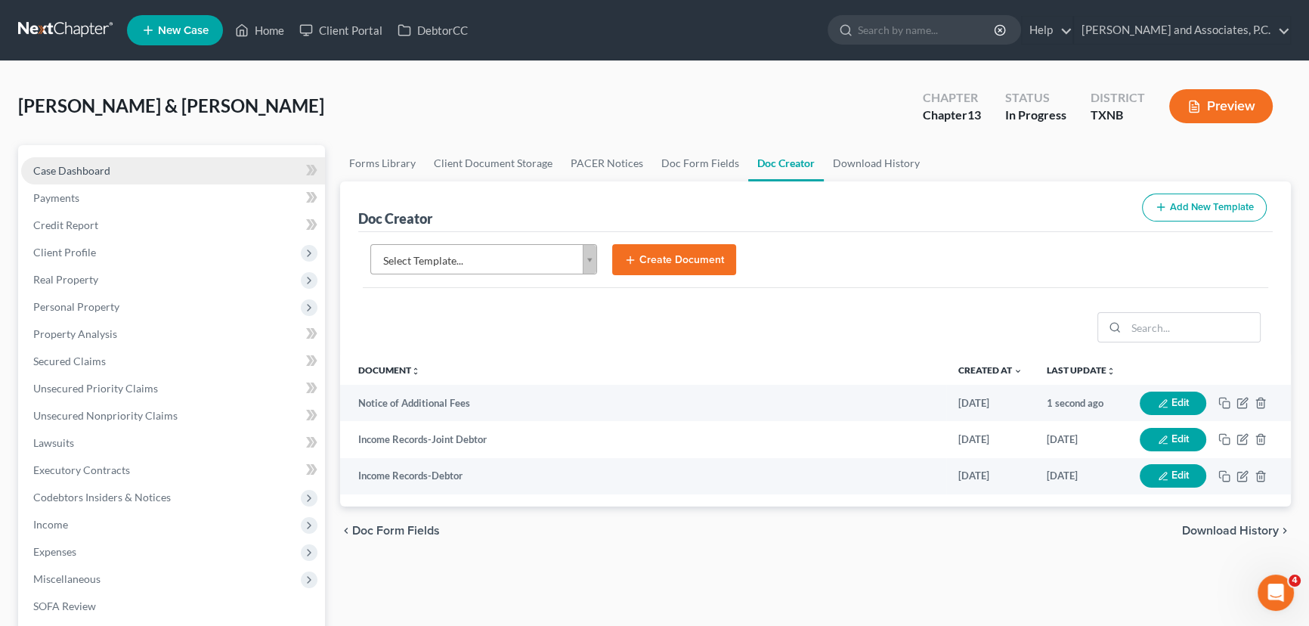
click at [121, 163] on link "Case Dashboard" at bounding box center [173, 170] width 304 height 27
select select "6"
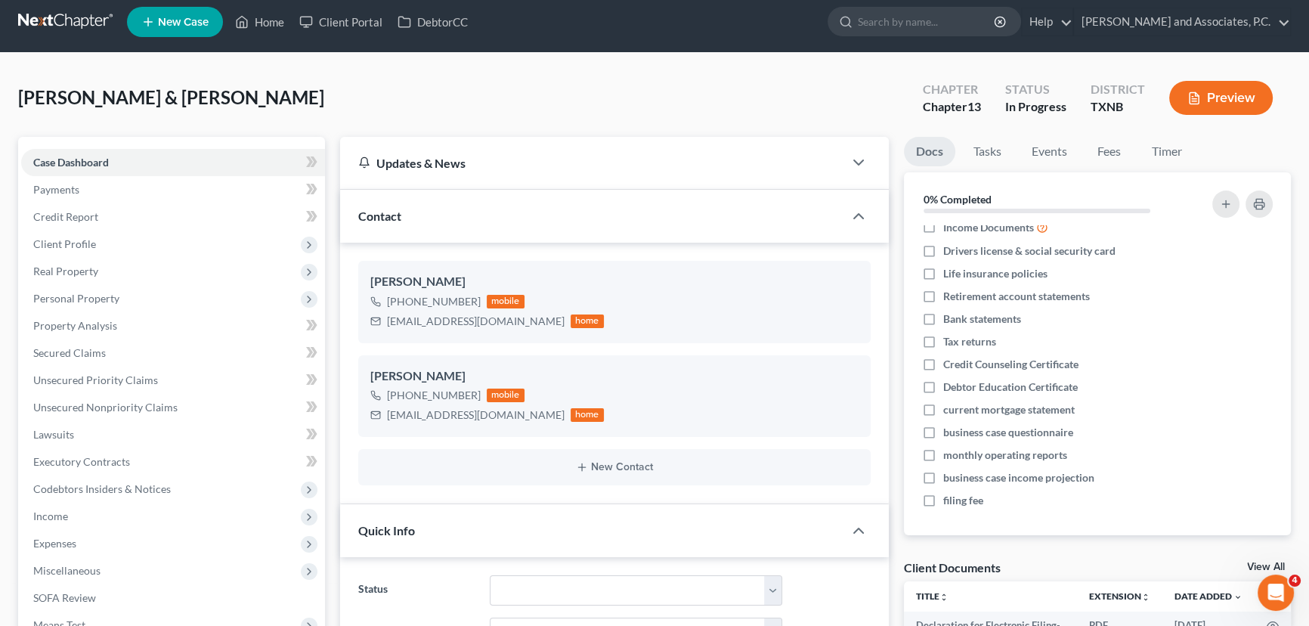
scroll to position [274, 0]
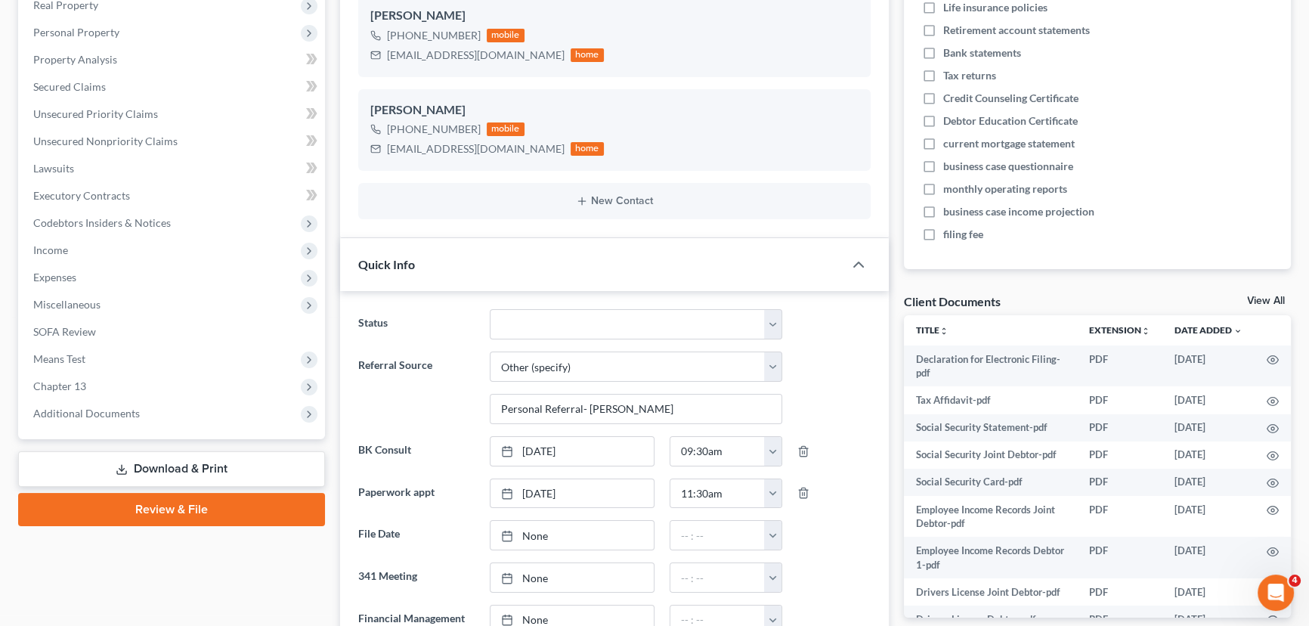
click at [1258, 293] on div "Client Documents View All" at bounding box center [1098, 304] width 388 height 22
click at [1263, 302] on link "View All" at bounding box center [1266, 301] width 38 height 11
